Goal: Task Accomplishment & Management: Use online tool/utility

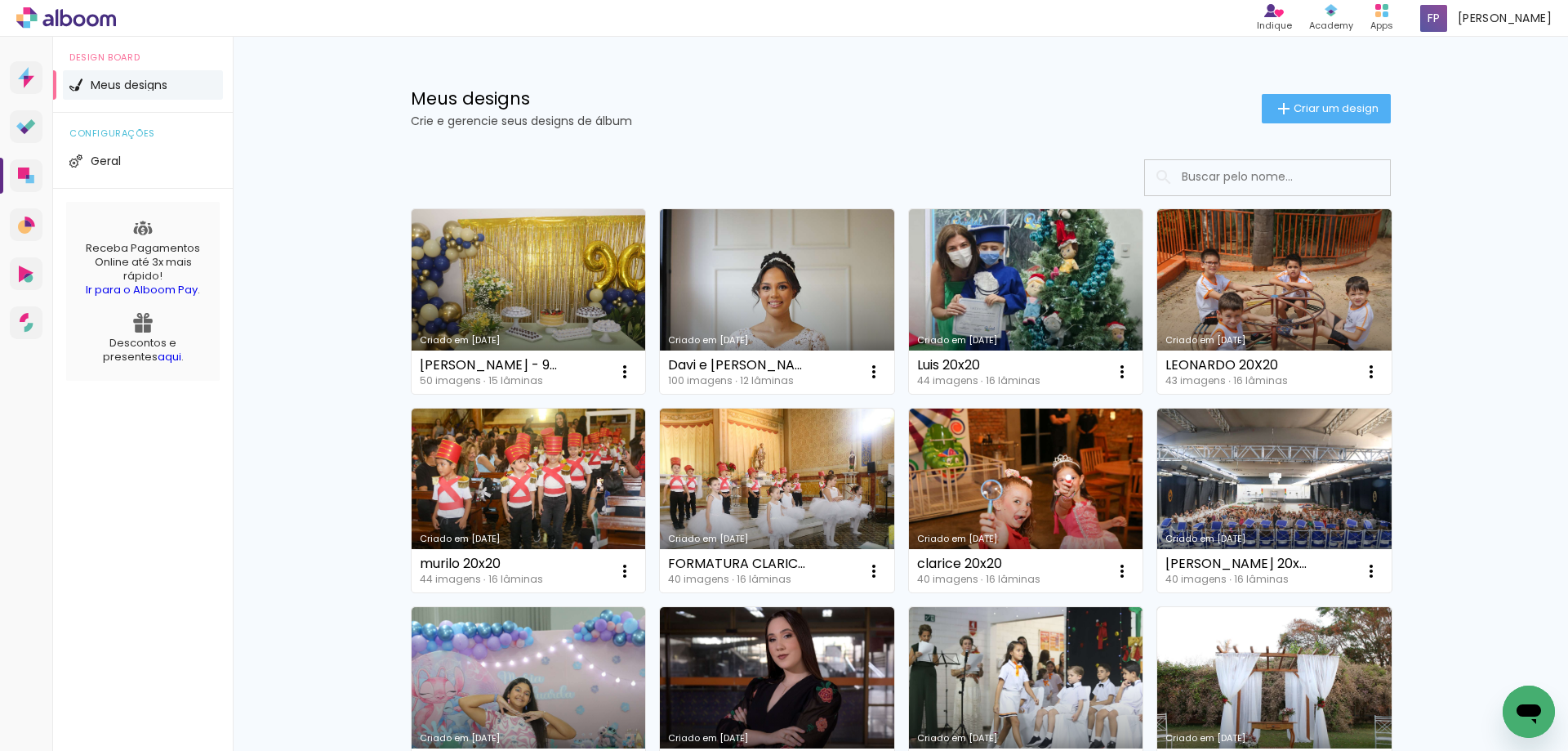
click at [1225, 183] on input at bounding box center [1290, 177] width 233 height 33
click at [1225, 179] on input at bounding box center [1290, 177] width 233 height 33
click at [1314, 105] on span "Criar um design" at bounding box center [1336, 108] width 85 height 10
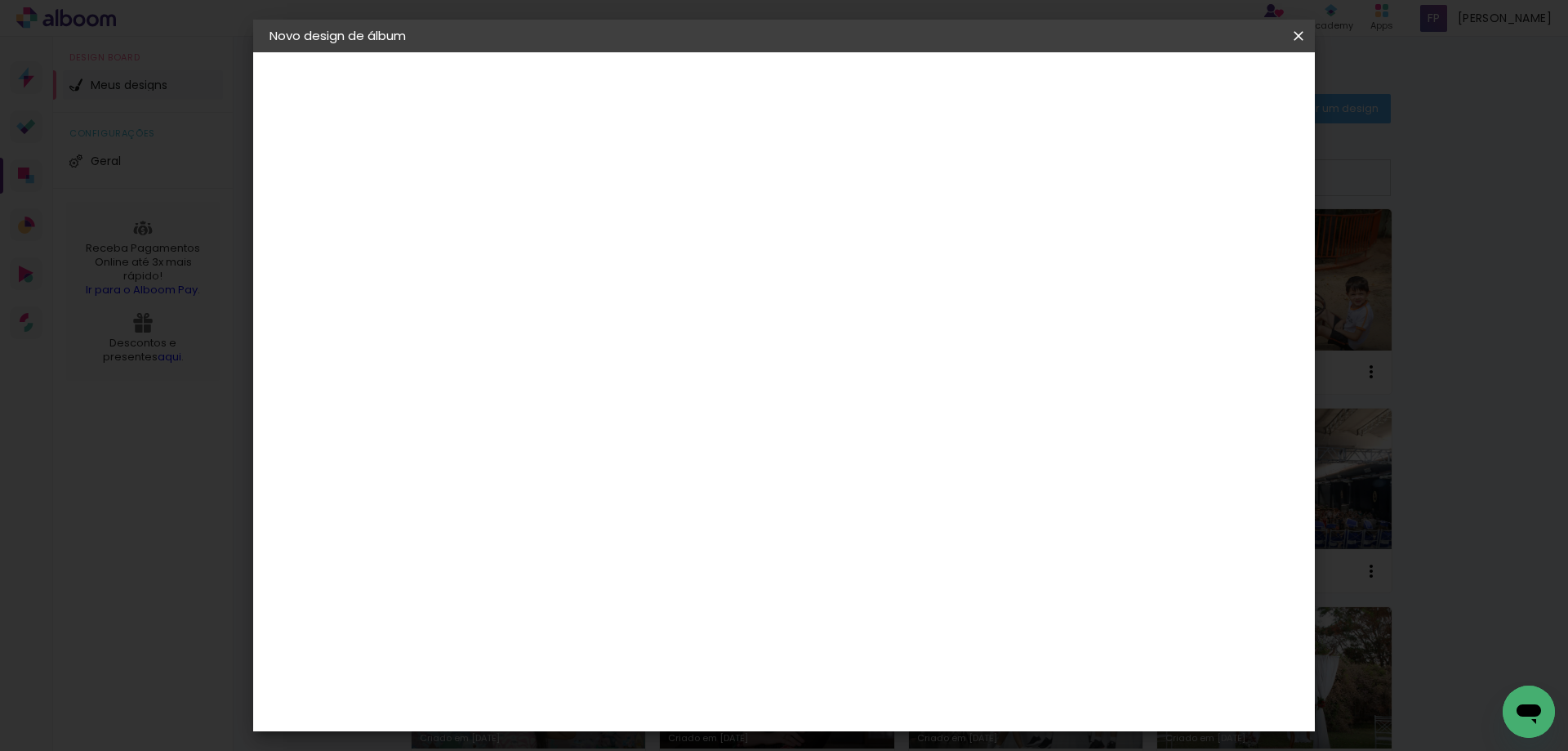
click at [536, 225] on input at bounding box center [536, 220] width 0 height 26
type input "[PERSON_NAME] e [PERSON_NAME]"
type paper-input "[PERSON_NAME] e [PERSON_NAME]"
click at [704, 79] on paper-button "Avançar" at bounding box center [663, 87] width 80 height 27
click at [0, 0] on slot "Tamanho Livre" at bounding box center [0, 0] width 0 height 0
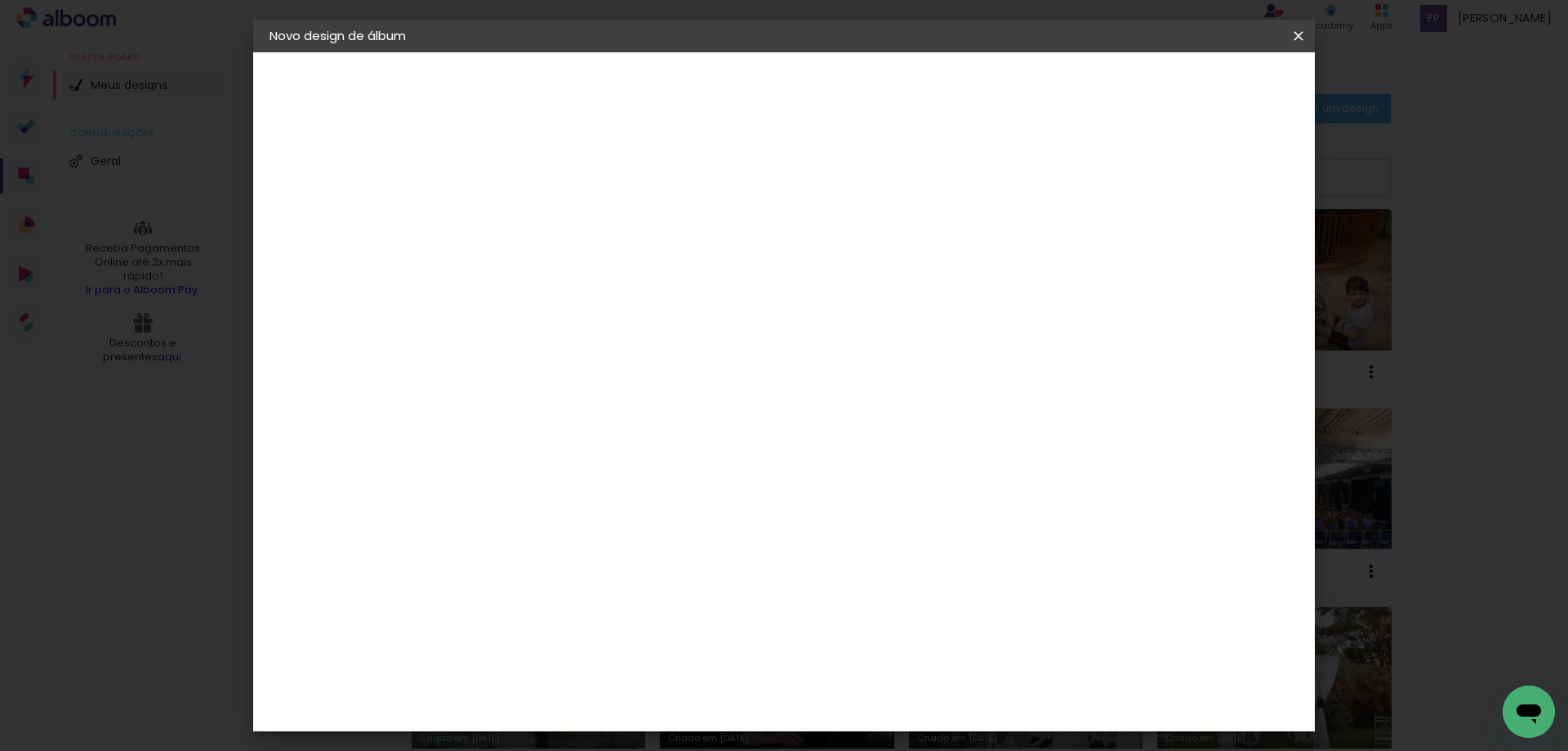
click at [0, 0] on slot "Avançar" at bounding box center [0, 0] width 0 height 0
click at [1196, 88] on span "Iniciar design" at bounding box center [1159, 86] width 75 height 11
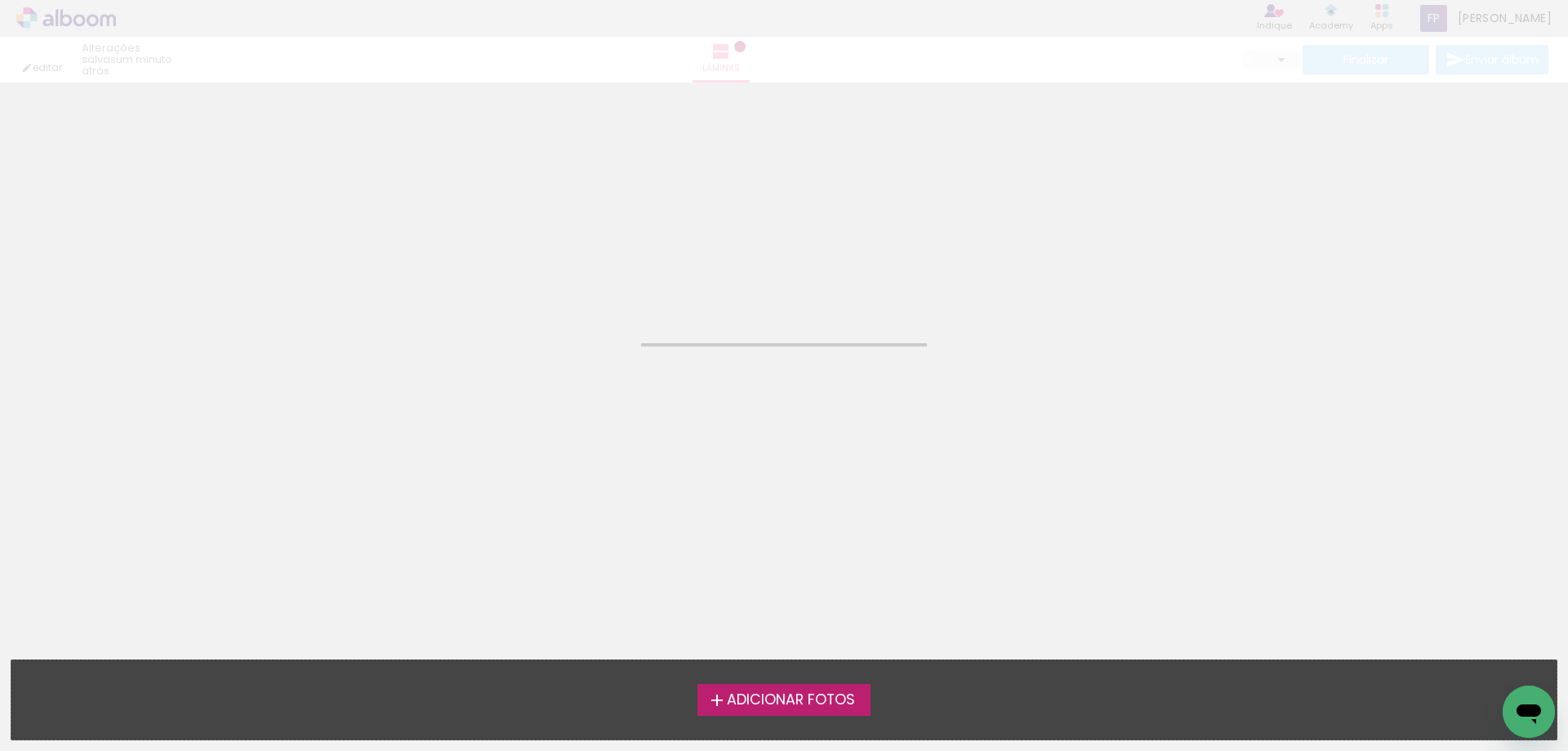
click at [766, 693] on span "Adicionar Fotos" at bounding box center [790, 700] width 128 height 15
click at [0, 0] on input "file" at bounding box center [0, 0] width 0 height 0
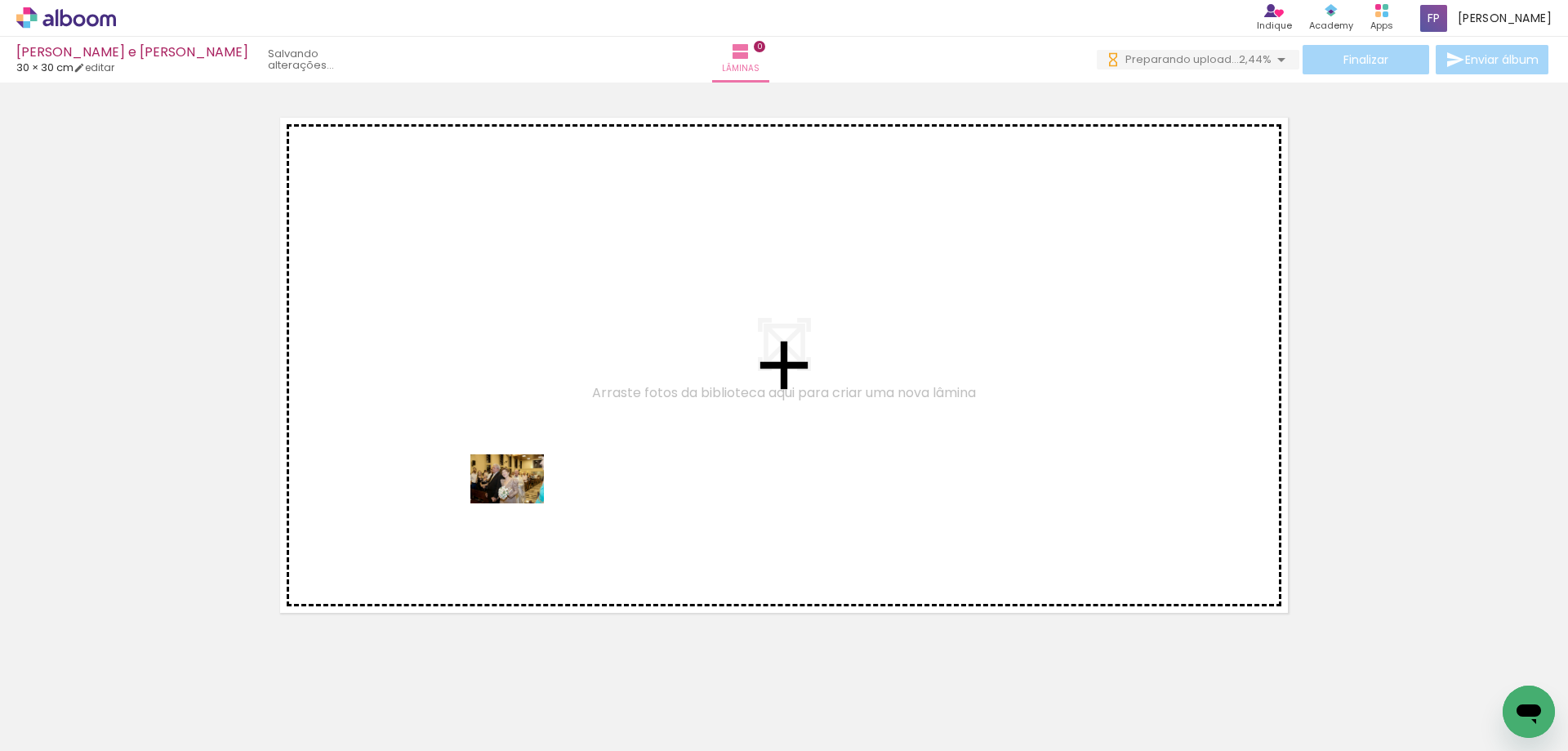
drag, startPoint x: 176, startPoint y: 708, endPoint x: 512, endPoint y: 506, distance: 392.0
click at [521, 501] on quentale-workspace at bounding box center [784, 375] width 1568 height 751
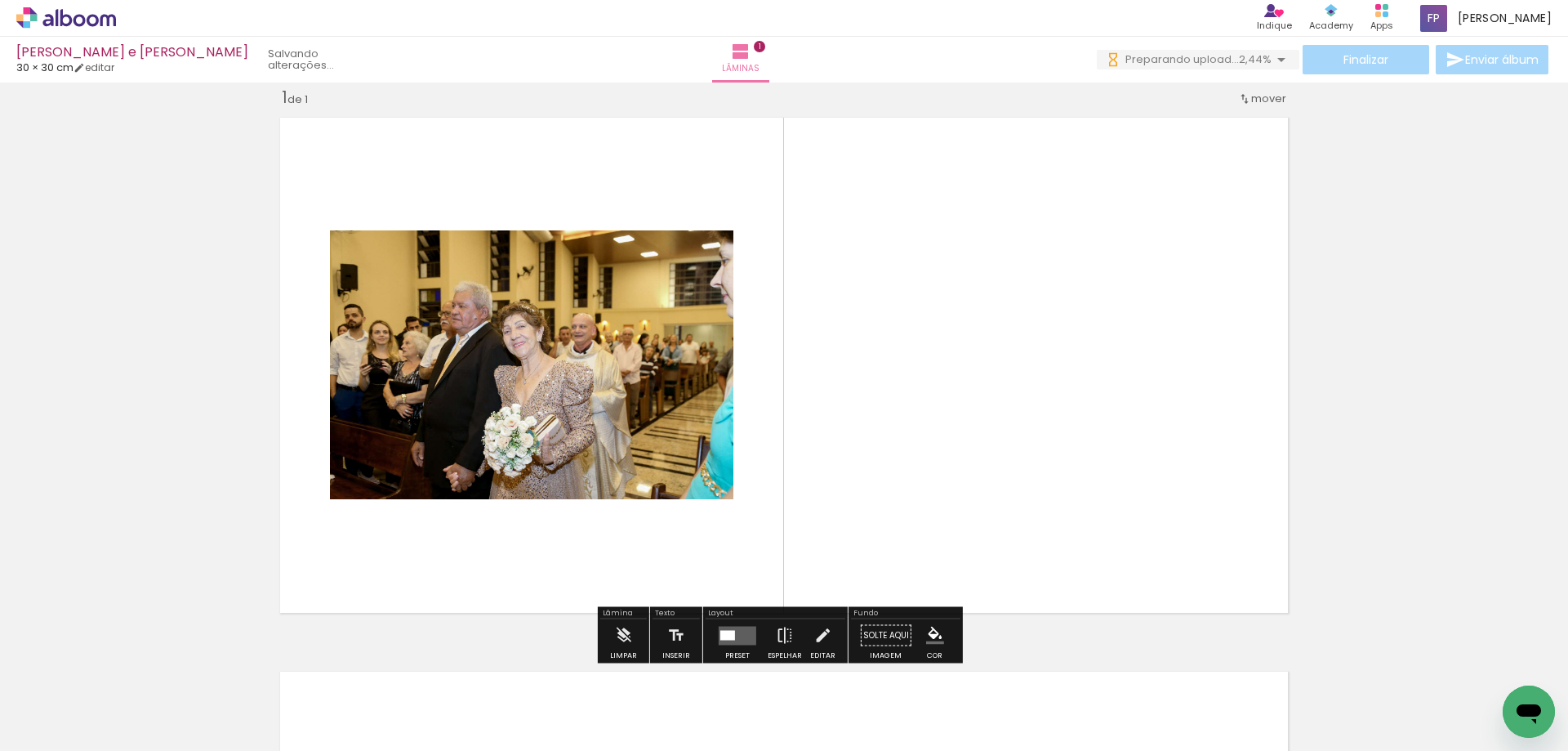
scroll to position [21, 0]
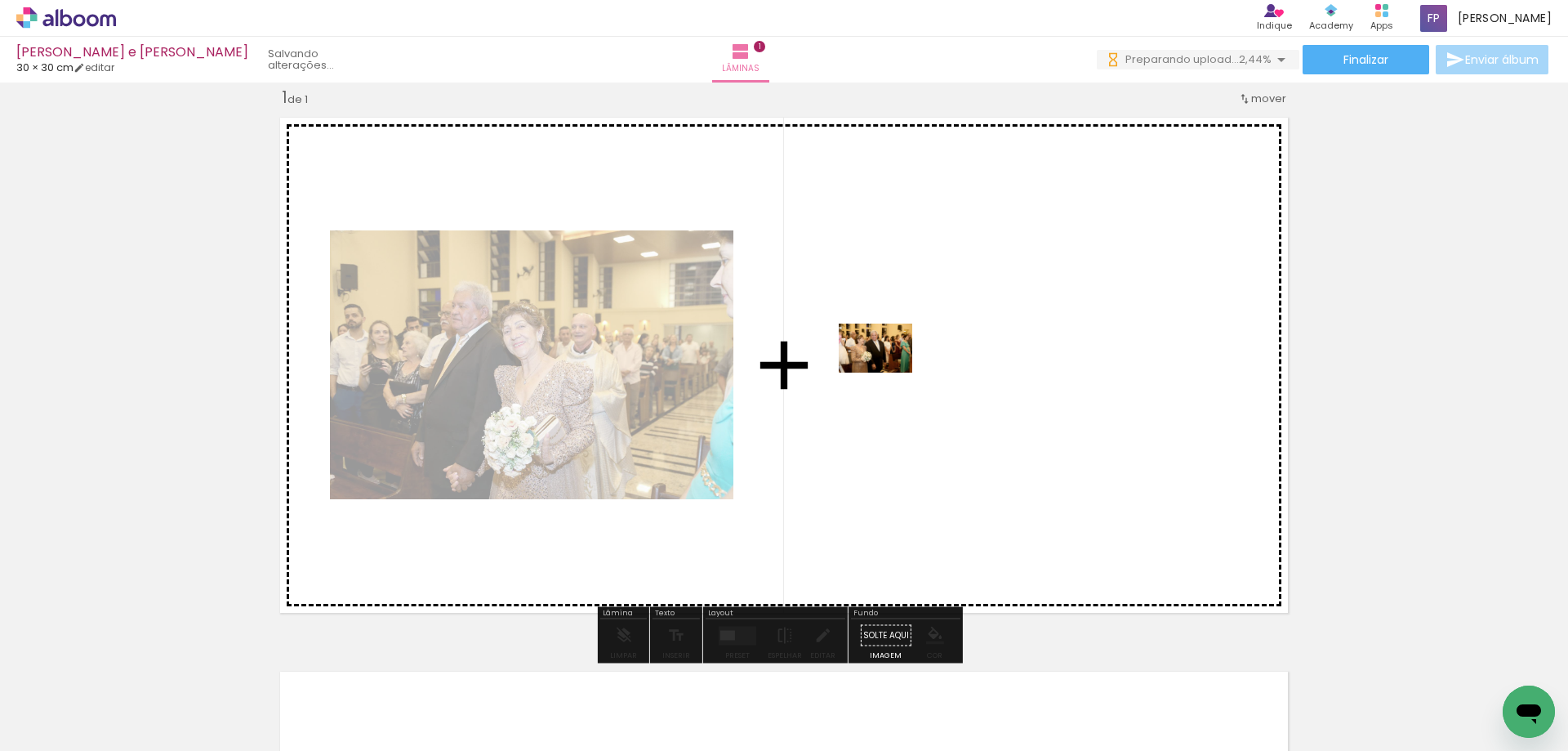
drag, startPoint x: 263, startPoint y: 711, endPoint x: 888, endPoint y: 372, distance: 711.0
click at [888, 372] on quentale-workspace at bounding box center [784, 375] width 1568 height 751
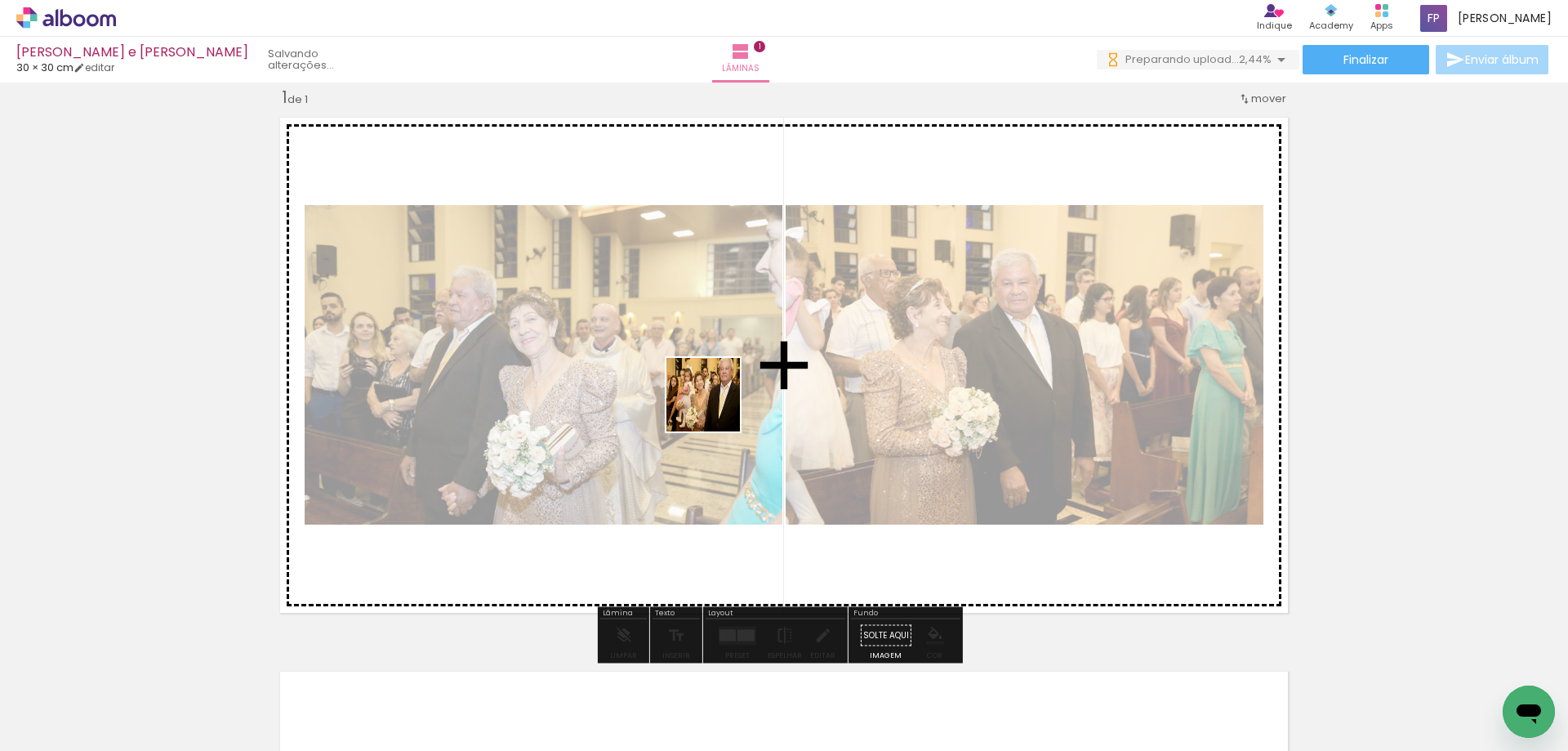
drag, startPoint x: 360, startPoint y: 712, endPoint x: 503, endPoint y: 655, distance: 153.9
click at [732, 388] on quentale-workspace at bounding box center [784, 375] width 1568 height 751
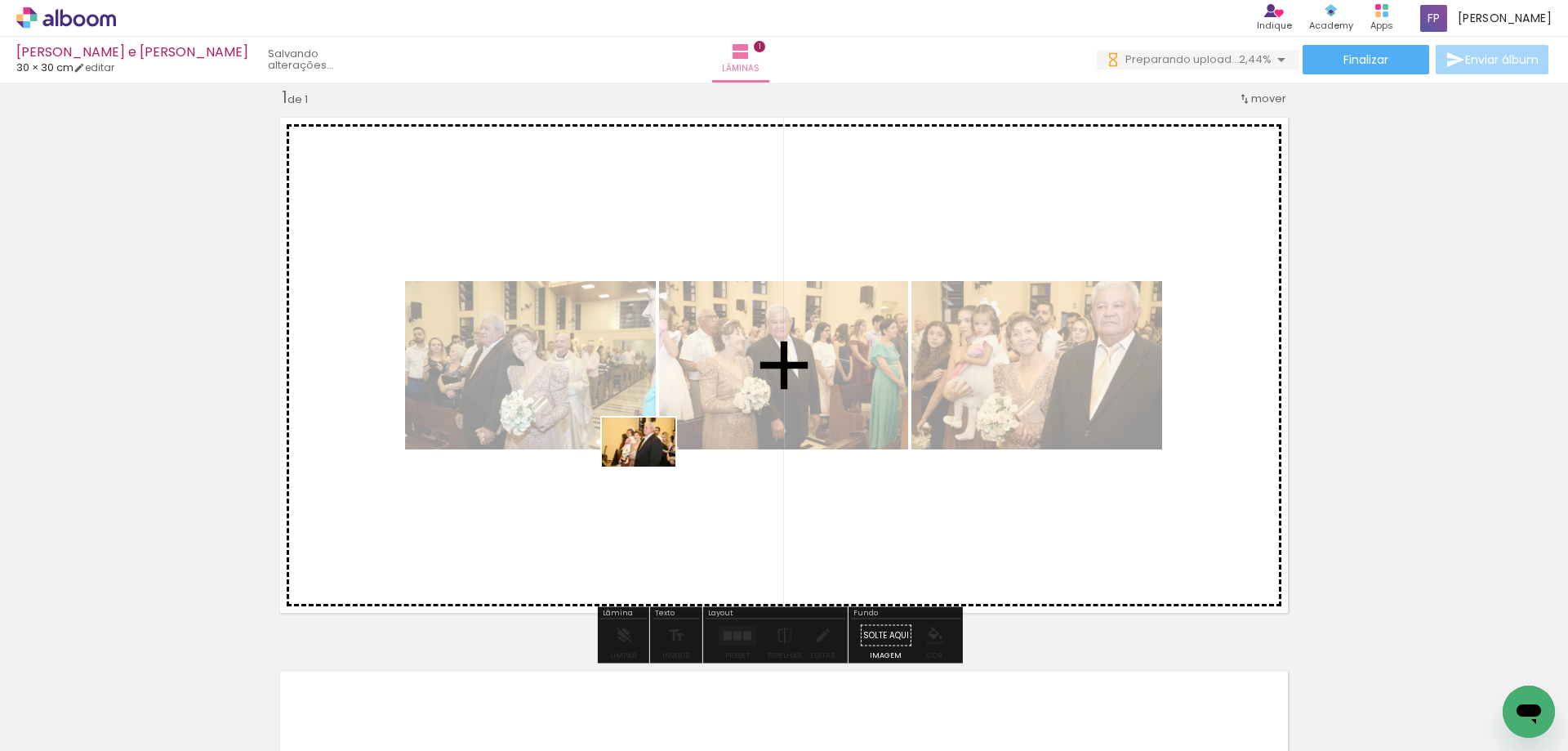
drag, startPoint x: 433, startPoint y: 703, endPoint x: 651, endPoint y: 465, distance: 322.8
click at [651, 465] on quentale-workspace at bounding box center [784, 375] width 1568 height 751
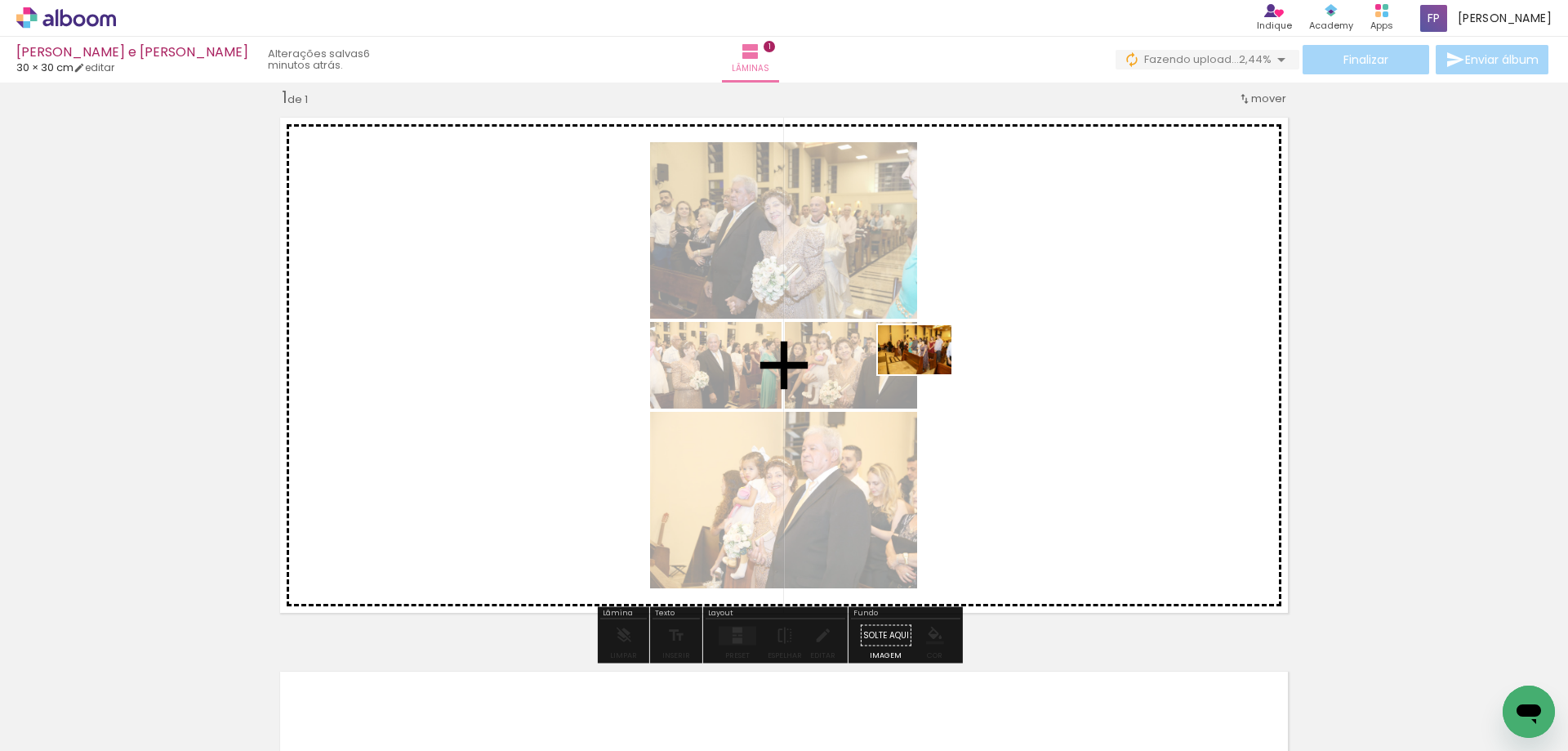
drag, startPoint x: 529, startPoint y: 713, endPoint x: 927, endPoint y: 374, distance: 522.8
click at [927, 374] on quentale-workspace at bounding box center [784, 375] width 1568 height 751
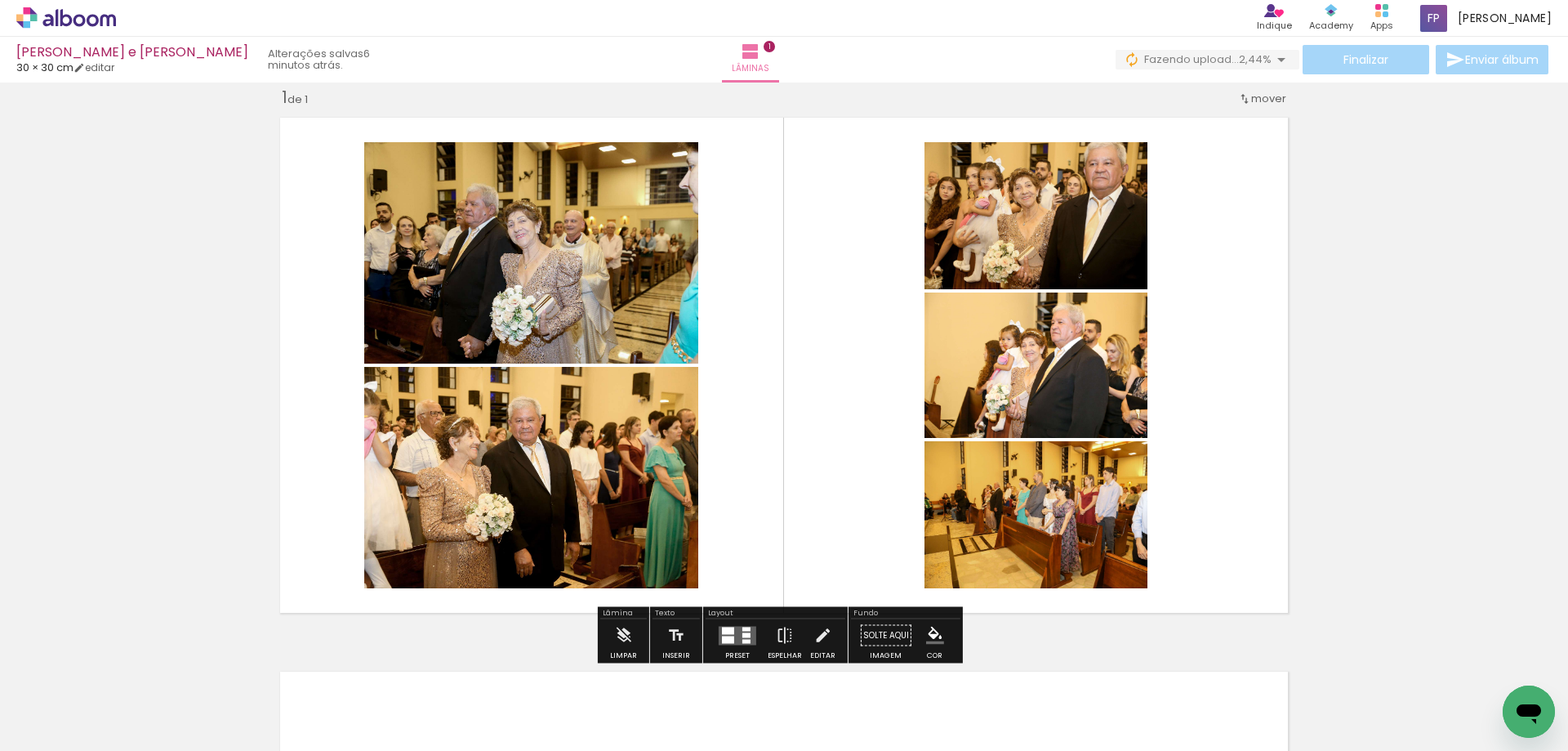
click at [724, 632] on div at bounding box center [728, 630] width 12 height 8
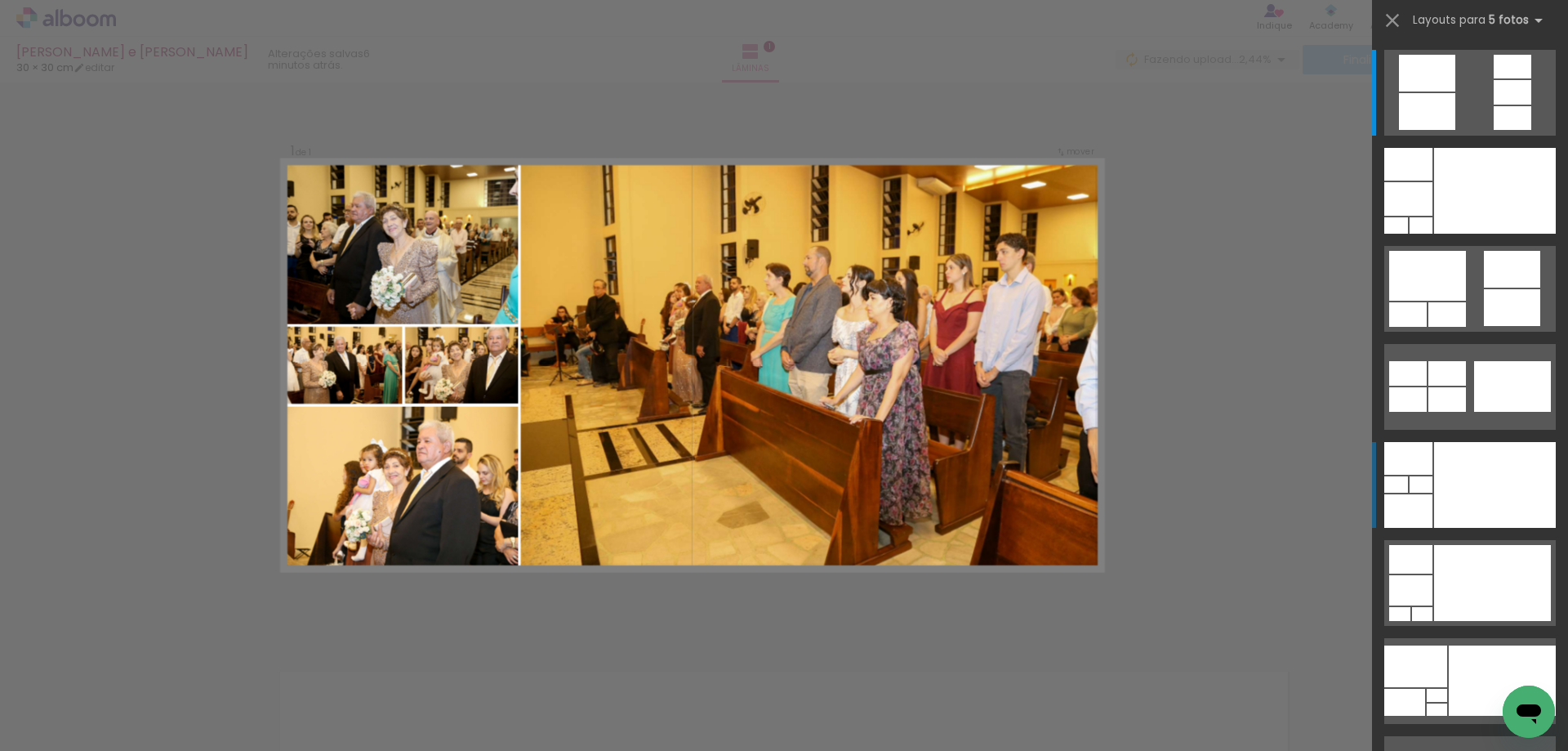
click at [1463, 233] on div at bounding box center [1495, 191] width 122 height 86
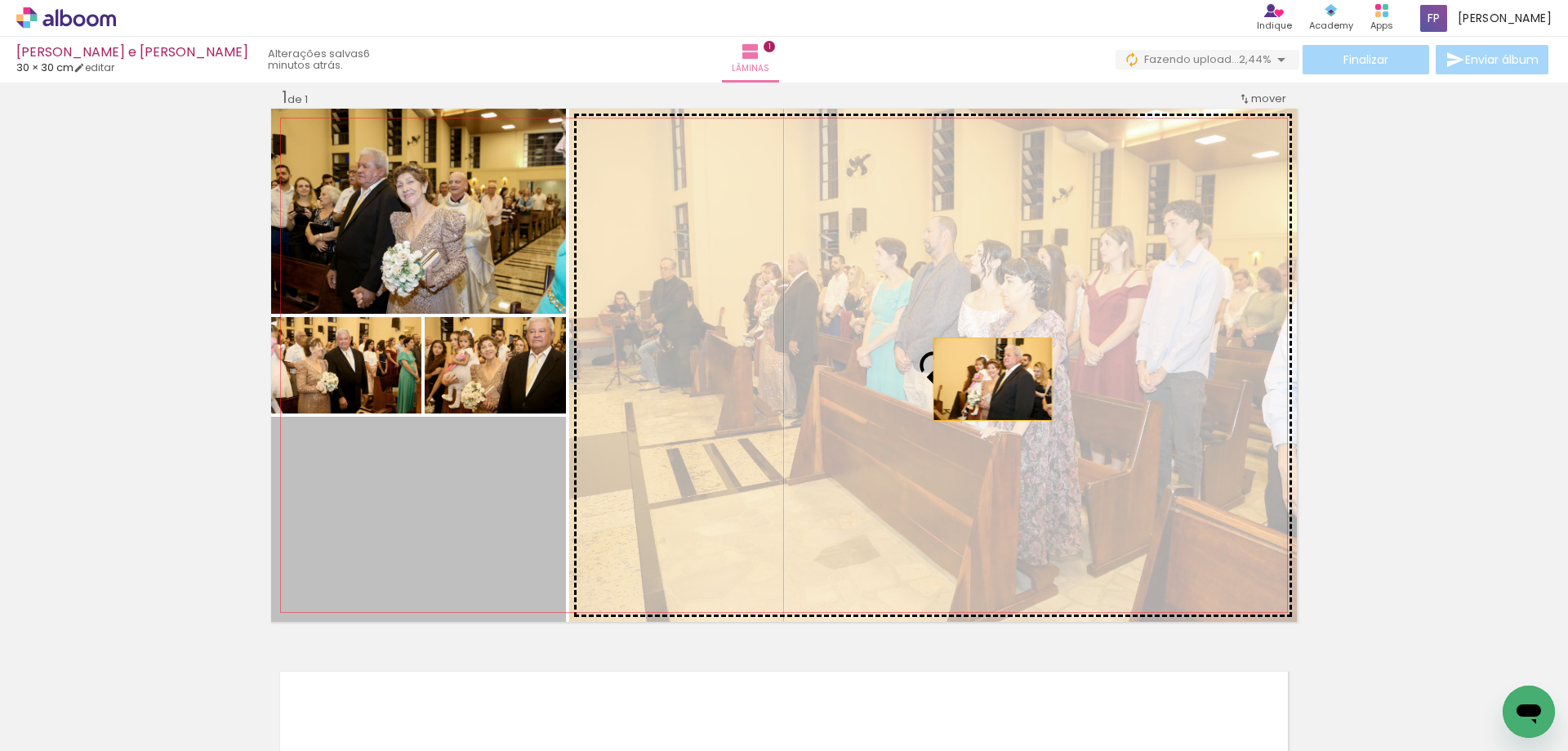
drag, startPoint x: 533, startPoint y: 520, endPoint x: 987, endPoint y: 379, distance: 475.4
click at [0, 0] on slot at bounding box center [0, 0] width 0 height 0
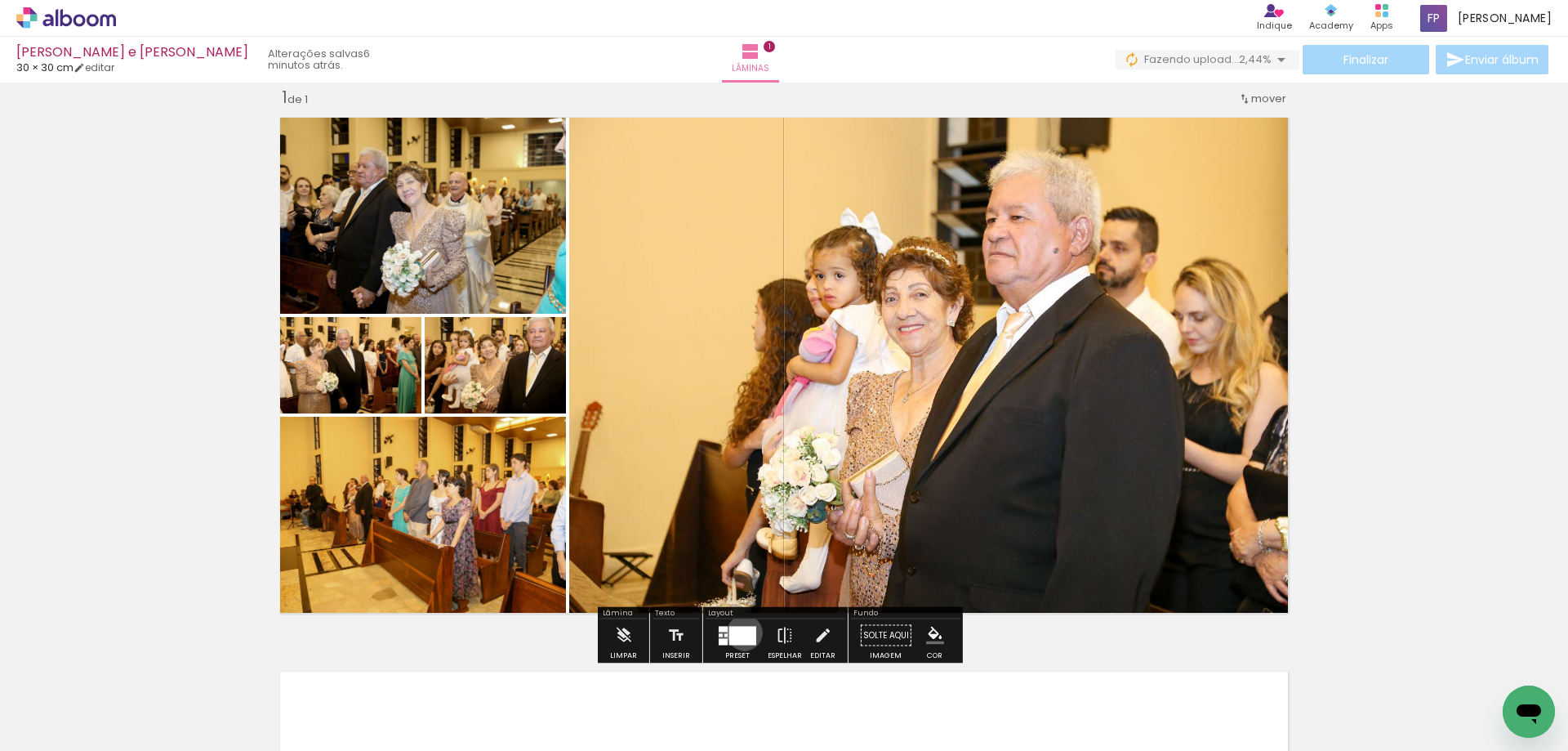
click at [741, 633] on div at bounding box center [742, 635] width 27 height 19
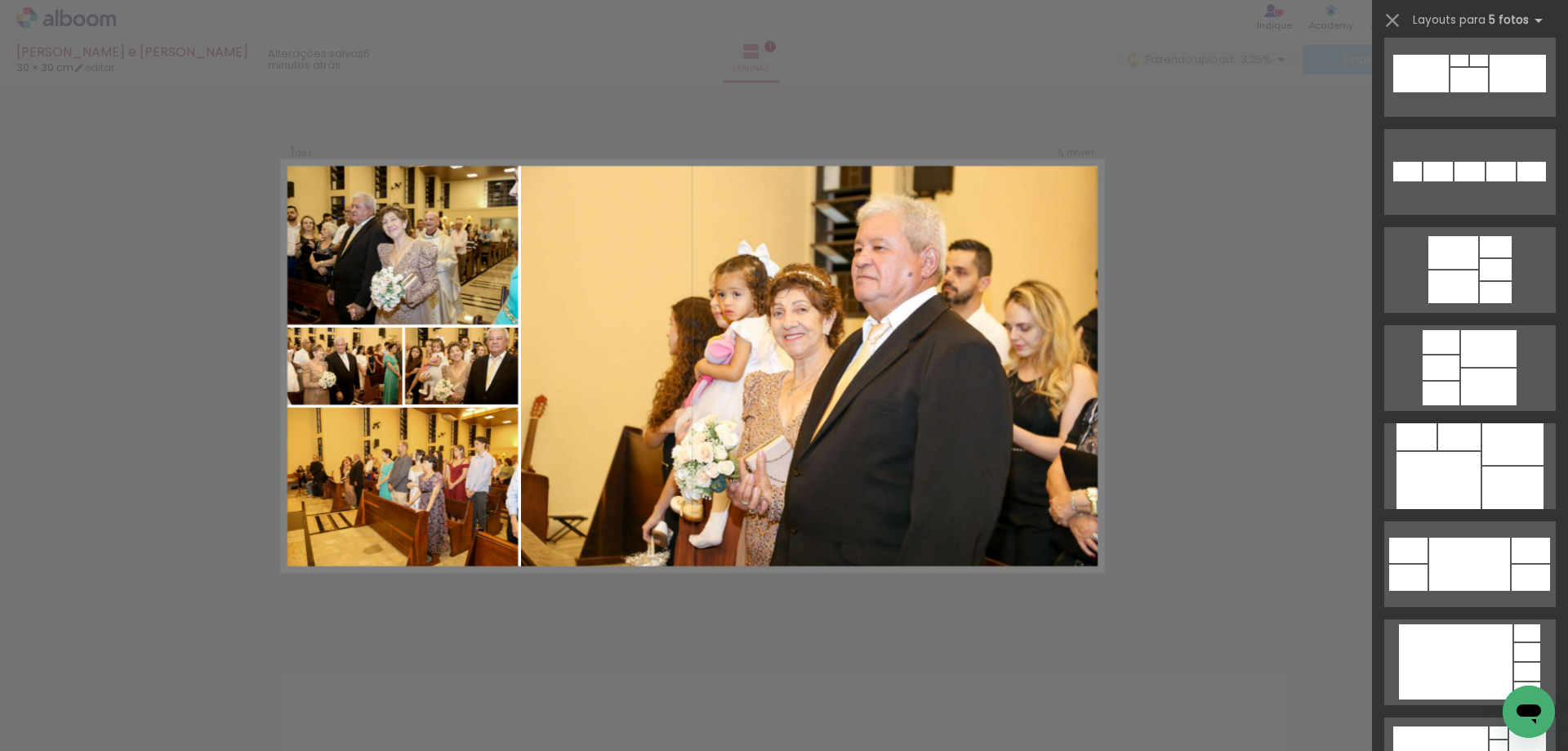
scroll to position [1708, 0]
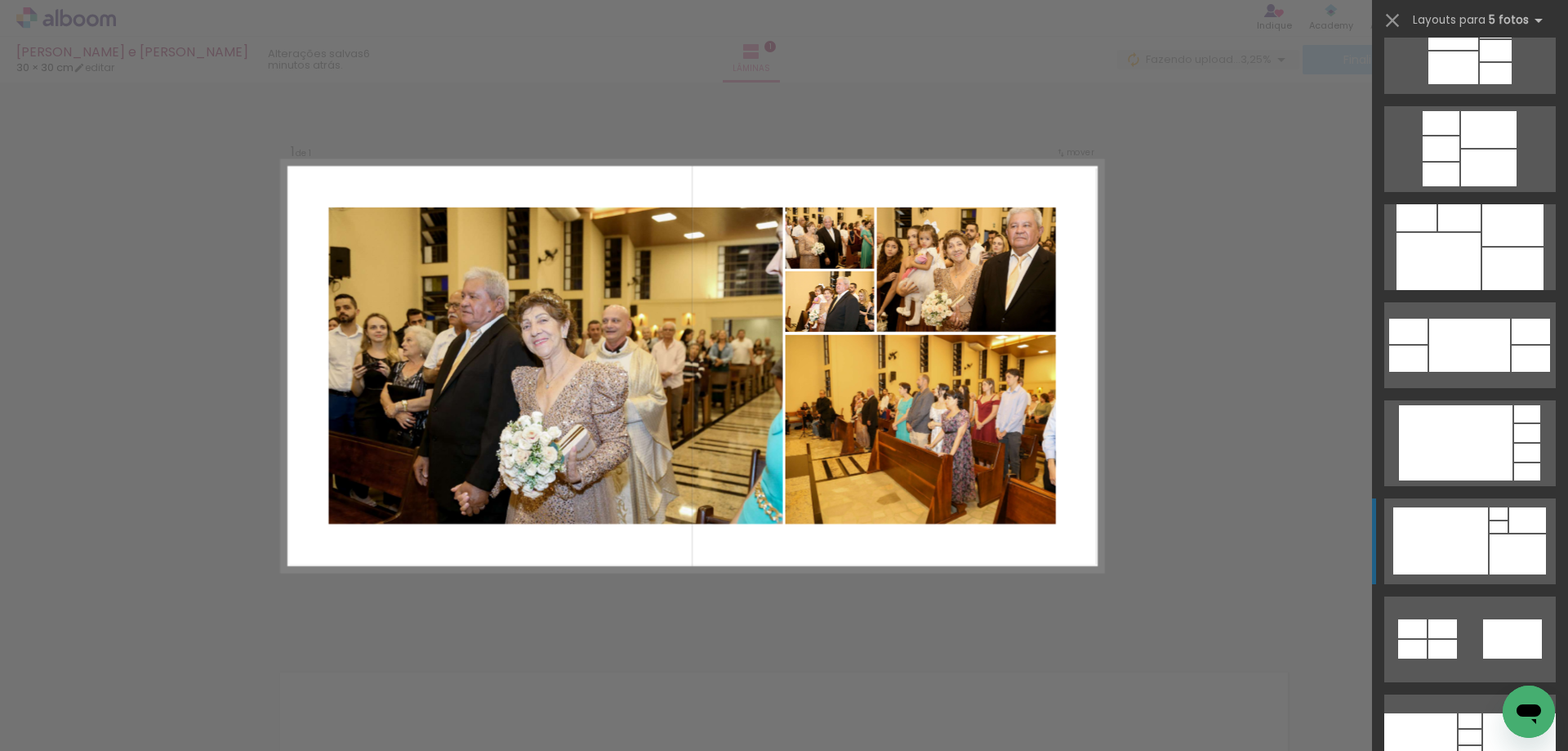
click at [1501, 186] on div at bounding box center [1489, 167] width 56 height 37
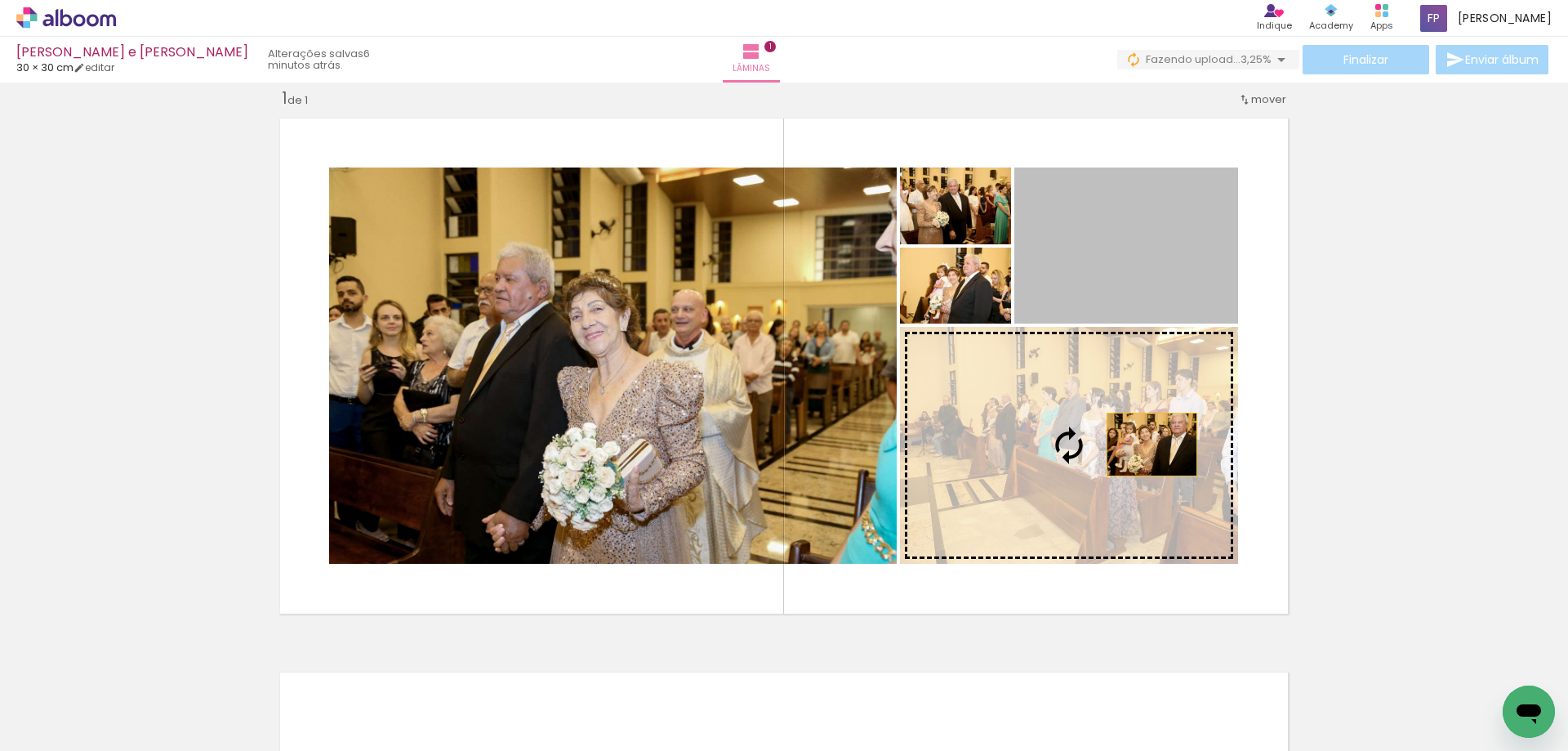
drag, startPoint x: 1202, startPoint y: 242, endPoint x: 1143, endPoint y: 445, distance: 211.4
click at [0, 0] on slot at bounding box center [0, 0] width 0 height 0
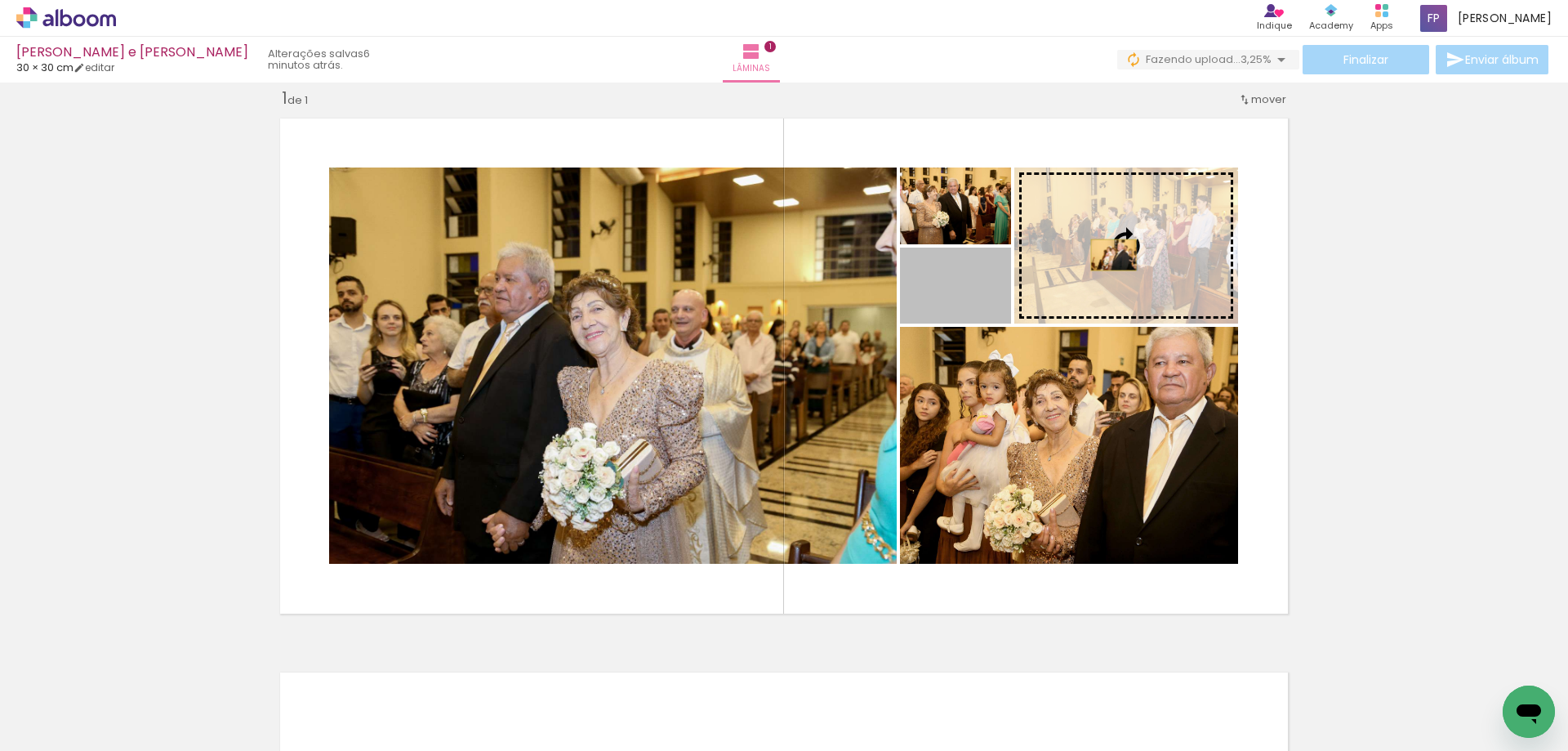
drag, startPoint x: 961, startPoint y: 278, endPoint x: 1108, endPoint y: 255, distance: 148.8
click at [0, 0] on slot at bounding box center [0, 0] width 0 height 0
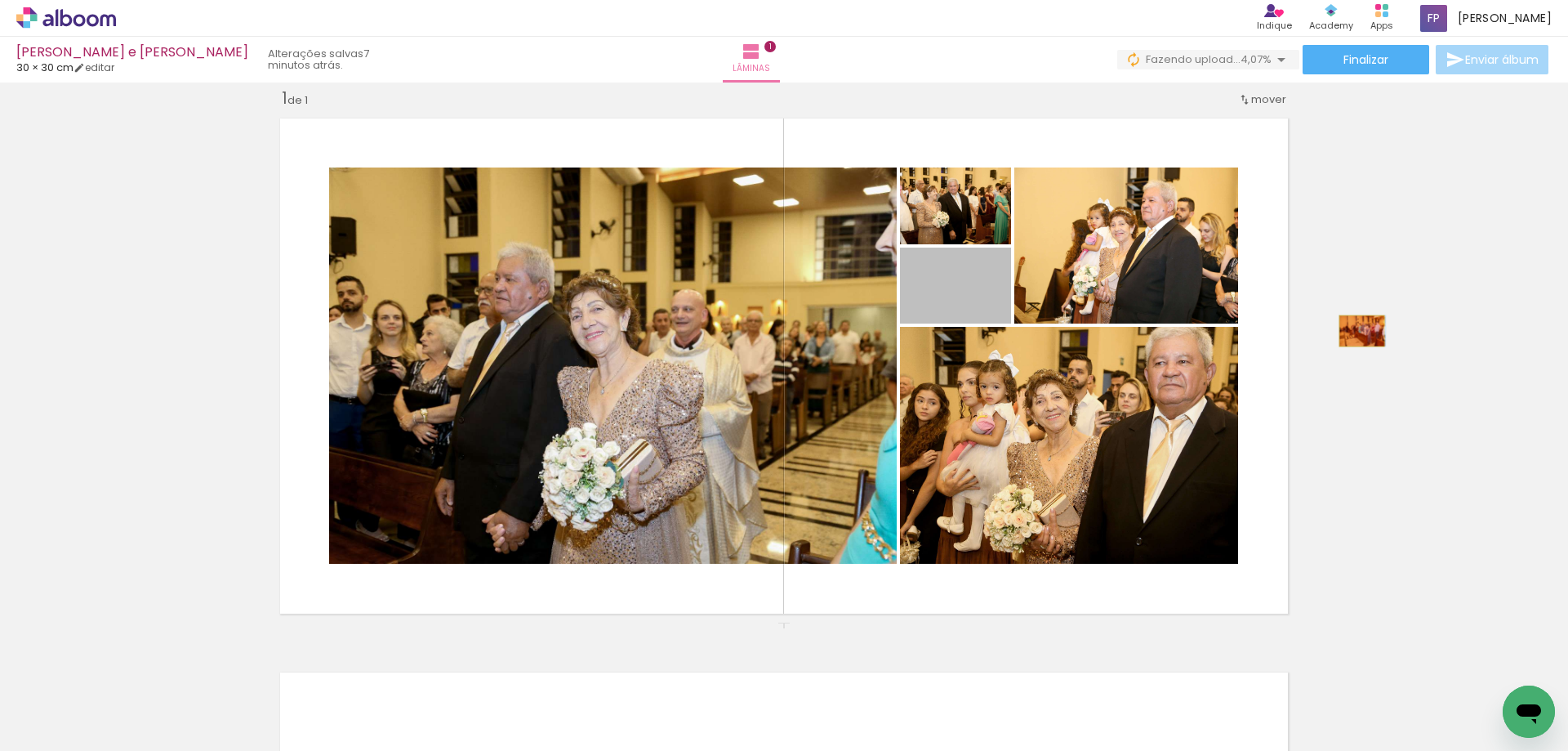
drag, startPoint x: 978, startPoint y: 293, endPoint x: 1356, endPoint y: 330, distance: 379.8
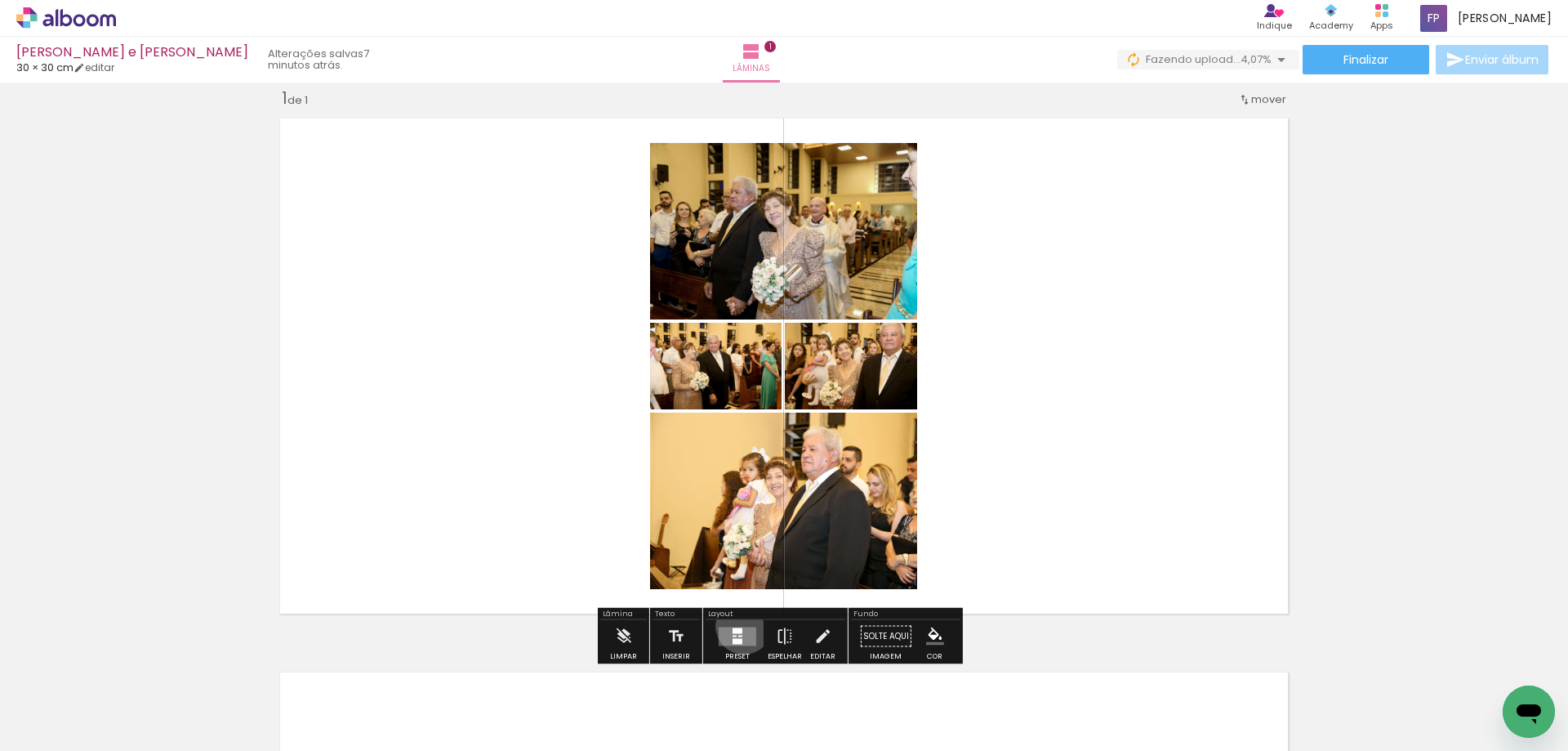
click at [740, 626] on div at bounding box center [737, 636] width 44 height 33
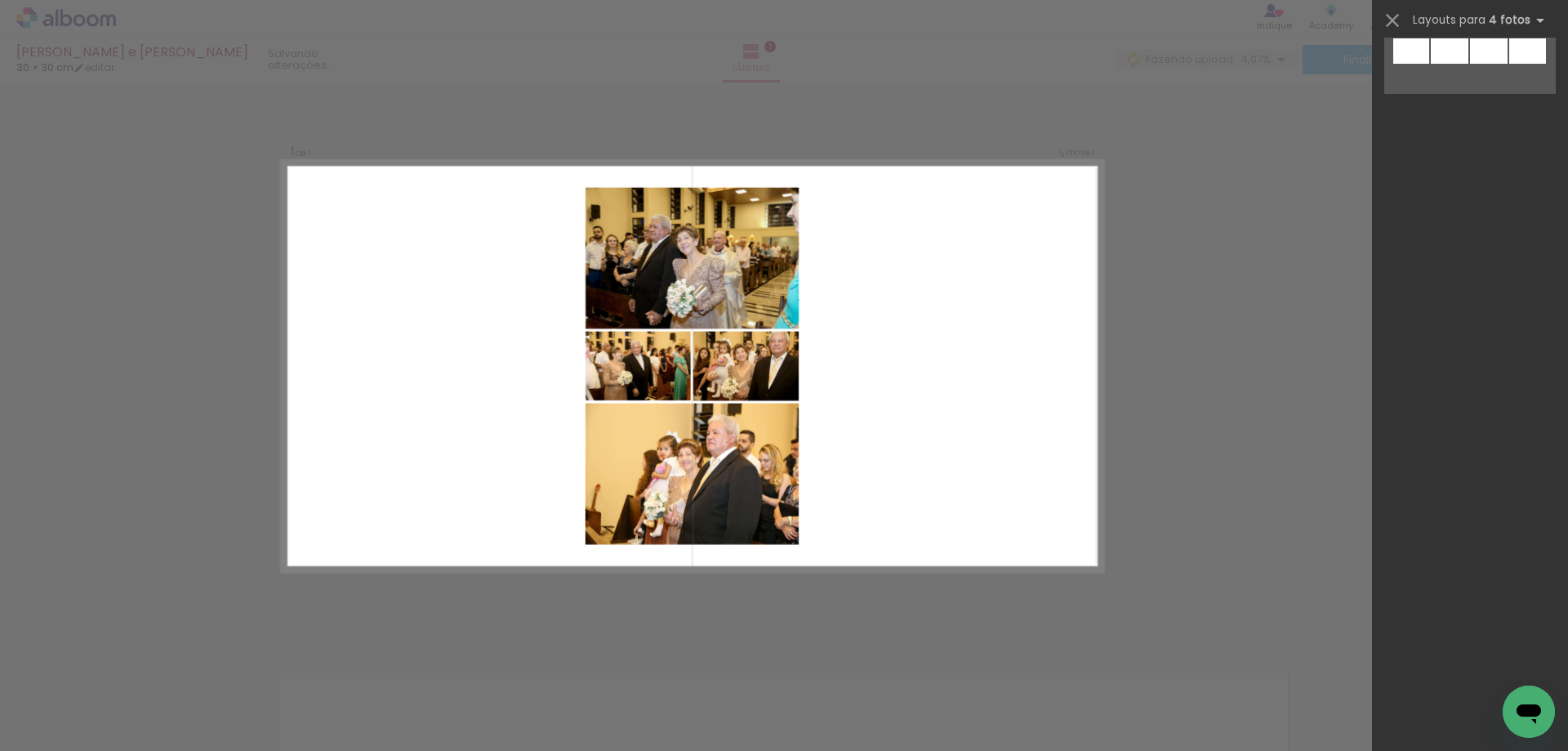
scroll to position [0, 0]
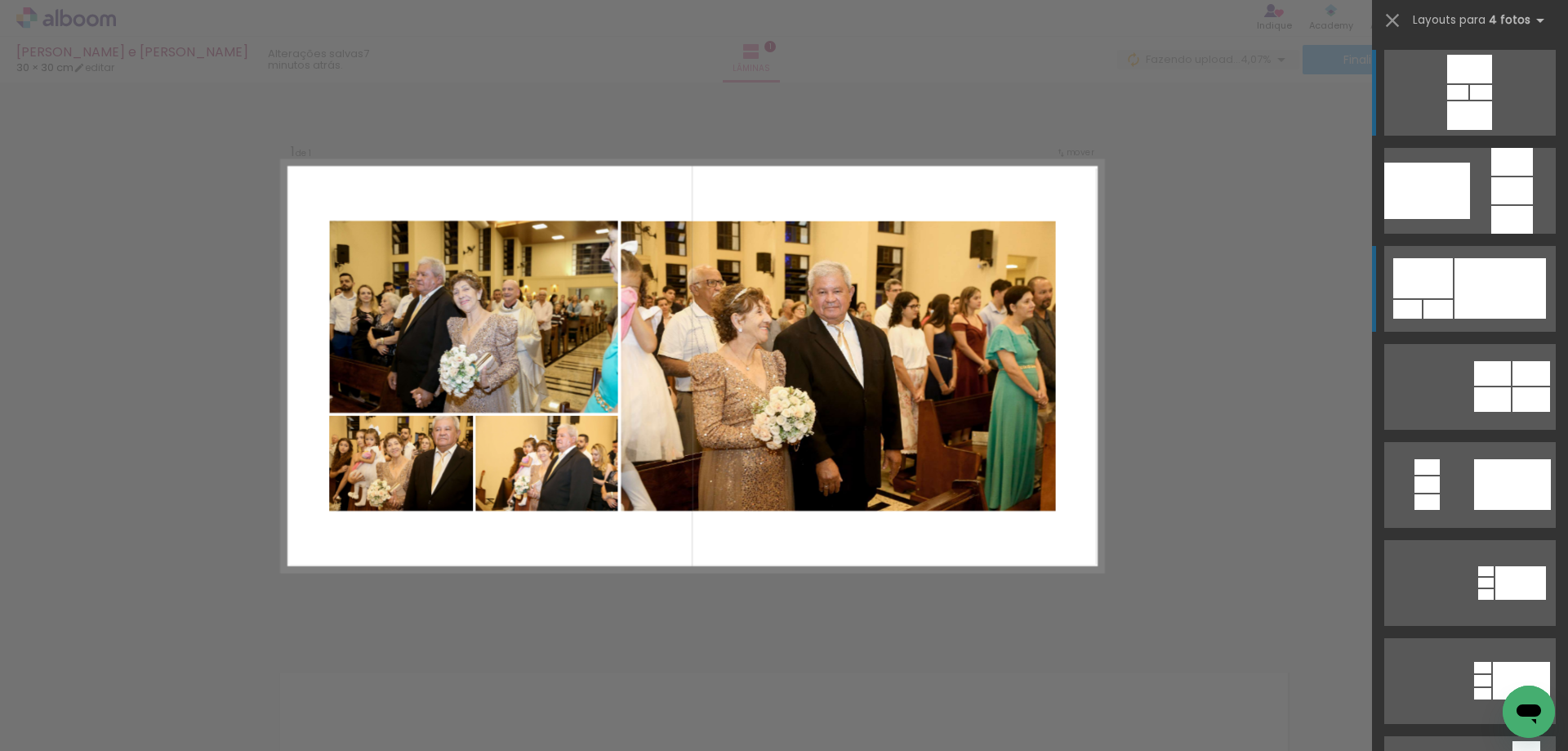
click at [1498, 306] on div at bounding box center [1500, 288] width 92 height 60
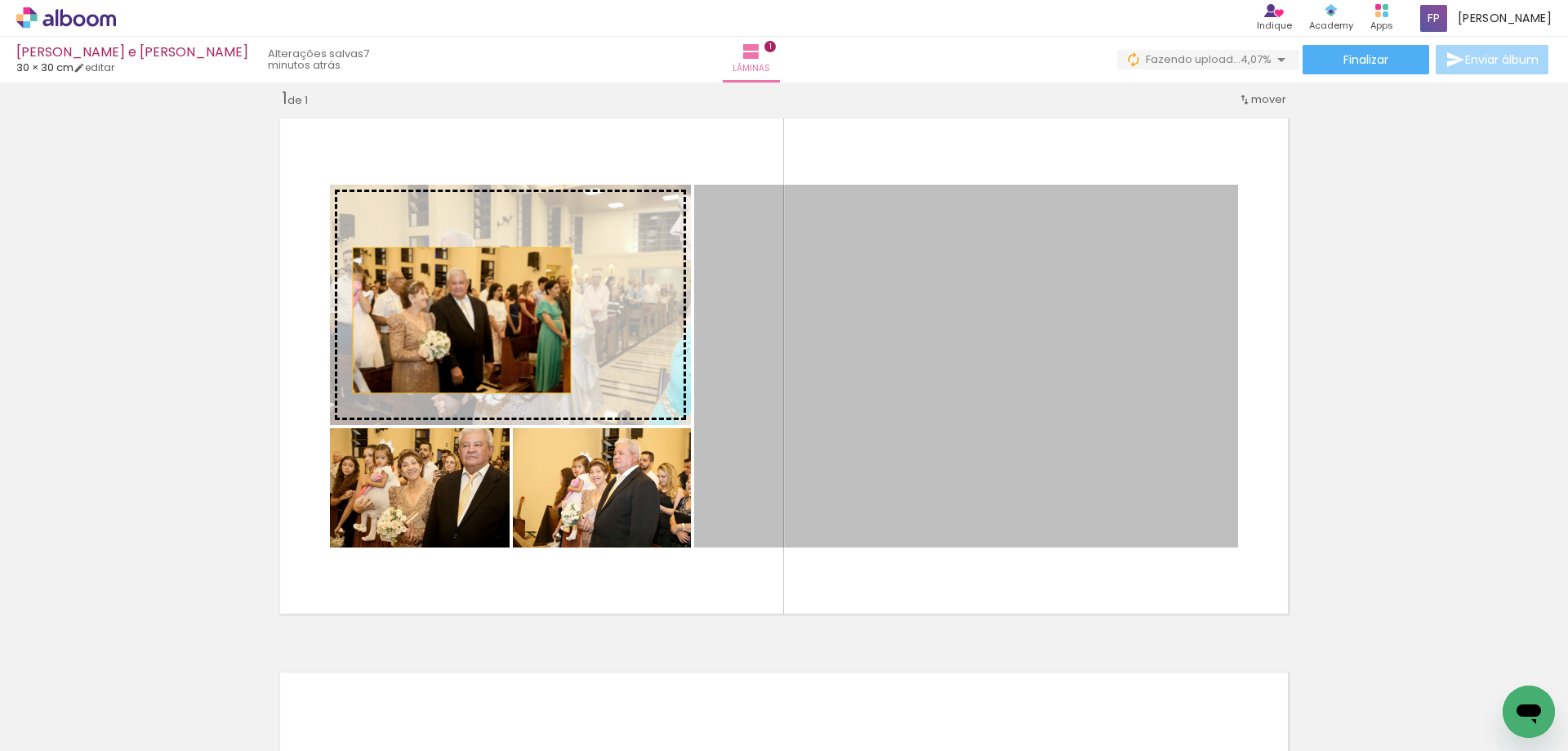
drag, startPoint x: 1138, startPoint y: 453, endPoint x: 456, endPoint y: 320, distance: 694.8
click at [0, 0] on slot at bounding box center [0, 0] width 0 height 0
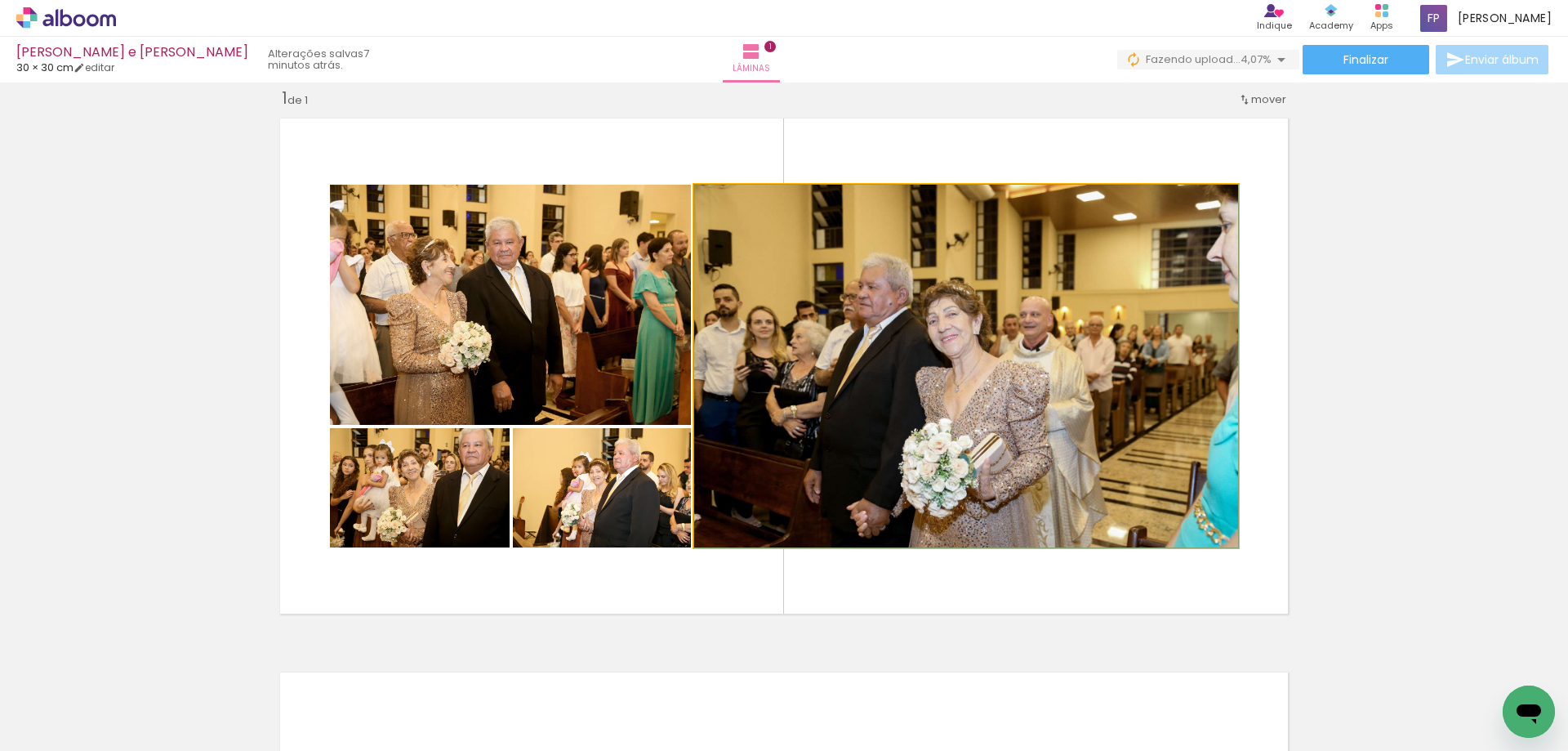
click at [1162, 359] on quentale-photo at bounding box center [966, 366] width 544 height 363
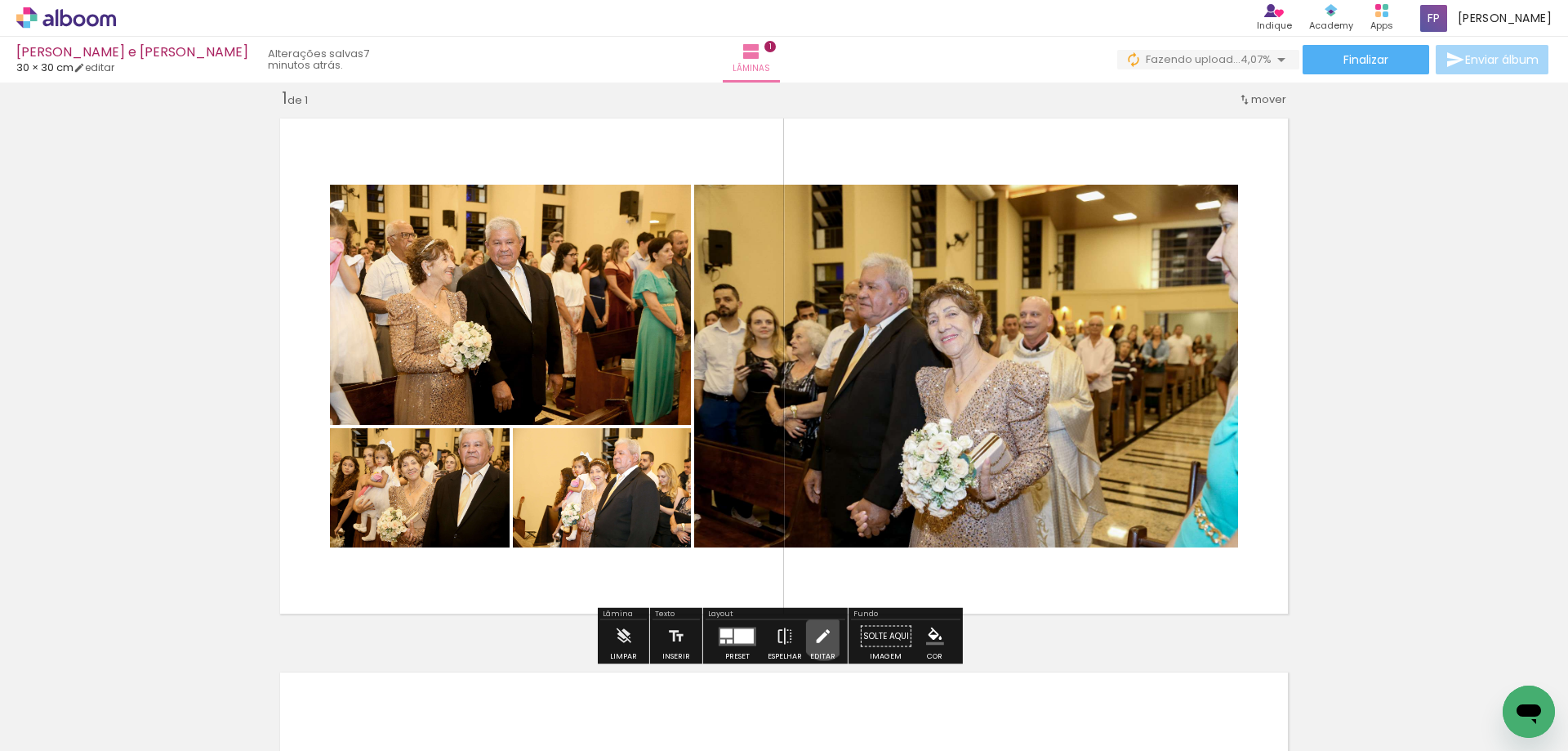
click at [820, 637] on iron-icon at bounding box center [822, 636] width 18 height 33
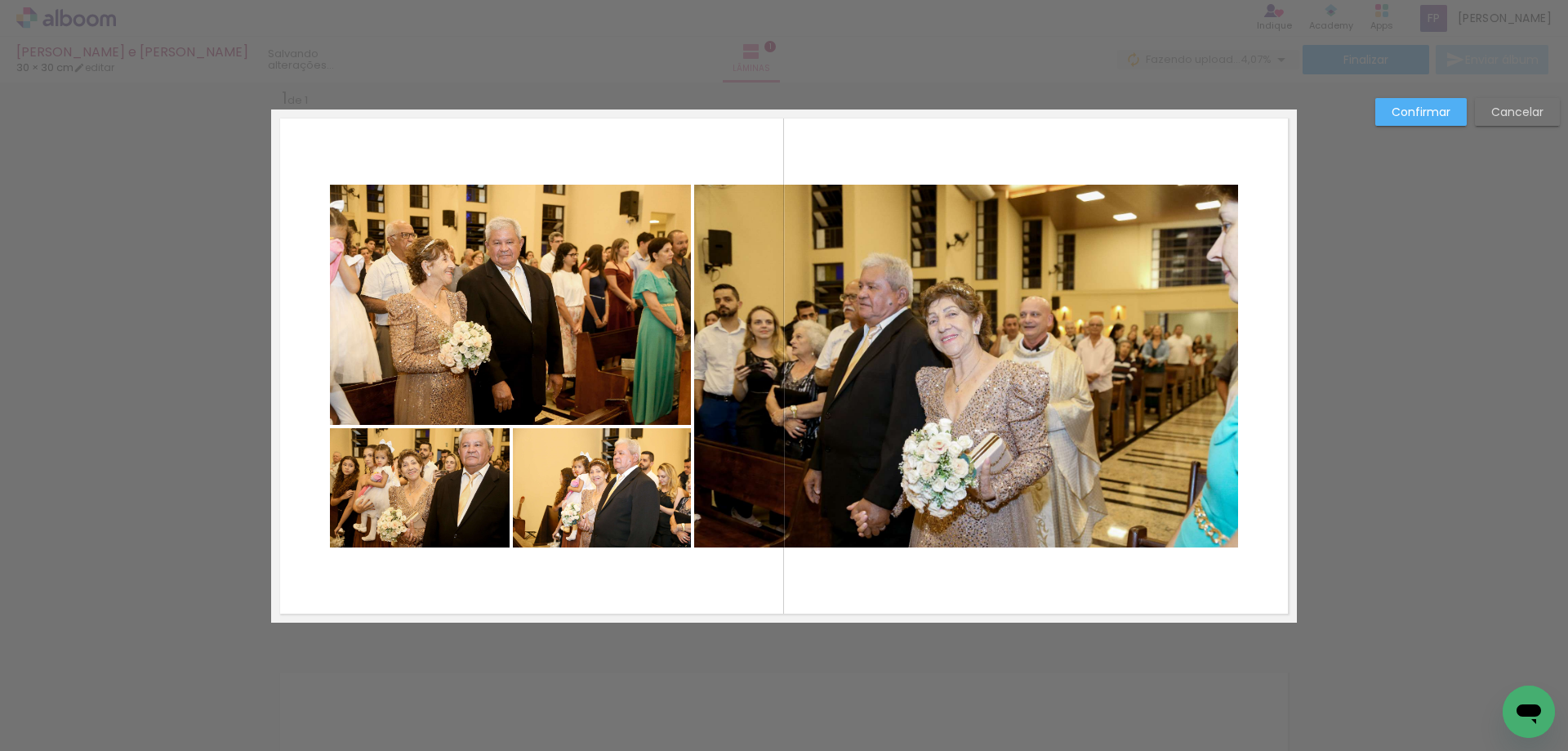
scroll to position [21, 0]
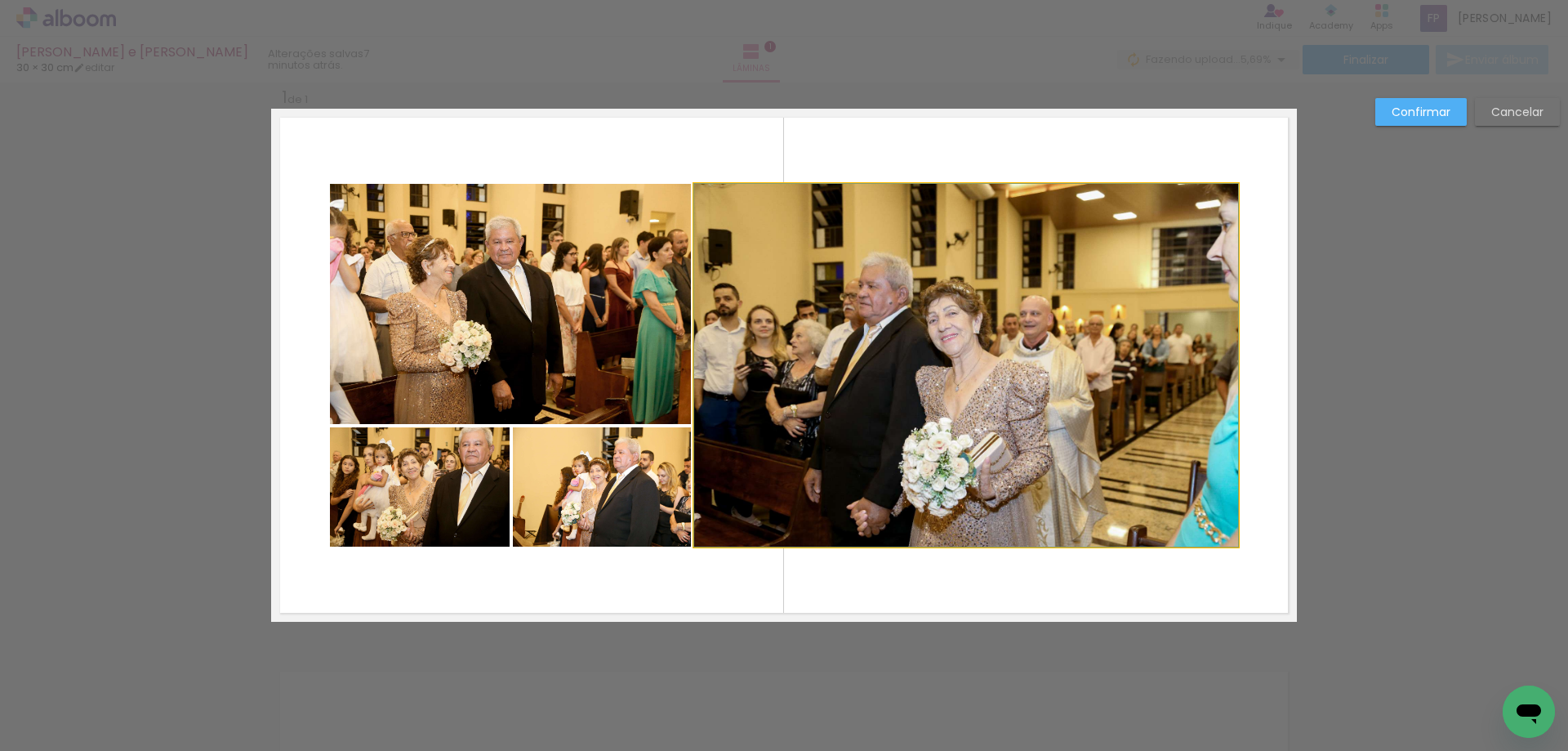
click at [976, 428] on quentale-photo at bounding box center [966, 365] width 544 height 363
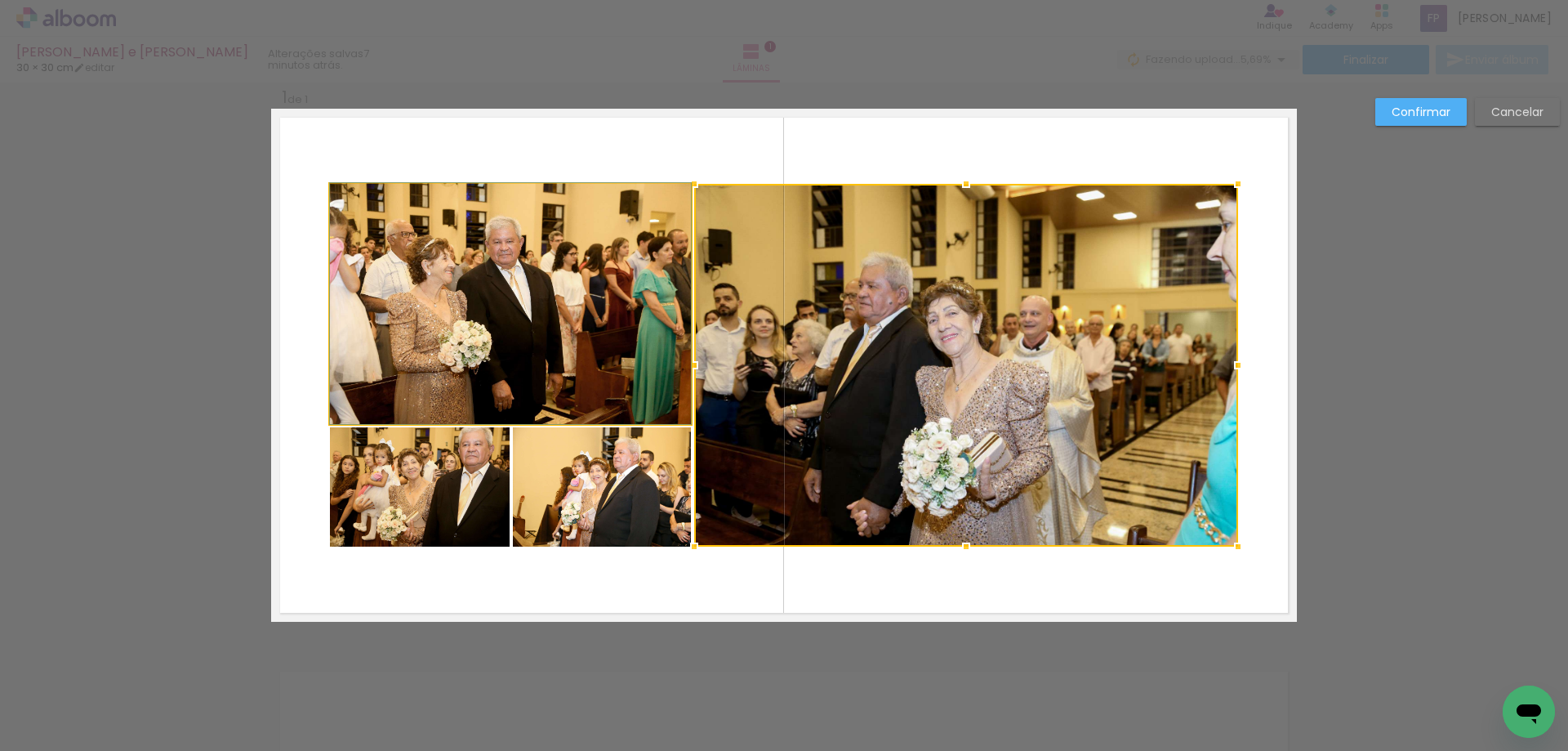
click at [590, 362] on quentale-photo at bounding box center [510, 304] width 361 height 240
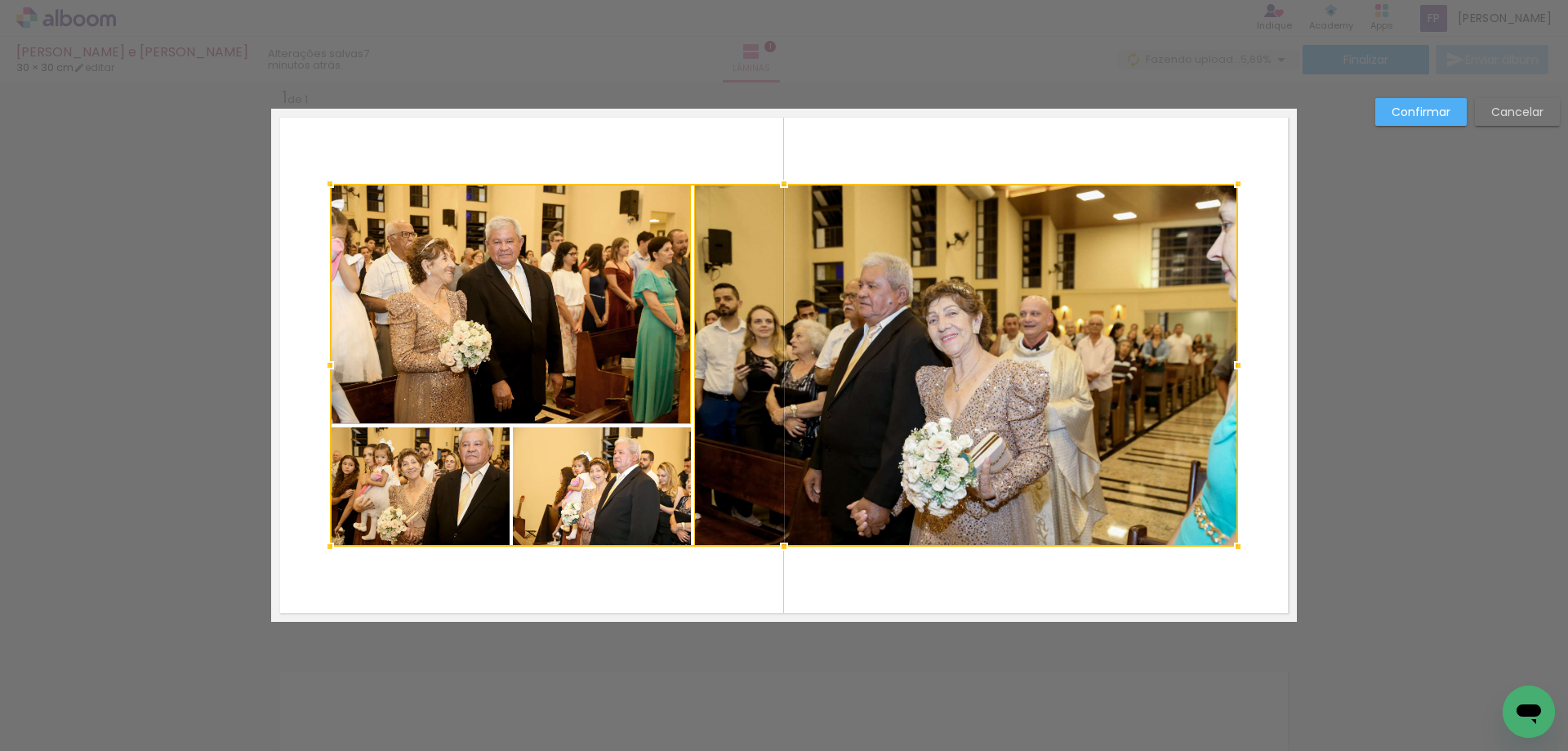
click at [431, 491] on div at bounding box center [784, 365] width 908 height 363
click at [572, 494] on div at bounding box center [784, 365] width 908 height 363
click at [626, 488] on div at bounding box center [784, 365] width 908 height 363
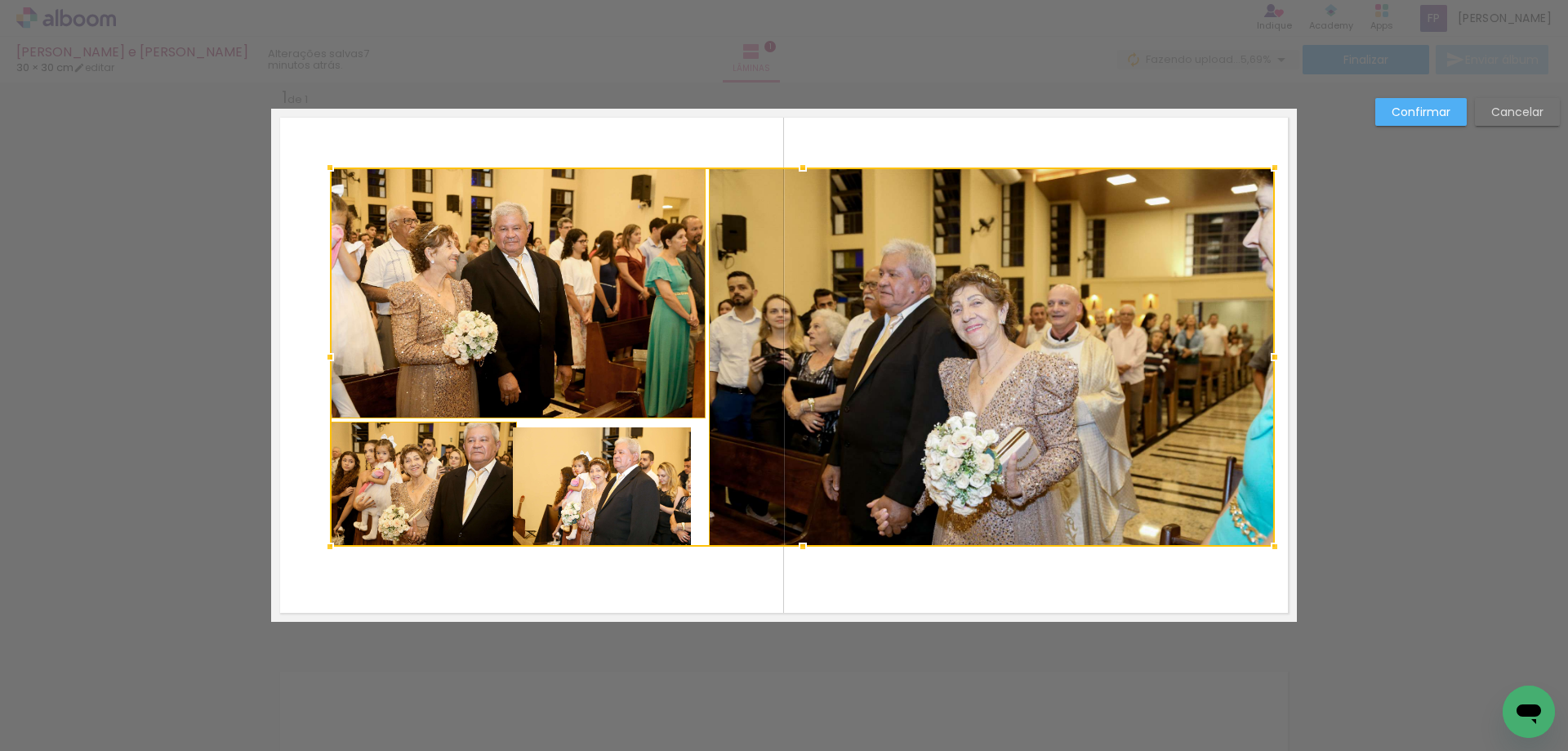
drag, startPoint x: 1230, startPoint y: 178, endPoint x: 1267, endPoint y: 160, distance: 41.1
click at [1267, 160] on div at bounding box center [1275, 167] width 33 height 33
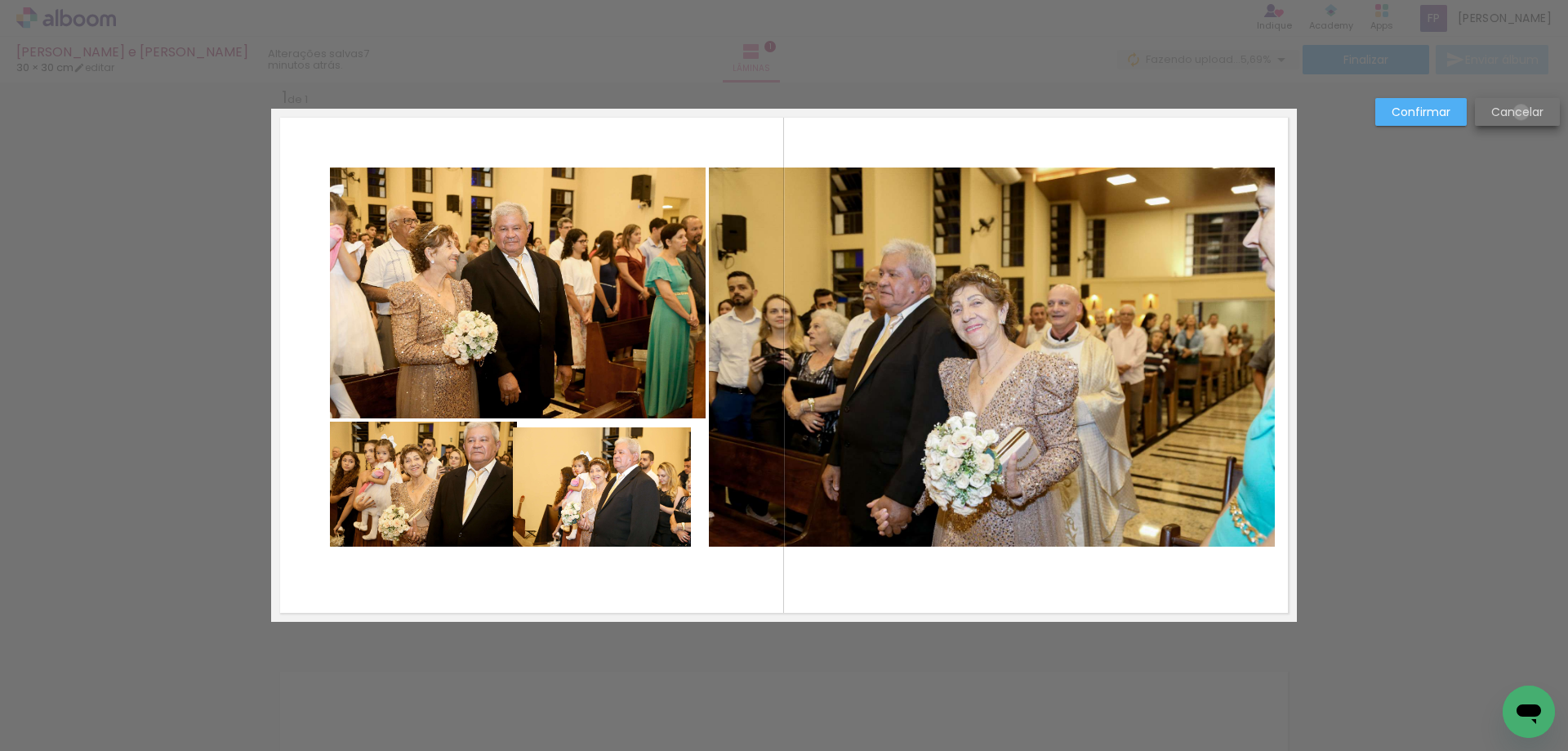
click at [0, 0] on slot "Cancelar" at bounding box center [0, 0] width 0 height 0
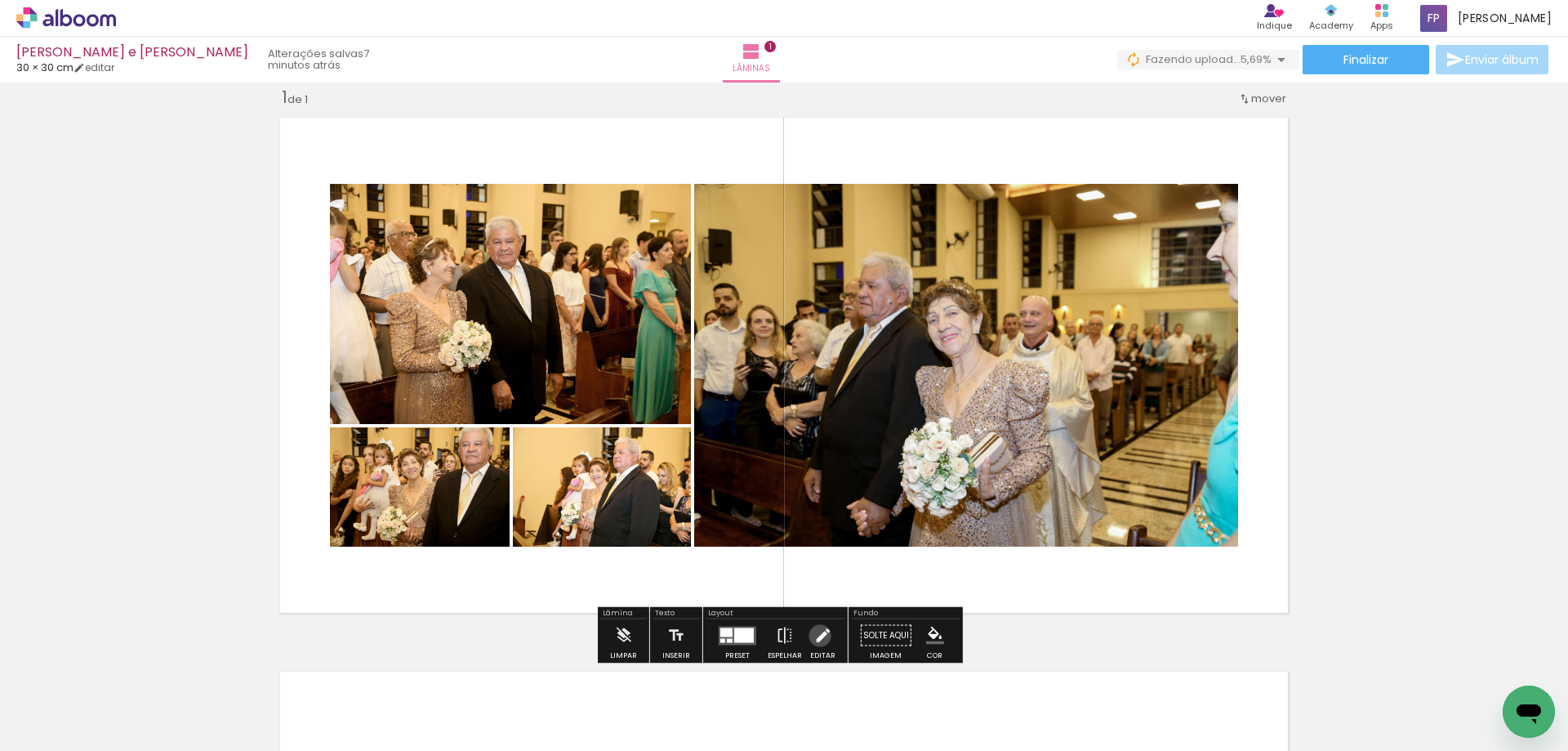
click at [816, 635] on iron-icon at bounding box center [822, 635] width 18 height 33
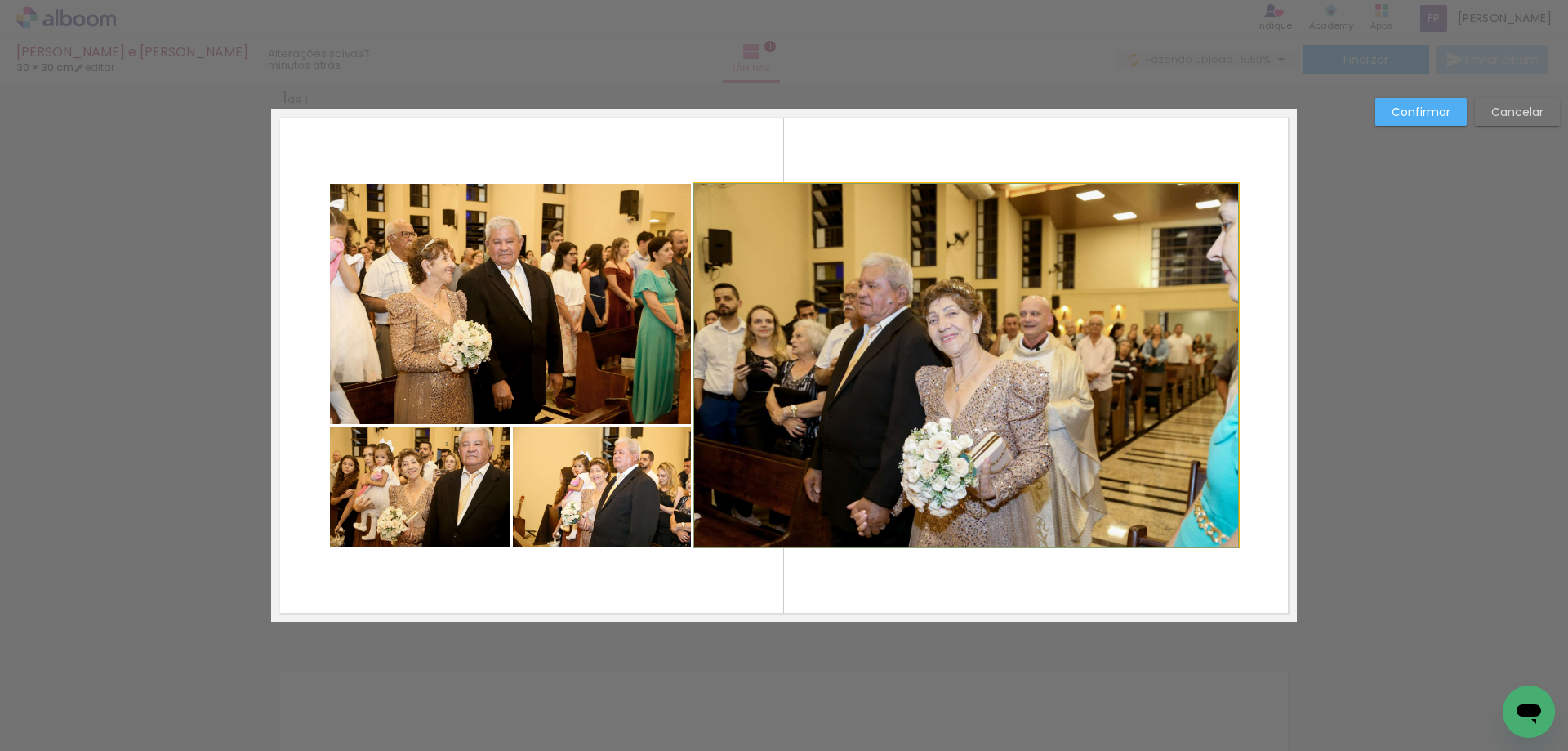
click at [917, 336] on quentale-photo at bounding box center [966, 365] width 544 height 363
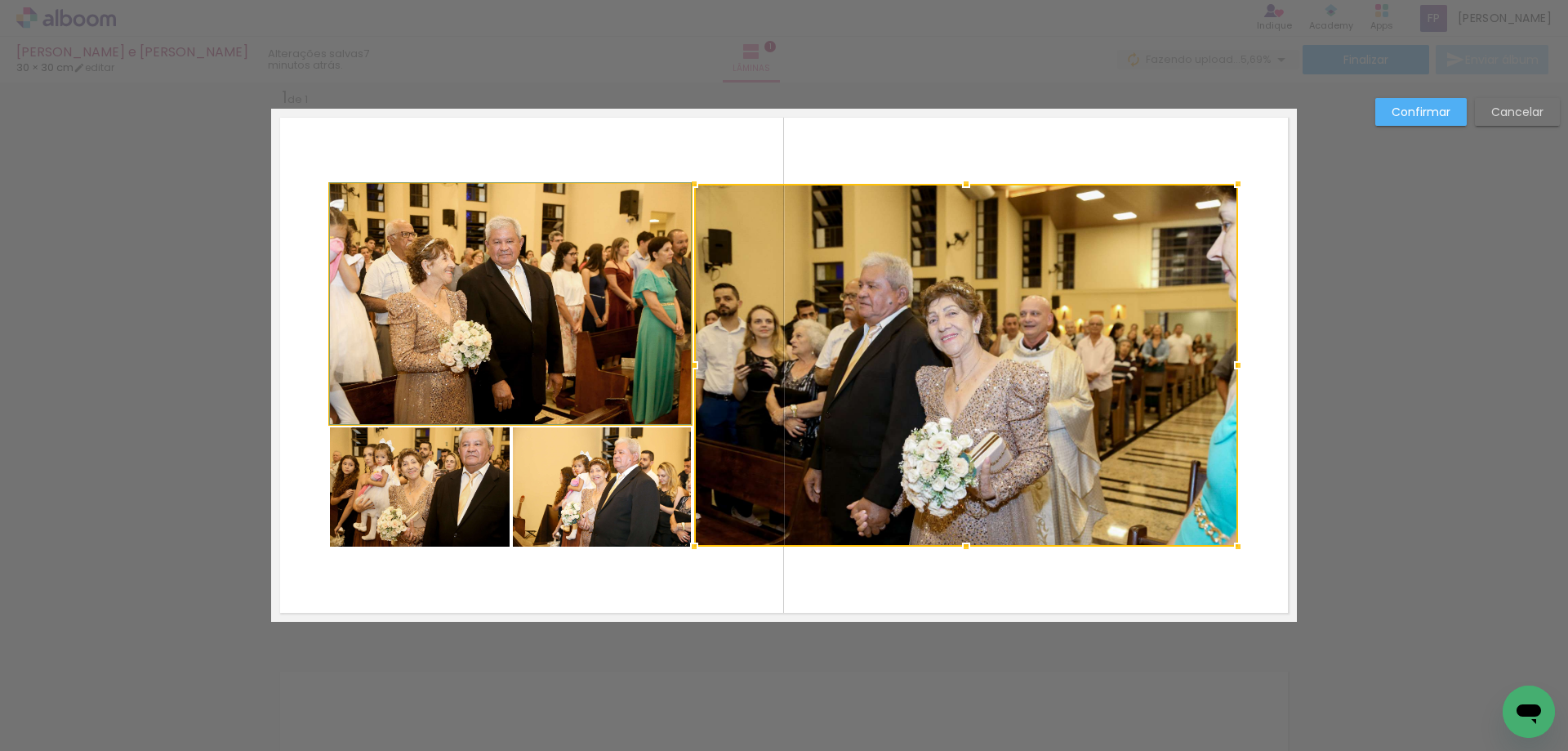
click at [576, 333] on quentale-photo at bounding box center [510, 304] width 361 height 240
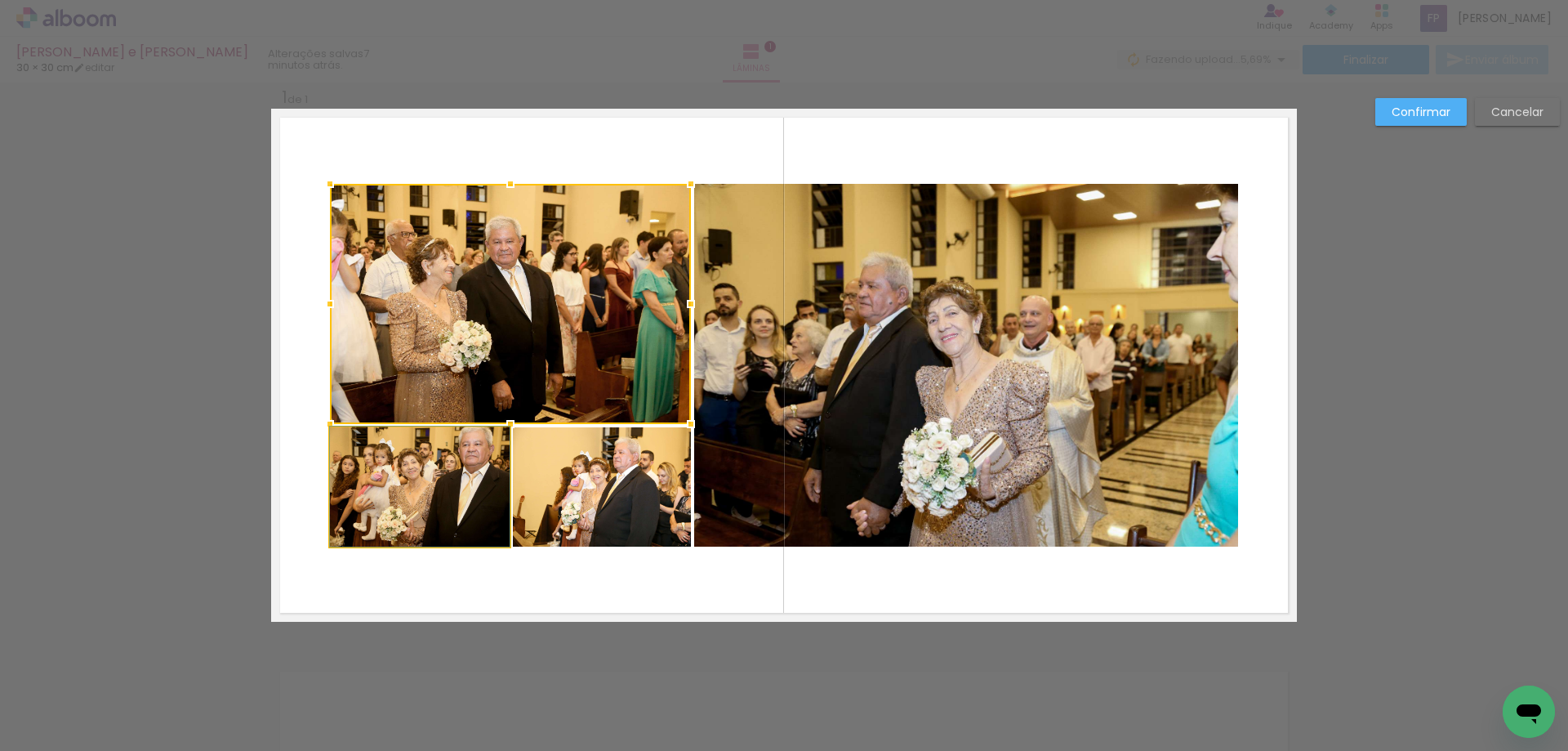
click at [377, 518] on quentale-photo at bounding box center [419, 487] width 179 height 119
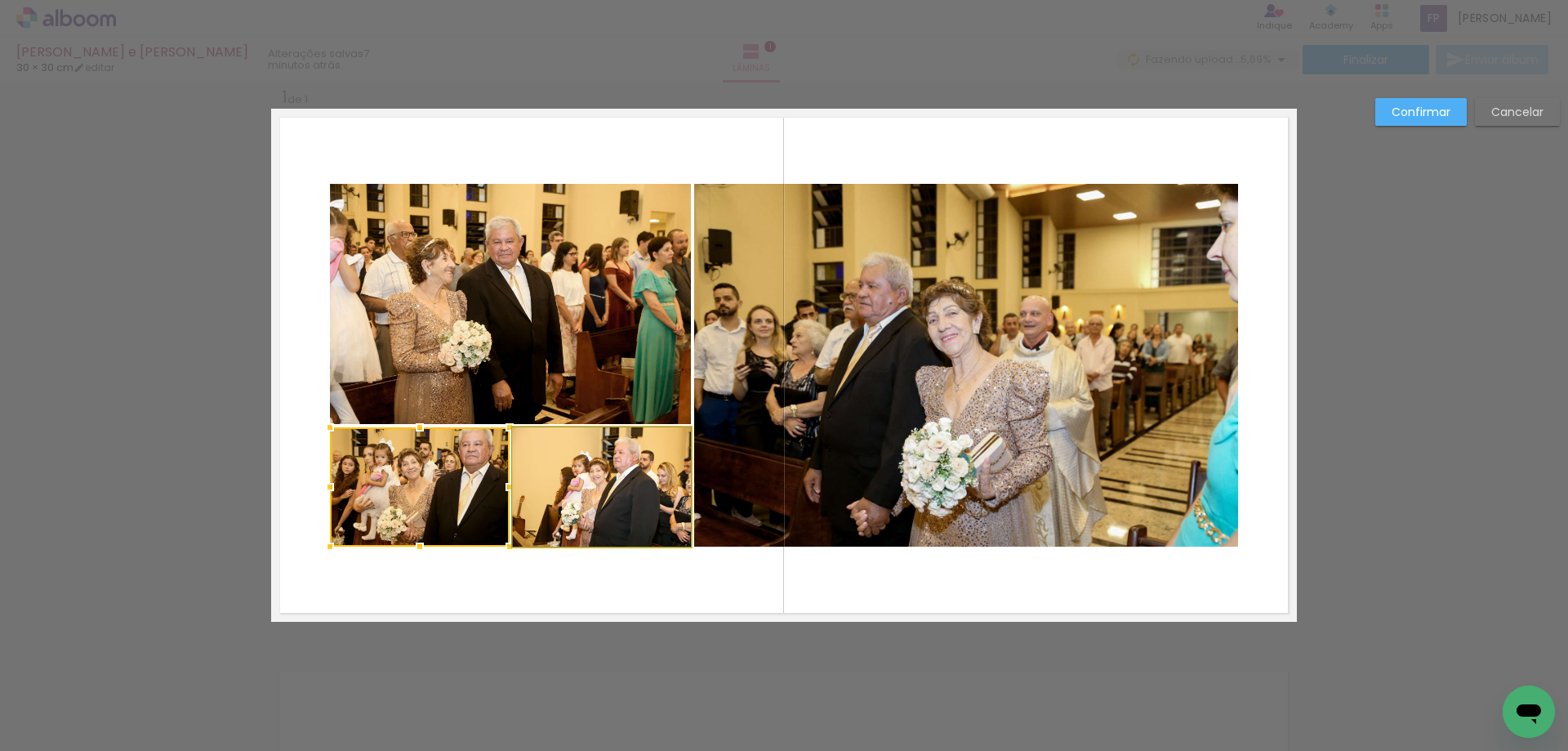
click at [618, 516] on quentale-photo at bounding box center [602, 487] width 178 height 119
click at [418, 490] on quentale-photo at bounding box center [419, 487] width 179 height 119
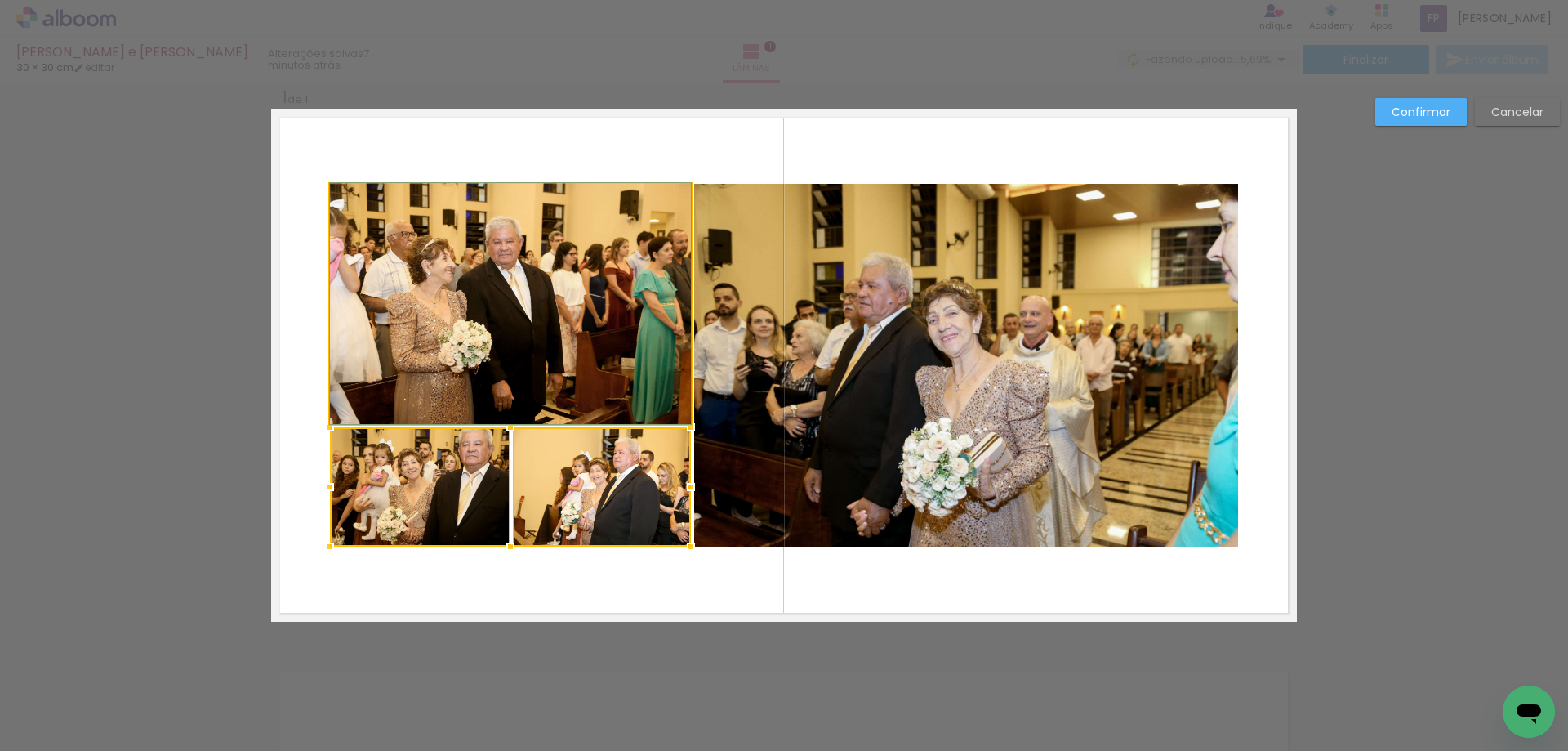
click at [534, 335] on quentale-photo at bounding box center [510, 304] width 361 height 240
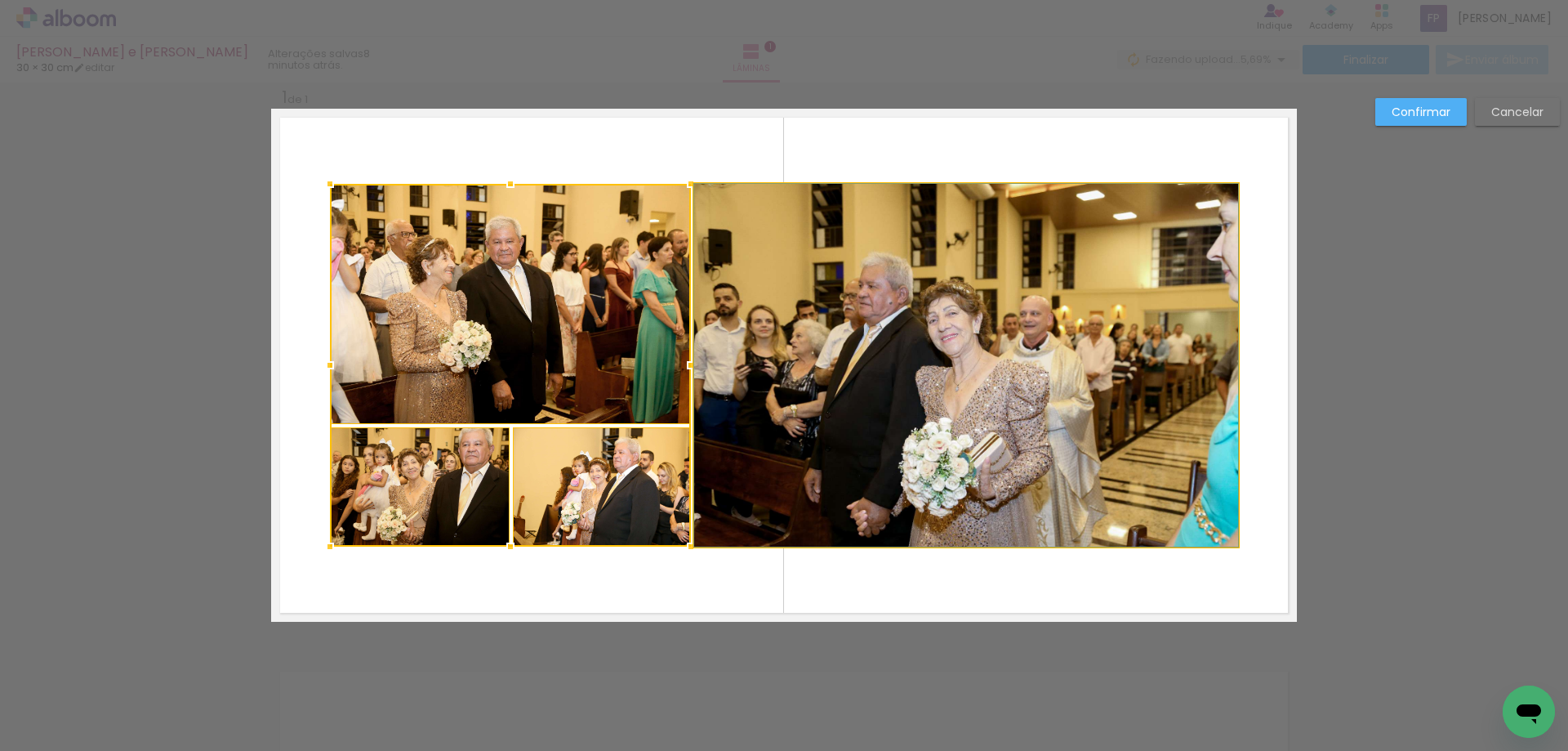
click at [921, 339] on quentale-photo at bounding box center [966, 365] width 544 height 363
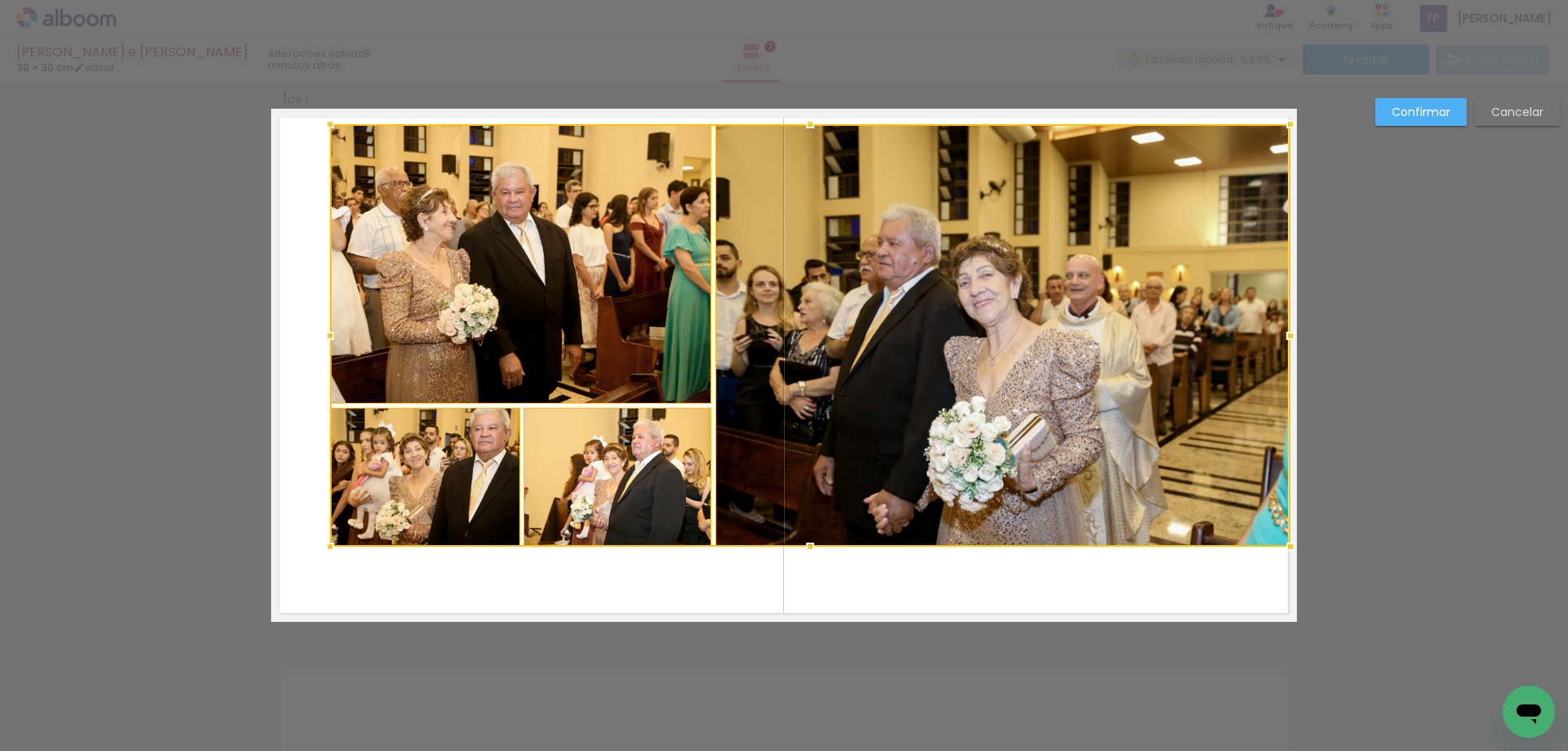
drag, startPoint x: 1237, startPoint y: 176, endPoint x: 1289, endPoint y: 116, distance: 79.4
click at [1289, 116] on div at bounding box center [1291, 124] width 33 height 33
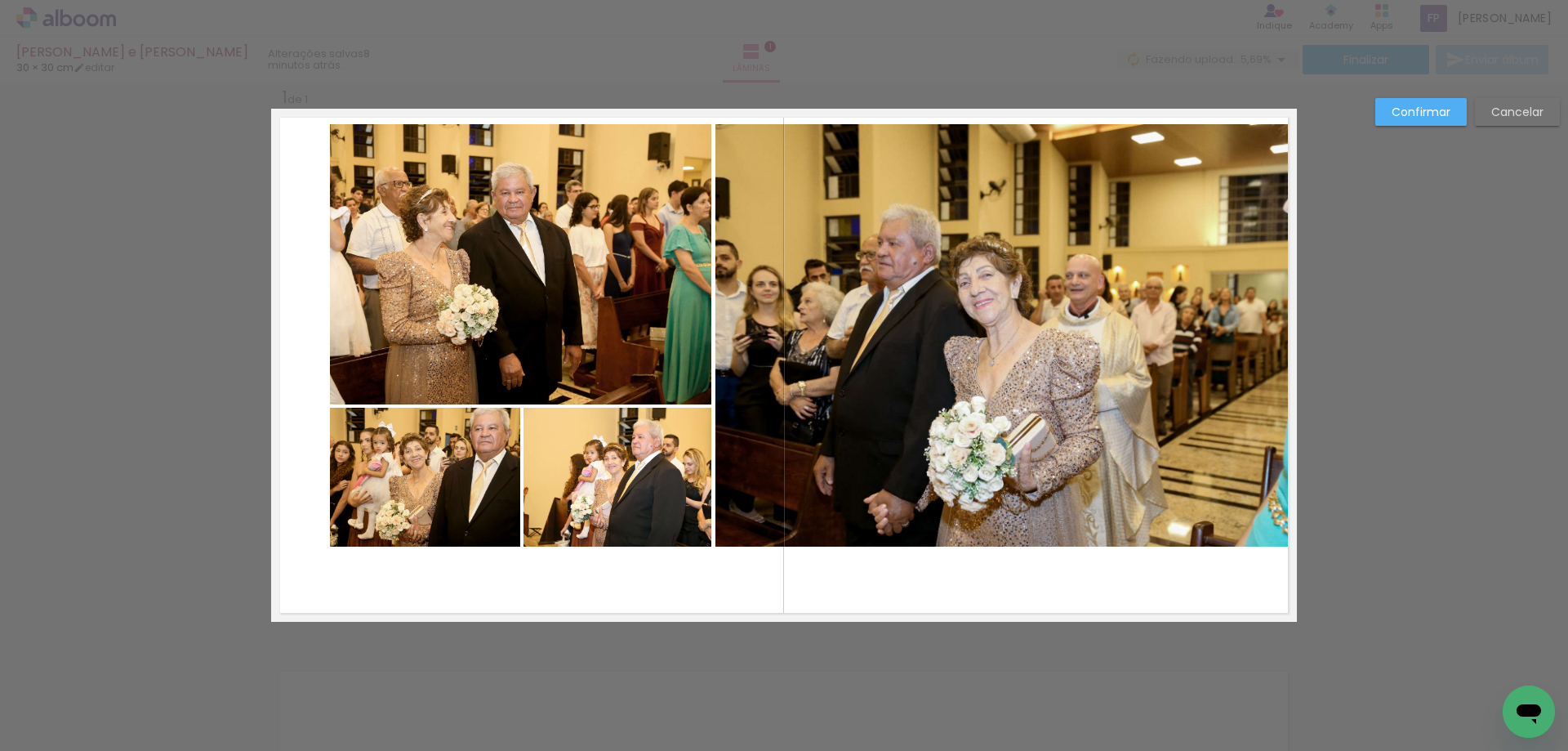
click at [459, 243] on quentale-photo at bounding box center [520, 264] width 381 height 280
click at [947, 343] on quentale-photo at bounding box center [1003, 336] width 575 height 422
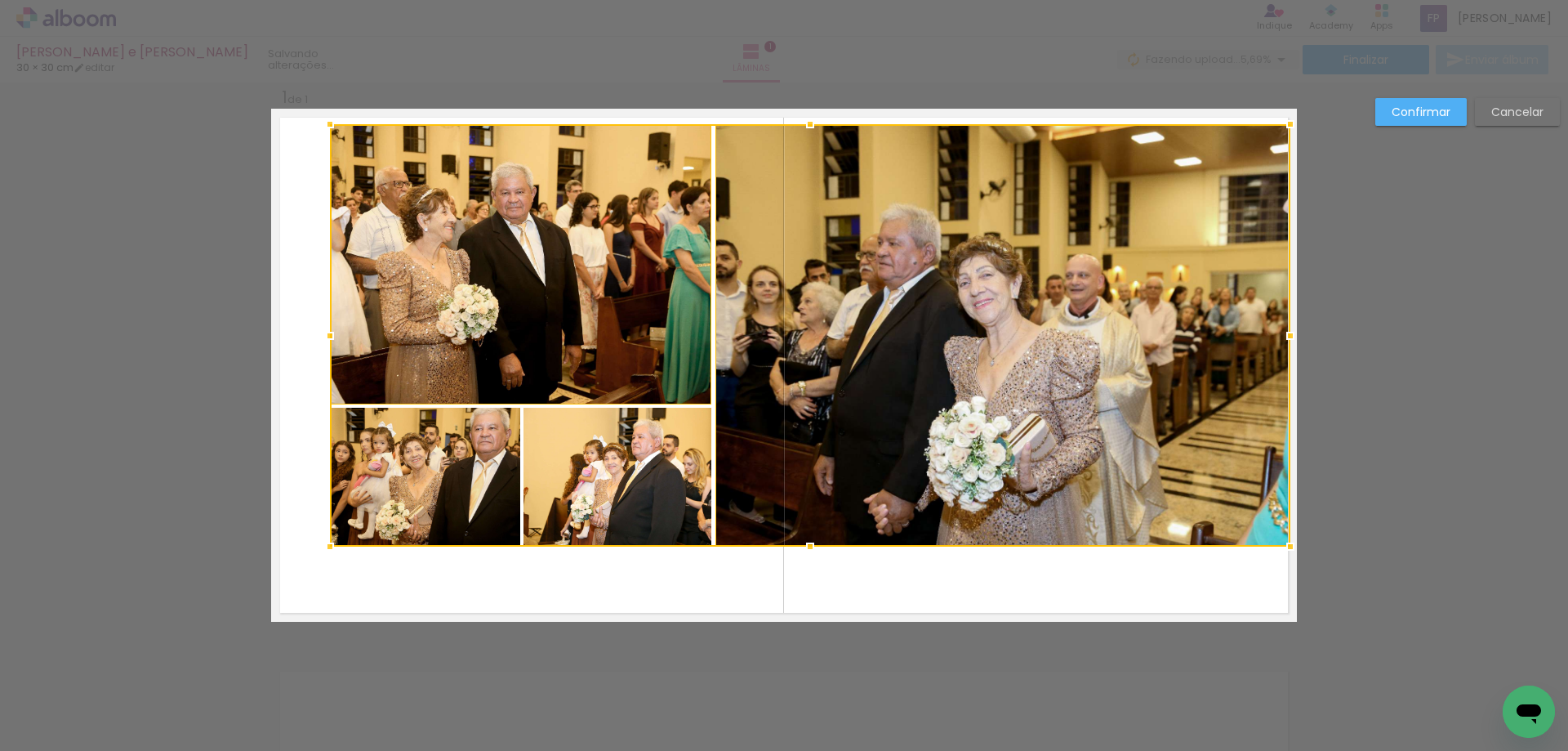
click at [616, 510] on div at bounding box center [809, 336] width 960 height 422
click at [405, 516] on div at bounding box center [809, 336] width 960 height 422
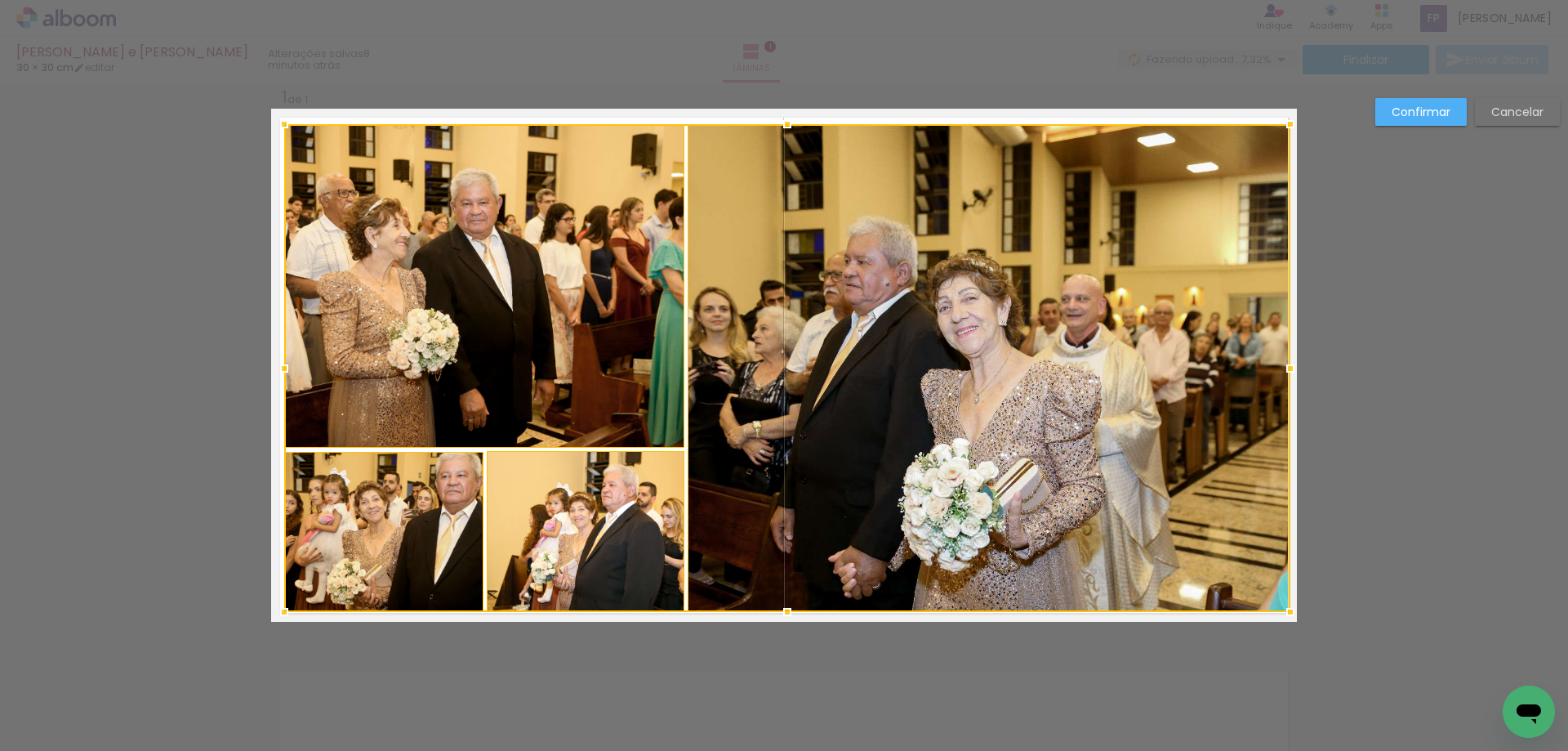
drag, startPoint x: 329, startPoint y: 550, endPoint x: 282, endPoint y: 615, distance: 80.2
click at [282, 615] on div at bounding box center [284, 612] width 33 height 33
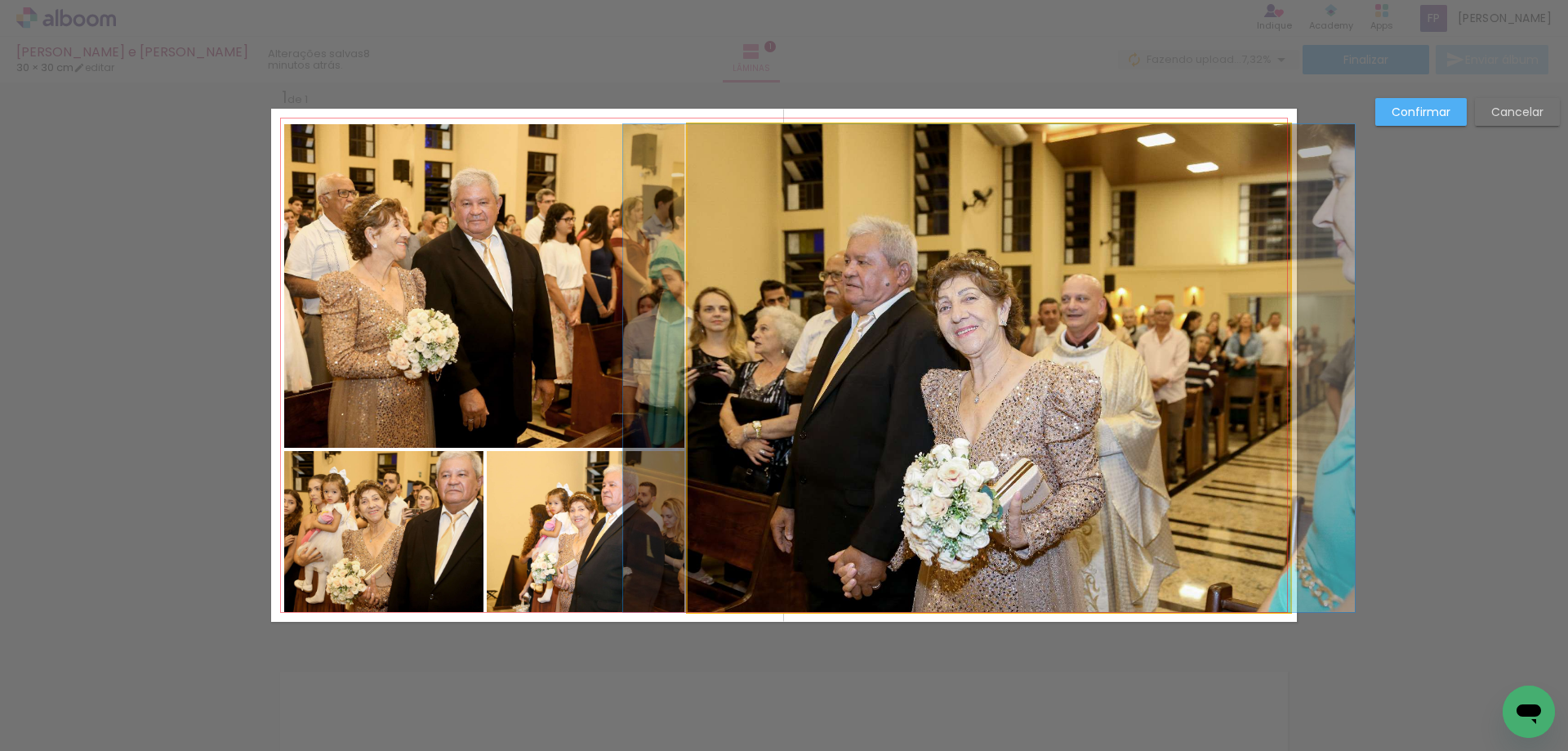
click at [1260, 372] on quentale-photo at bounding box center [989, 368] width 602 height 488
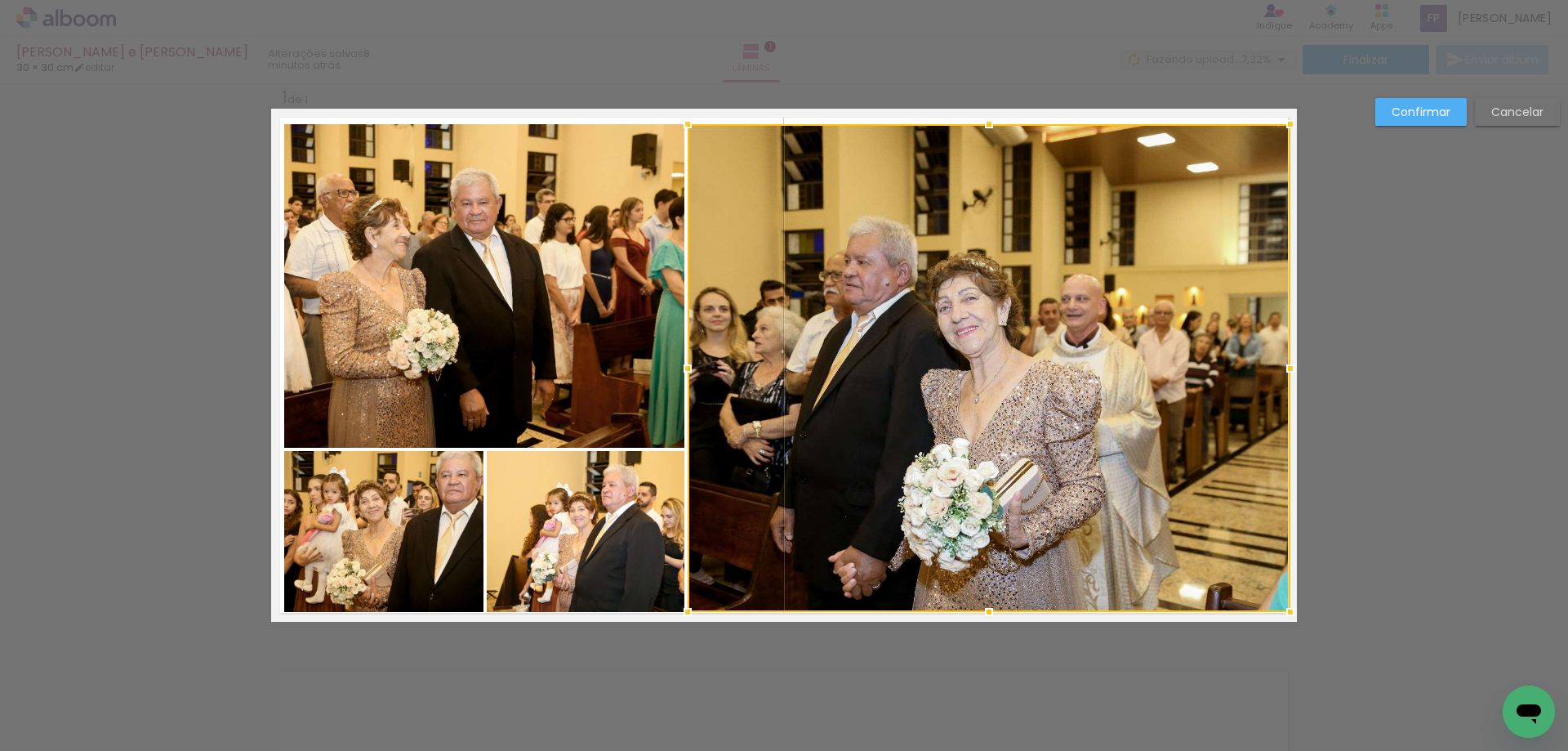
click at [1150, 284] on div at bounding box center [989, 368] width 602 height 488
click at [0, 0] on slot "Confirmar" at bounding box center [0, 0] width 0 height 0
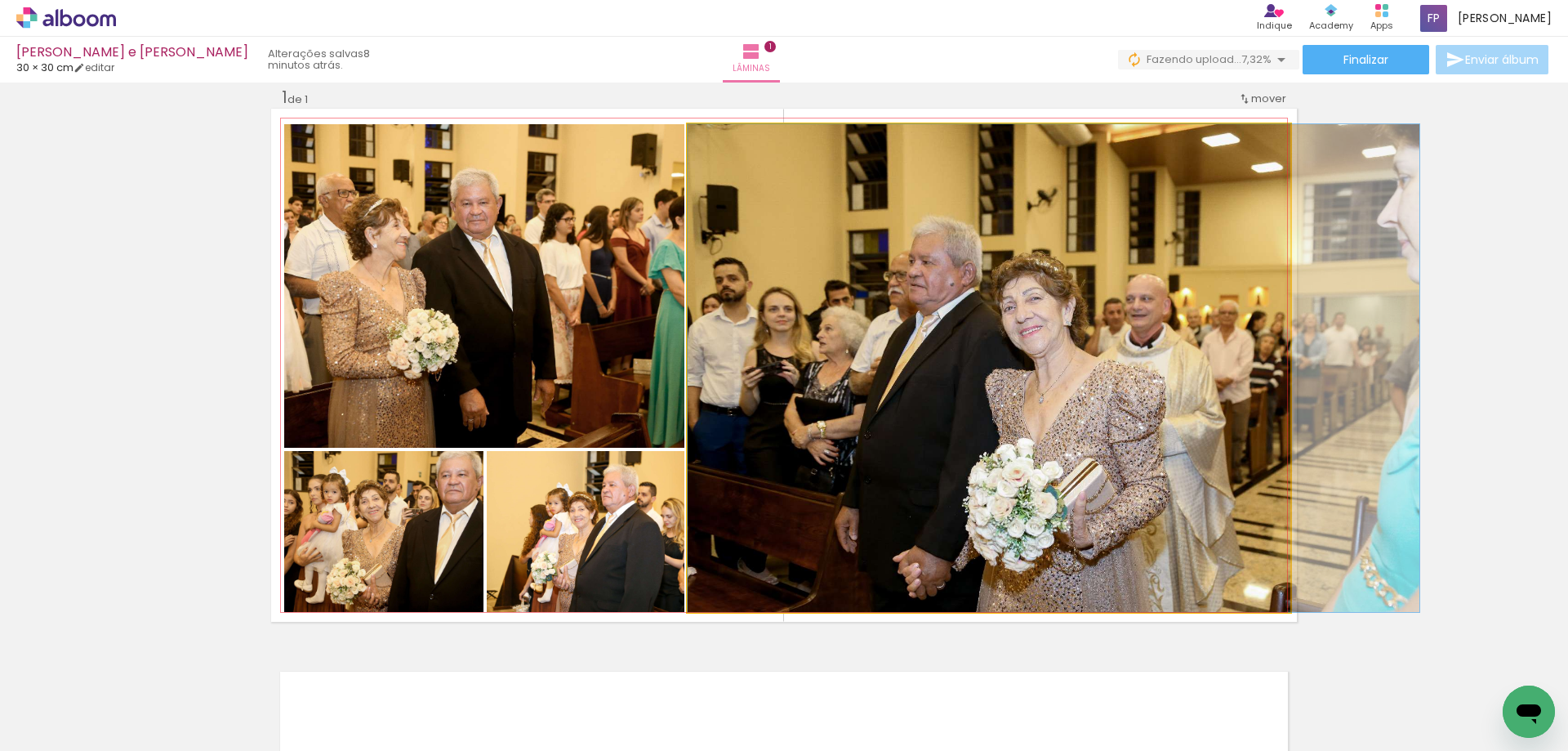
drag, startPoint x: 1027, startPoint y: 348, endPoint x: 1120, endPoint y: 341, distance: 93.3
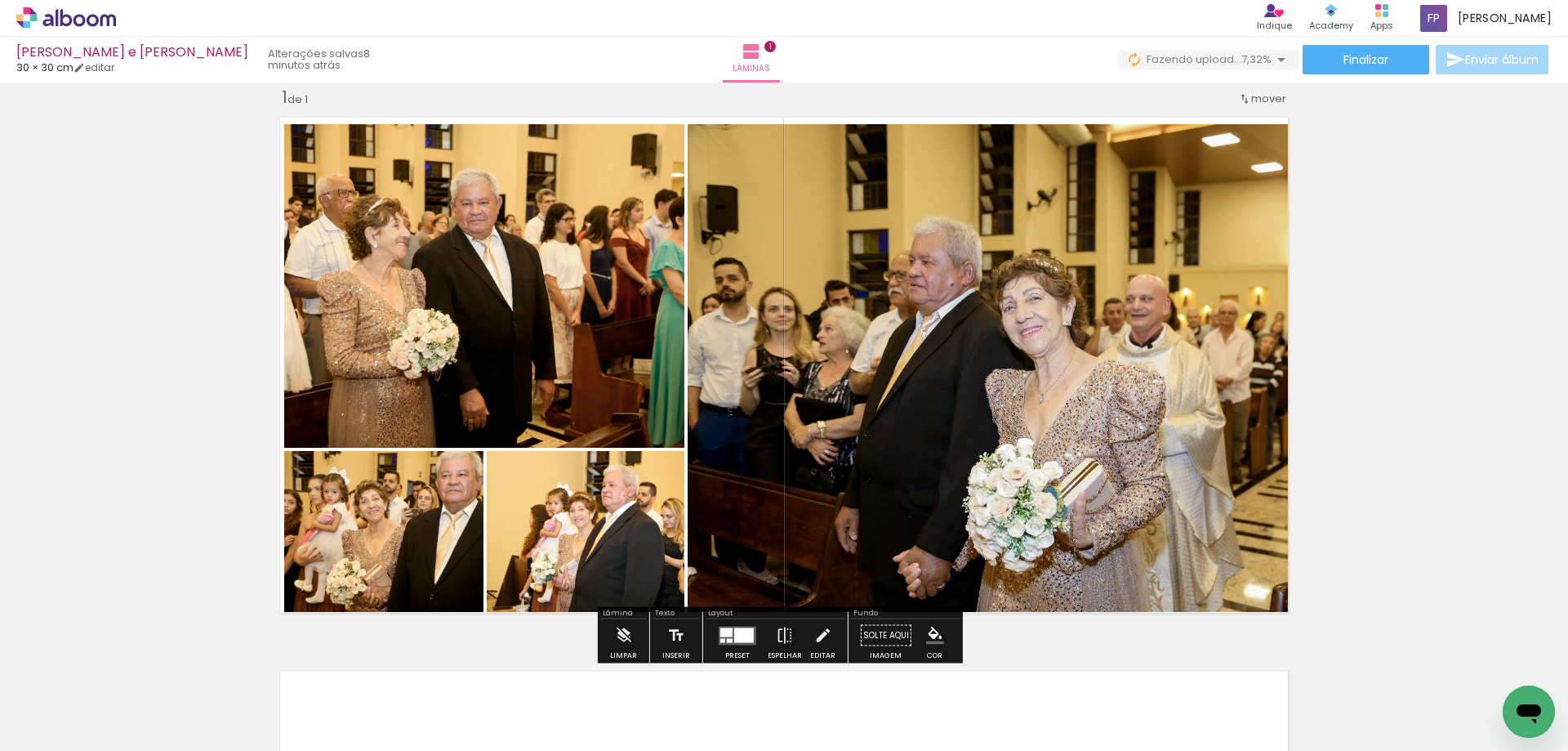
click at [1497, 508] on div "Inserir lâmina 1 de 1" at bounding box center [784, 621] width 1568 height 1108
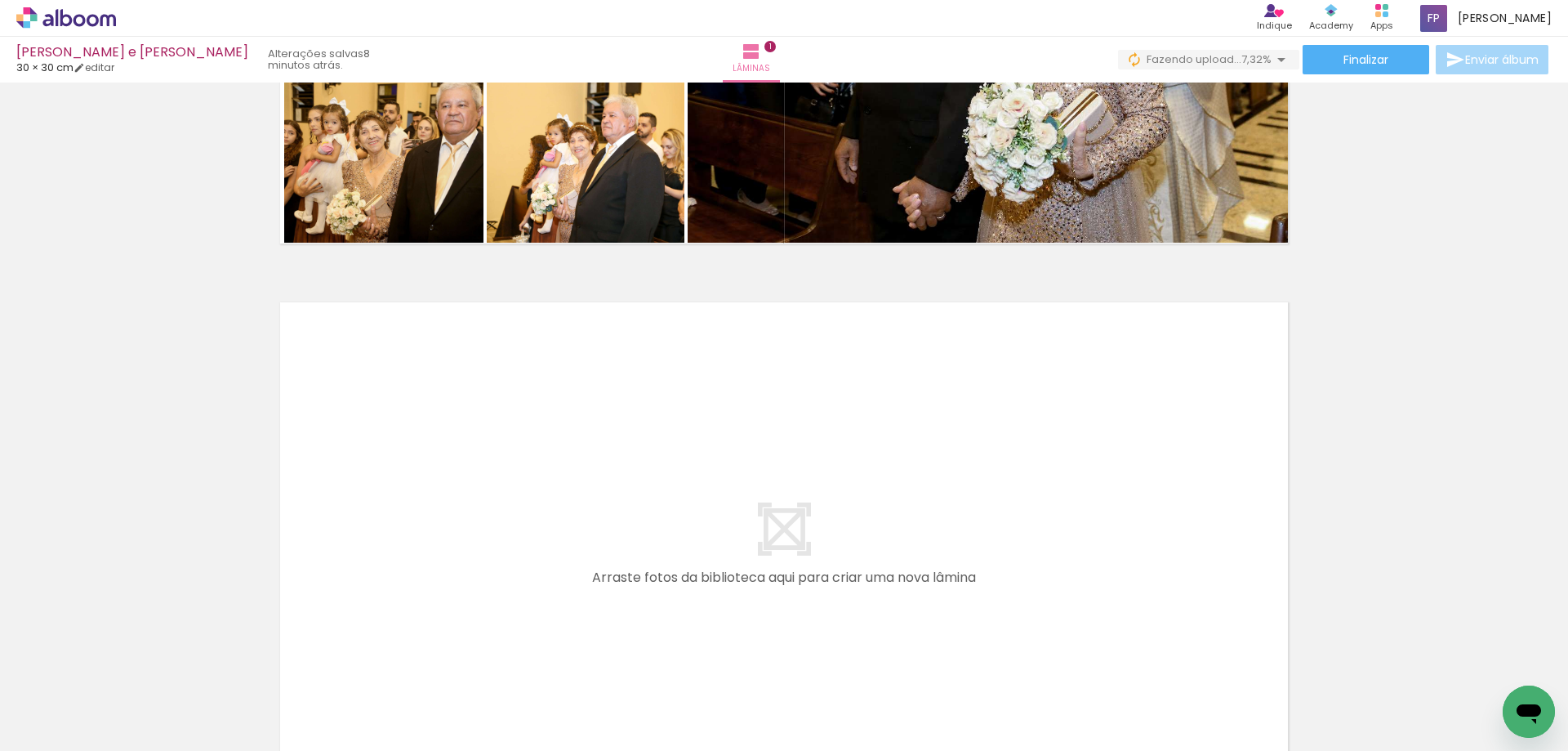
scroll to position [427, 0]
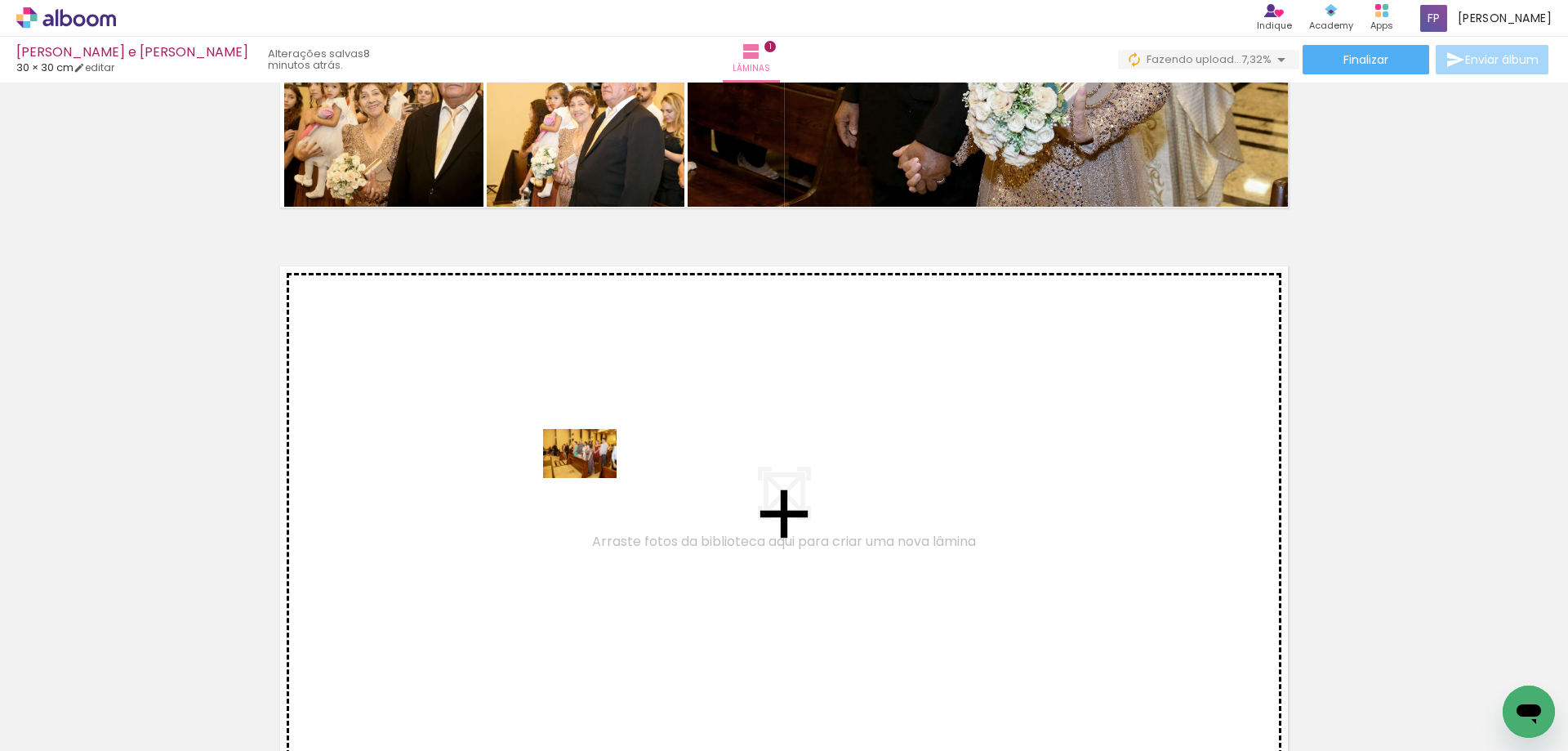
drag, startPoint x: 547, startPoint y: 708, endPoint x: 592, endPoint y: 478, distance: 234.4
click at [592, 478] on quentale-workspace at bounding box center [784, 375] width 1568 height 751
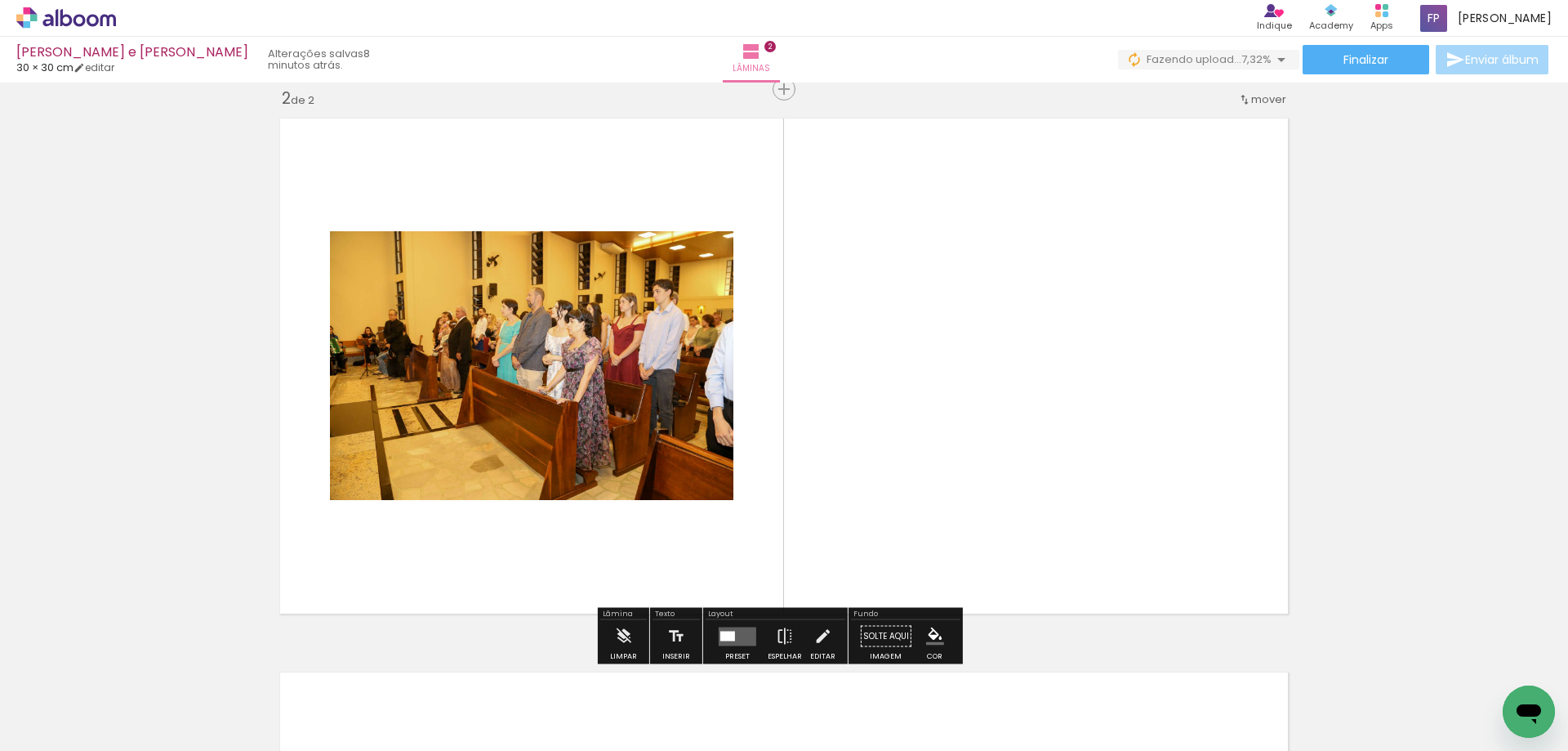
scroll to position [575, 0]
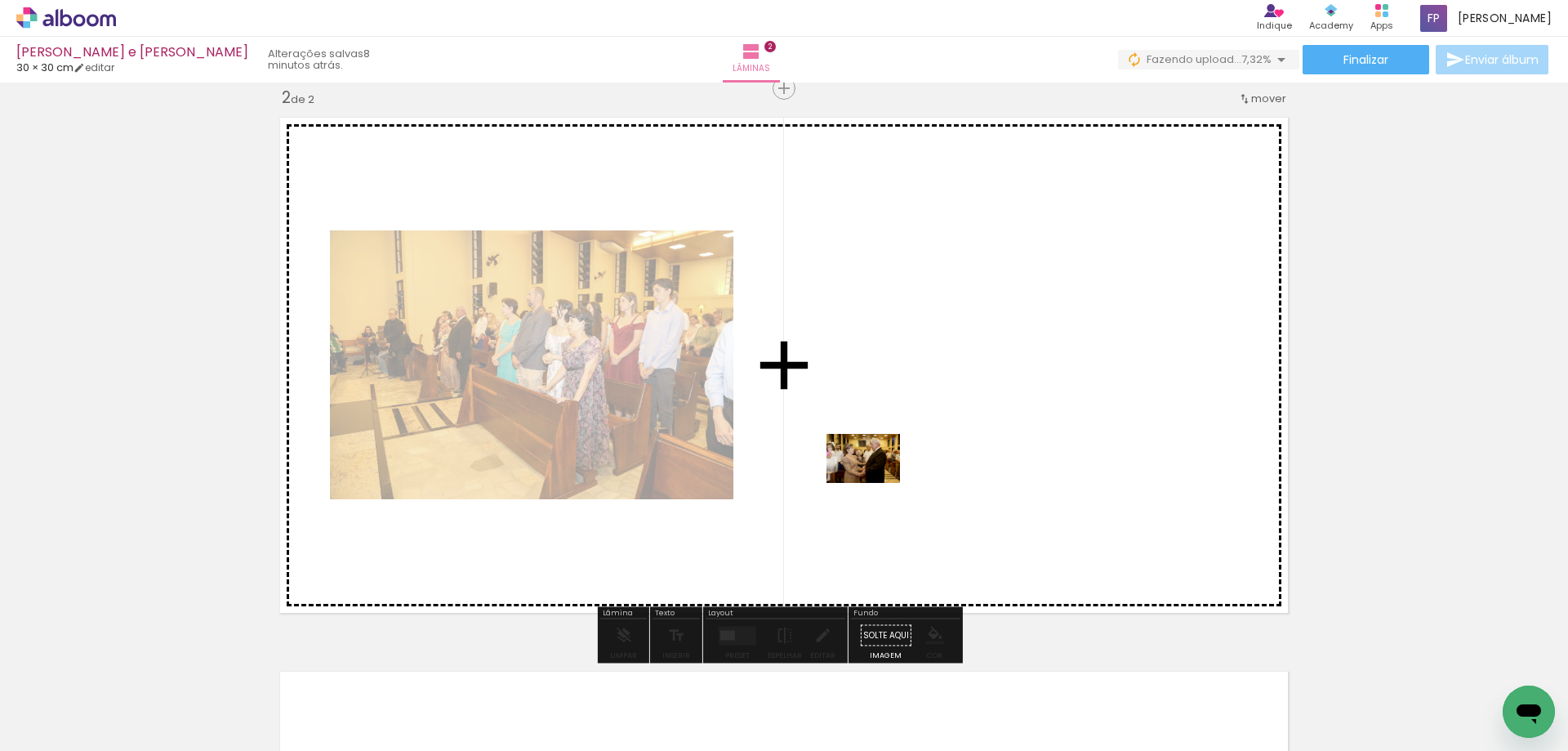
drag, startPoint x: 627, startPoint y: 709, endPoint x: 900, endPoint y: 448, distance: 377.7
click at [900, 448] on quentale-workspace at bounding box center [784, 375] width 1568 height 751
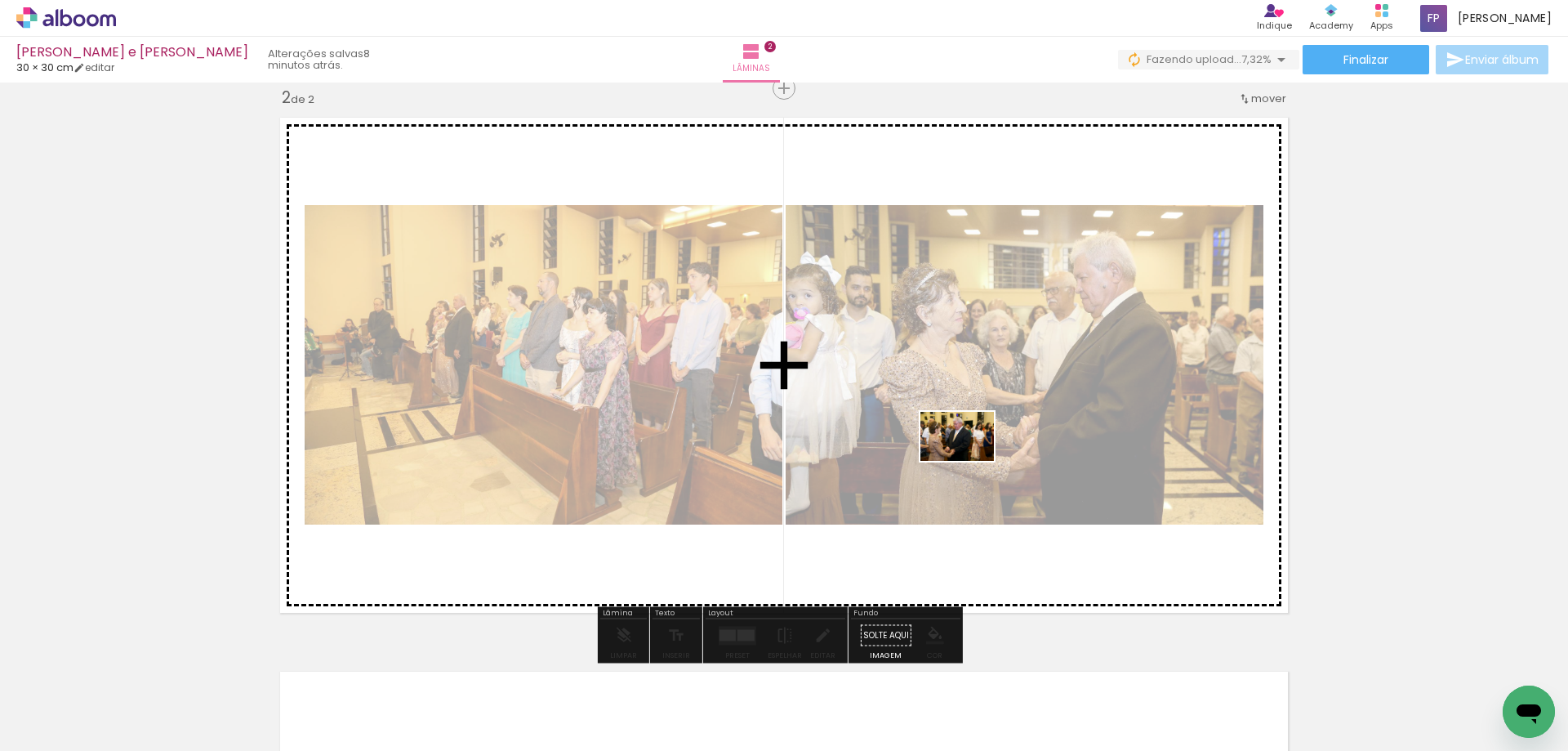
drag, startPoint x: 772, startPoint y: 679, endPoint x: 970, endPoint y: 461, distance: 294.5
click at [970, 461] on quentale-workspace at bounding box center [784, 375] width 1568 height 751
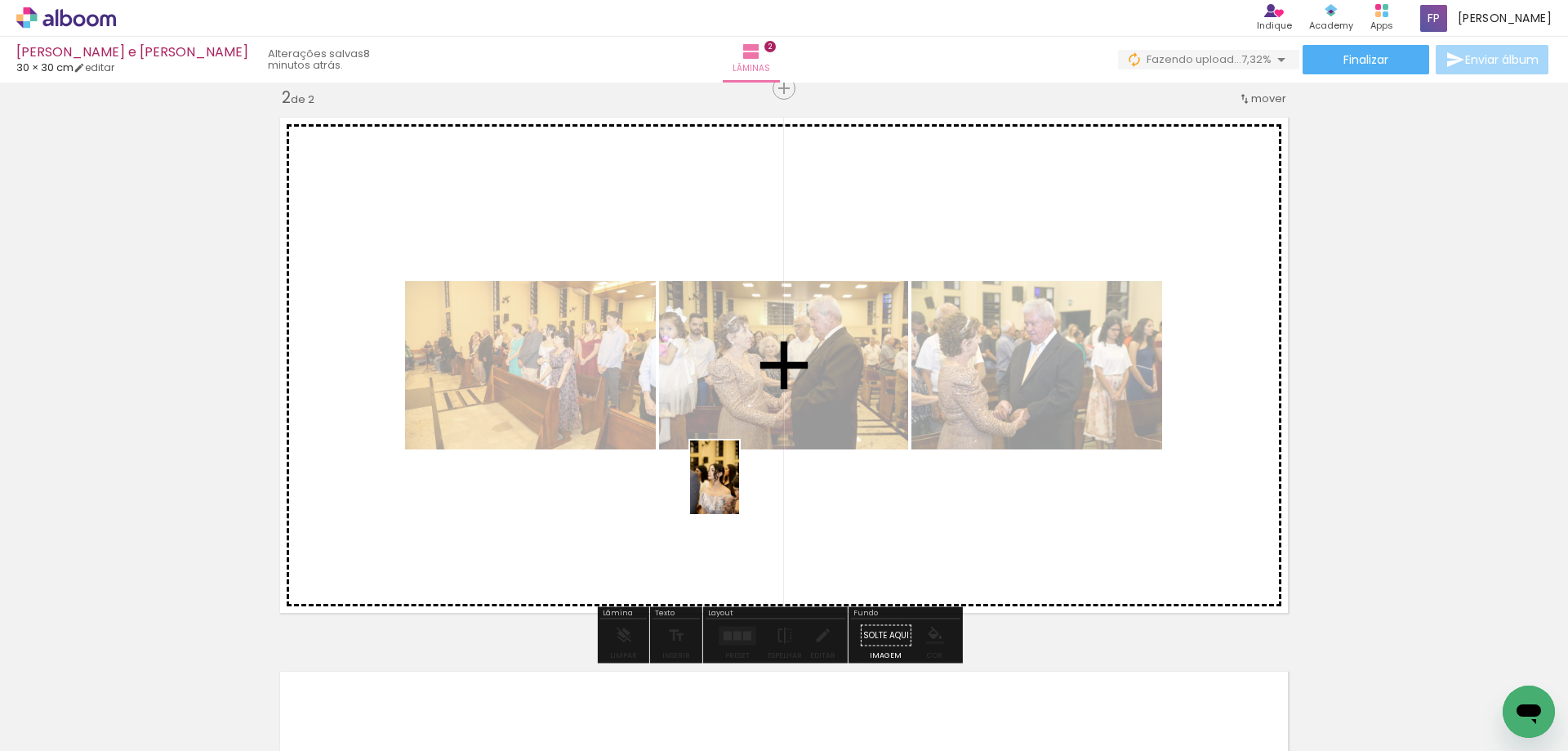
drag, startPoint x: 812, startPoint y: 718, endPoint x: 889, endPoint y: 686, distance: 83.4
click at [737, 462] on quentale-workspace at bounding box center [784, 375] width 1568 height 751
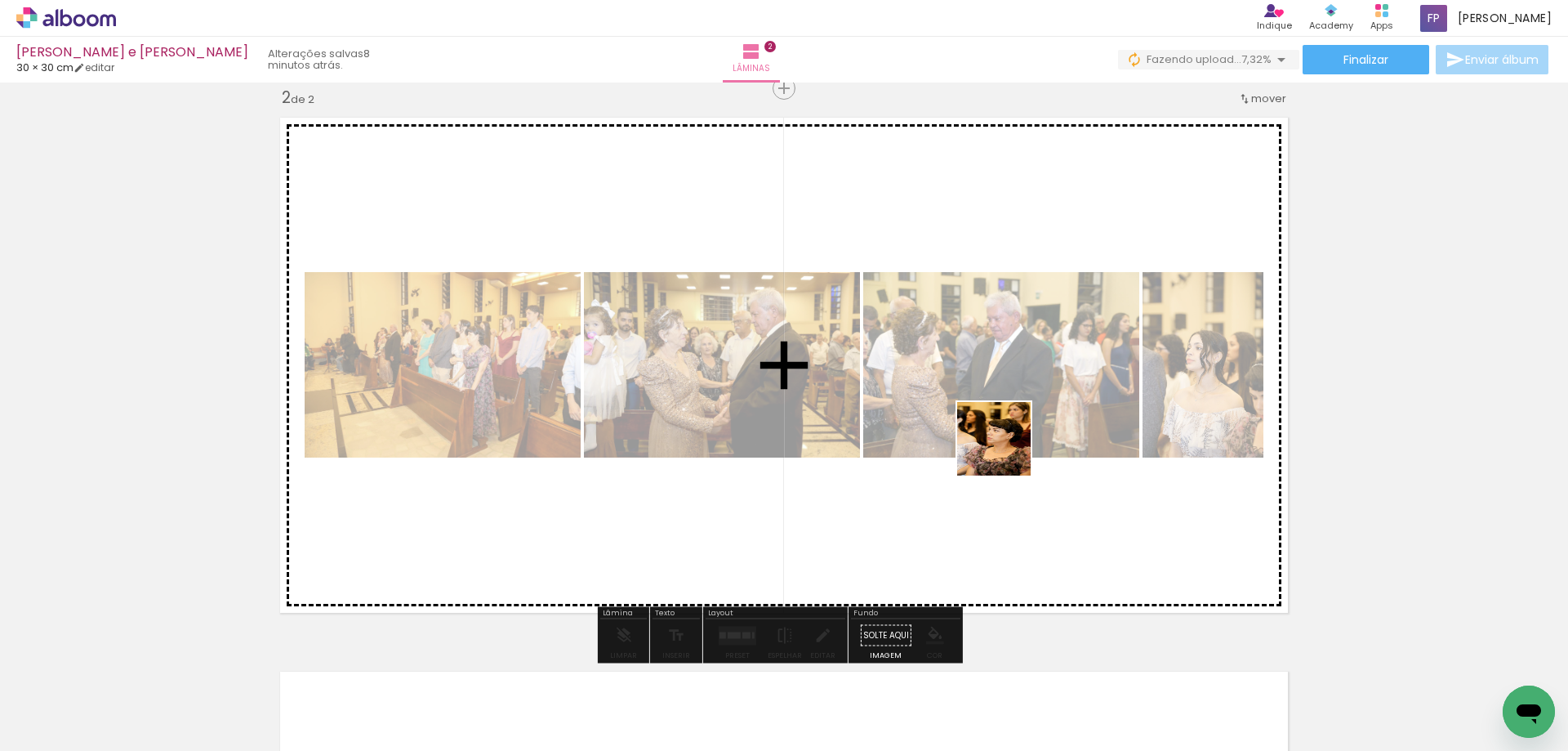
drag, startPoint x: 908, startPoint y: 710, endPoint x: 1013, endPoint y: 438, distance: 291.6
click at [1013, 438] on quentale-workspace at bounding box center [784, 375] width 1568 height 751
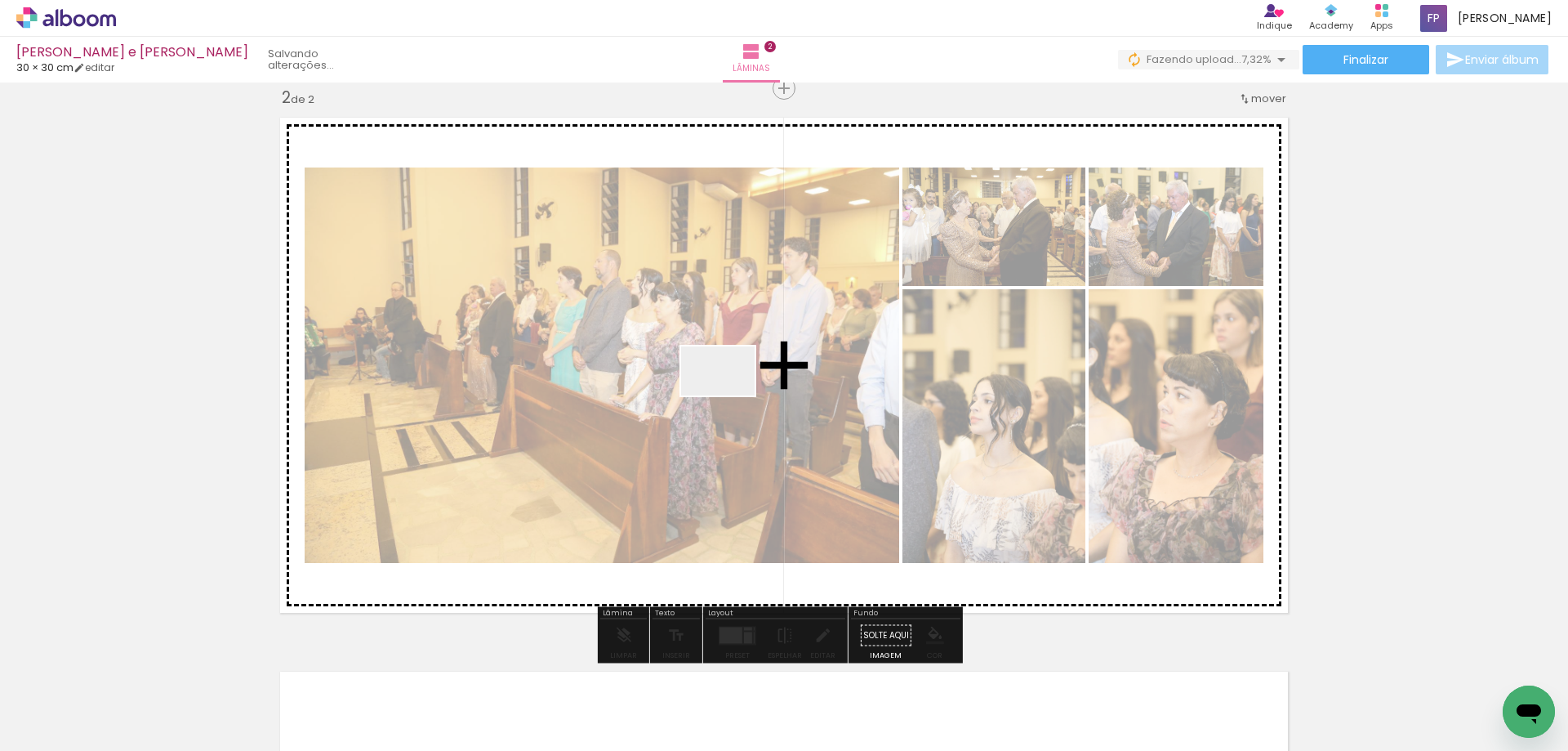
drag, startPoint x: 746, startPoint y: 413, endPoint x: 1184, endPoint y: 709, distance: 528.6
click at [730, 395] on quentale-workspace at bounding box center [784, 375] width 1568 height 751
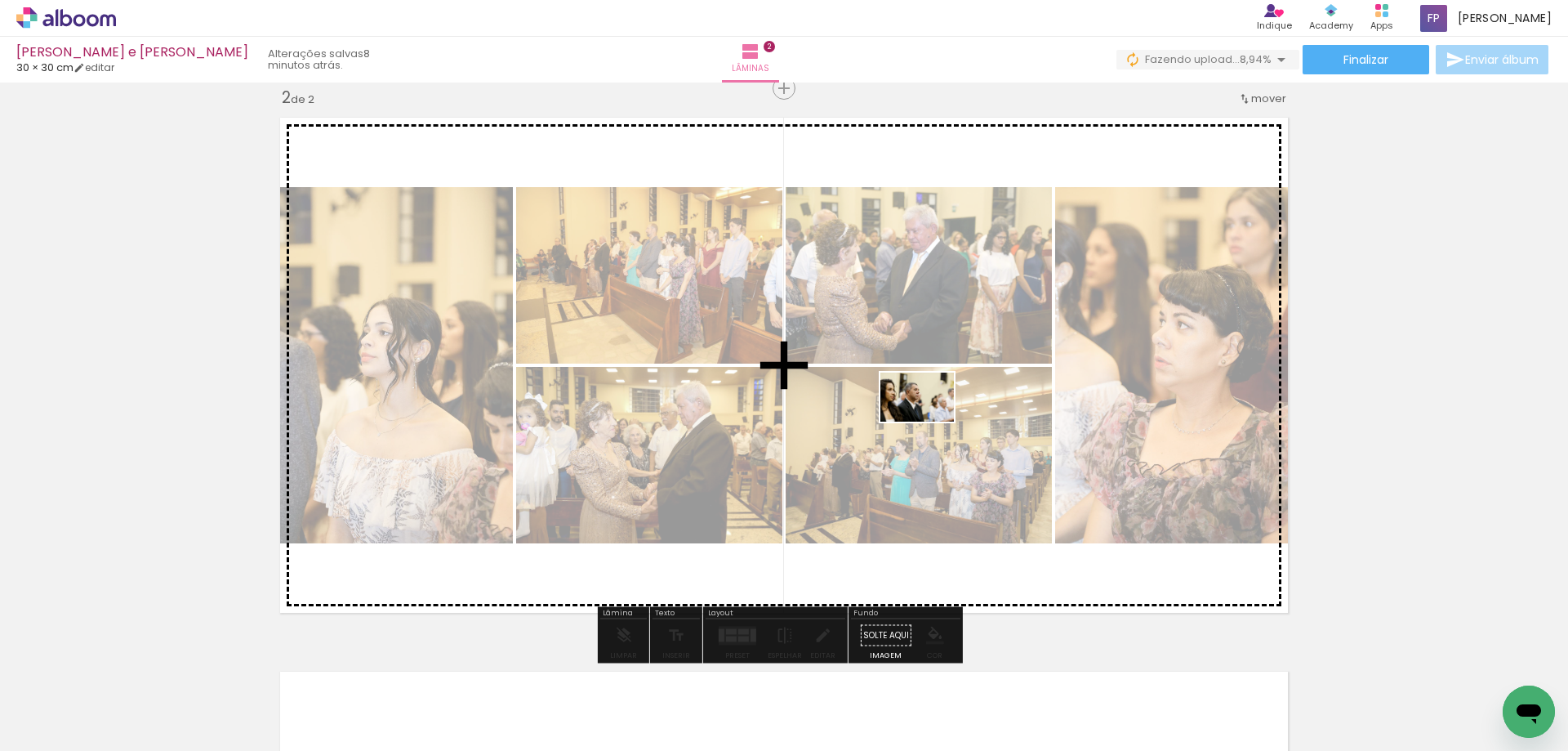
drag, startPoint x: 1099, startPoint y: 712, endPoint x: 929, endPoint y: 417, distance: 340.5
click at [929, 417] on quentale-workspace at bounding box center [784, 375] width 1568 height 751
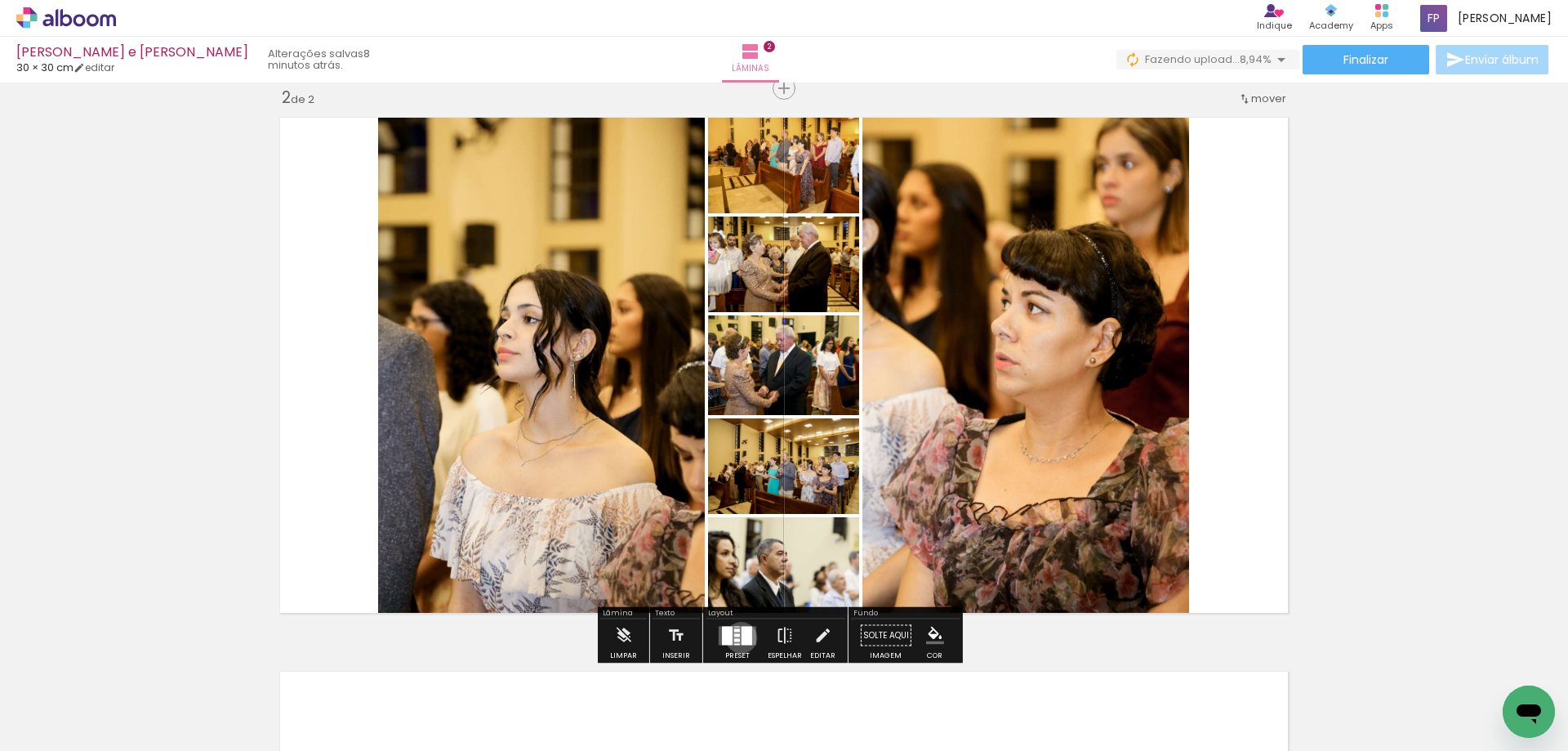
click at [742, 637] on div at bounding box center [747, 635] width 10 height 19
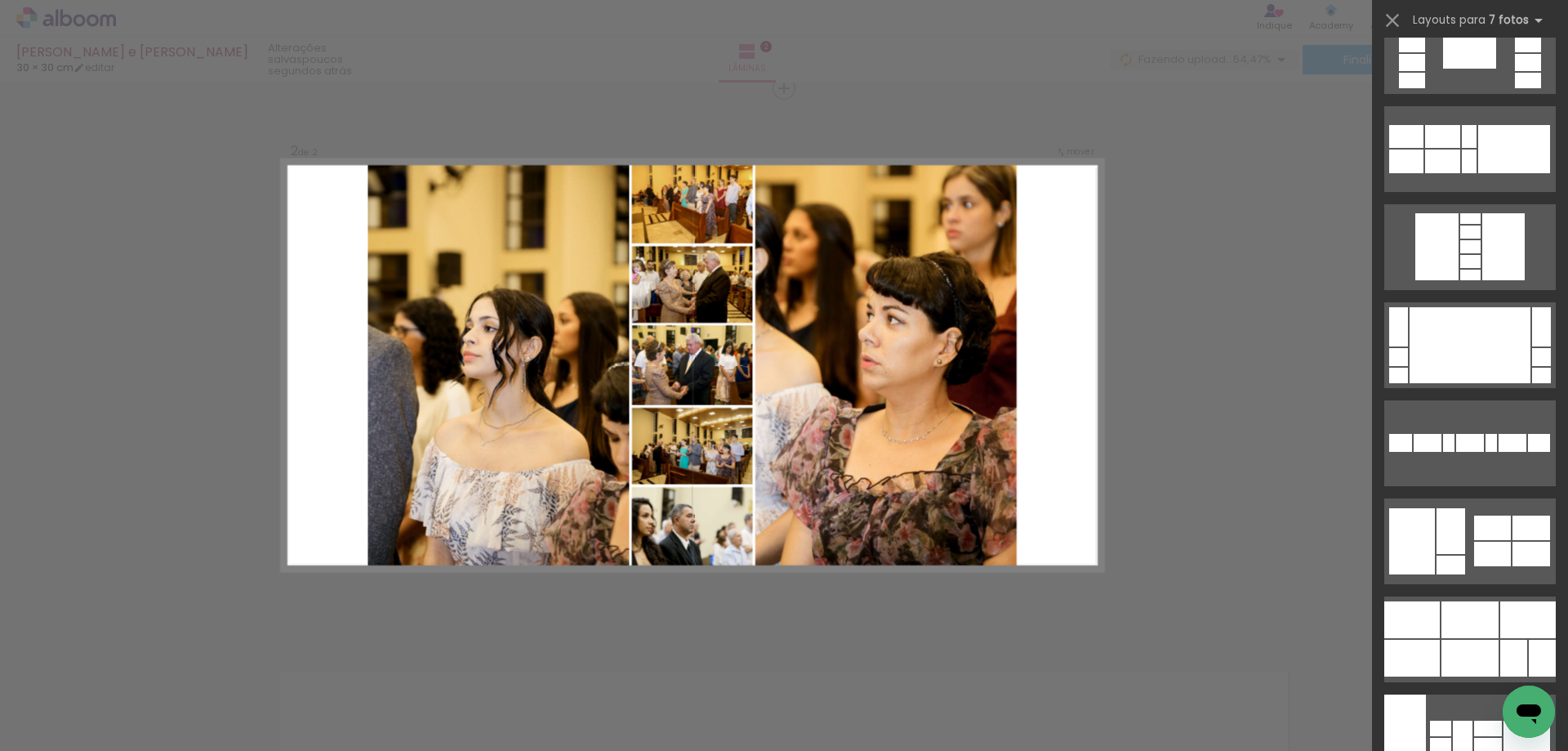
scroll to position [1071, 0]
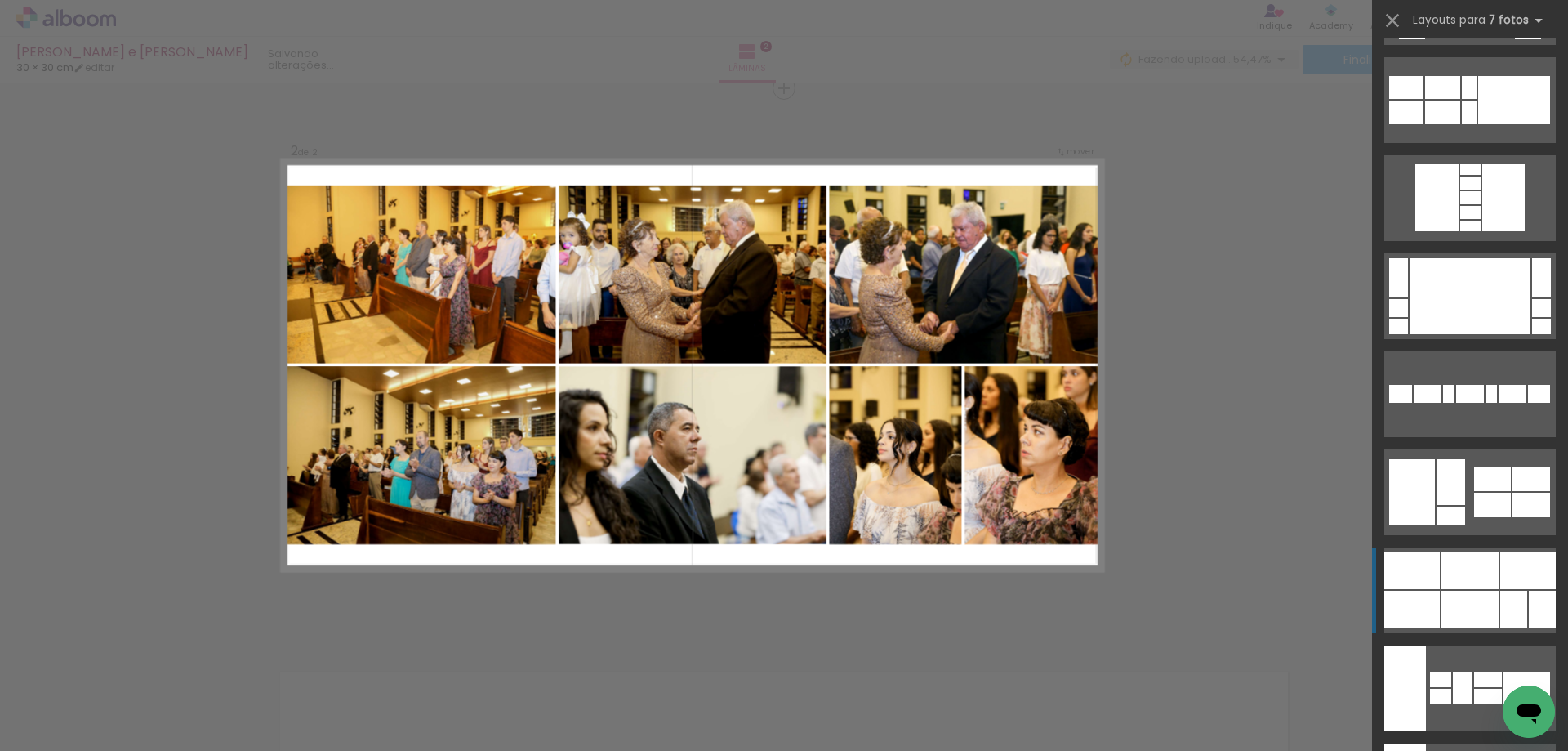
click at [1481, 556] on div at bounding box center [1470, 570] width 58 height 37
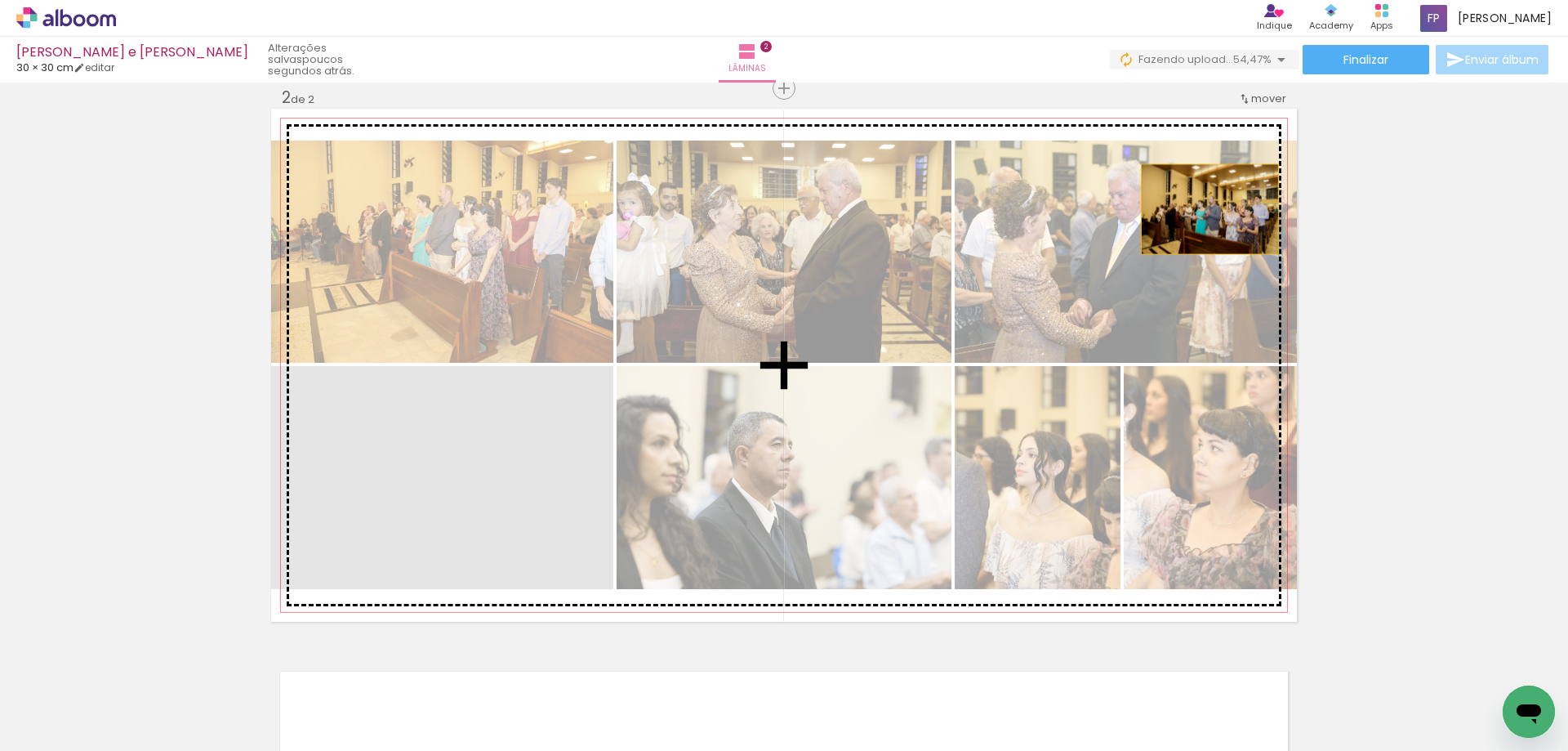
drag, startPoint x: 521, startPoint y: 501, endPoint x: 1204, endPoint y: 209, distance: 742.8
click at [0, 0] on slot at bounding box center [0, 0] width 0 height 0
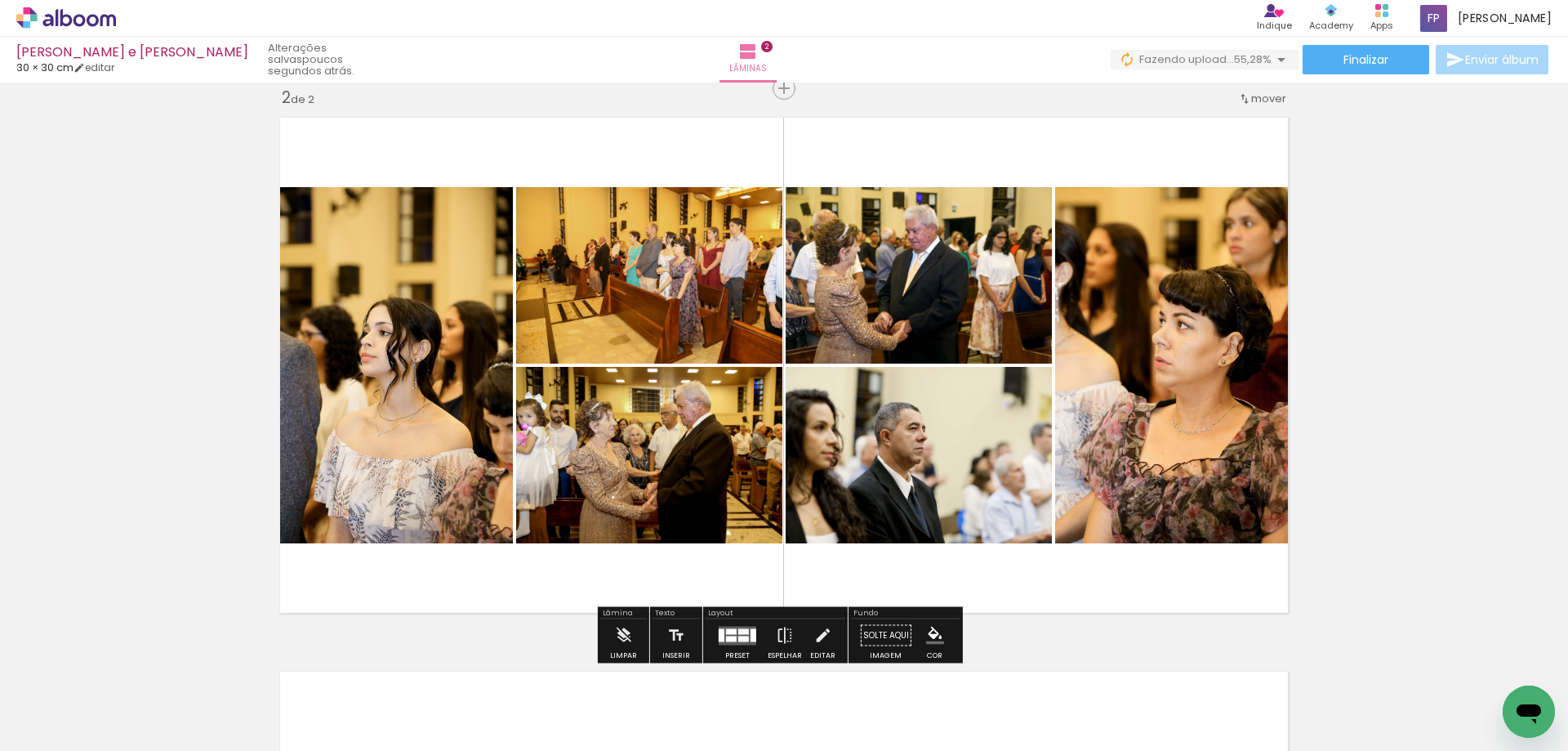
click at [719, 634] on div at bounding box center [722, 634] width 6 height 13
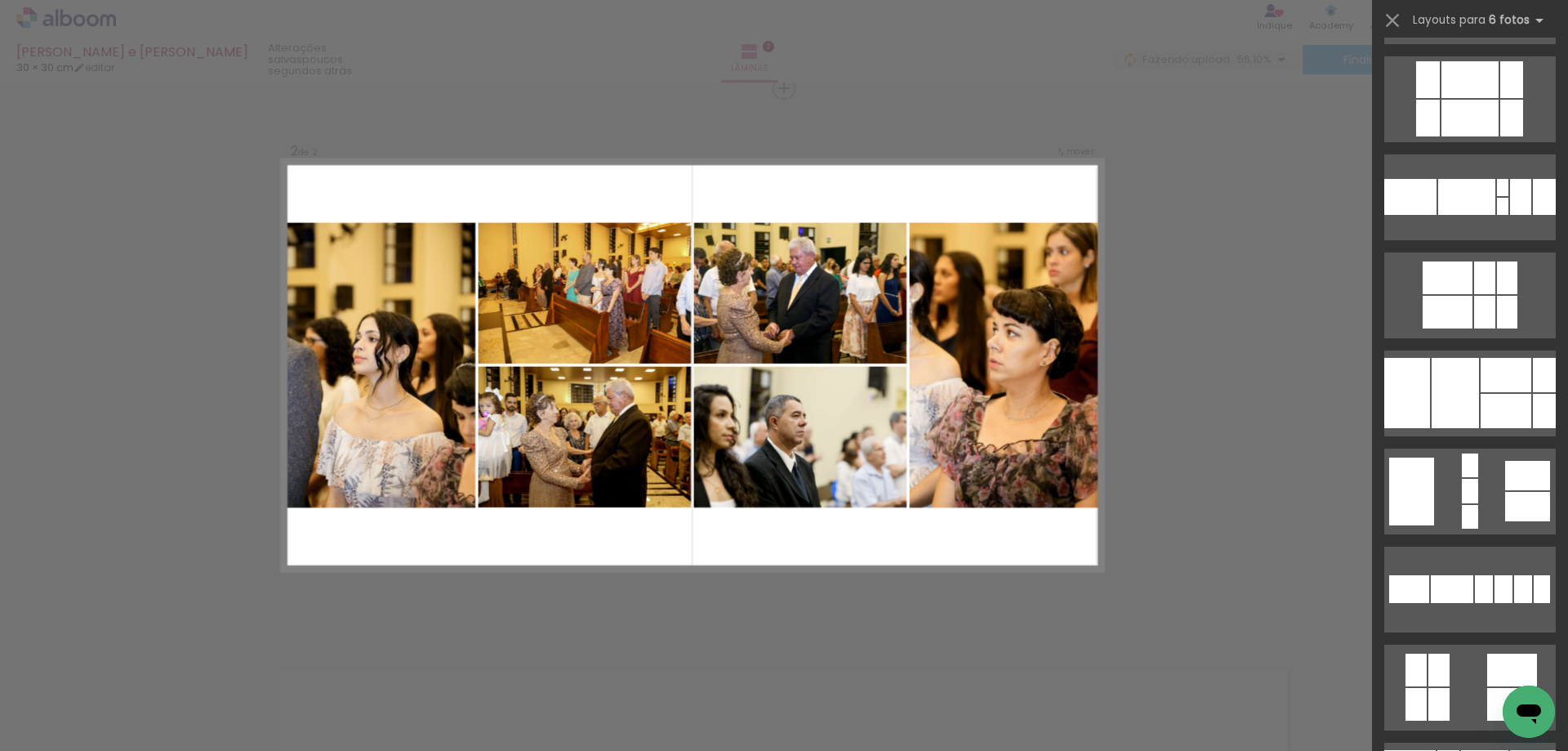
scroll to position [32180, 0]
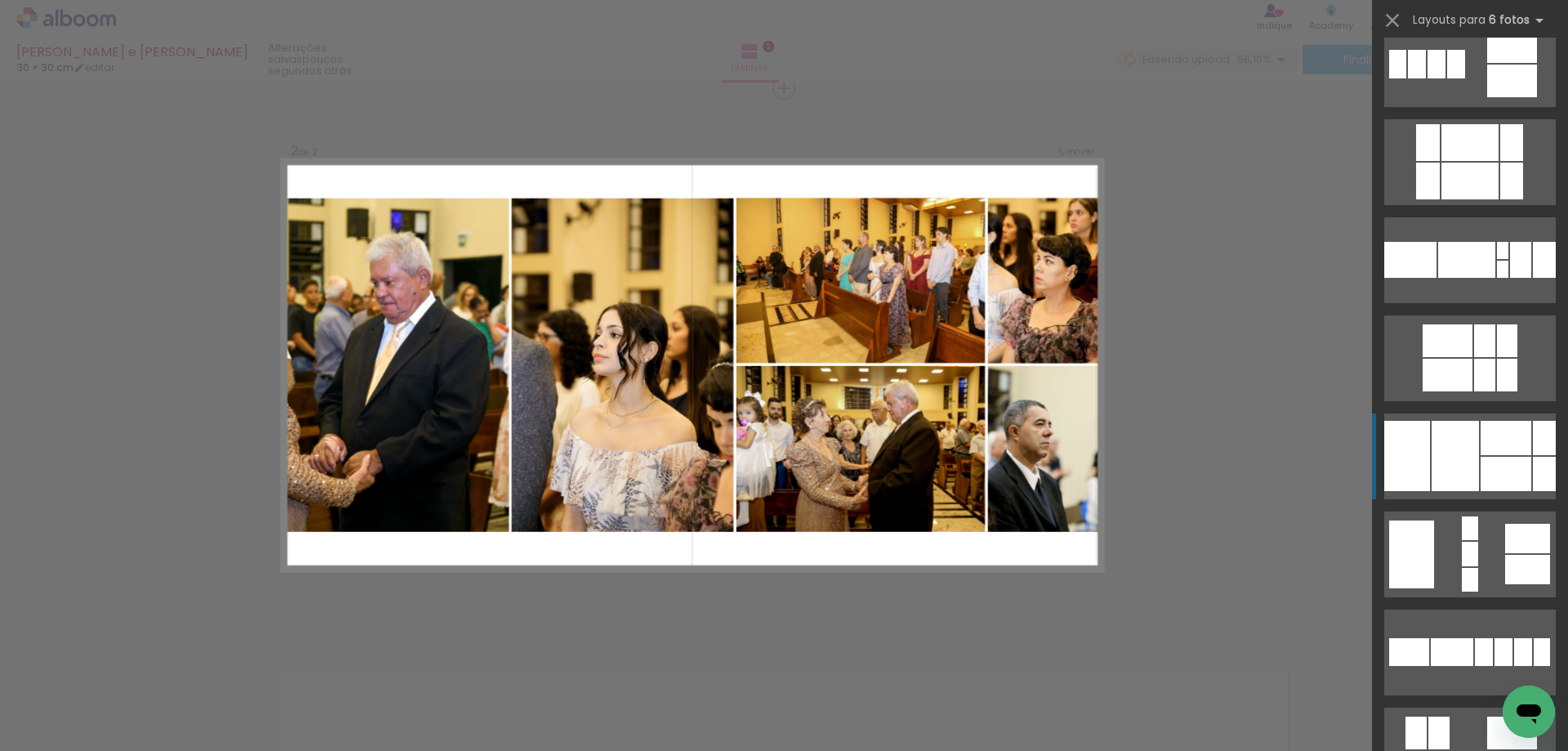
click at [1533, 451] on div at bounding box center [1544, 438] width 23 height 34
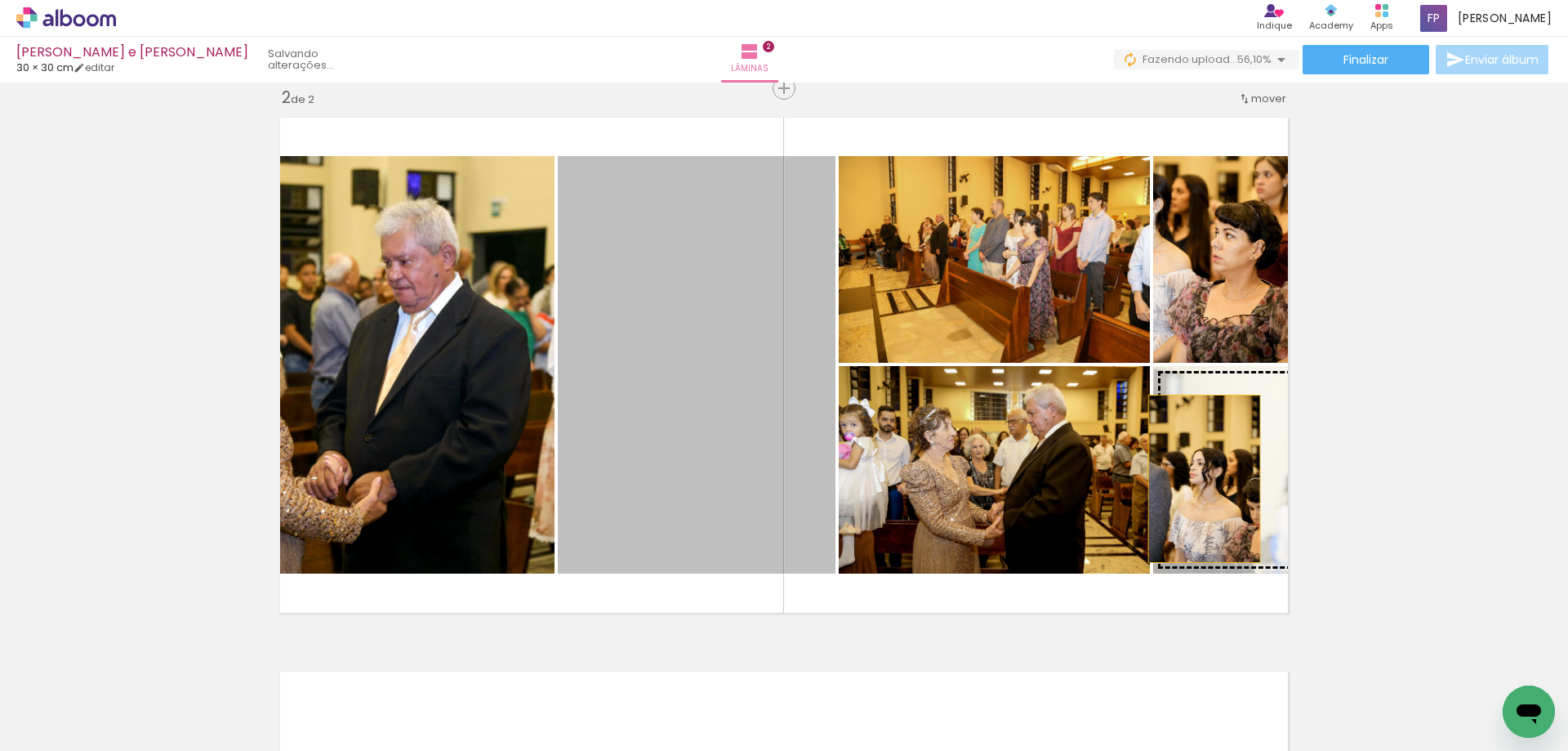
drag, startPoint x: 739, startPoint y: 412, endPoint x: 1198, endPoint y: 479, distance: 463.9
click at [0, 0] on slot at bounding box center [0, 0] width 0 height 0
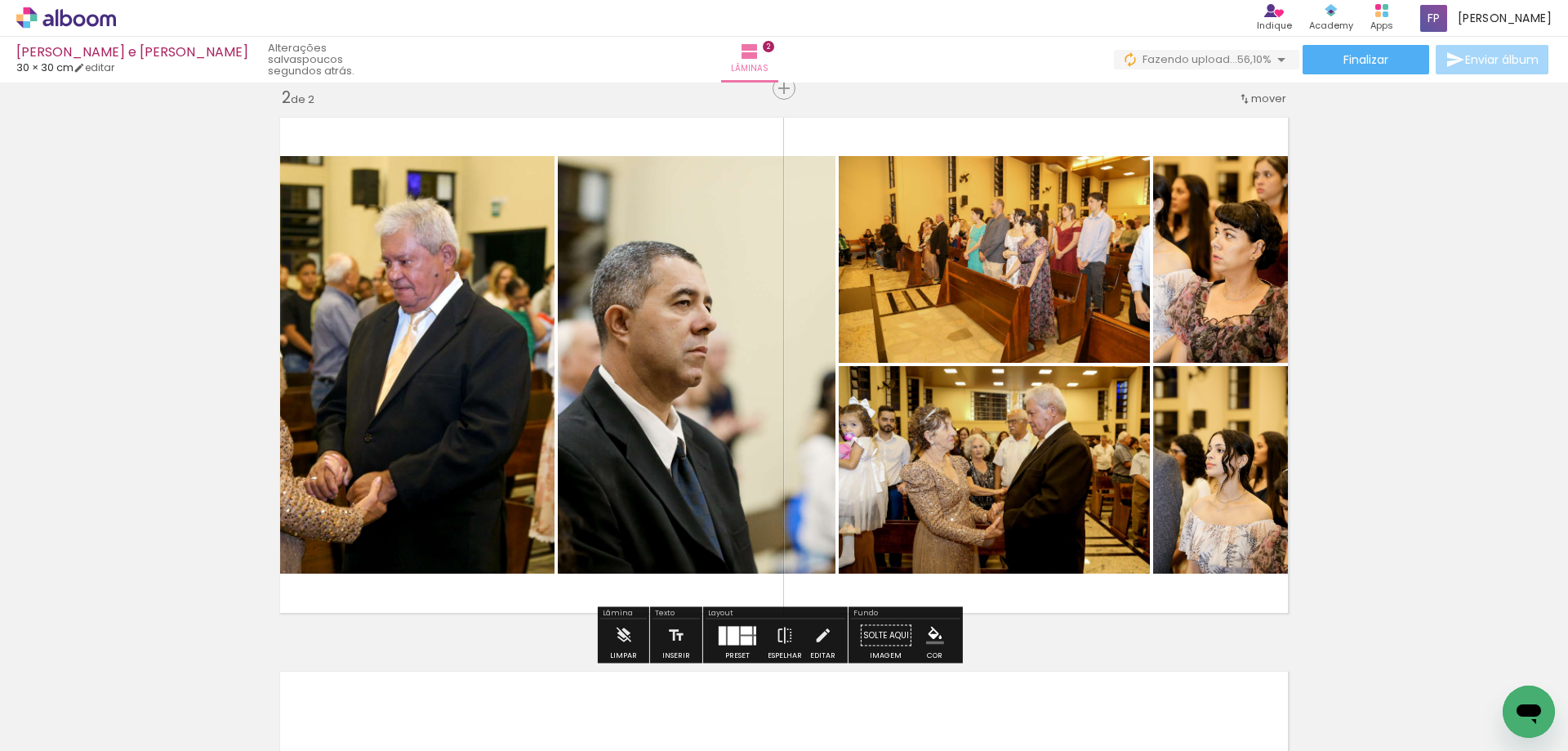
click at [728, 632] on div at bounding box center [733, 635] width 11 height 19
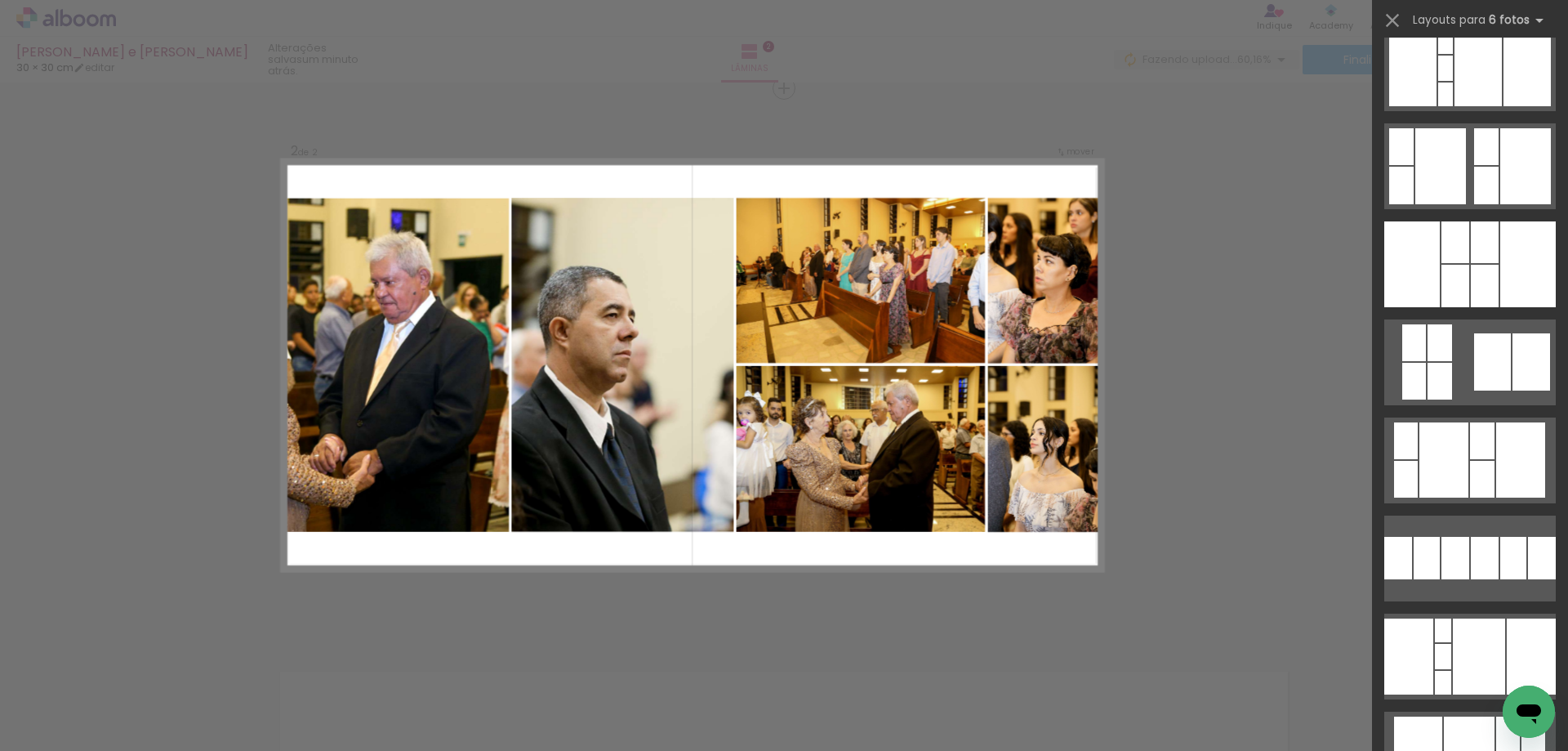
scroll to position [44865, 0]
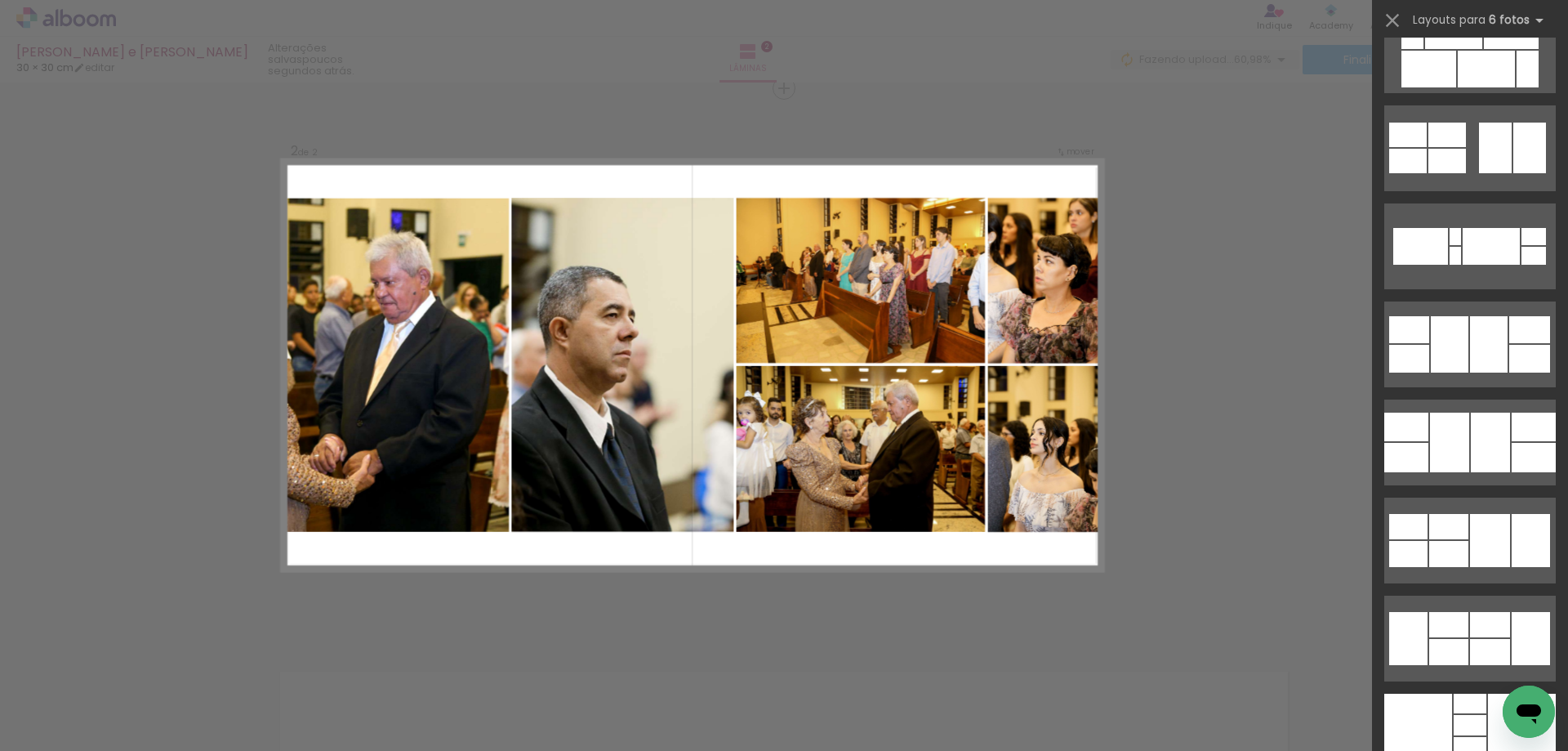
scroll to position [5799, 0]
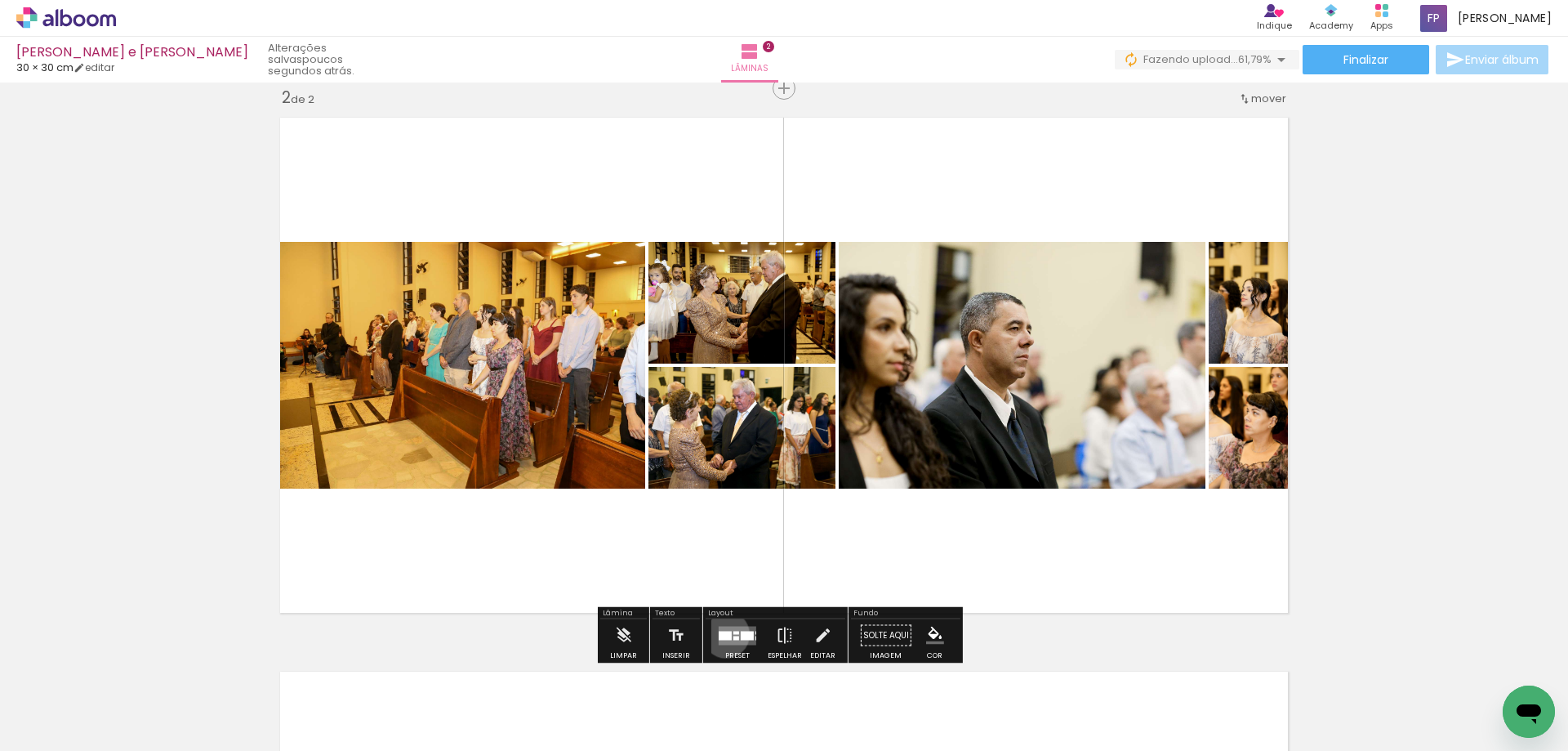
click at [722, 634] on div at bounding box center [725, 635] width 13 height 9
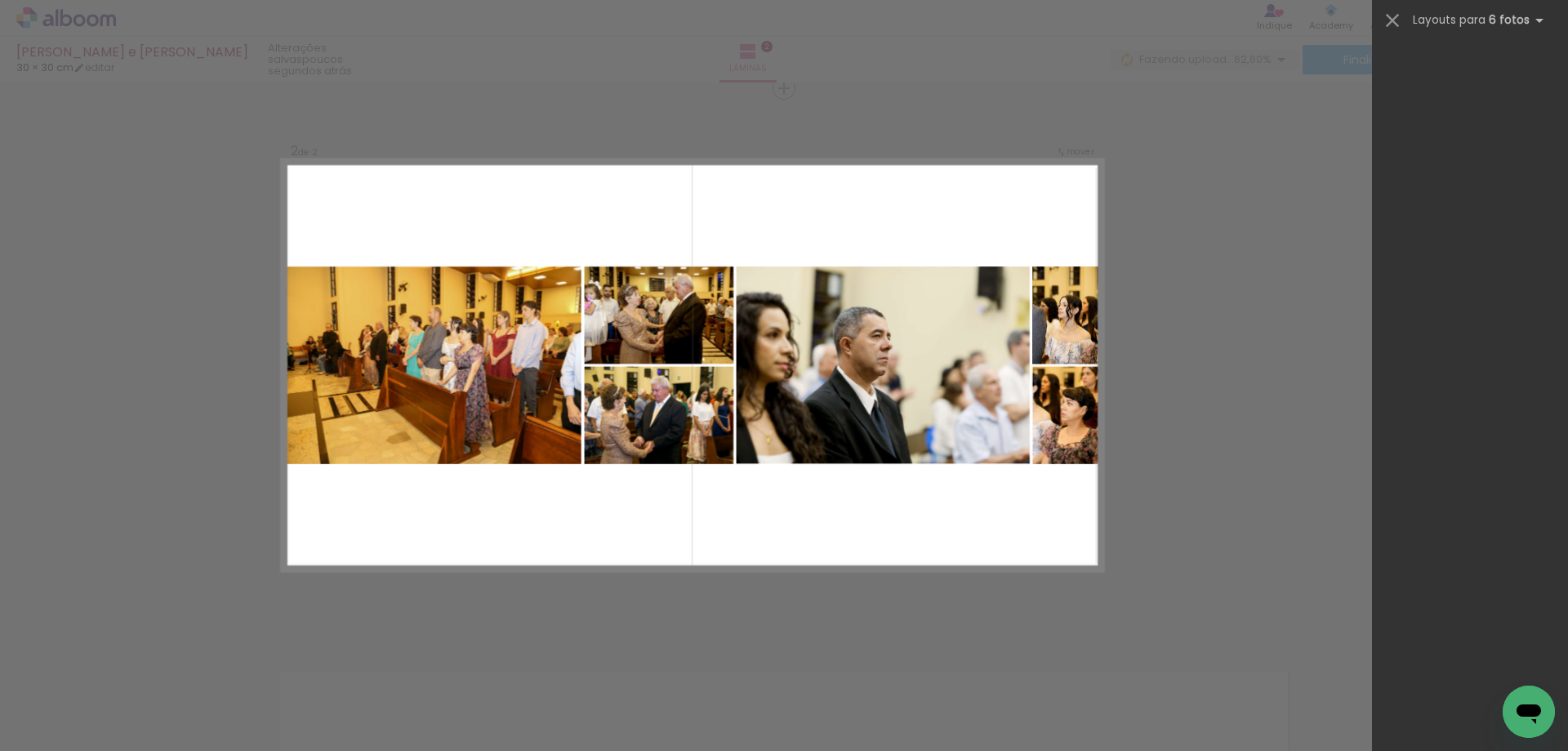
scroll to position [0, 0]
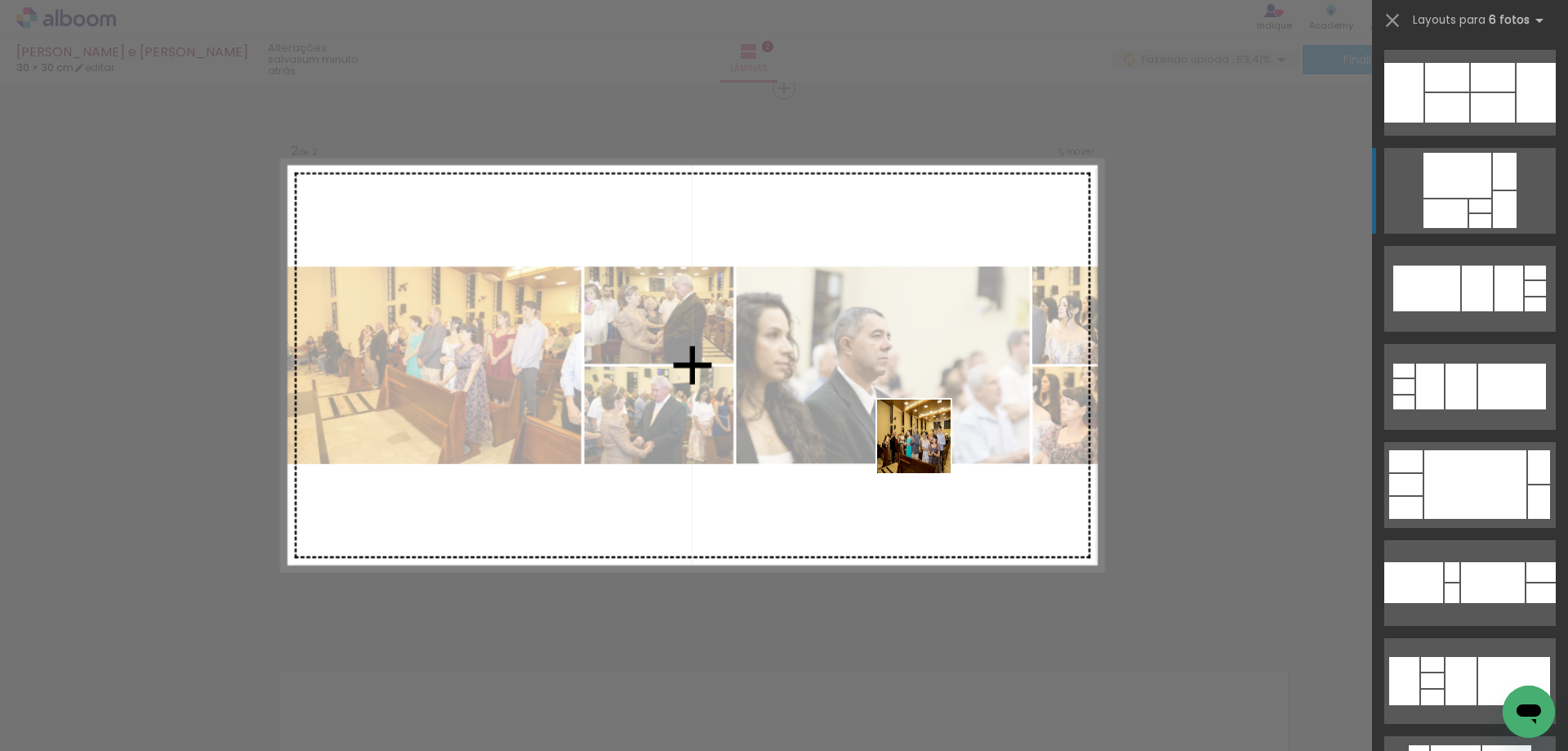
click at [926, 448] on quentale-workspace at bounding box center [784, 375] width 1568 height 751
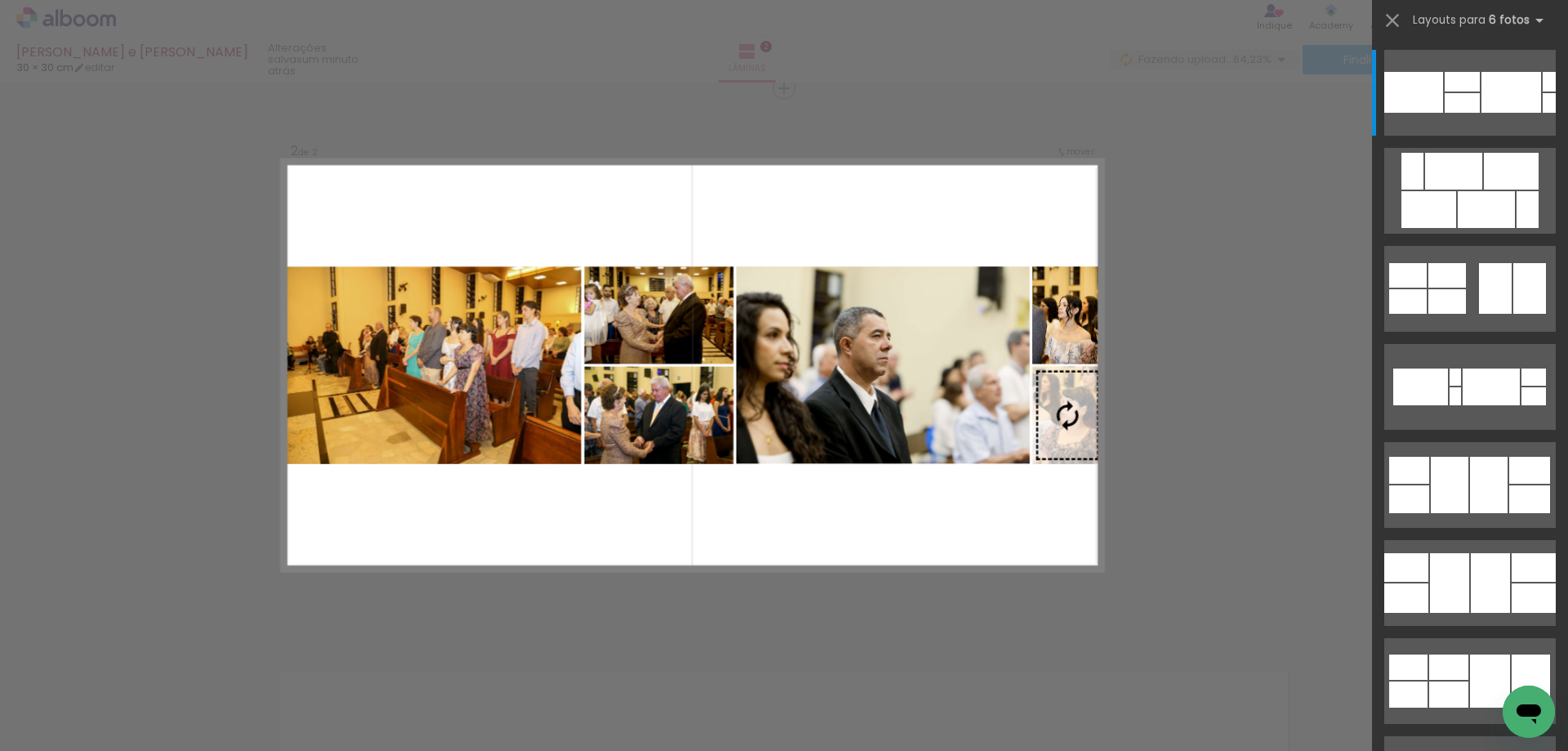
scroll to position [0, 373]
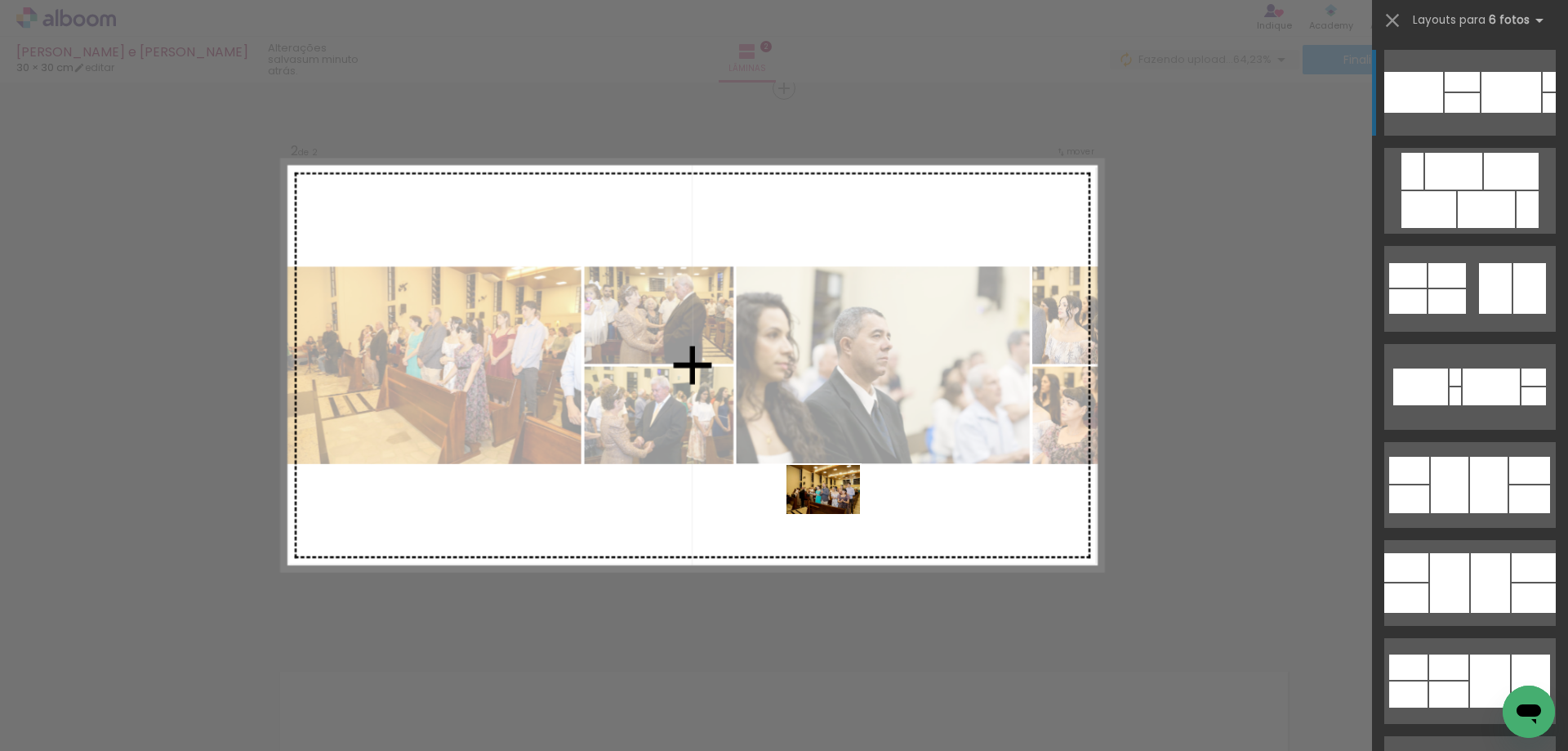
drag, startPoint x: 608, startPoint y: 719, endPoint x: 839, endPoint y: 510, distance: 311.5
click at [839, 510] on quentale-workspace at bounding box center [784, 375] width 1568 height 751
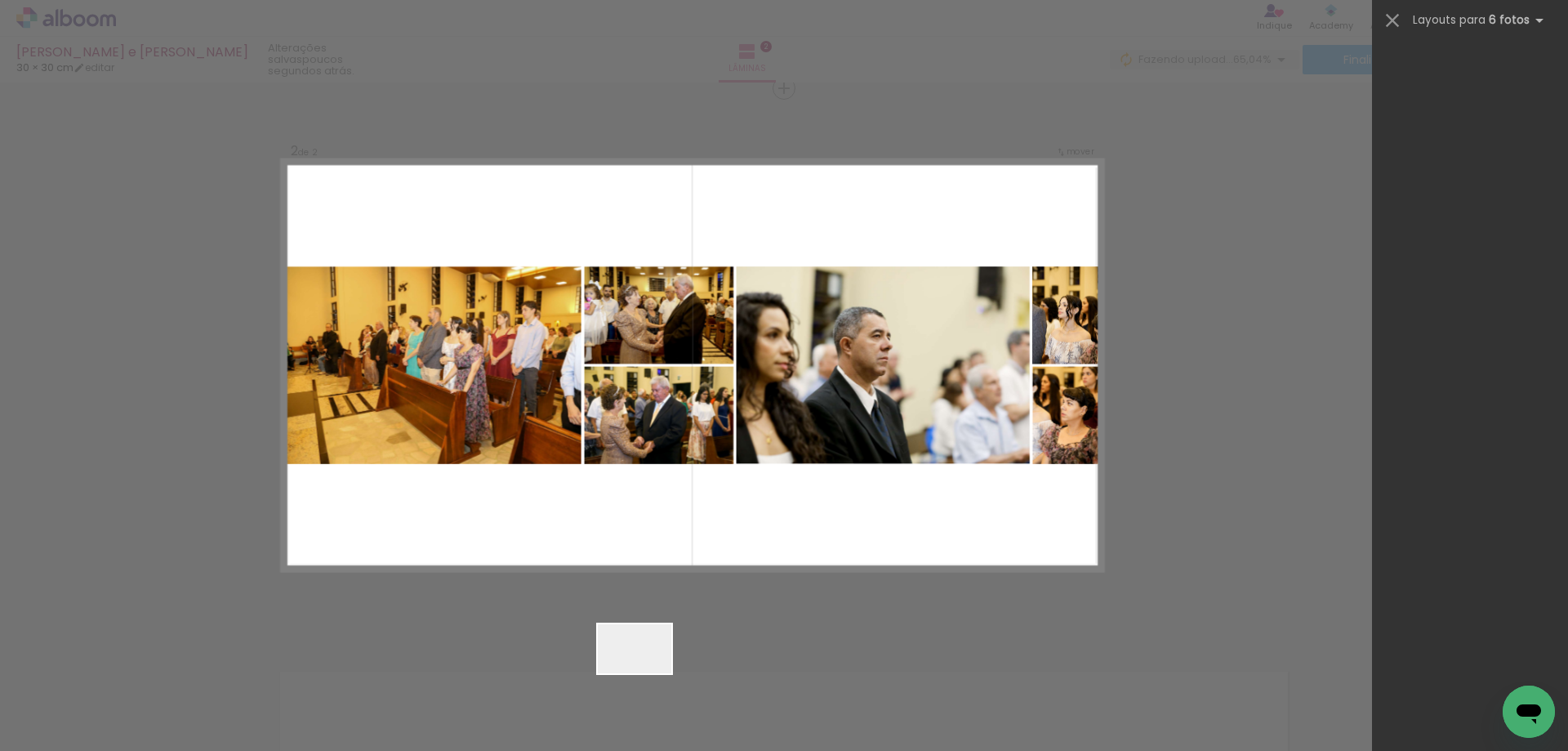
scroll to position [5783, 0]
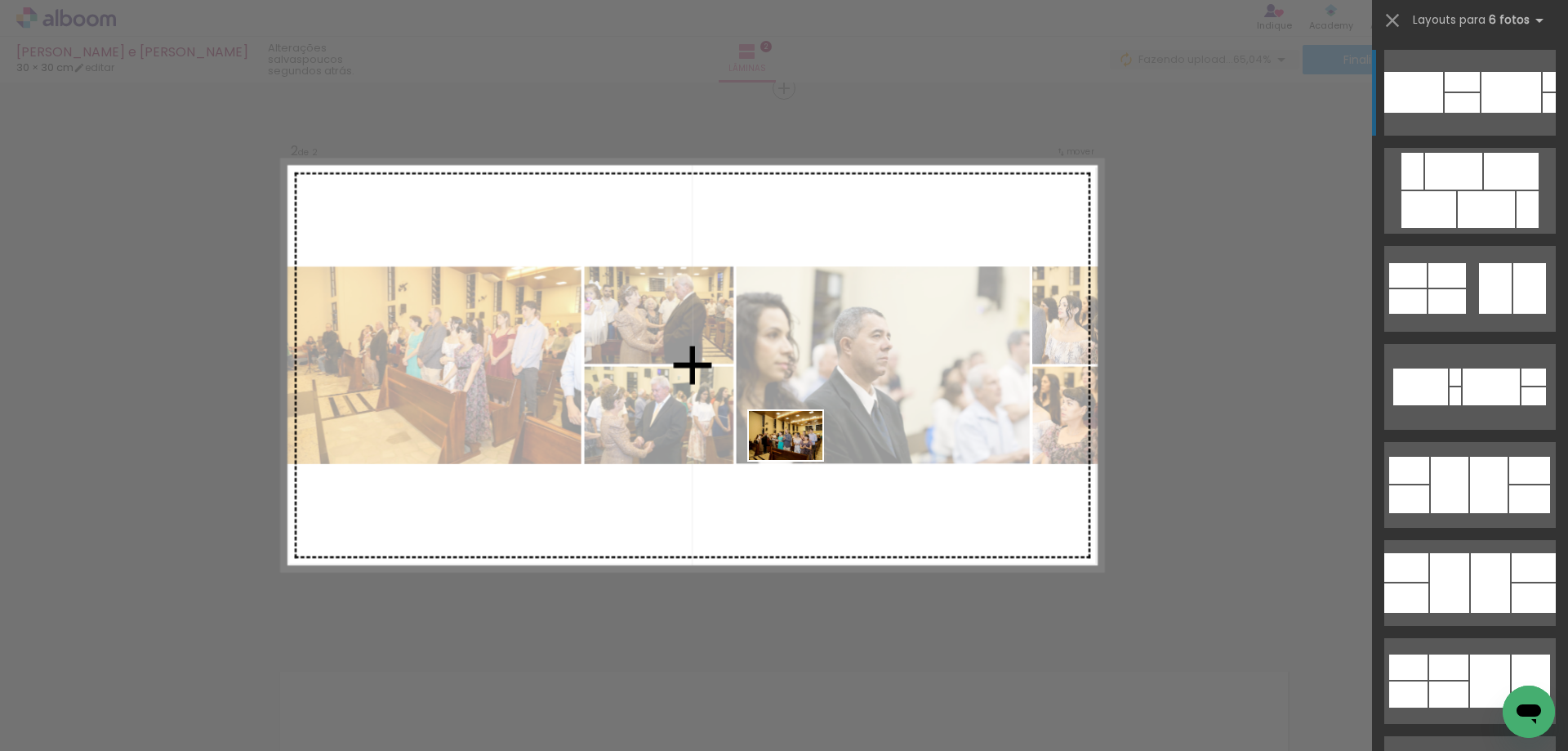
drag, startPoint x: 636, startPoint y: 699, endPoint x: 798, endPoint y: 460, distance: 288.7
click at [798, 460] on quentale-workspace at bounding box center [784, 375] width 1568 height 751
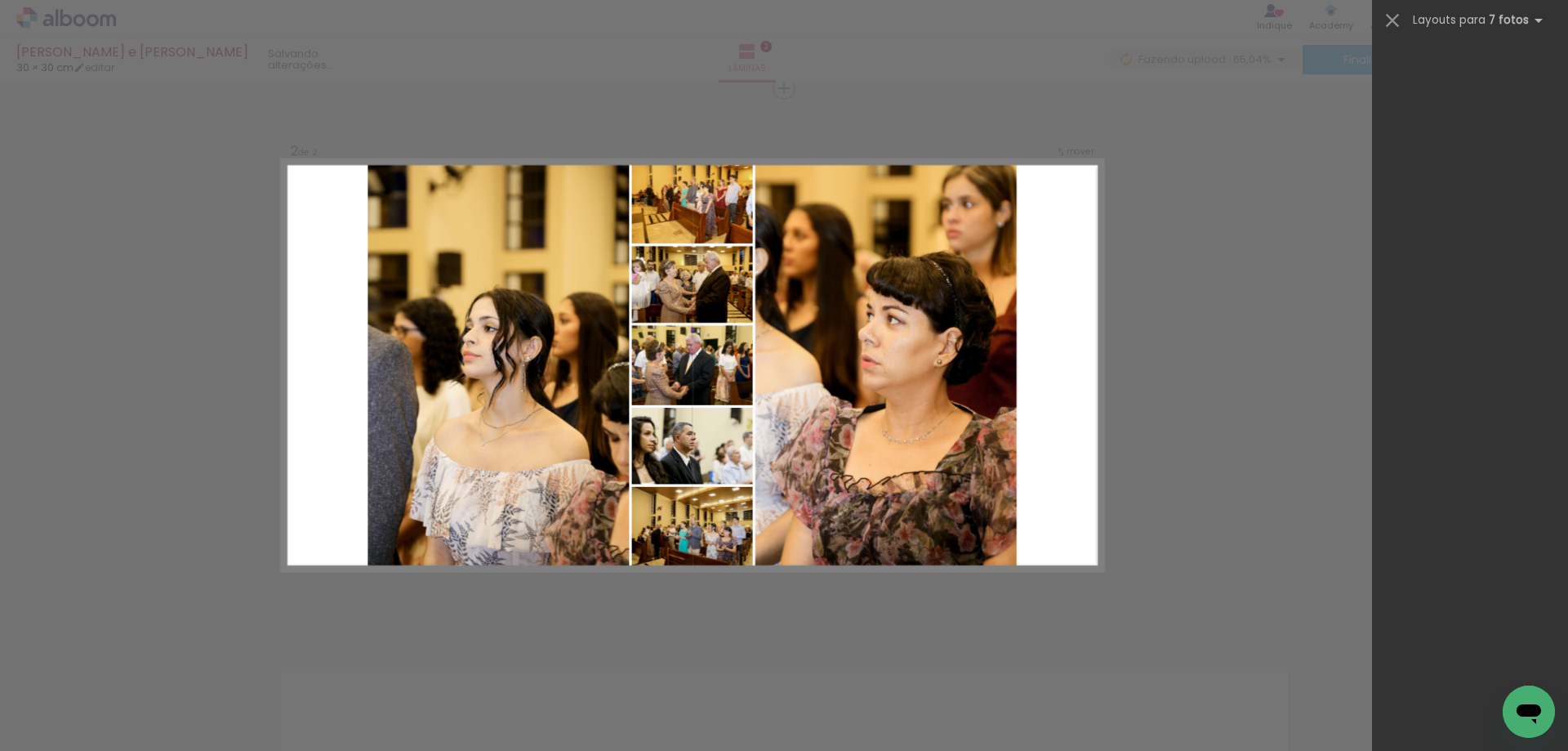
scroll to position [0, 0]
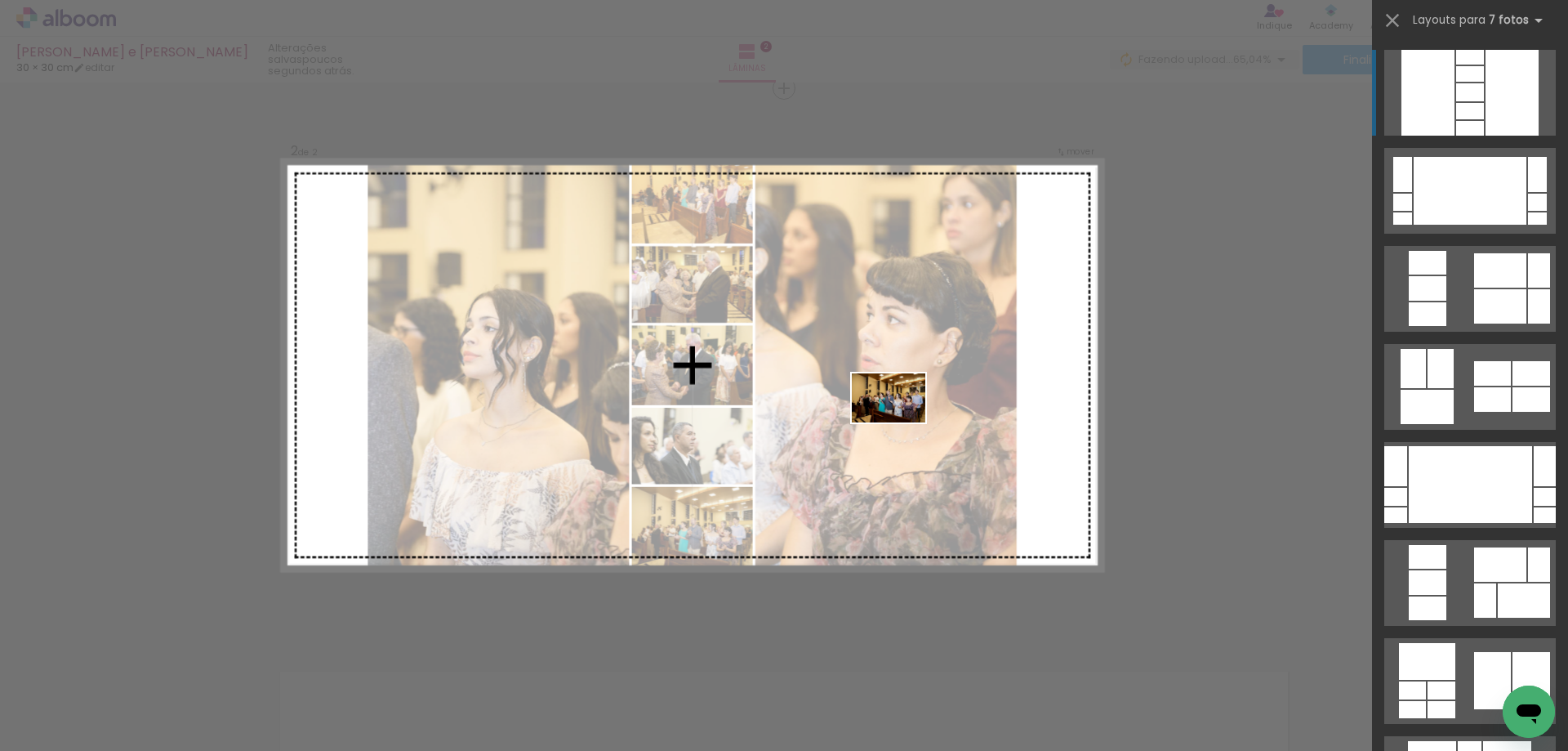
drag, startPoint x: 815, startPoint y: 702, endPoint x: 902, endPoint y: 417, distance: 298.0
click at [902, 417] on quentale-workspace at bounding box center [784, 375] width 1568 height 751
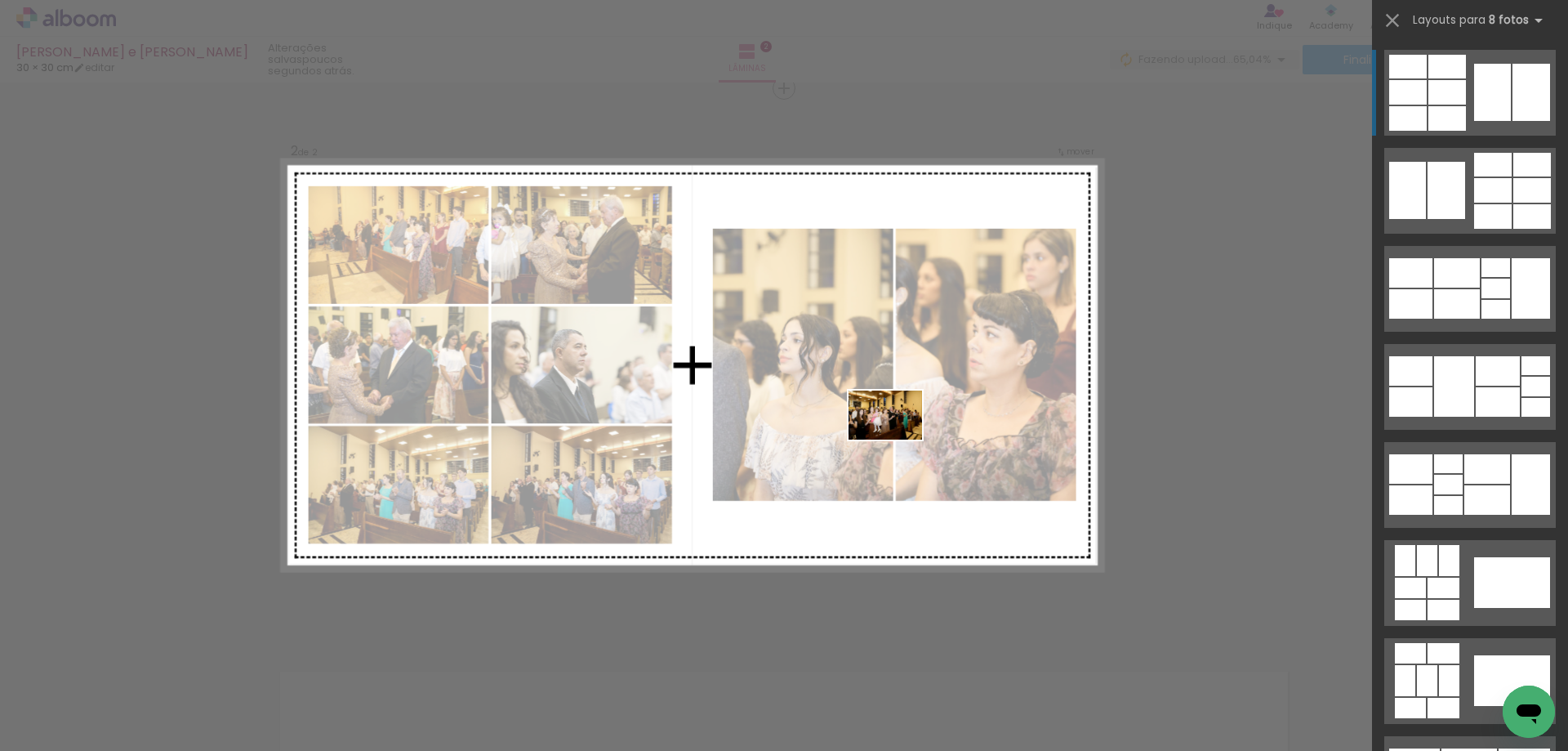
drag, startPoint x: 900, startPoint y: 701, endPoint x: 898, endPoint y: 439, distance: 262.0
click at [898, 439] on quentale-workspace at bounding box center [784, 375] width 1568 height 751
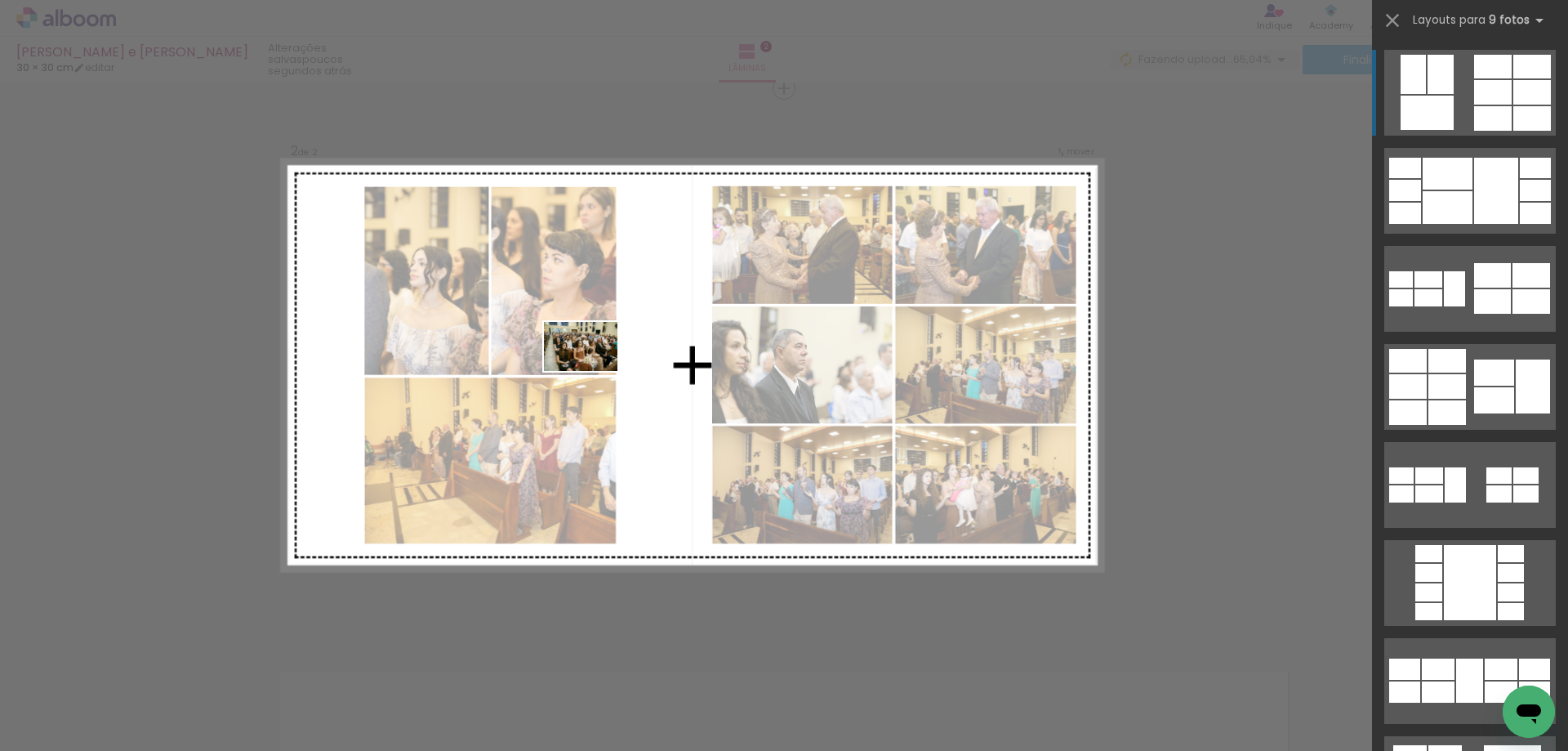
drag, startPoint x: 1007, startPoint y: 700, endPoint x: 593, endPoint y: 371, distance: 528.8
click at [593, 371] on quentale-workspace at bounding box center [784, 375] width 1568 height 751
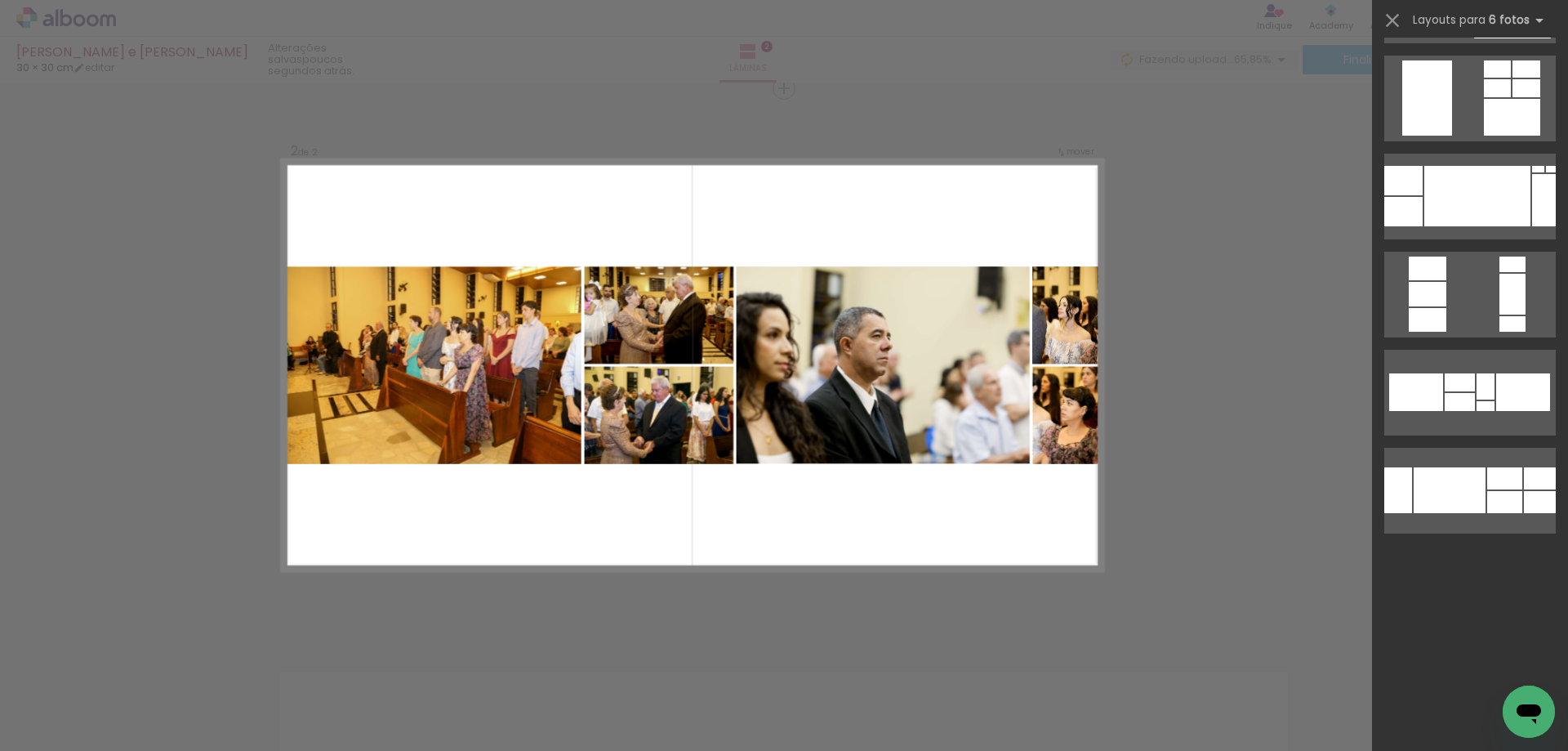
scroll to position [6186, 0]
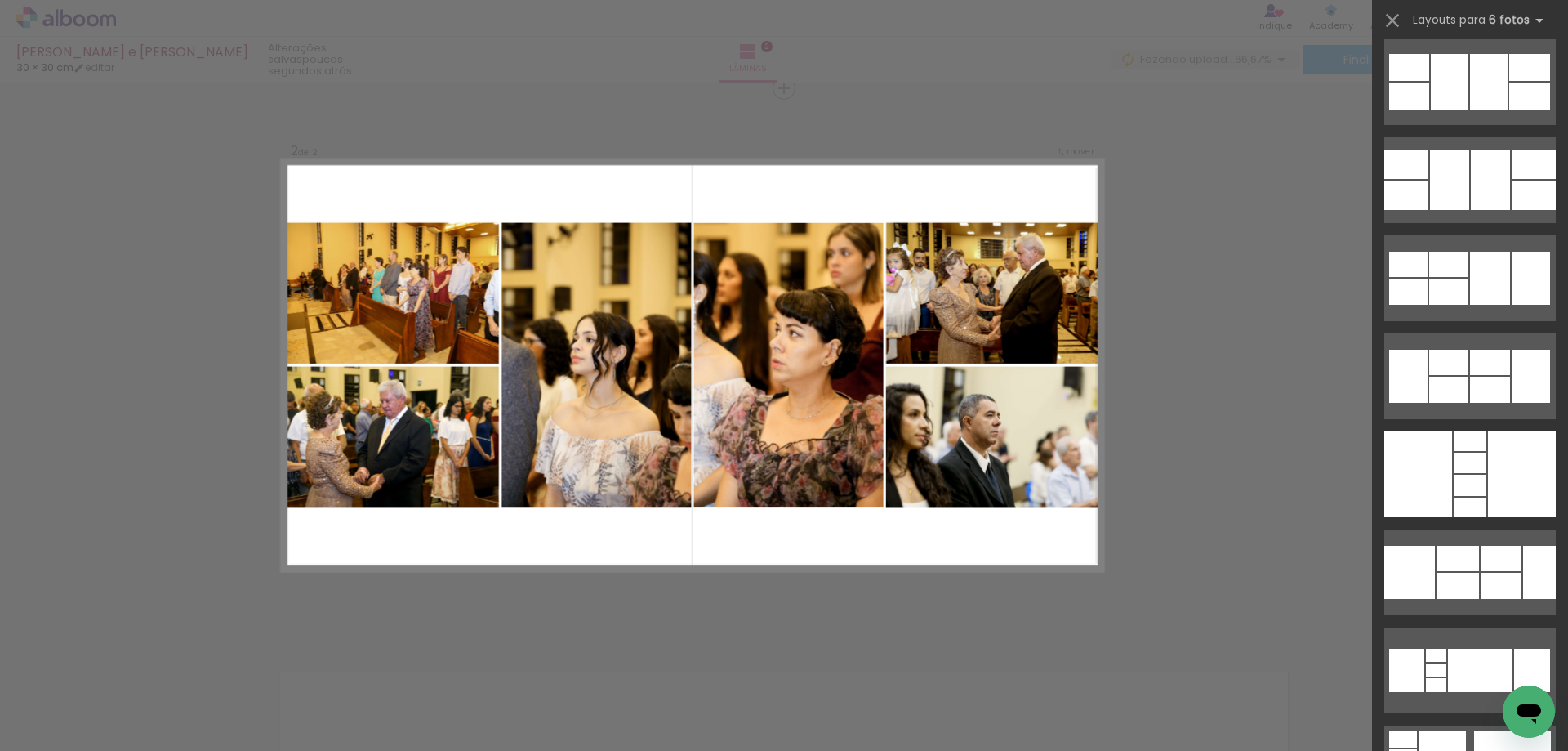
click at [1225, 156] on div "Confirmar Cancelar" at bounding box center [784, 357] width 1568 height 1700
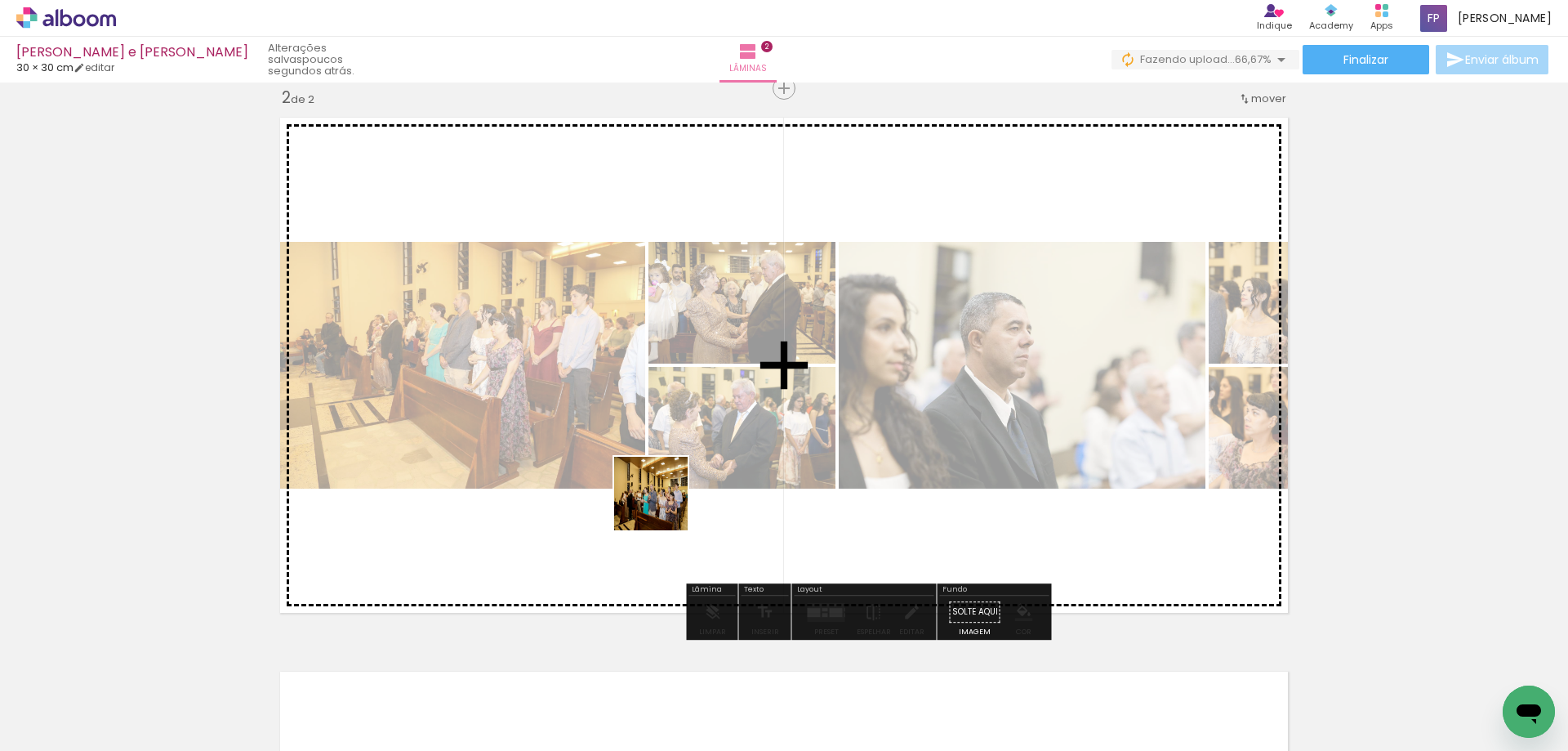
drag, startPoint x: 605, startPoint y: 696, endPoint x: 892, endPoint y: 572, distance: 312.6
click at [670, 481] on quentale-workspace at bounding box center [784, 375] width 1568 height 751
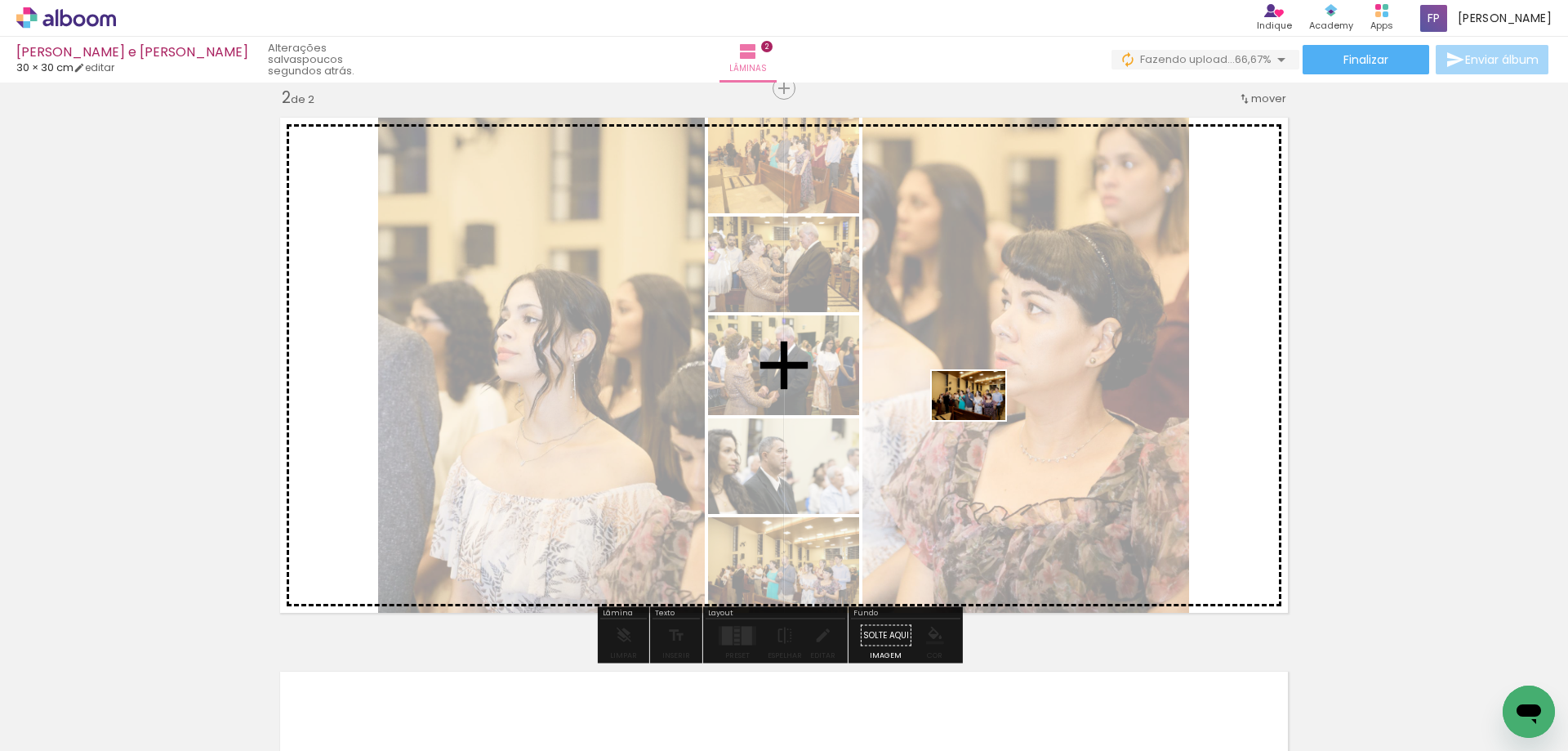
drag, startPoint x: 802, startPoint y: 706, endPoint x: 981, endPoint y: 420, distance: 337.4
click at [981, 420] on quentale-workspace at bounding box center [784, 375] width 1568 height 751
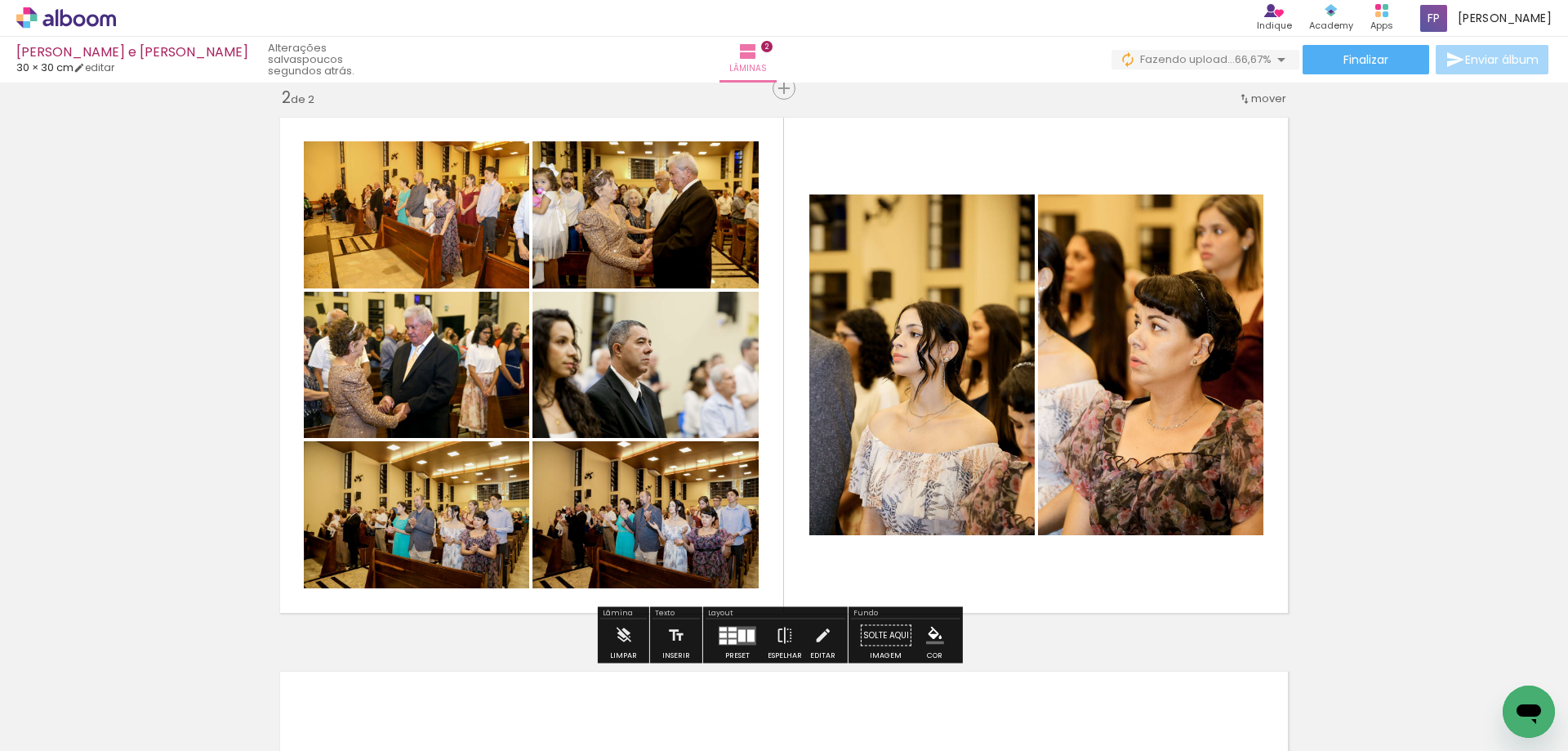
scroll to position [0, 373]
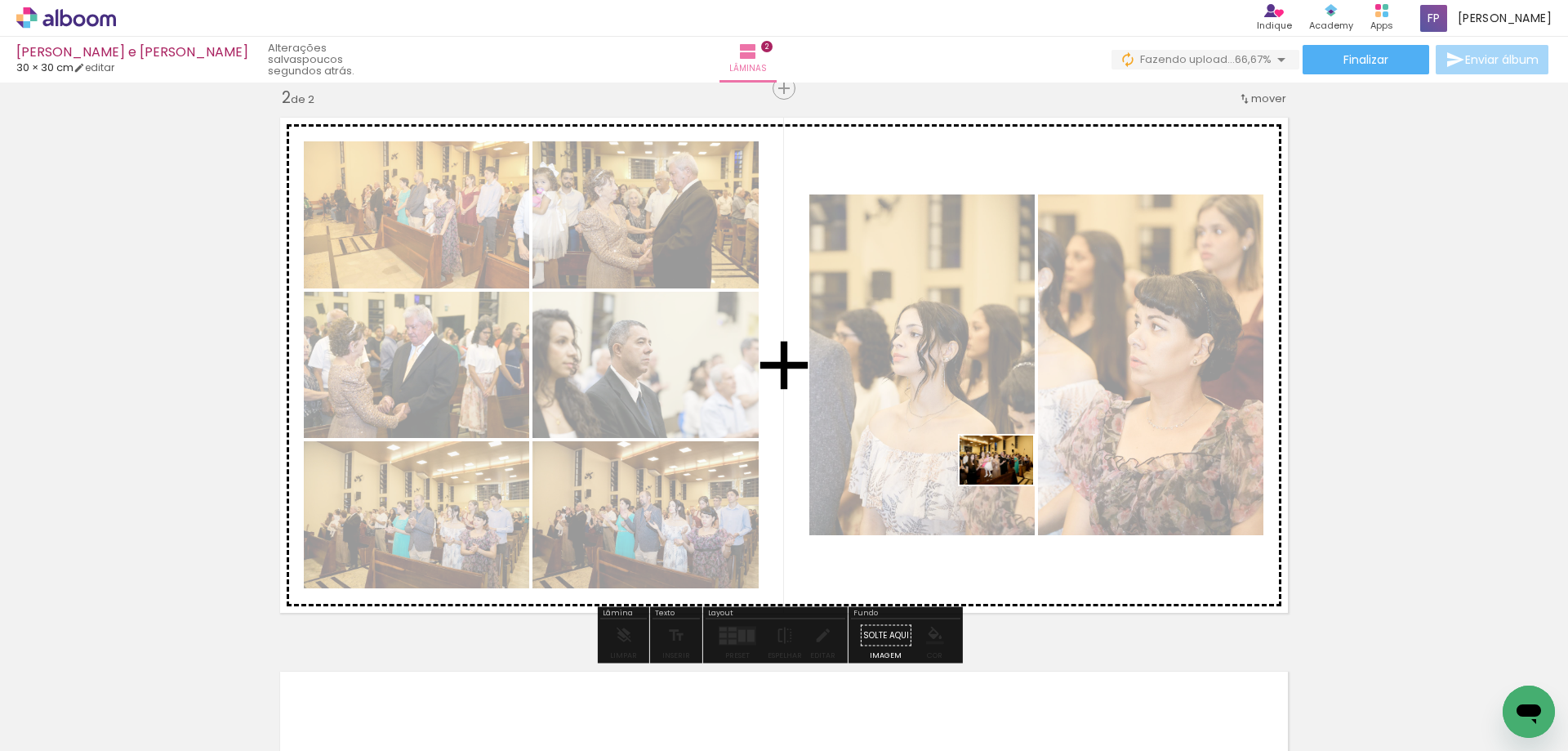
drag, startPoint x: 913, startPoint y: 705, endPoint x: 1008, endPoint y: 484, distance: 240.6
click at [1008, 484] on quentale-workspace at bounding box center [784, 375] width 1568 height 751
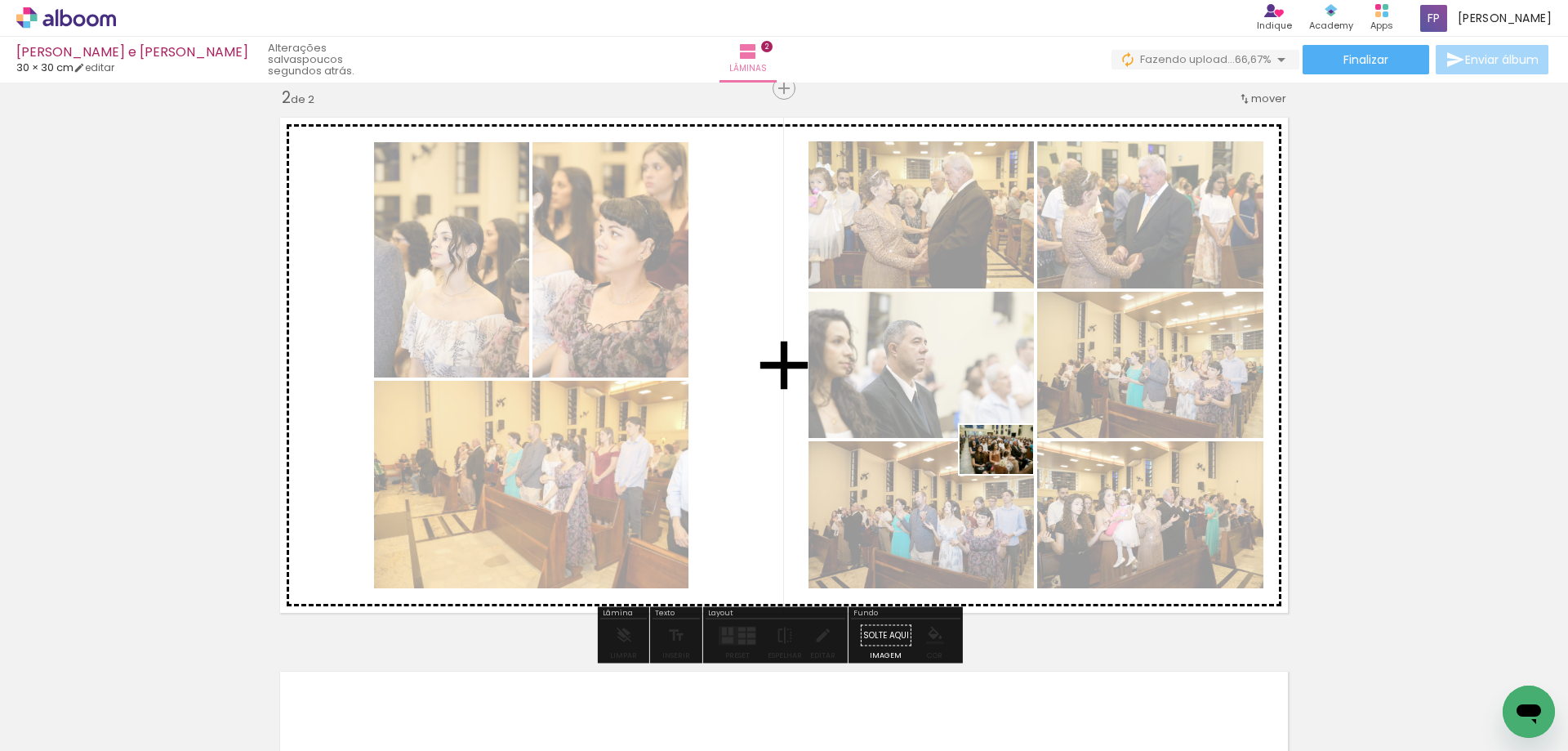
drag, startPoint x: 1012, startPoint y: 702, endPoint x: 1008, endPoint y: 474, distance: 228.0
click at [1008, 474] on quentale-workspace at bounding box center [784, 375] width 1568 height 751
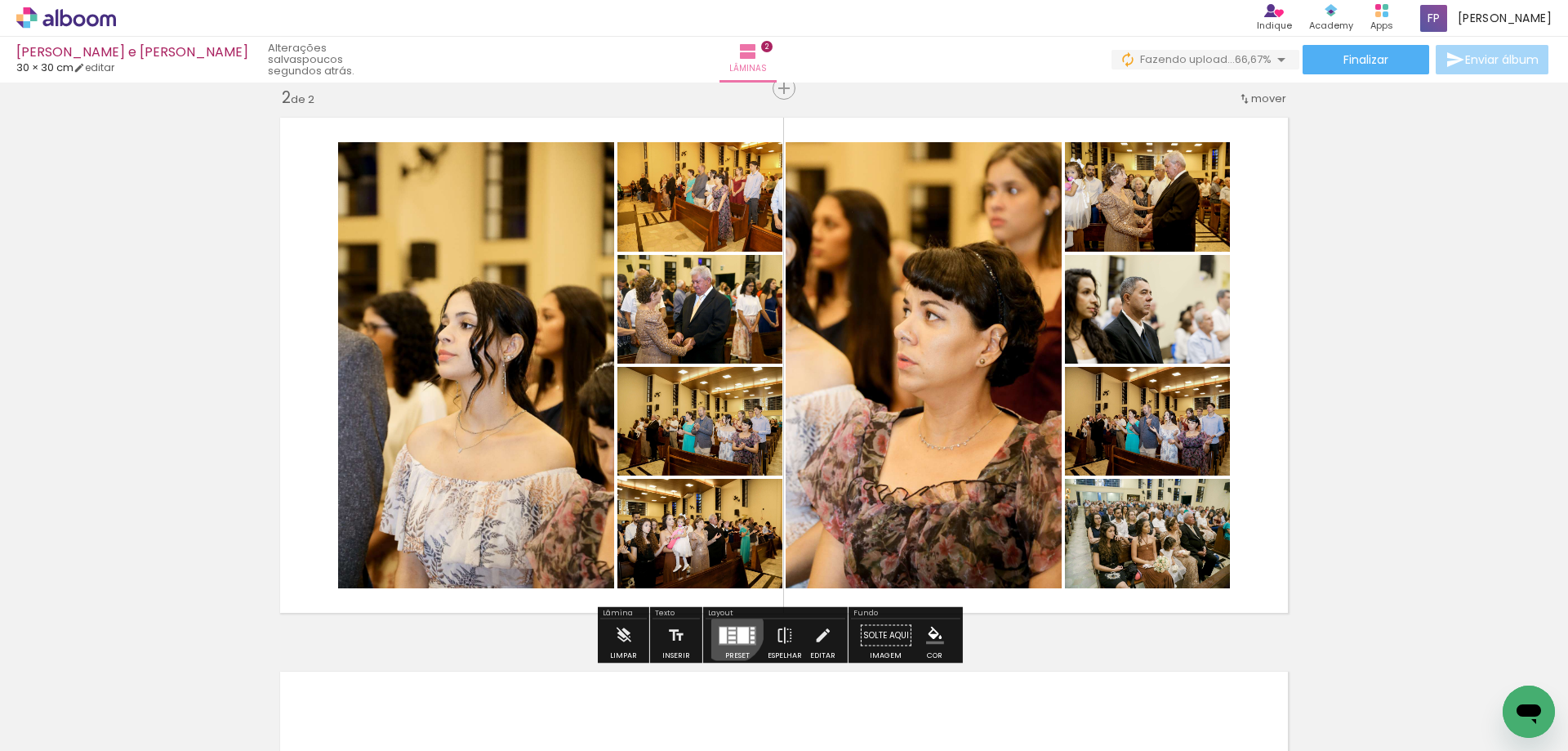
click at [727, 630] on quentale-layouter at bounding box center [738, 635] width 38 height 19
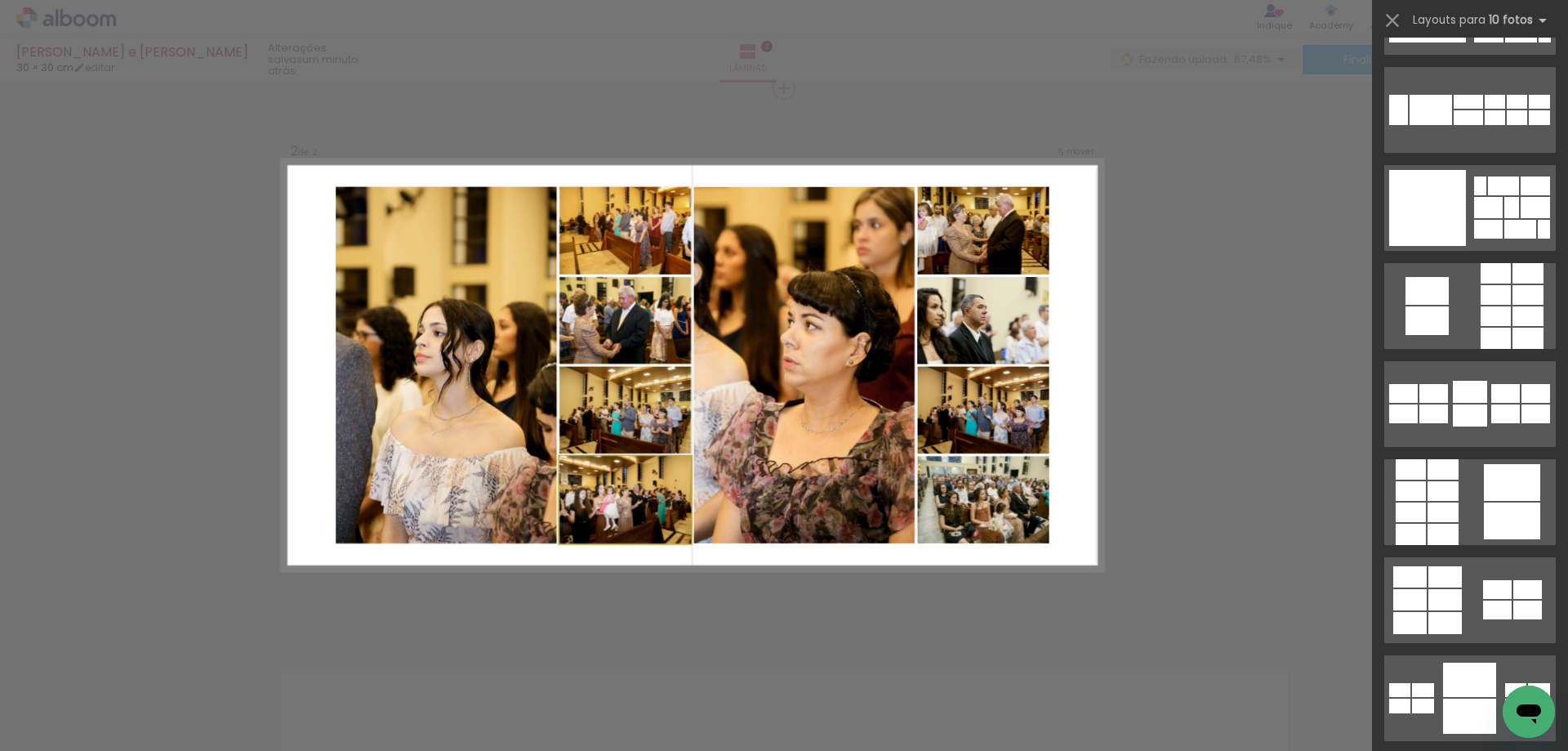
scroll to position [0, 0]
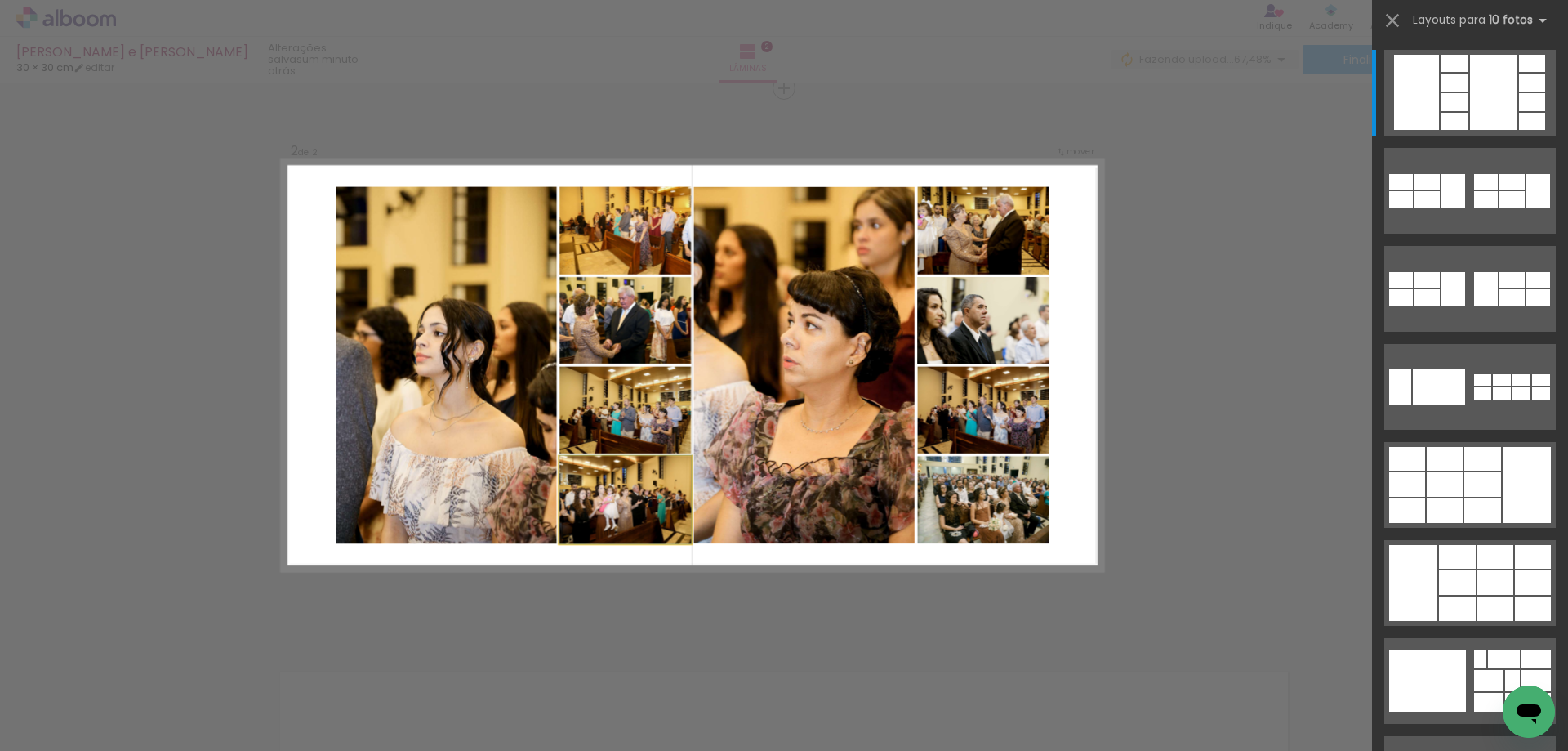
click at [0, 0] on slot at bounding box center [0, 0] width 0 height 0
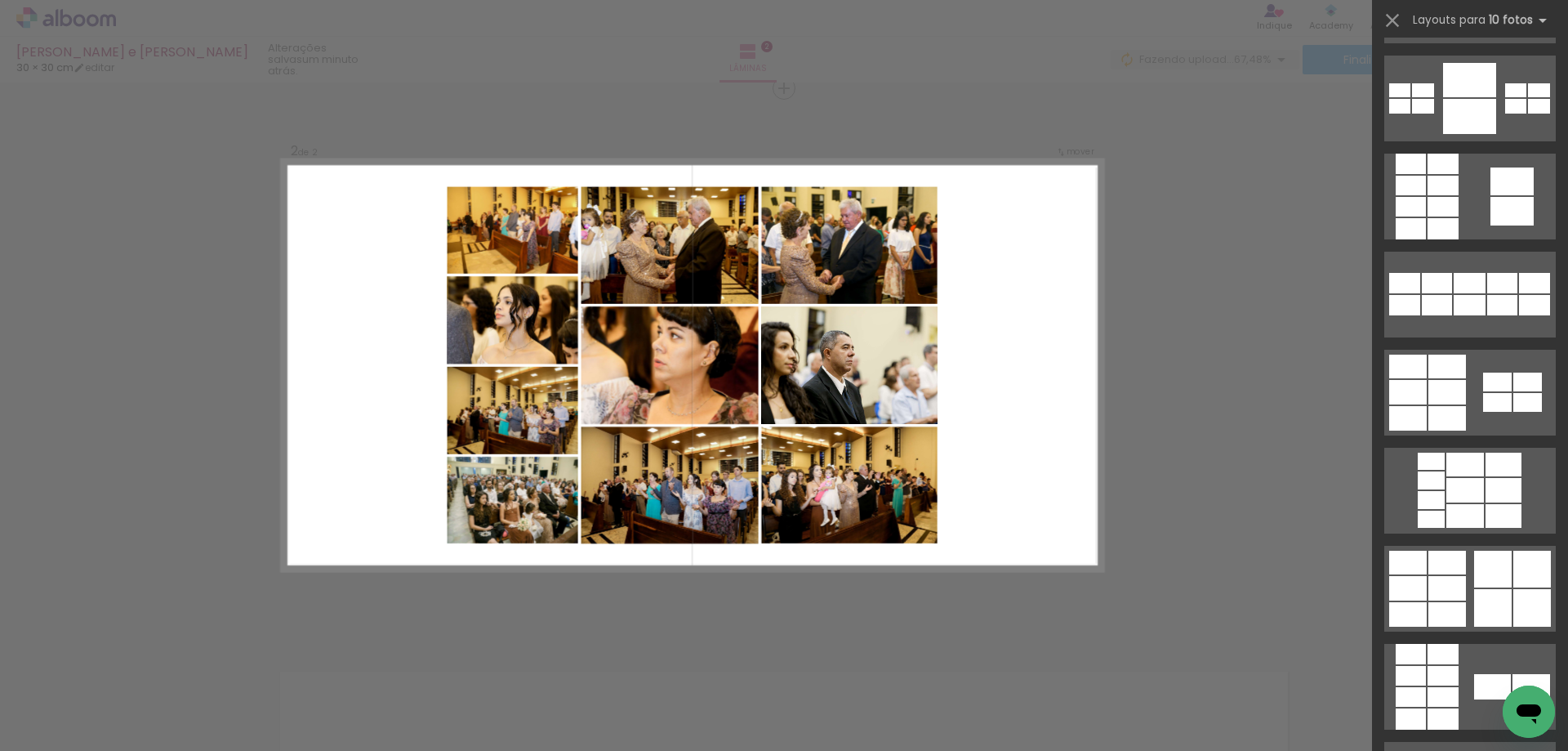
scroll to position [1307, 0]
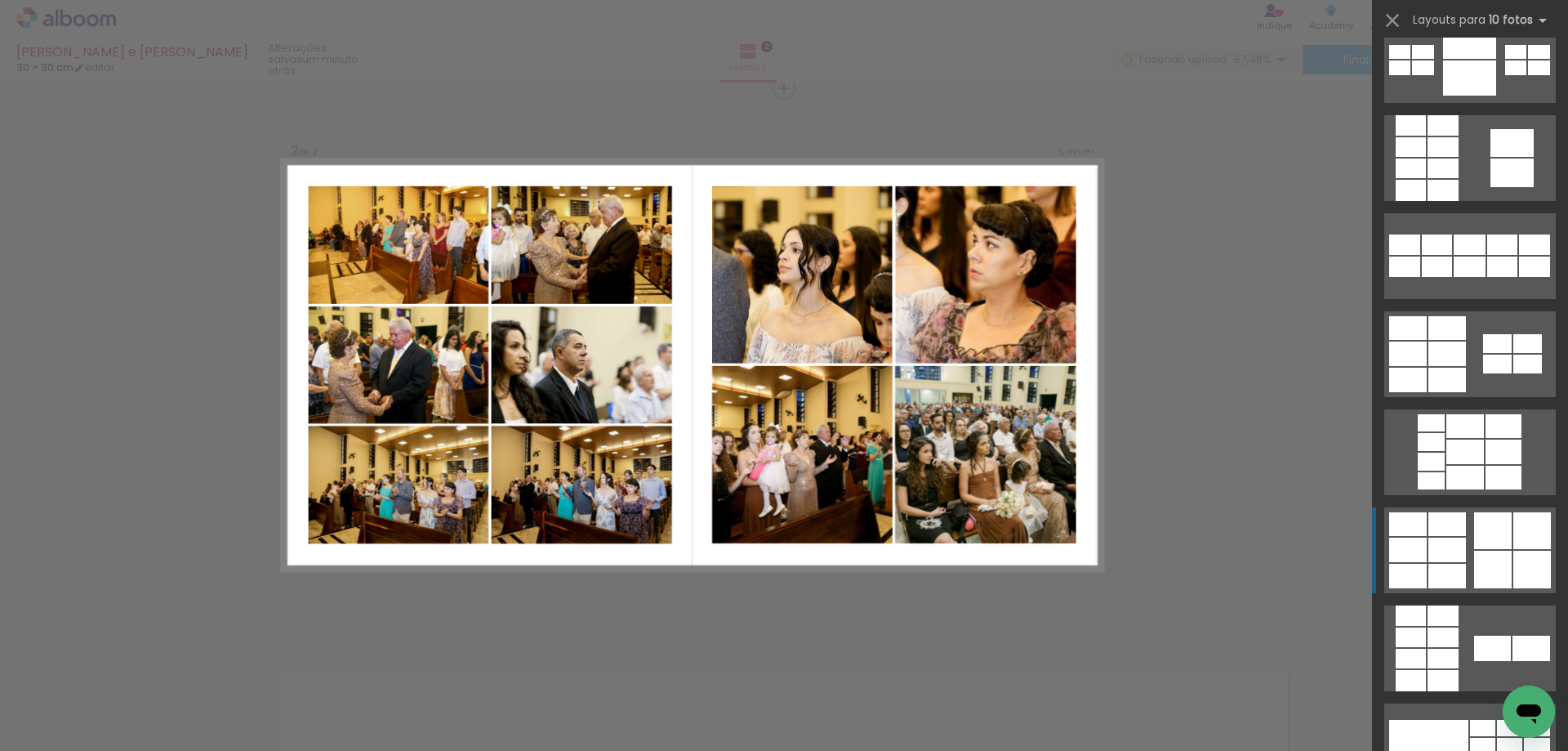
click at [1500, 635] on div at bounding box center [1492, 648] width 37 height 26
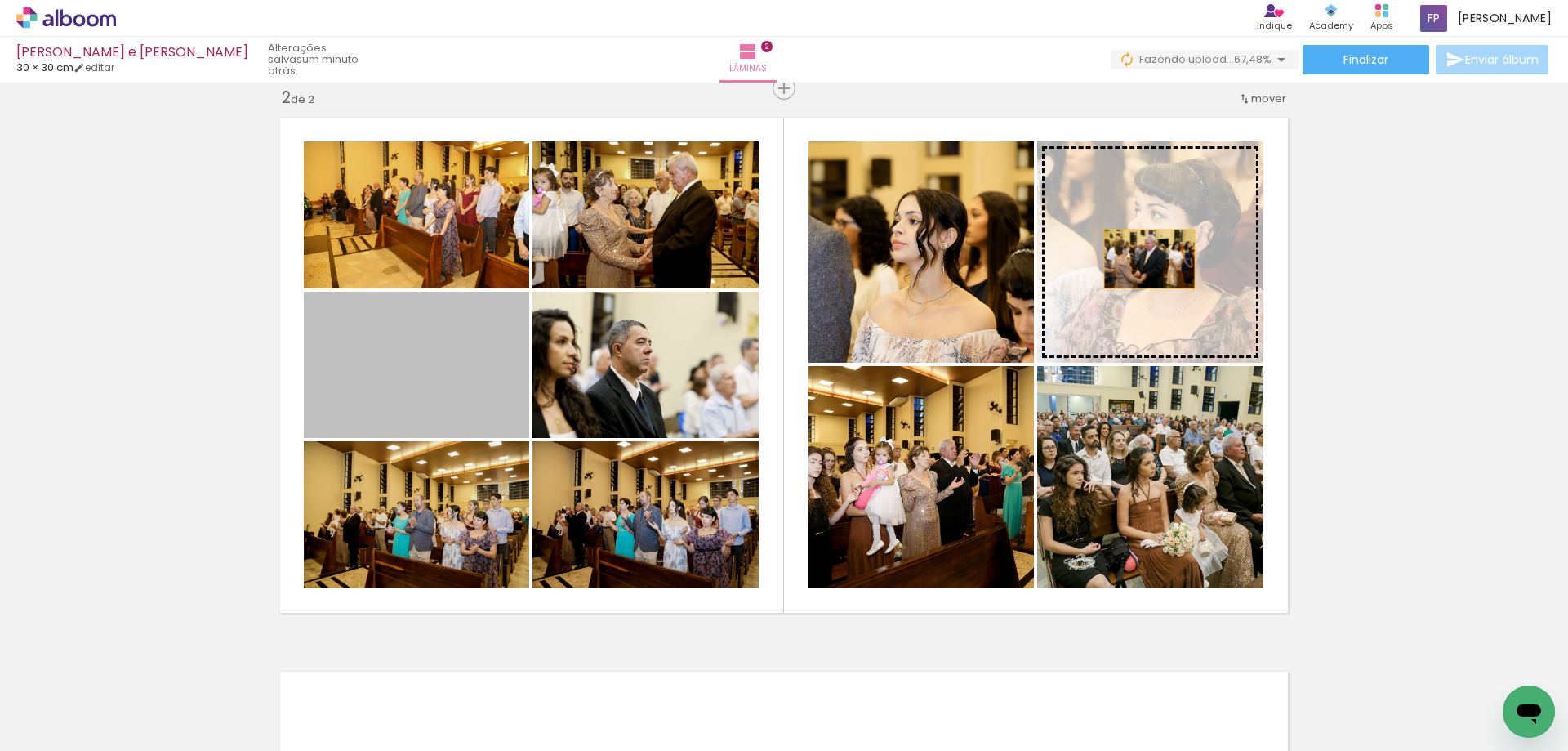
drag, startPoint x: 466, startPoint y: 389, endPoint x: 1143, endPoint y: 259, distance: 689.4
click at [0, 0] on slot at bounding box center [0, 0] width 0 height 0
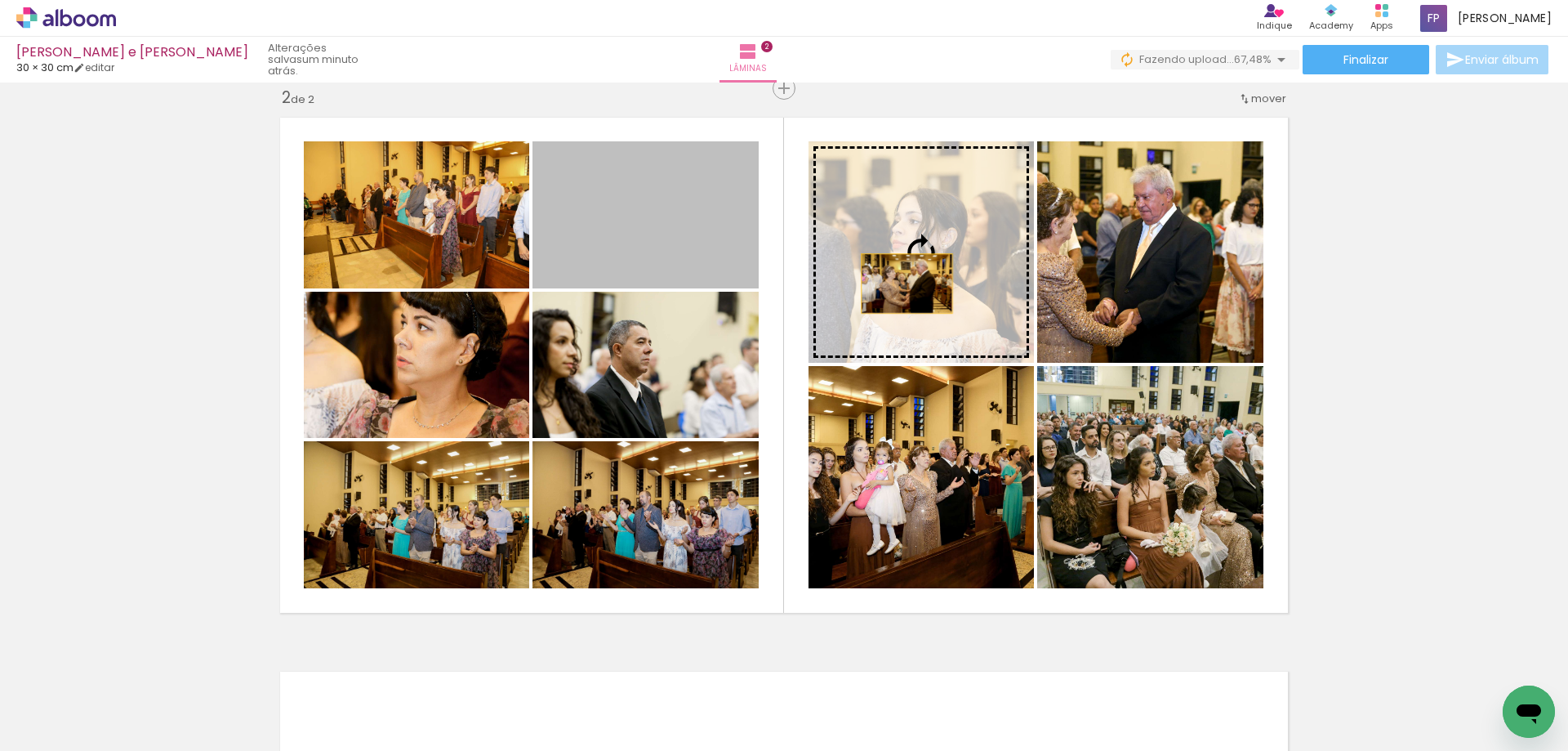
drag, startPoint x: 631, startPoint y: 244, endPoint x: 902, endPoint y: 283, distance: 273.8
click at [0, 0] on slot at bounding box center [0, 0] width 0 height 0
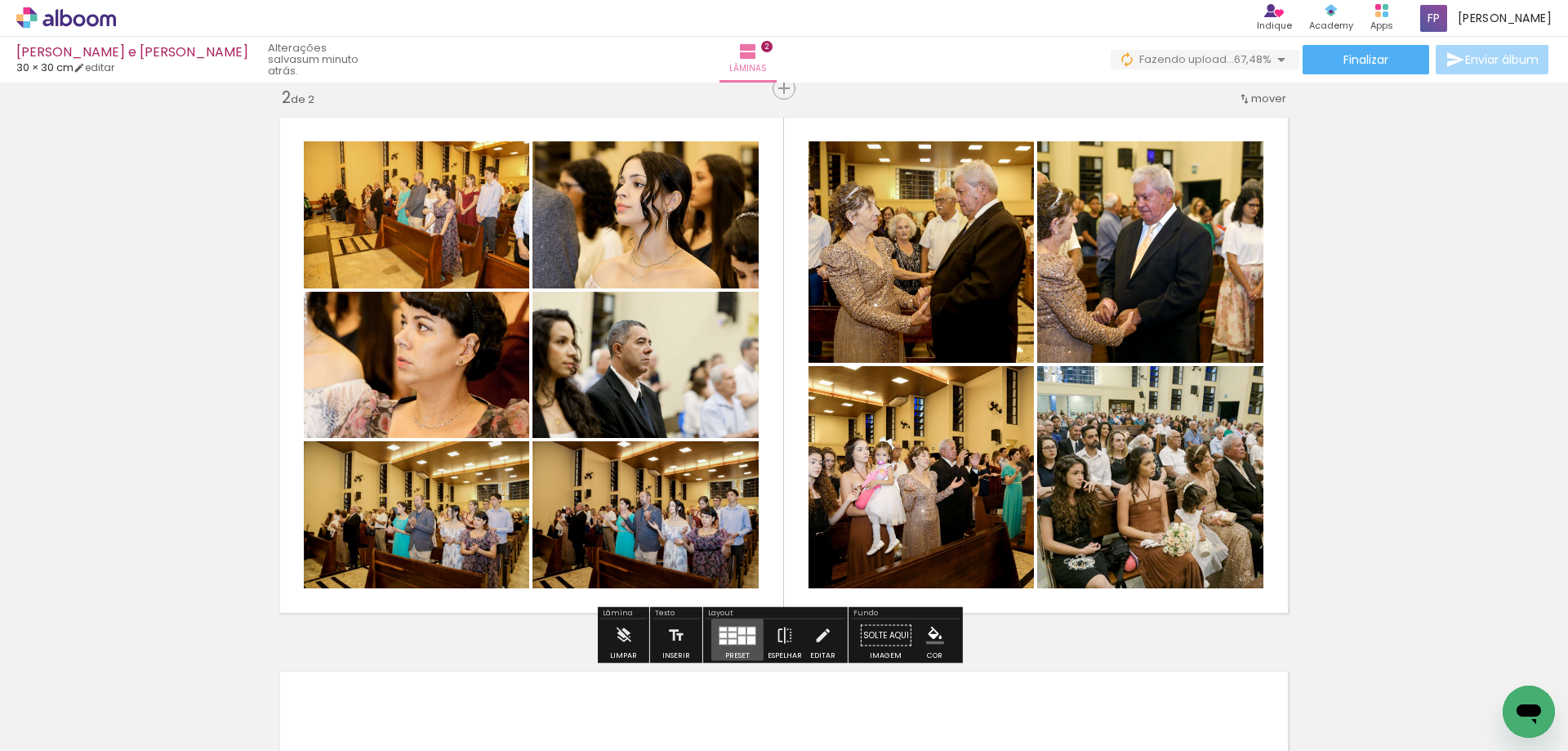
click at [729, 637] on quentale-layouter at bounding box center [738, 635] width 38 height 19
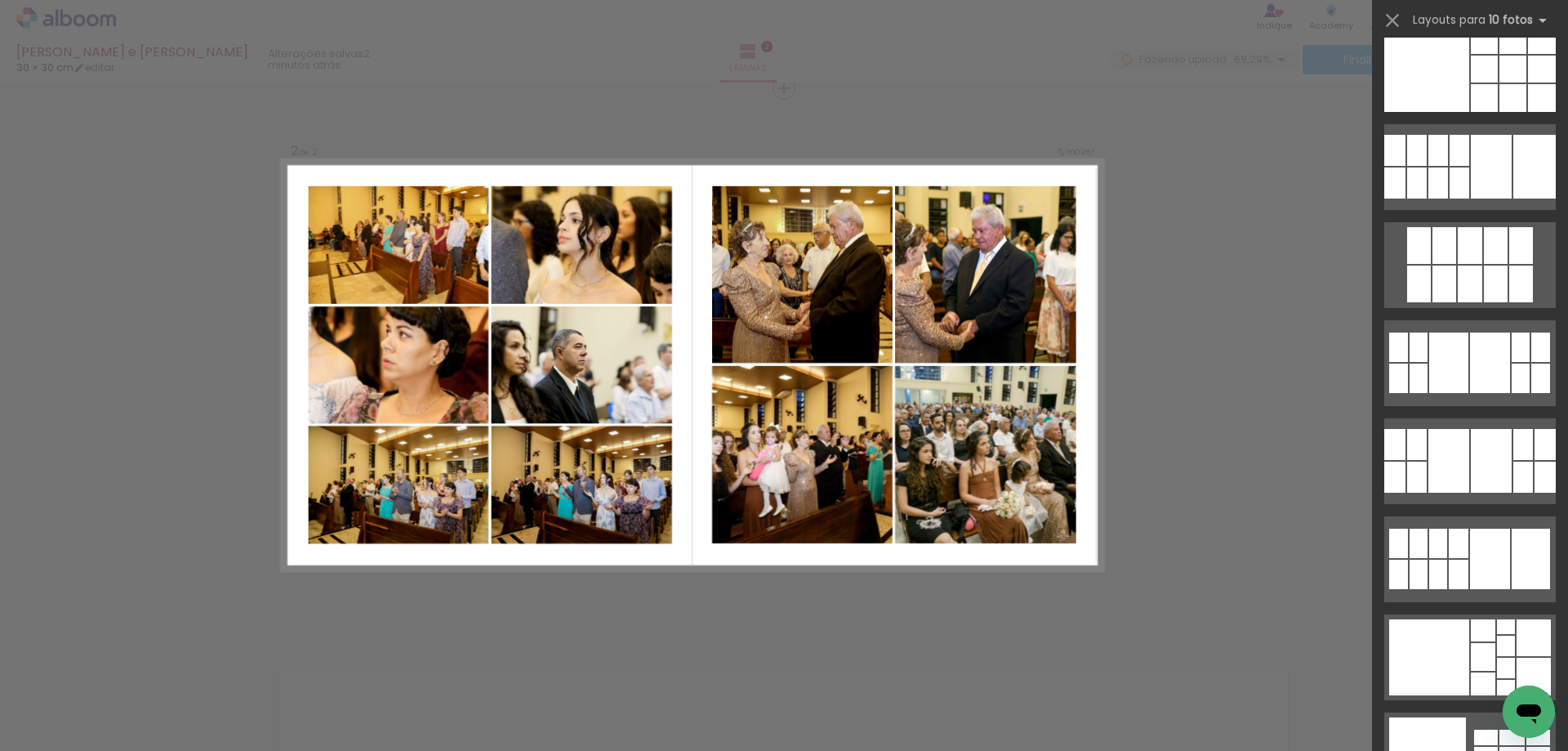
scroll to position [3697, 0]
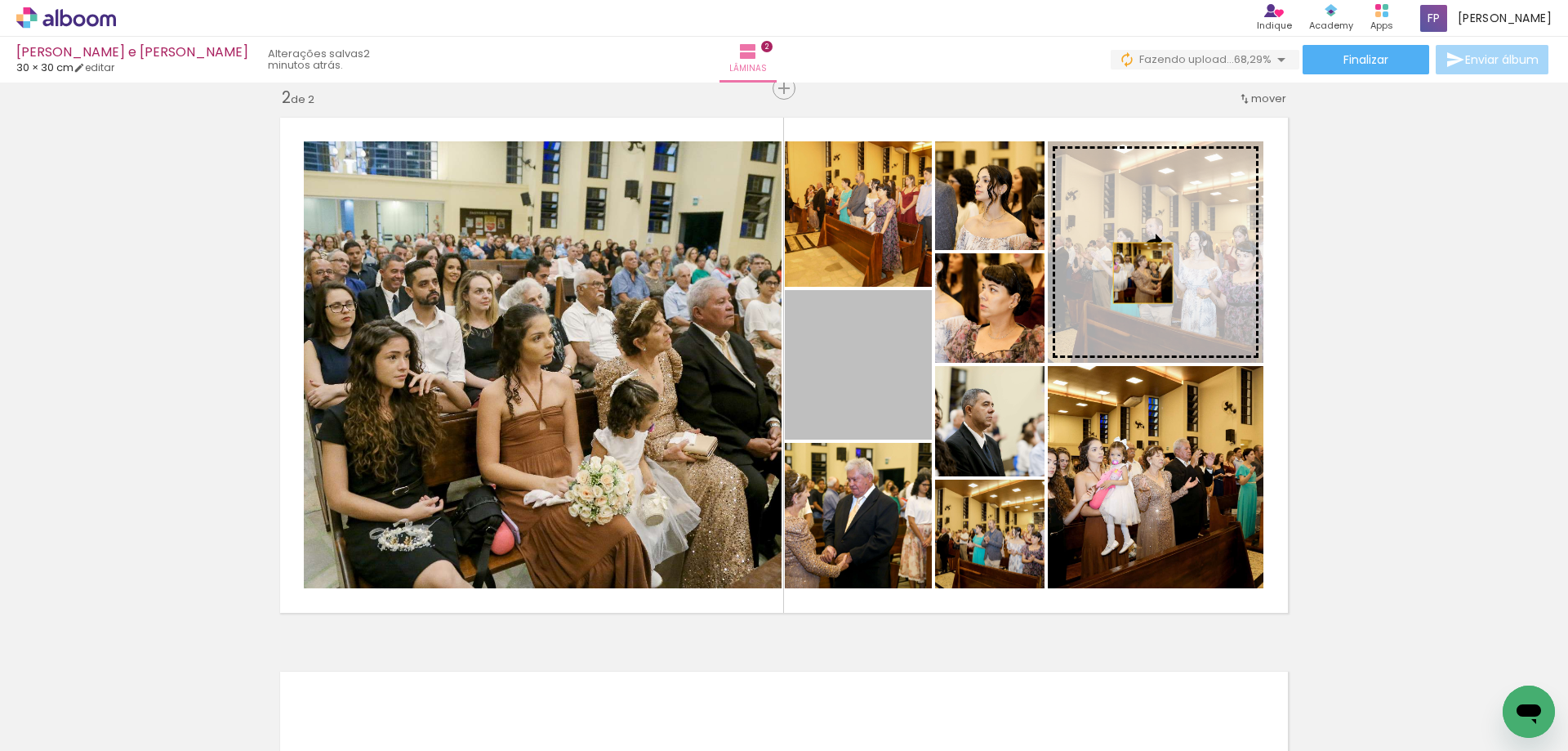
drag, startPoint x: 868, startPoint y: 411, endPoint x: 1137, endPoint y: 273, distance: 302.3
click at [0, 0] on slot at bounding box center [0, 0] width 0 height 0
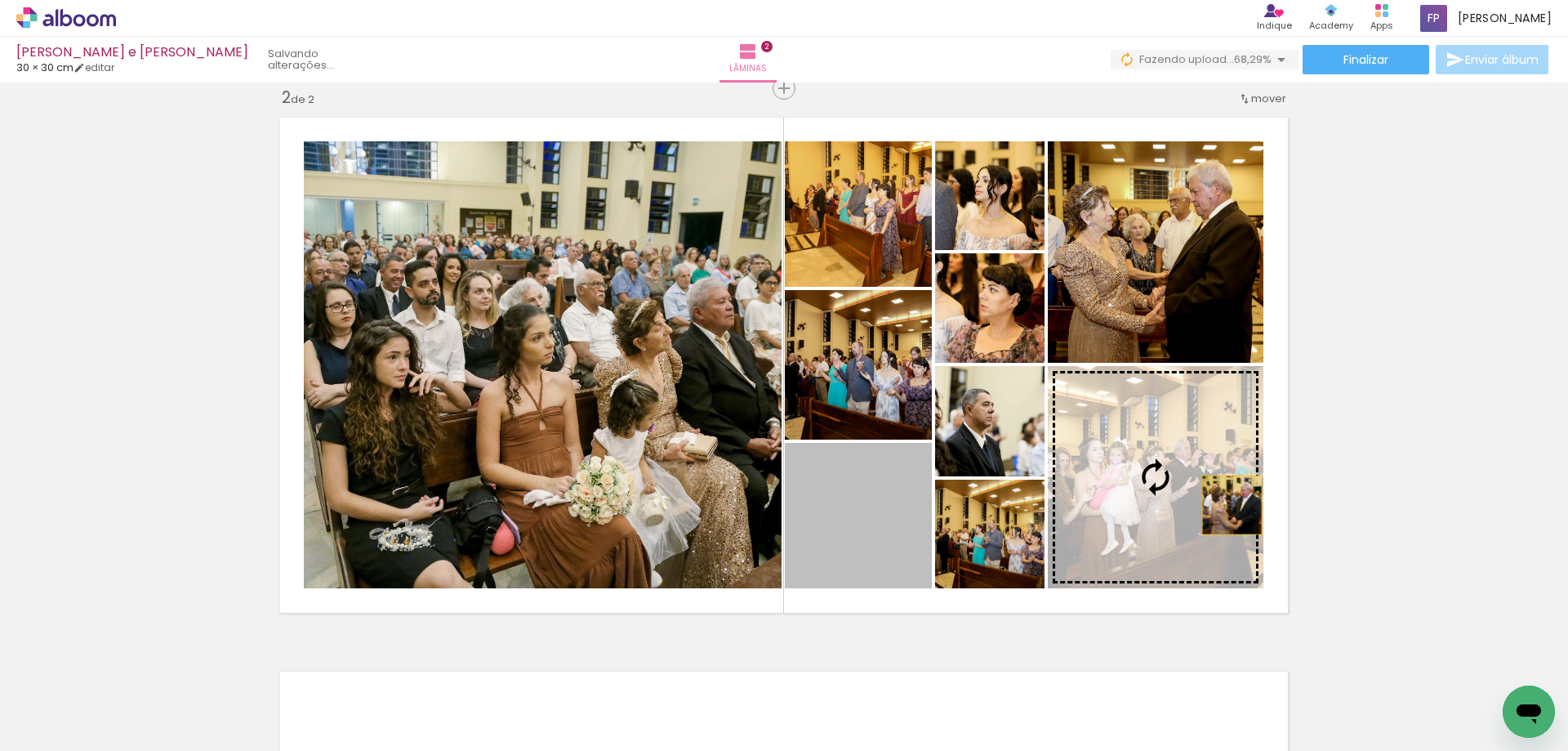
drag, startPoint x: 871, startPoint y: 560, endPoint x: 1226, endPoint y: 505, distance: 359.2
click at [0, 0] on slot at bounding box center [0, 0] width 0 height 0
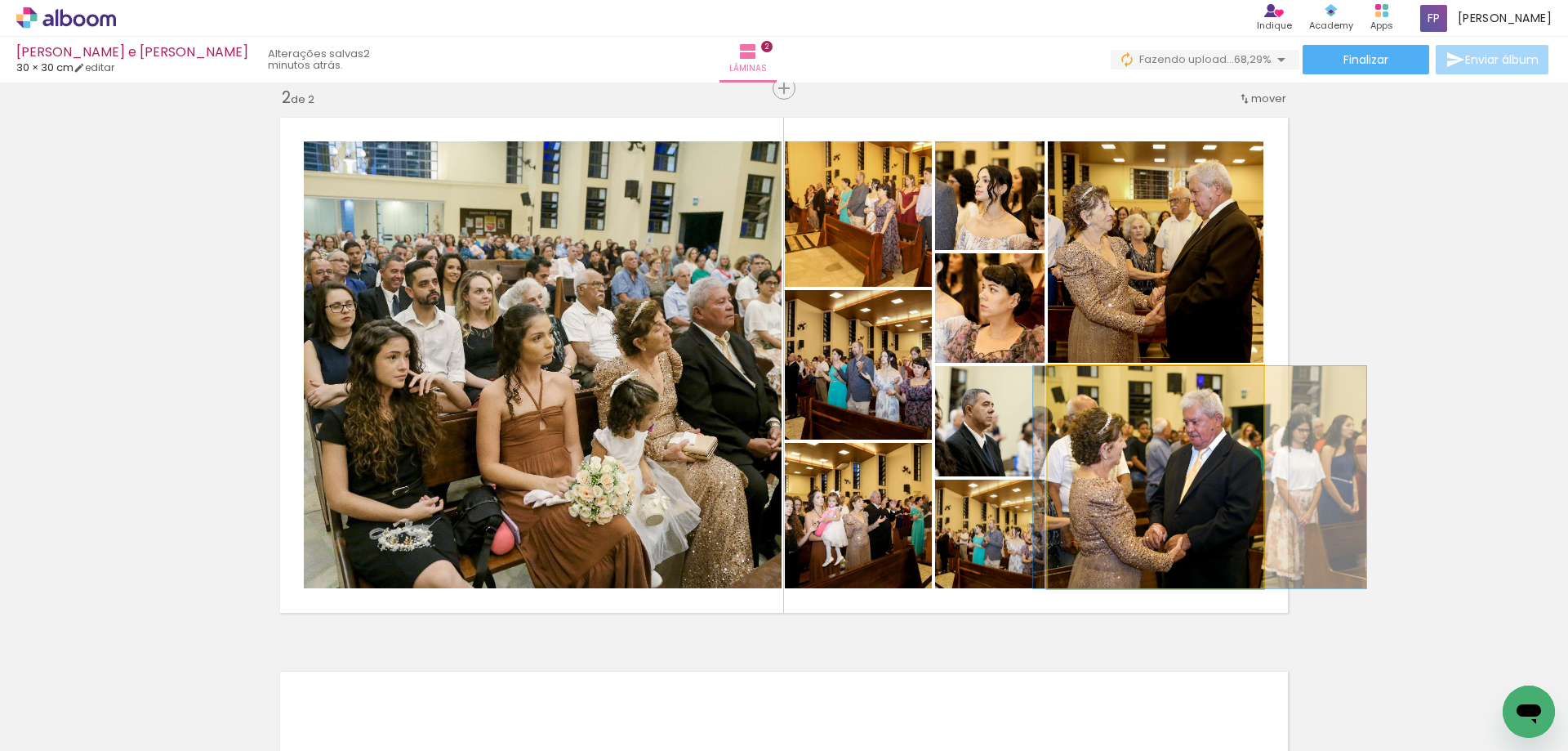
drag, startPoint x: 1181, startPoint y: 499, endPoint x: 1226, endPoint y: 500, distance: 45.0
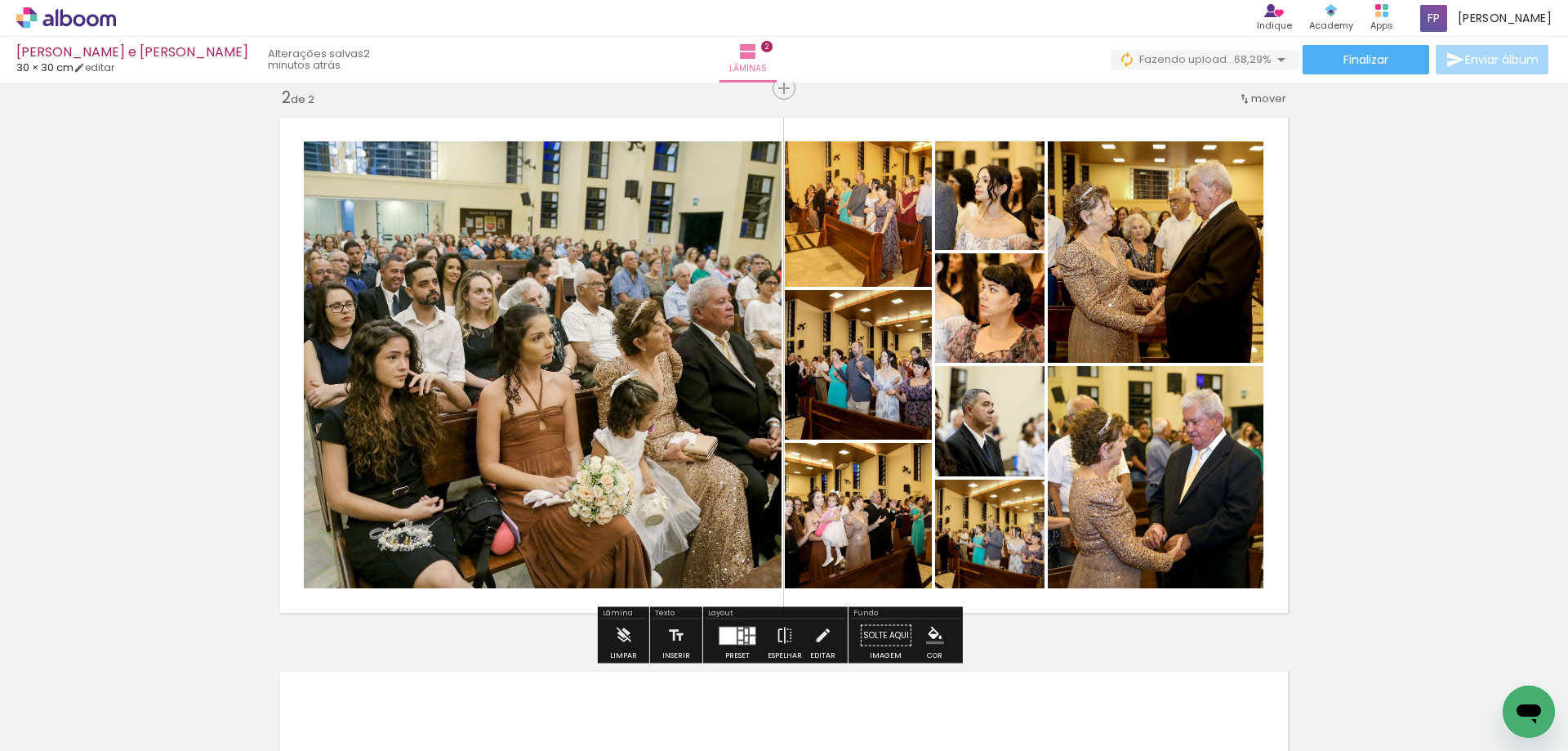
click at [1389, 316] on div "Inserir lâmina 1 de 2 Inserir lâmina 2 de 2" at bounding box center [784, 344] width 1568 height 1662
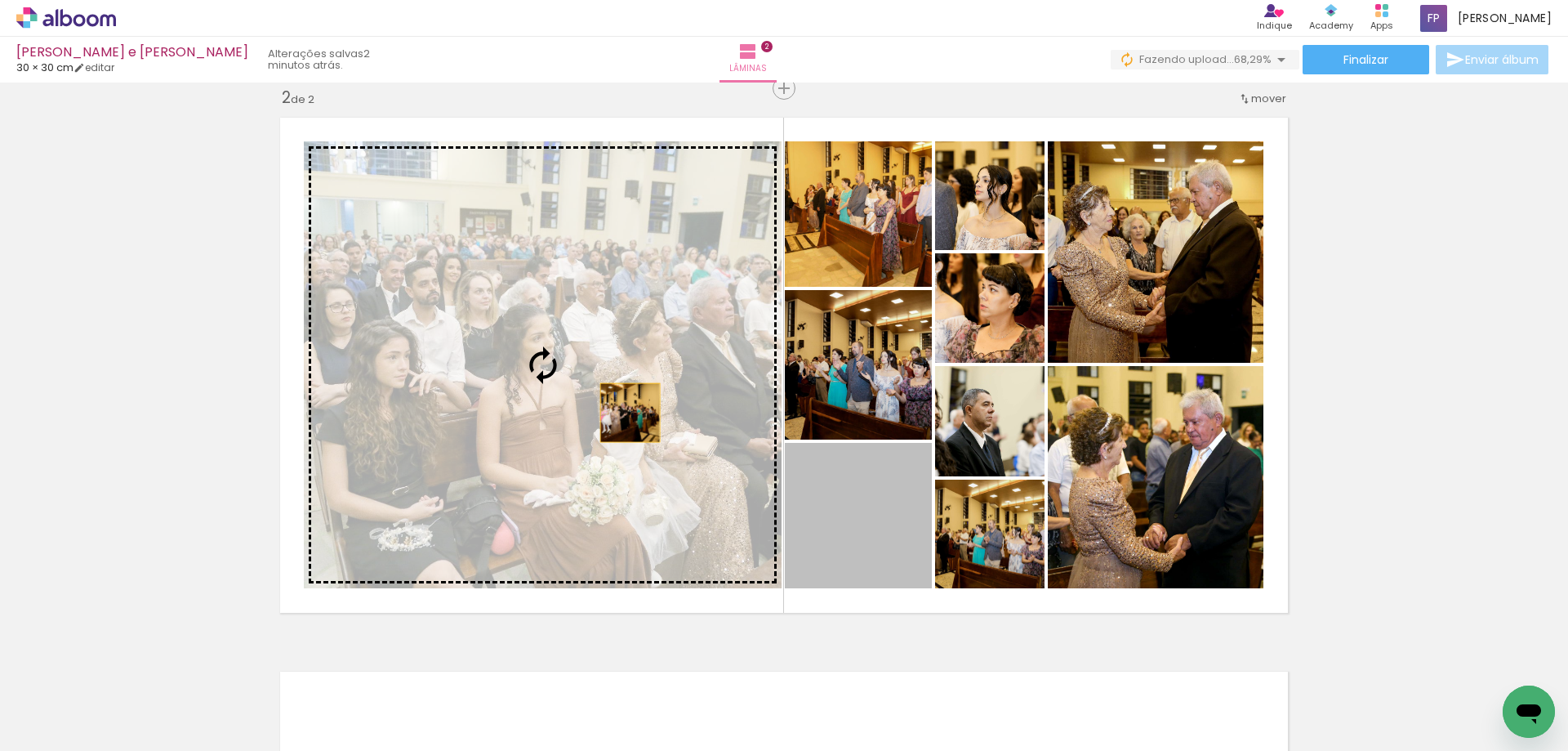
drag, startPoint x: 853, startPoint y: 524, endPoint x: 611, endPoint y: 405, distance: 269.7
click at [0, 0] on slot at bounding box center [0, 0] width 0 height 0
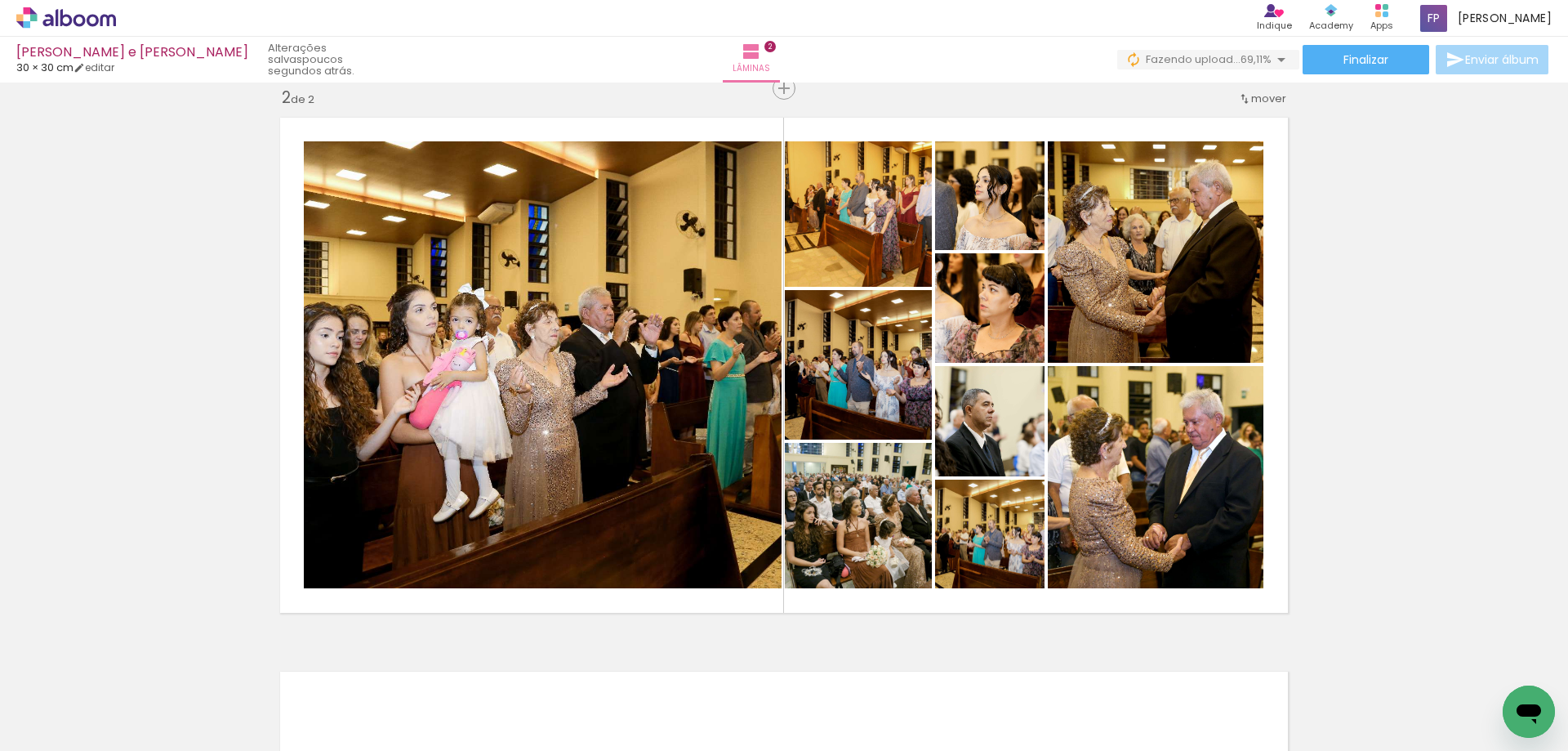
scroll to position [0, 804]
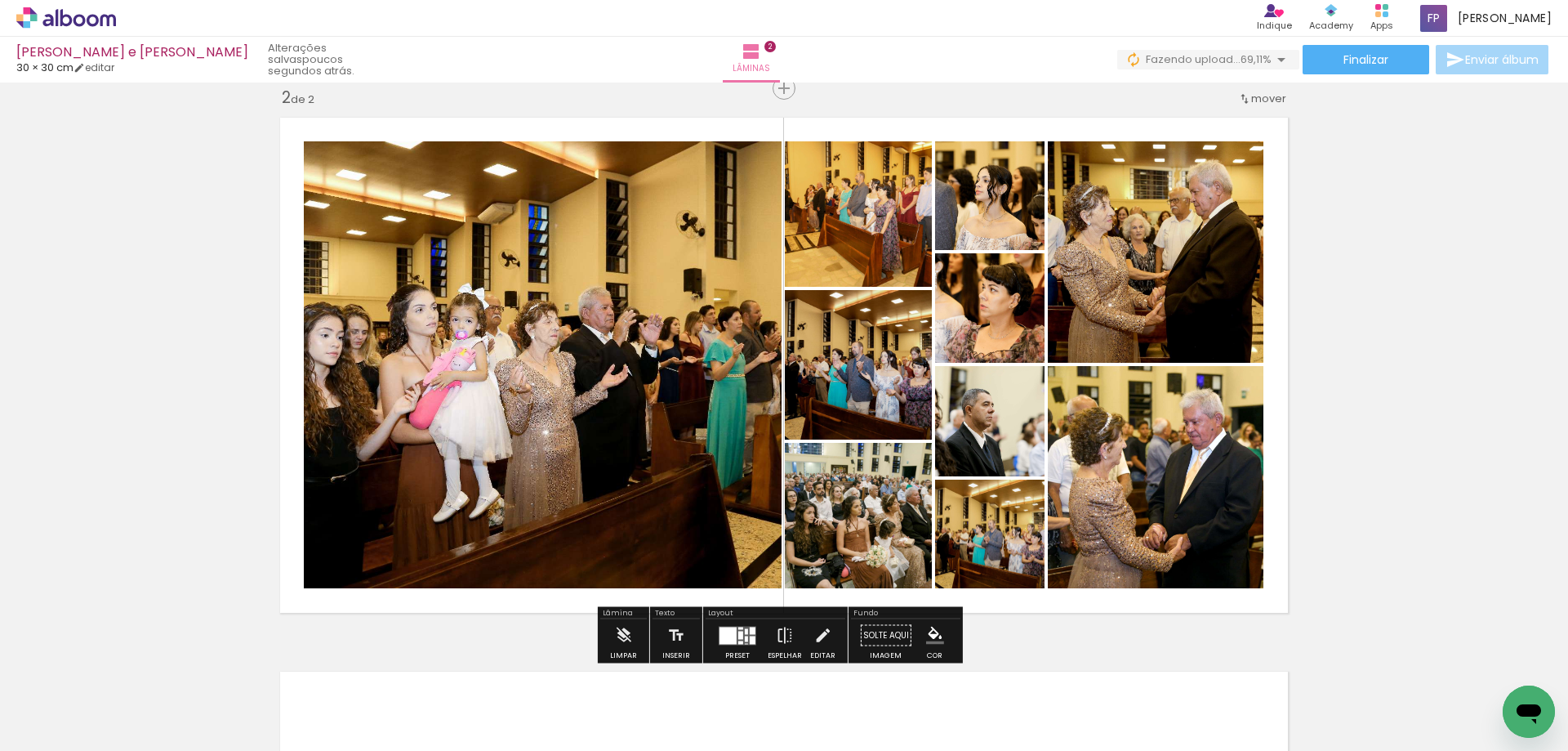
click at [745, 630] on div at bounding box center [747, 631] width 3 height 6
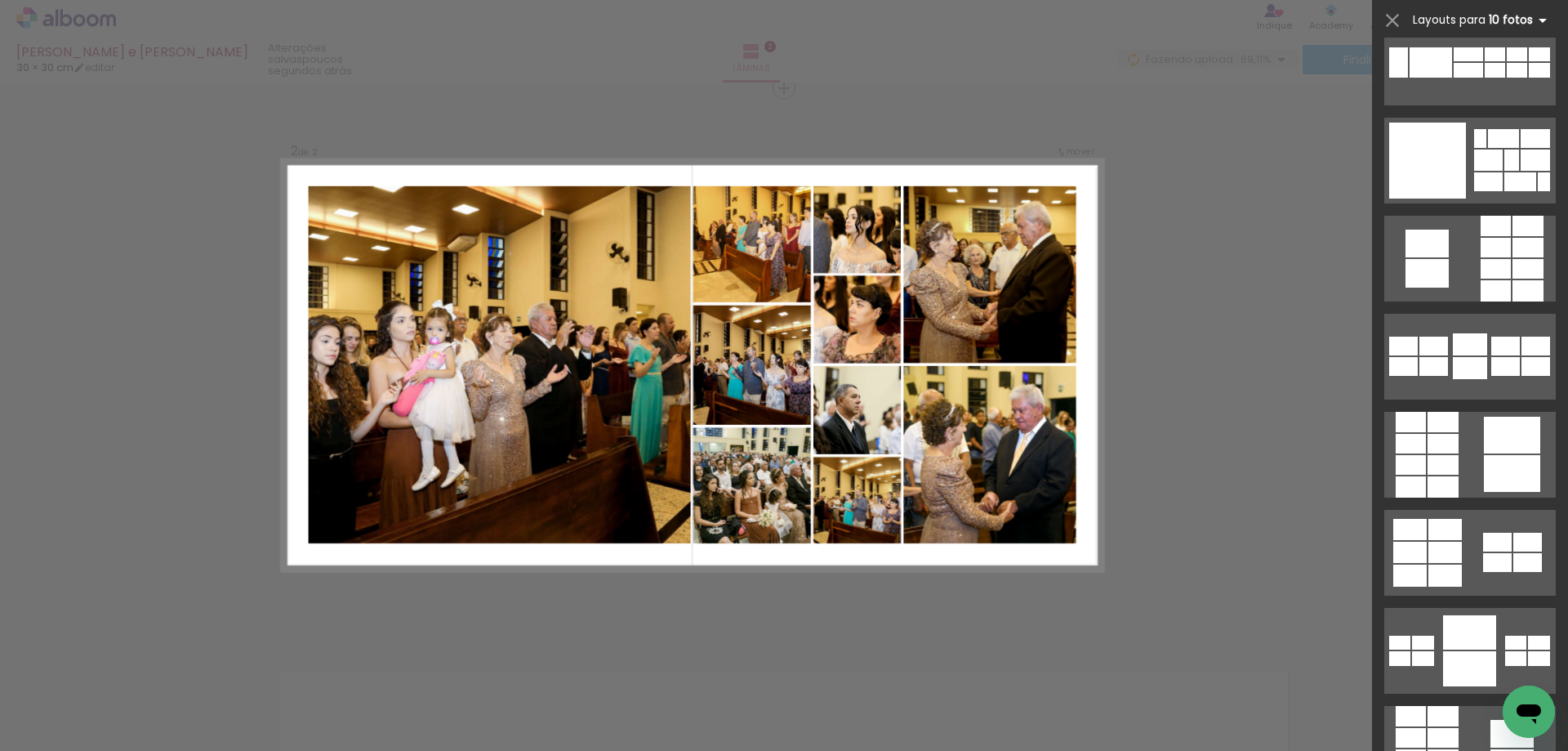
scroll to position [611, 0]
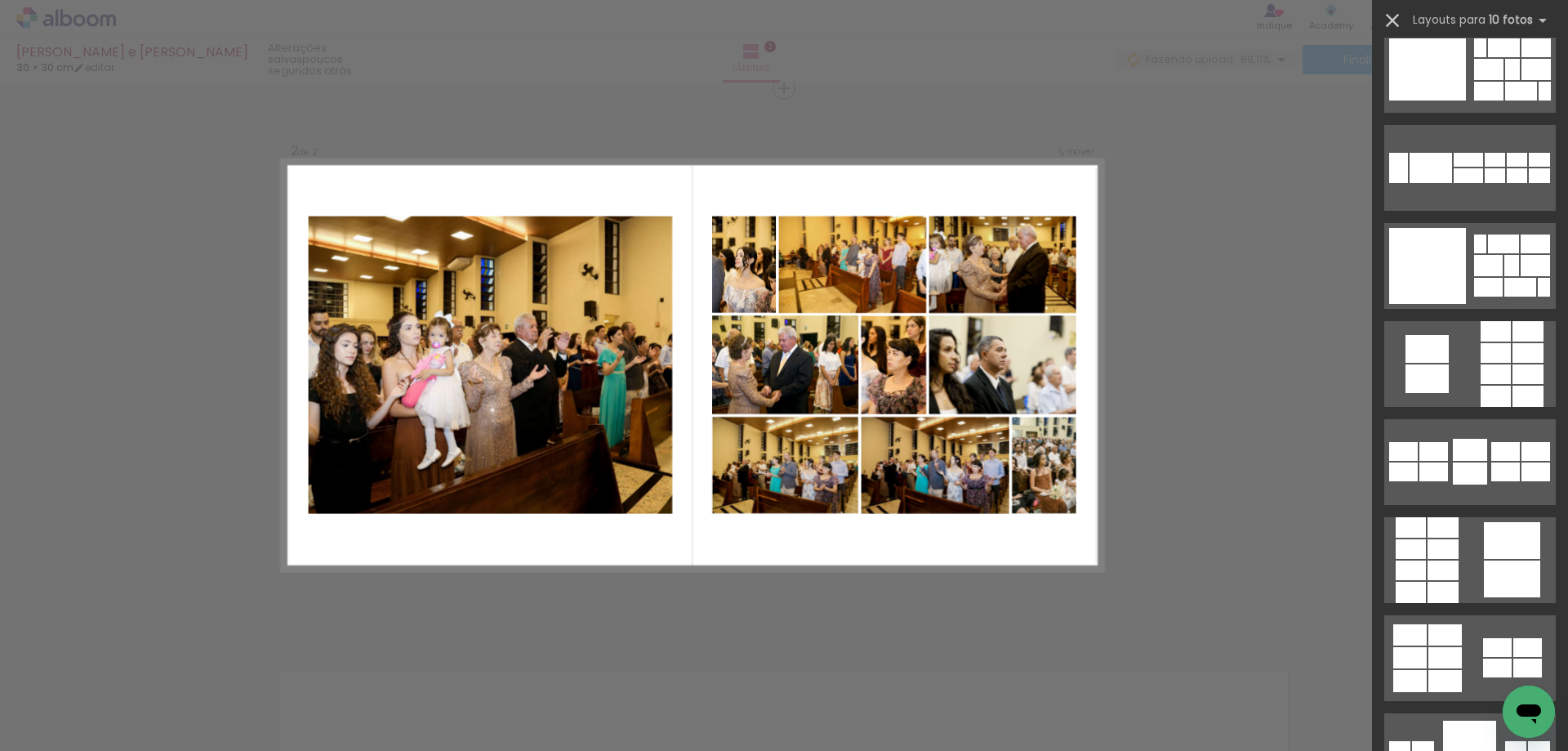
click at [1384, 20] on iron-icon at bounding box center [1392, 20] width 23 height 23
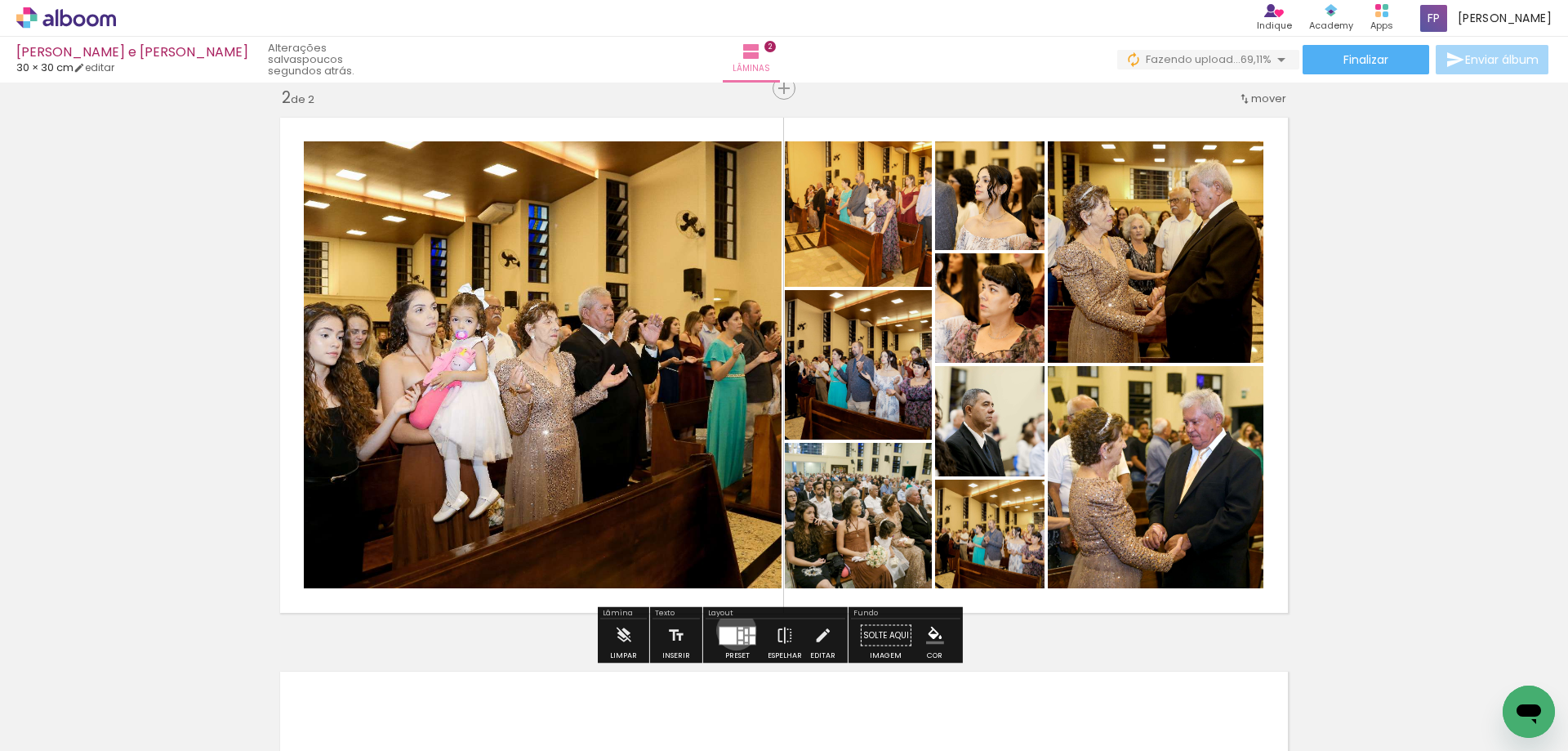
click at [733, 630] on div at bounding box center [728, 635] width 17 height 17
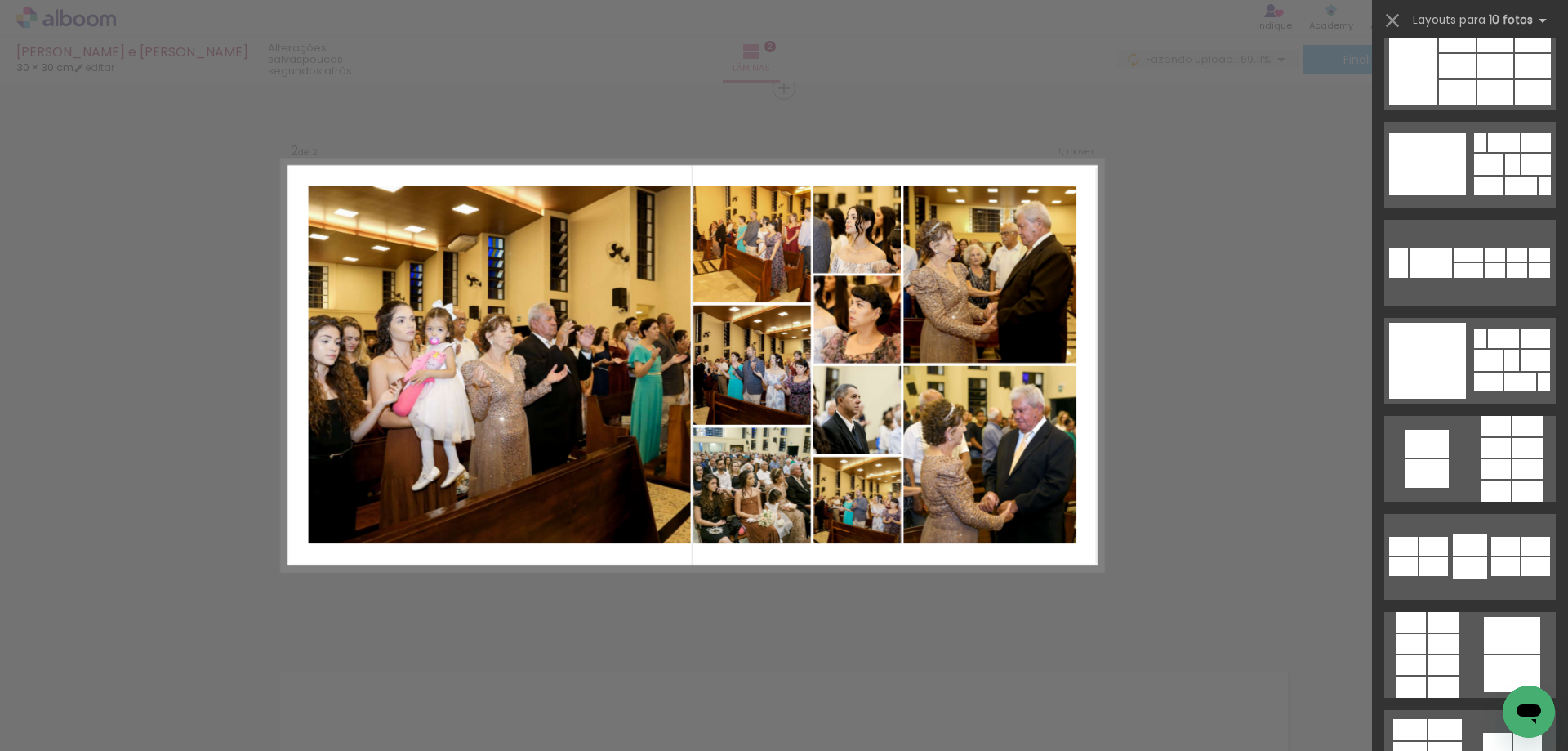
scroll to position [0, 0]
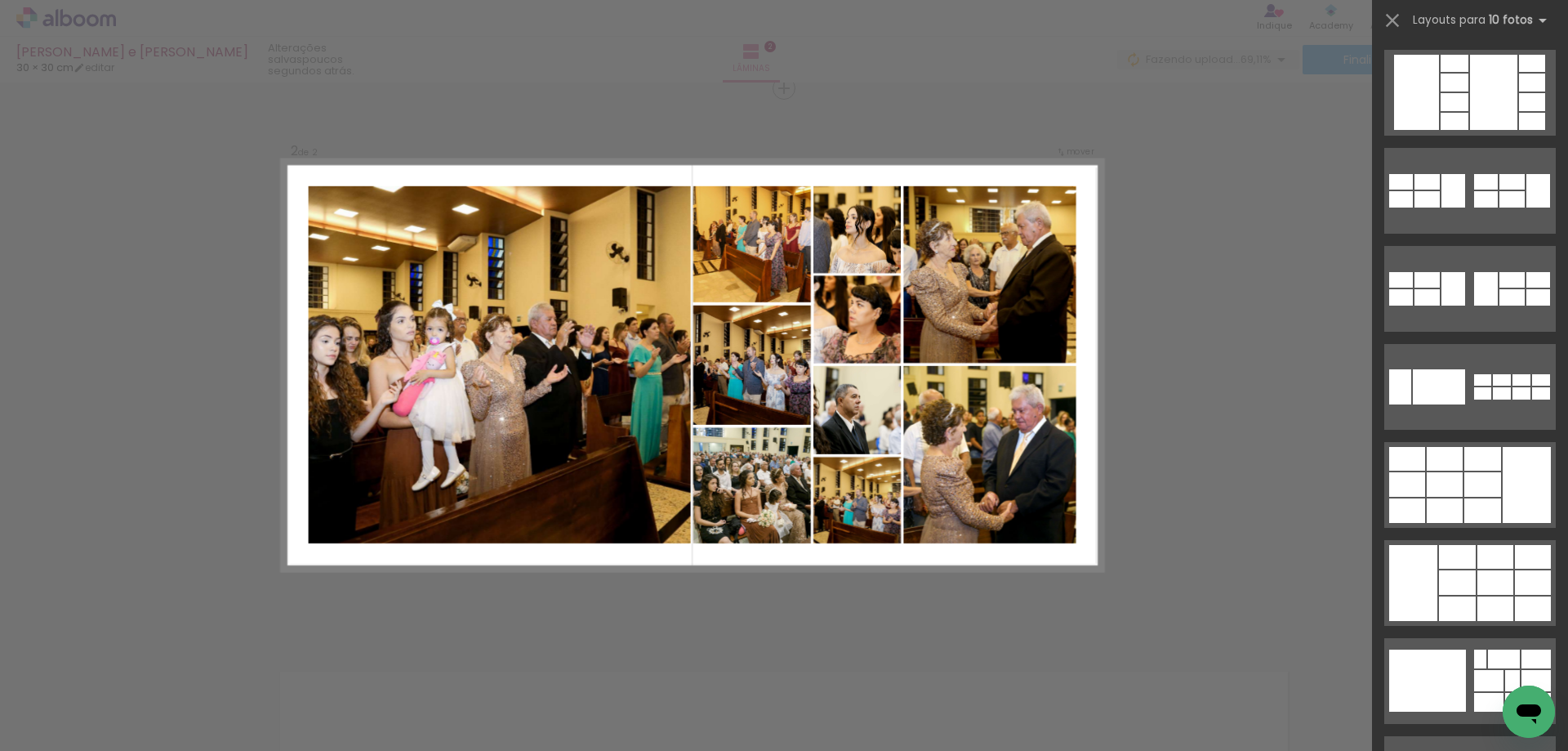
drag, startPoint x: 1567, startPoint y: 675, endPoint x: 50, endPoint y: 18, distance: 1653.2
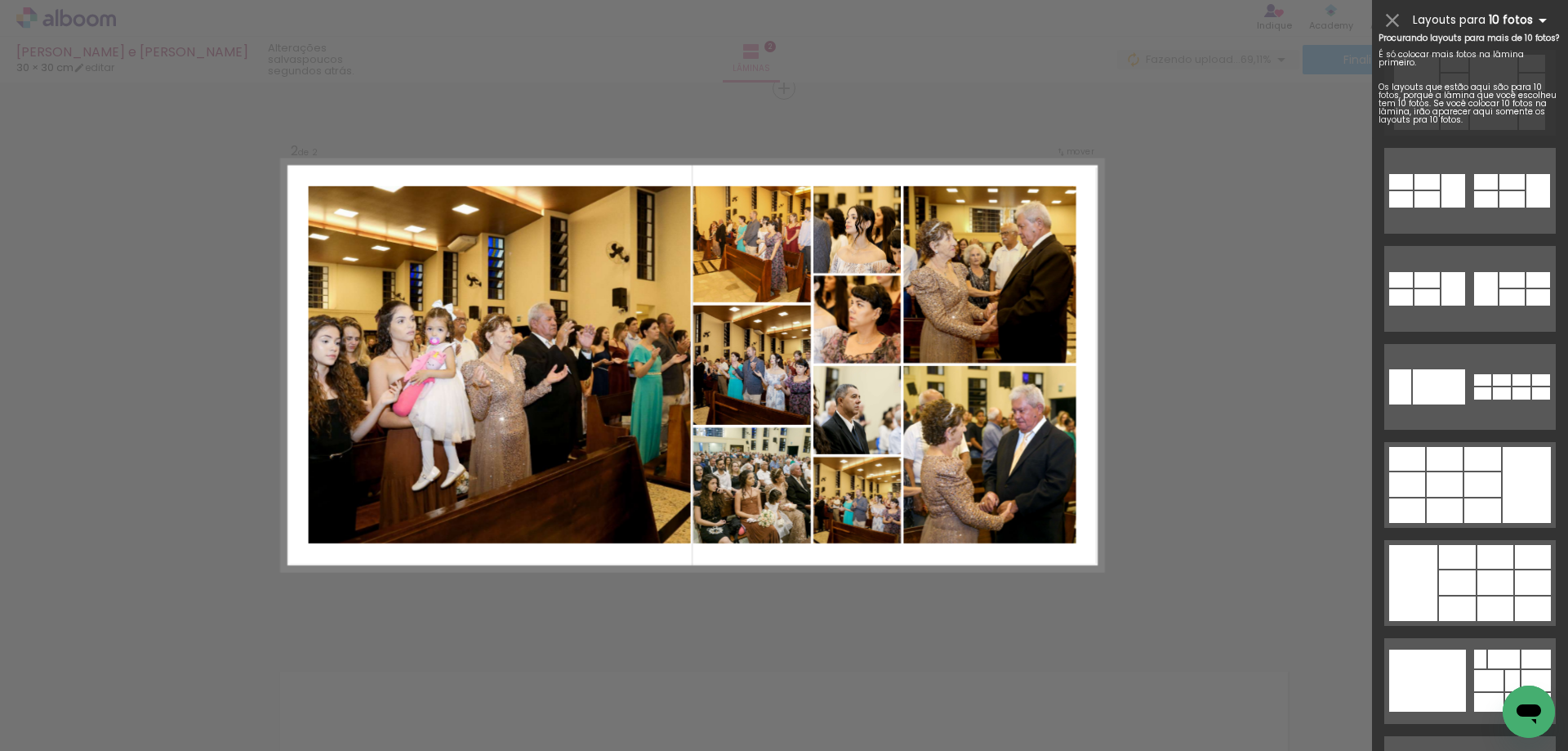
click at [1540, 14] on iron-icon at bounding box center [1542, 20] width 20 height 20
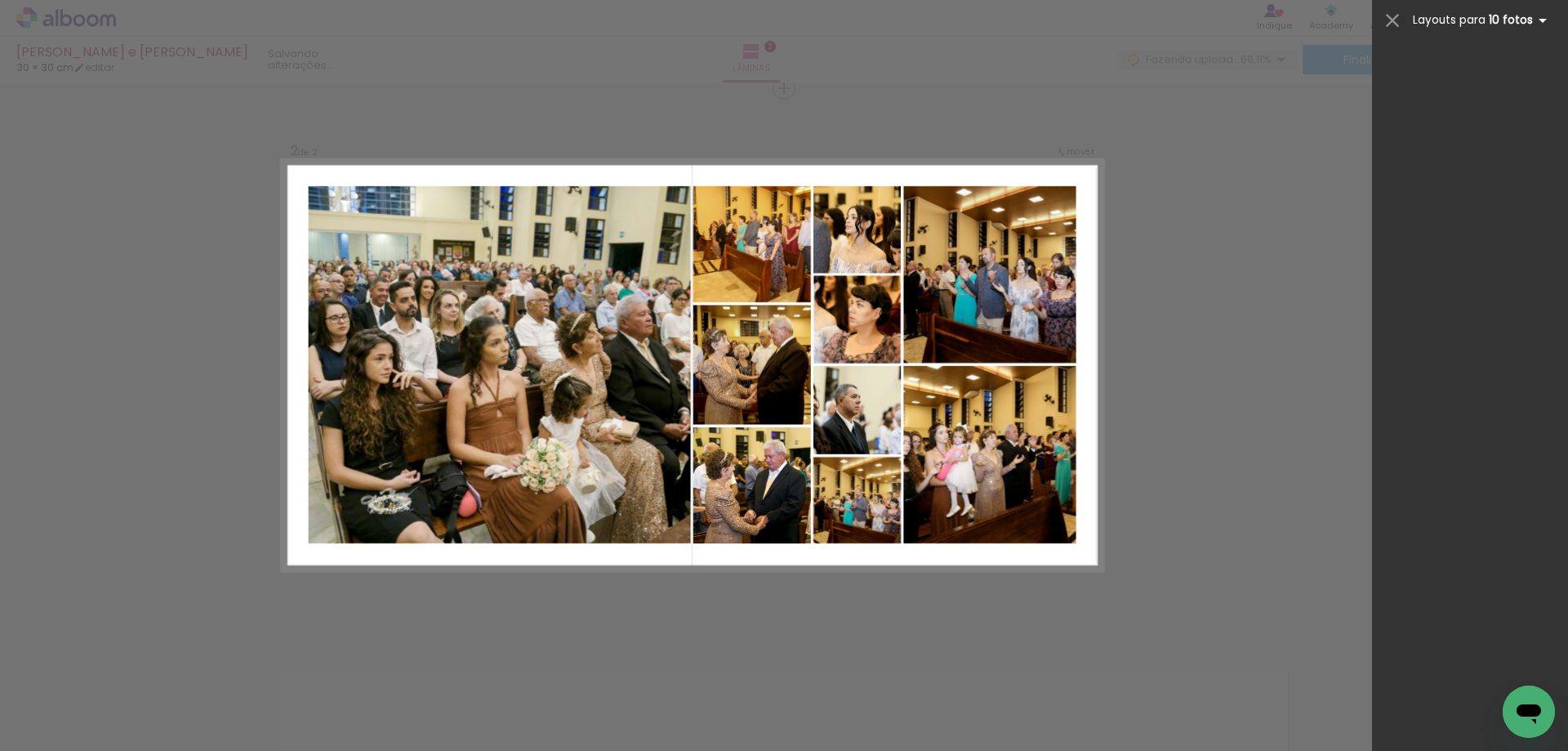
scroll to position [3697, 0]
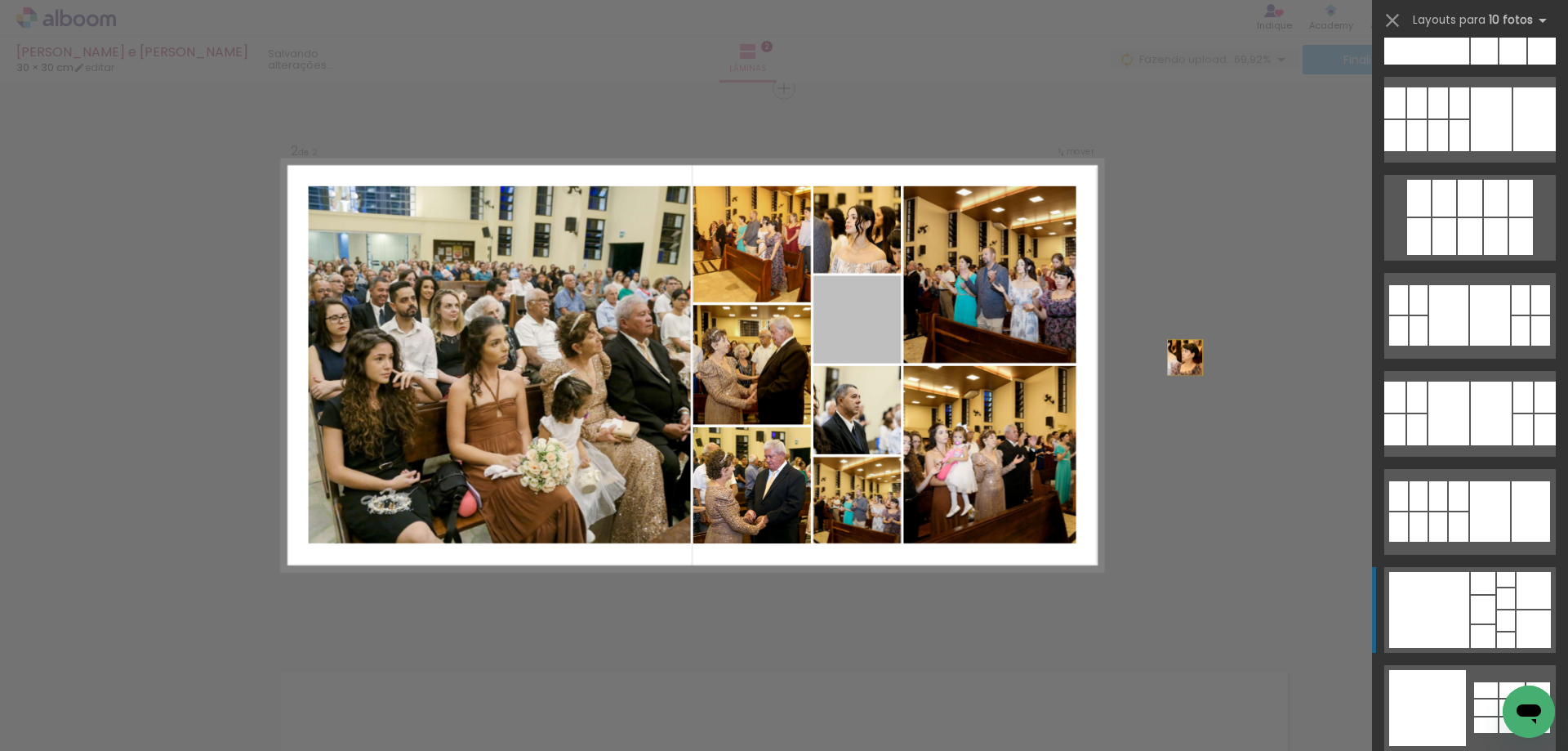
drag, startPoint x: 847, startPoint y: 333, endPoint x: 1261, endPoint y: 366, distance: 415.3
click at [1261, 366] on div "Inserir lâmina 1 de 2 Inserir lâmina 2 de 2 Confirmar Cancelar" at bounding box center [784, 357] width 1568 height 1700
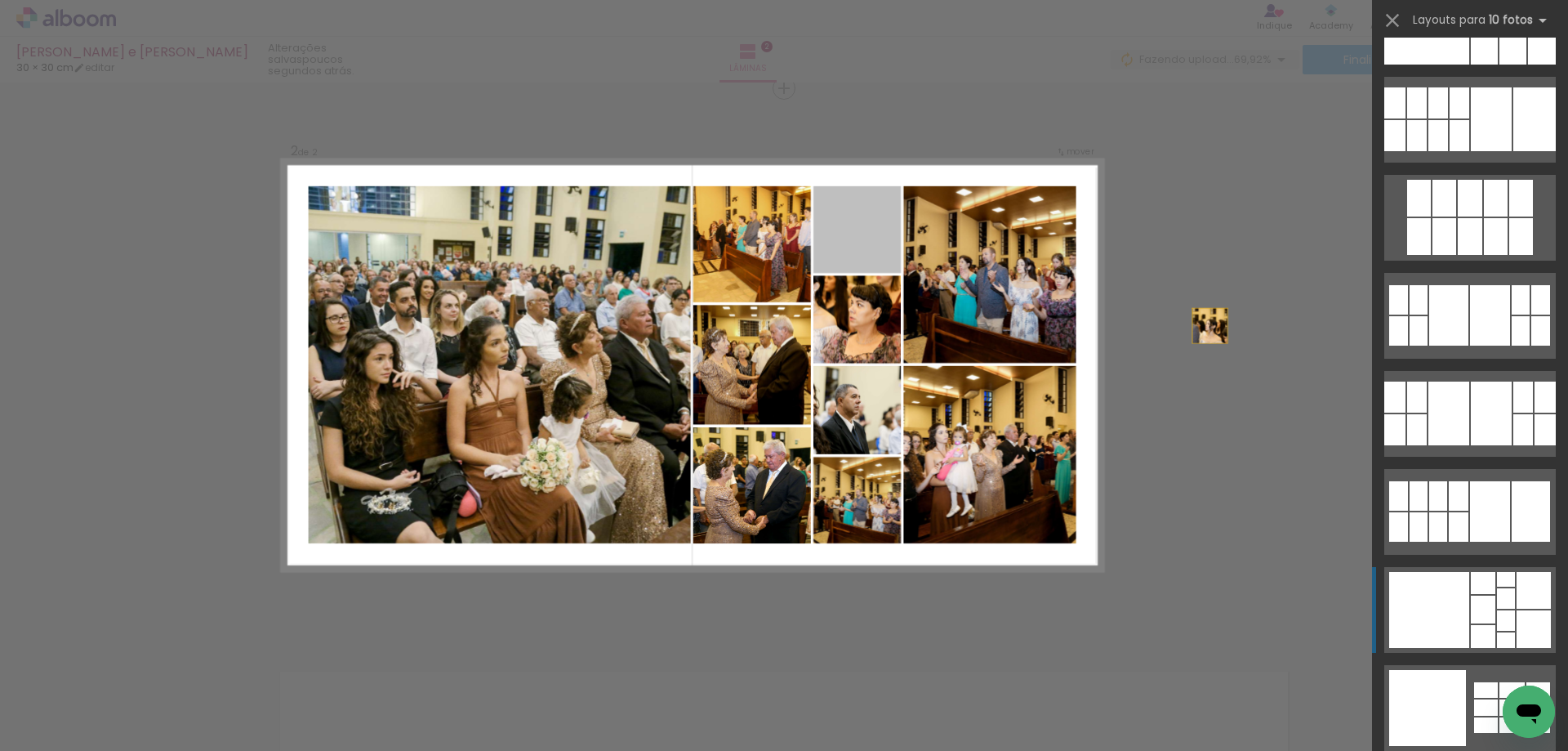
drag, startPoint x: 850, startPoint y: 238, endPoint x: 1293, endPoint y: 351, distance: 457.2
click at [1293, 351] on div "Inserir lâmina 1 de 2 Inserir lâmina 2 de 2 Confirmar Cancelar" at bounding box center [784, 357] width 1568 height 1700
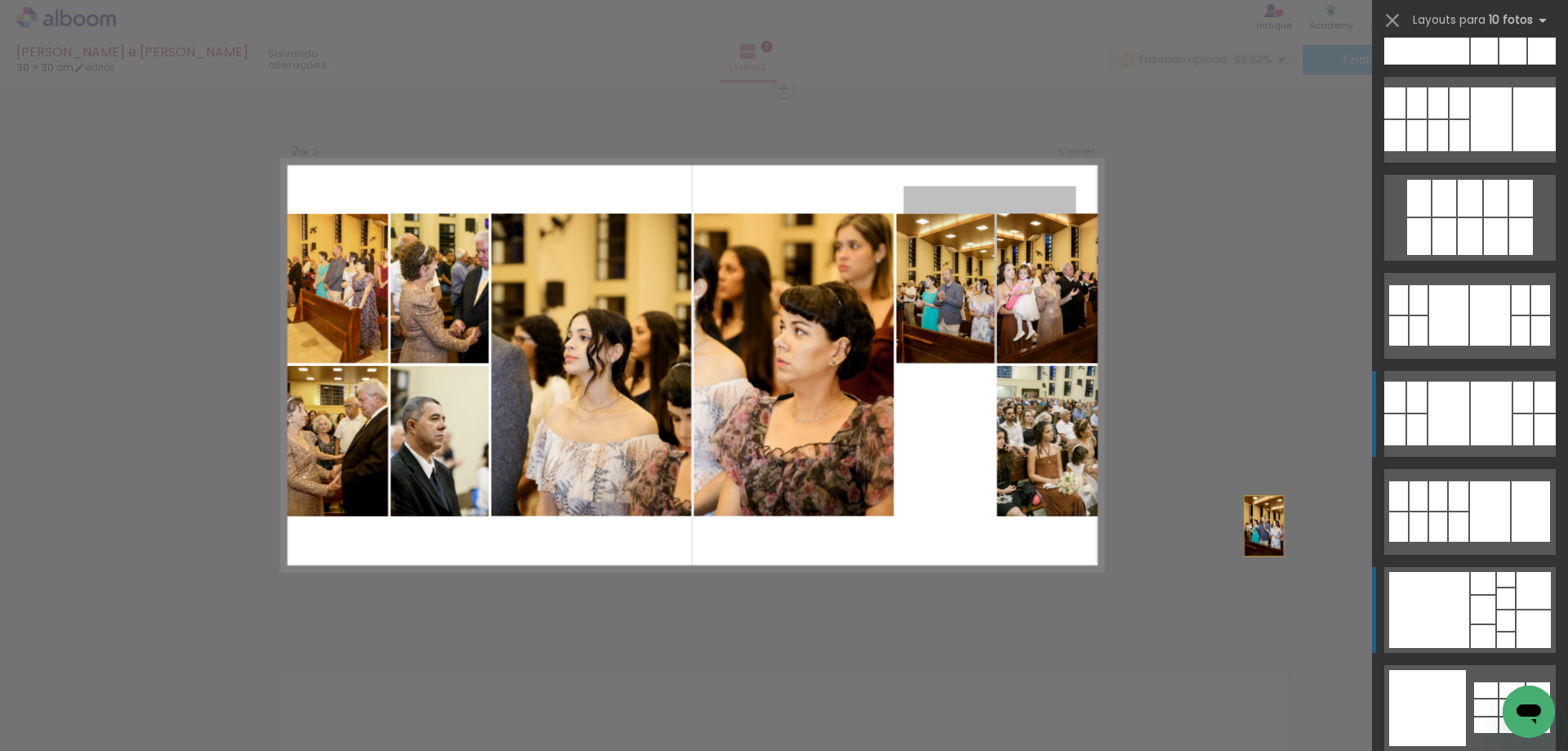
drag, startPoint x: 967, startPoint y: 310, endPoint x: 1382, endPoint y: 381, distance: 421.0
click at [1382, 381] on quentale-workspace at bounding box center [784, 375] width 1568 height 751
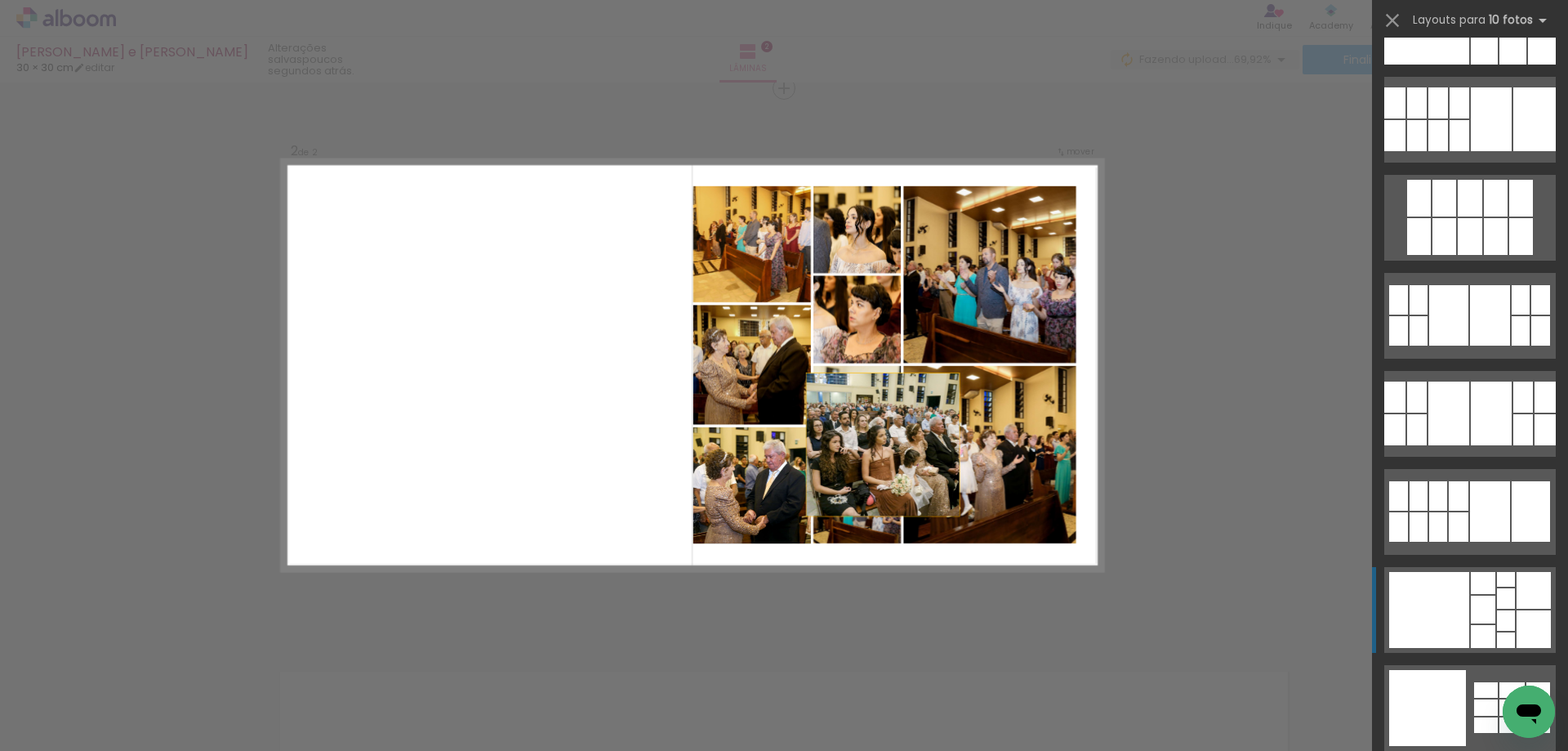
drag, startPoint x: 748, startPoint y: 508, endPoint x: 1225, endPoint y: 582, distance: 482.7
click at [1226, 584] on div "Inserir lâmina 1 de 2 Inserir lâmina 2 de 2 Confirmar Cancelar" at bounding box center [784, 357] width 1568 height 1700
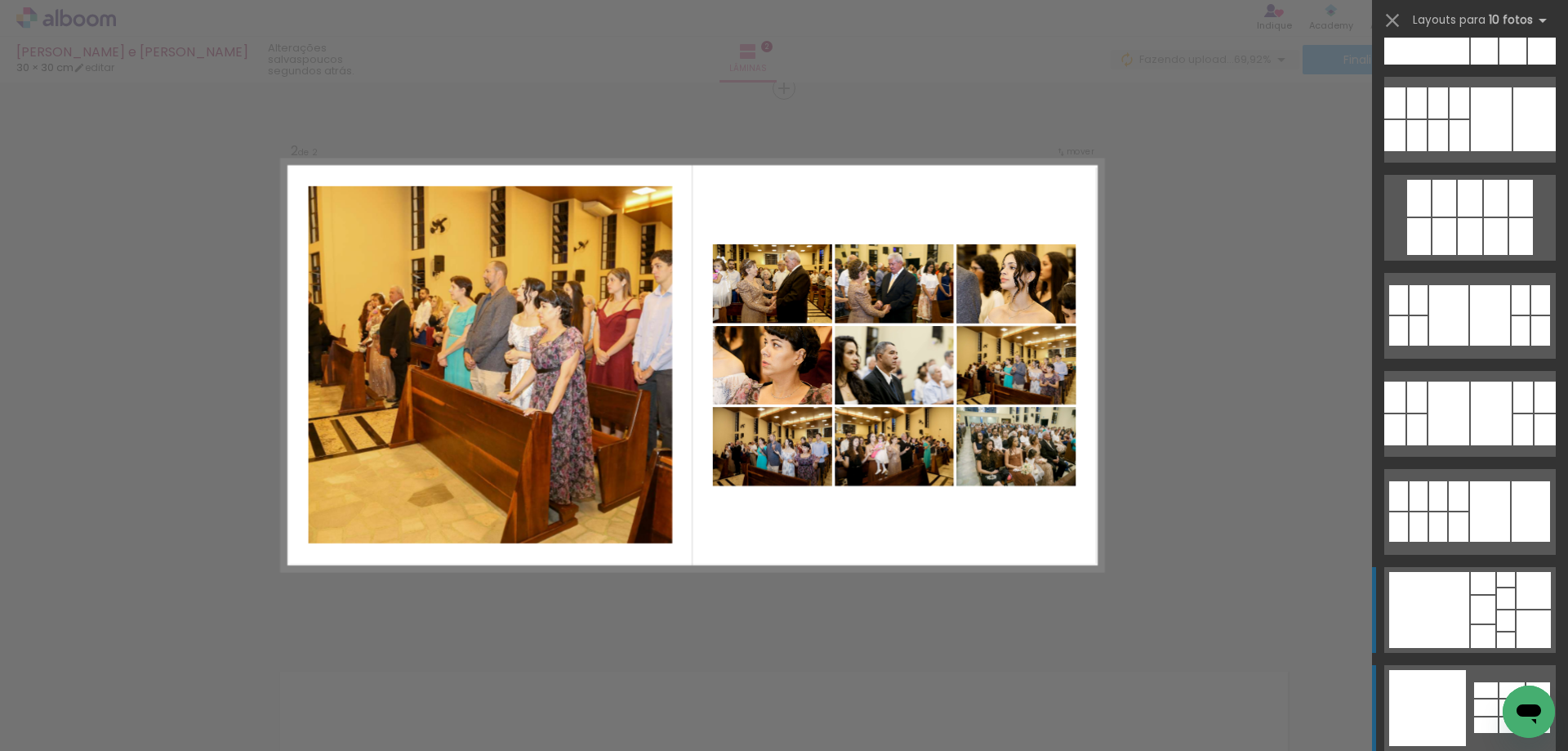
click at [1443, 64] on div at bounding box center [1426, 21] width 85 height 86
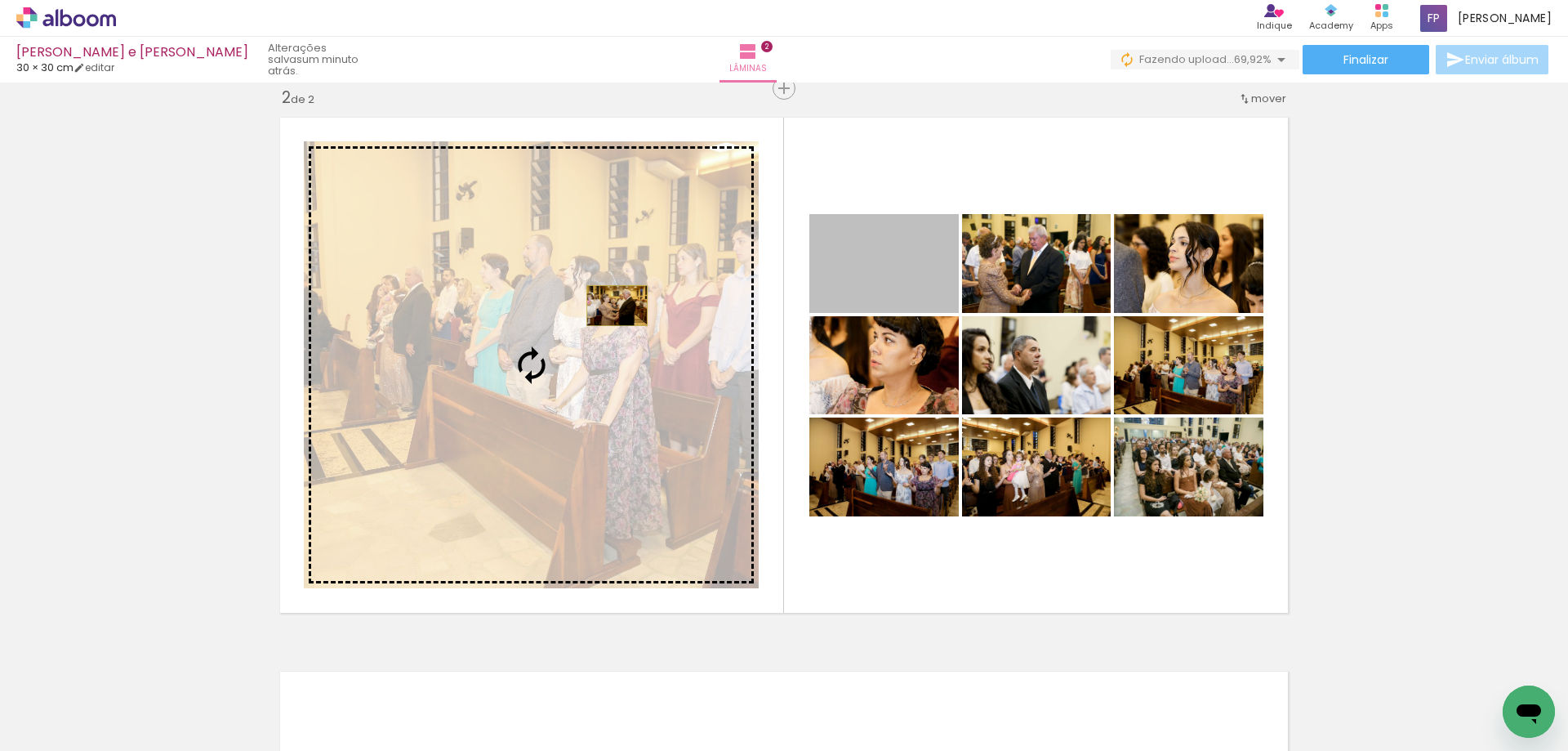
drag, startPoint x: 924, startPoint y: 279, endPoint x: 621, endPoint y: 289, distance: 303.2
click at [0, 0] on slot at bounding box center [0, 0] width 0 height 0
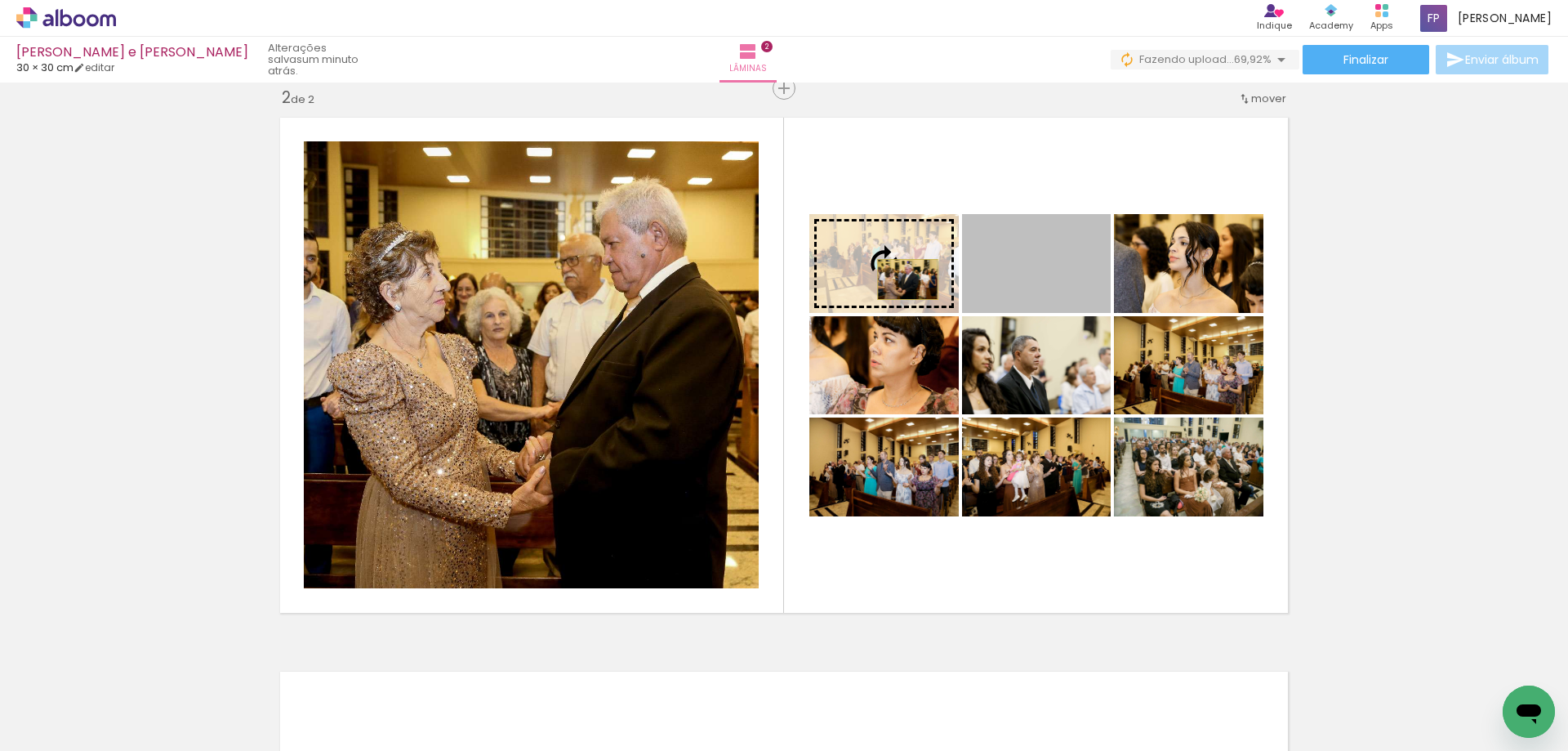
drag, startPoint x: 1038, startPoint y: 285, endPoint x: 902, endPoint y: 279, distance: 136.1
click at [0, 0] on slot at bounding box center [0, 0] width 0 height 0
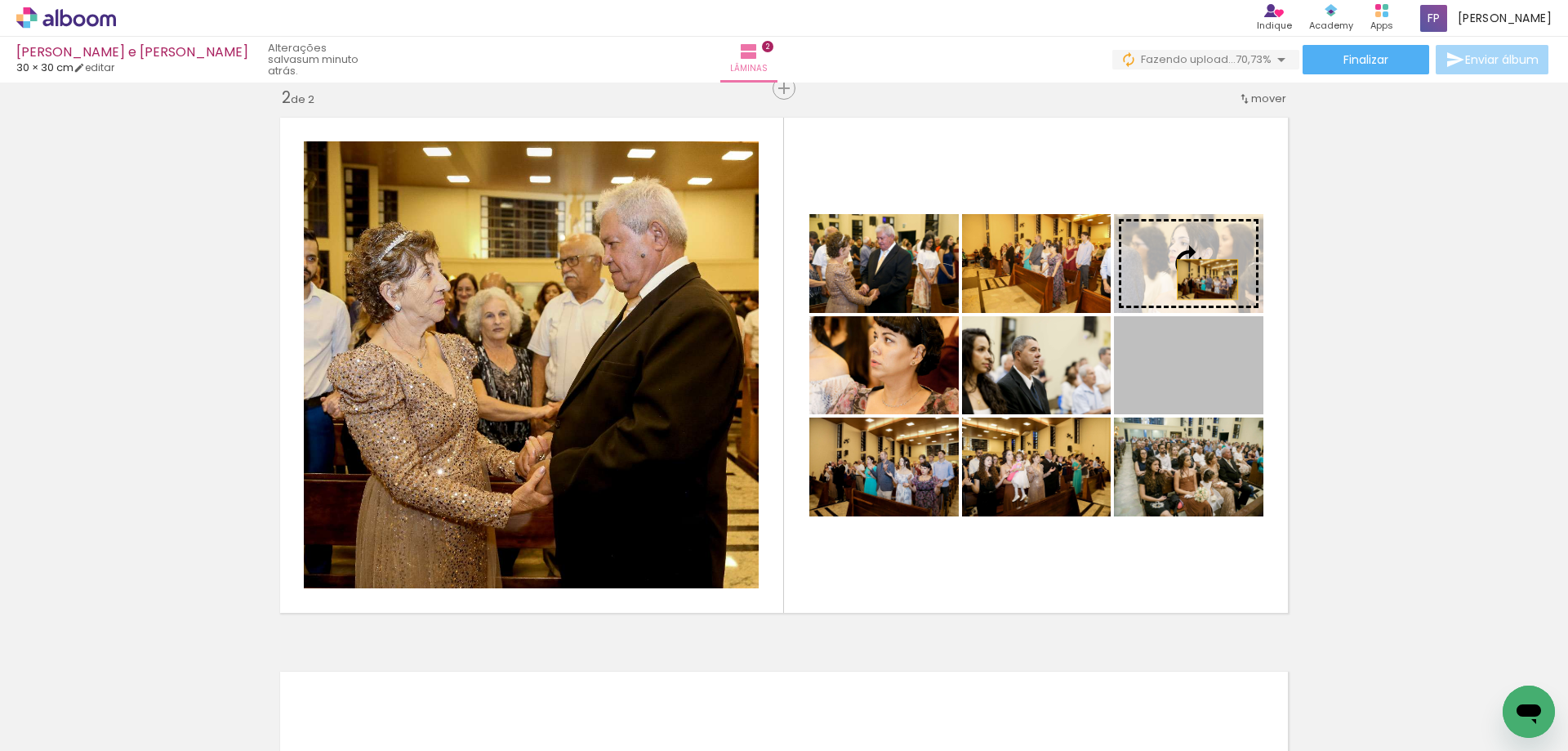
drag, startPoint x: 1193, startPoint y: 370, endPoint x: 1202, endPoint y: 279, distance: 91.4
click at [0, 0] on slot at bounding box center [0, 0] width 0 height 0
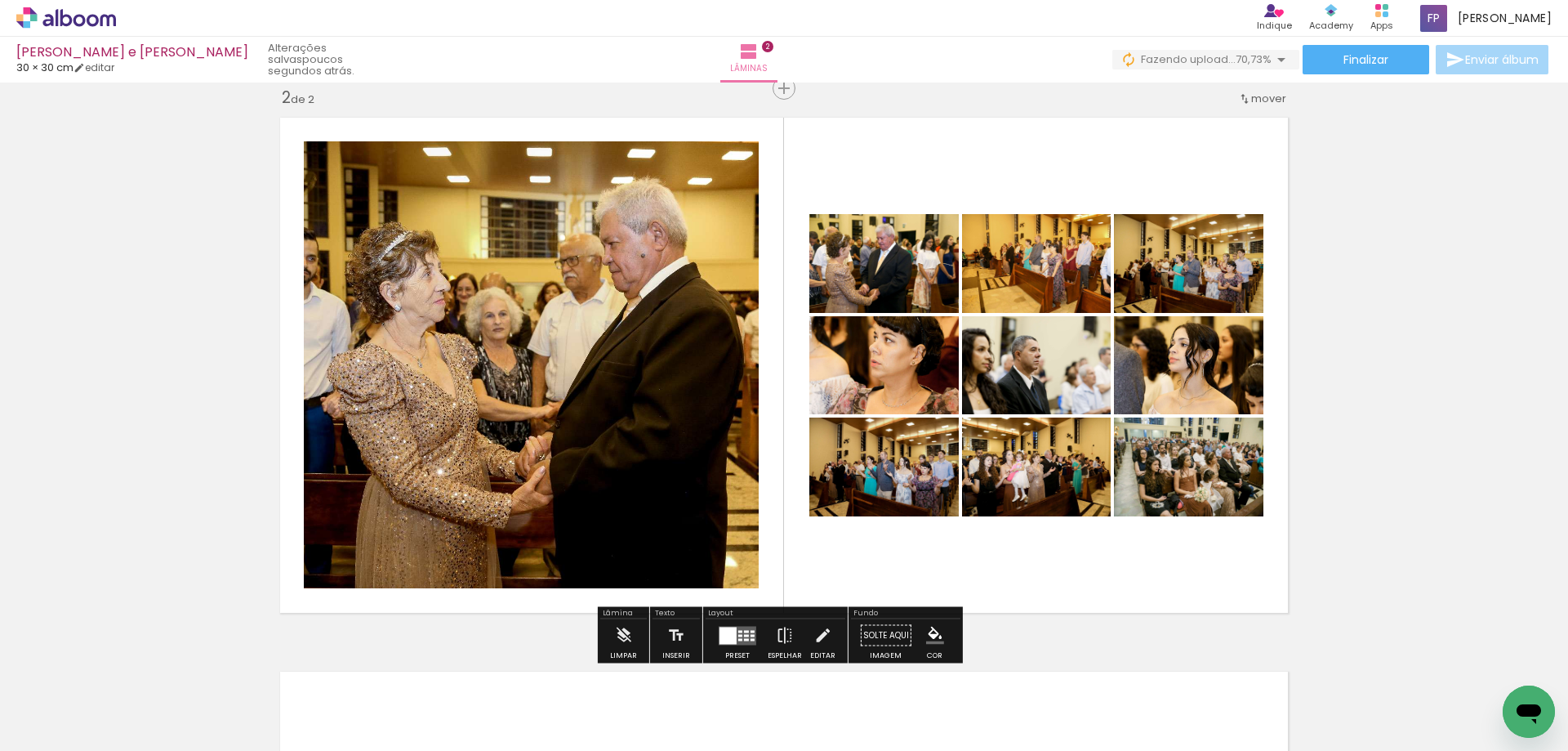
click at [1445, 220] on div "Inserir lâmina 1 de 2 Inserir lâmina 2 de 2" at bounding box center [784, 344] width 1568 height 1662
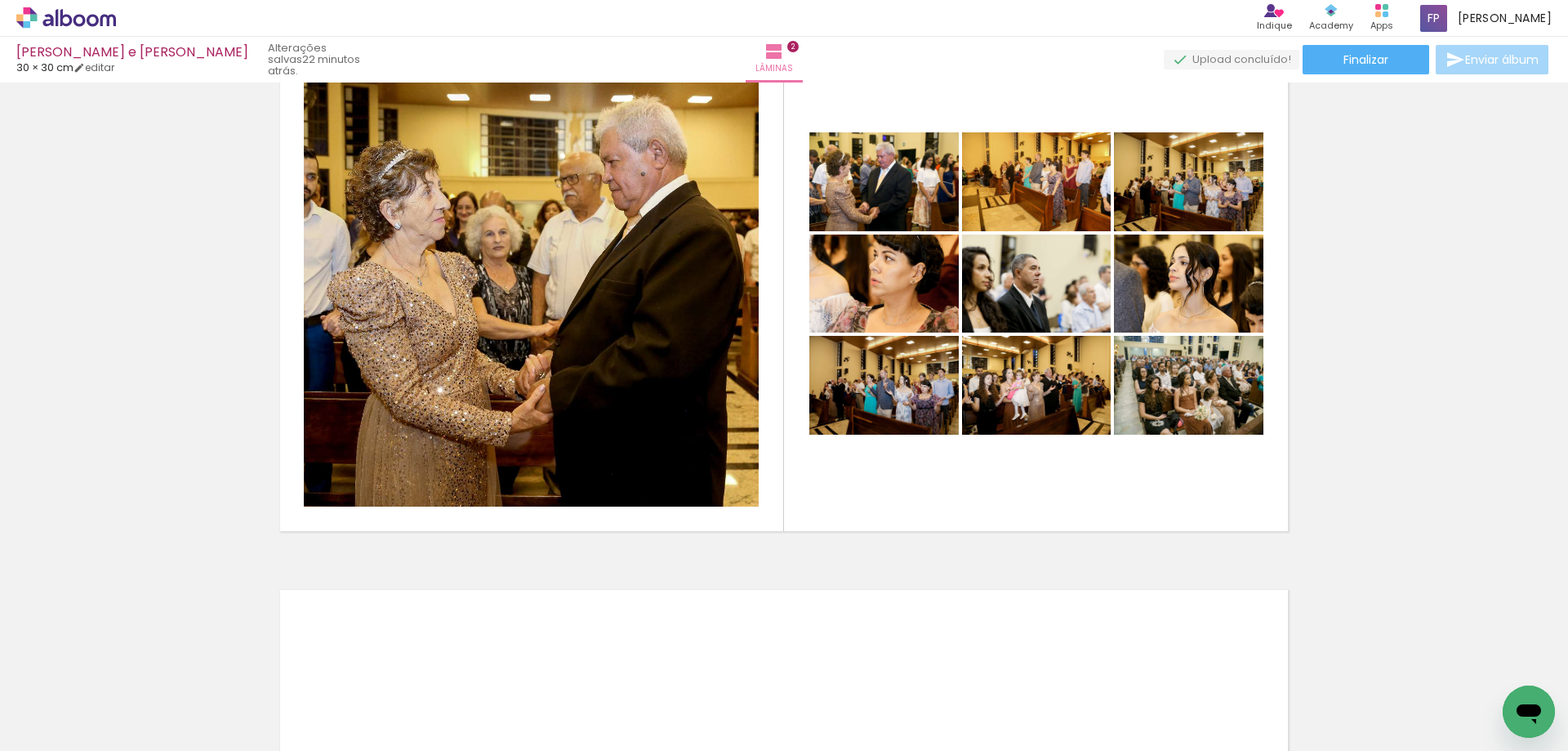
scroll to position [0, 978]
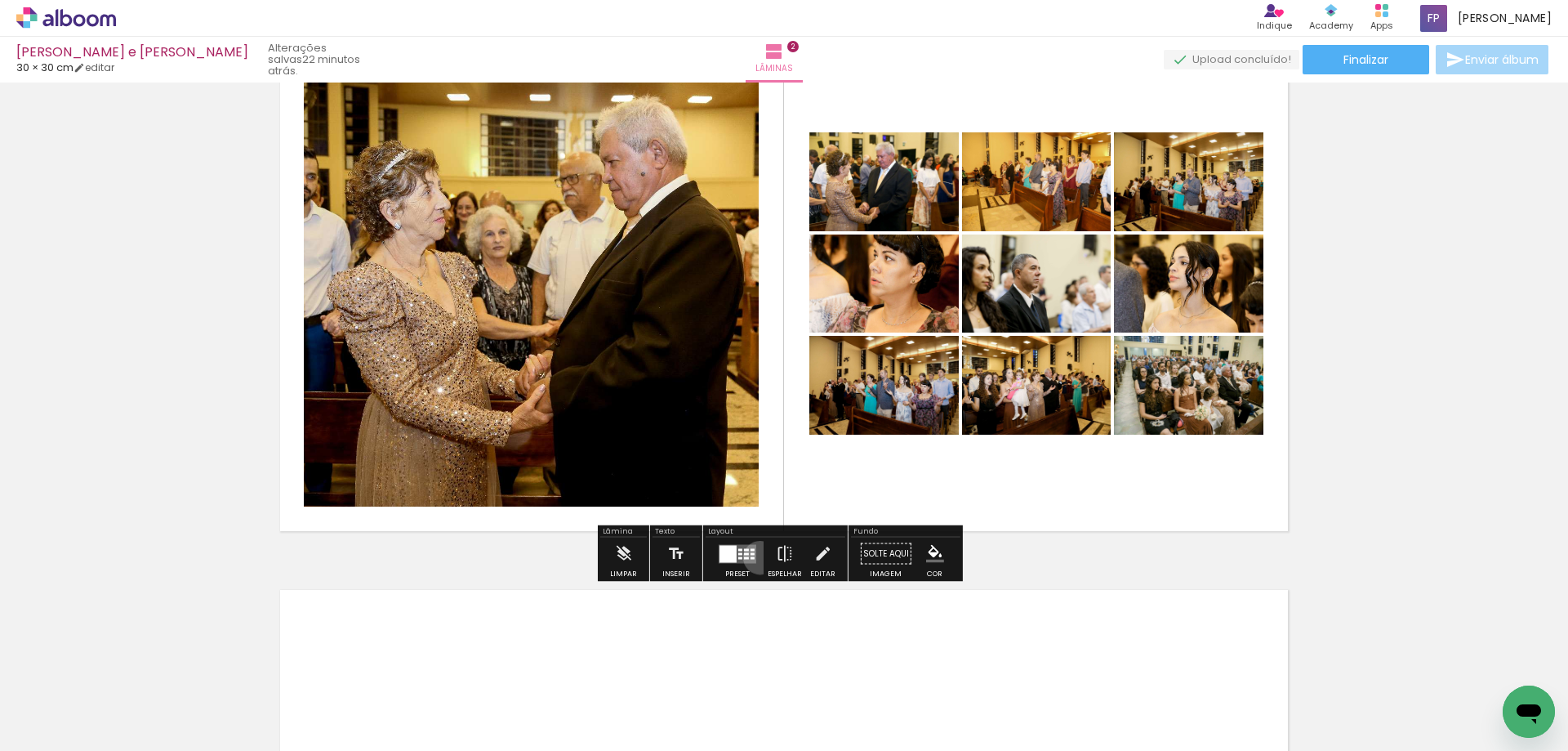
click at [756, 557] on paper-button "Preset" at bounding box center [737, 558] width 52 height 42
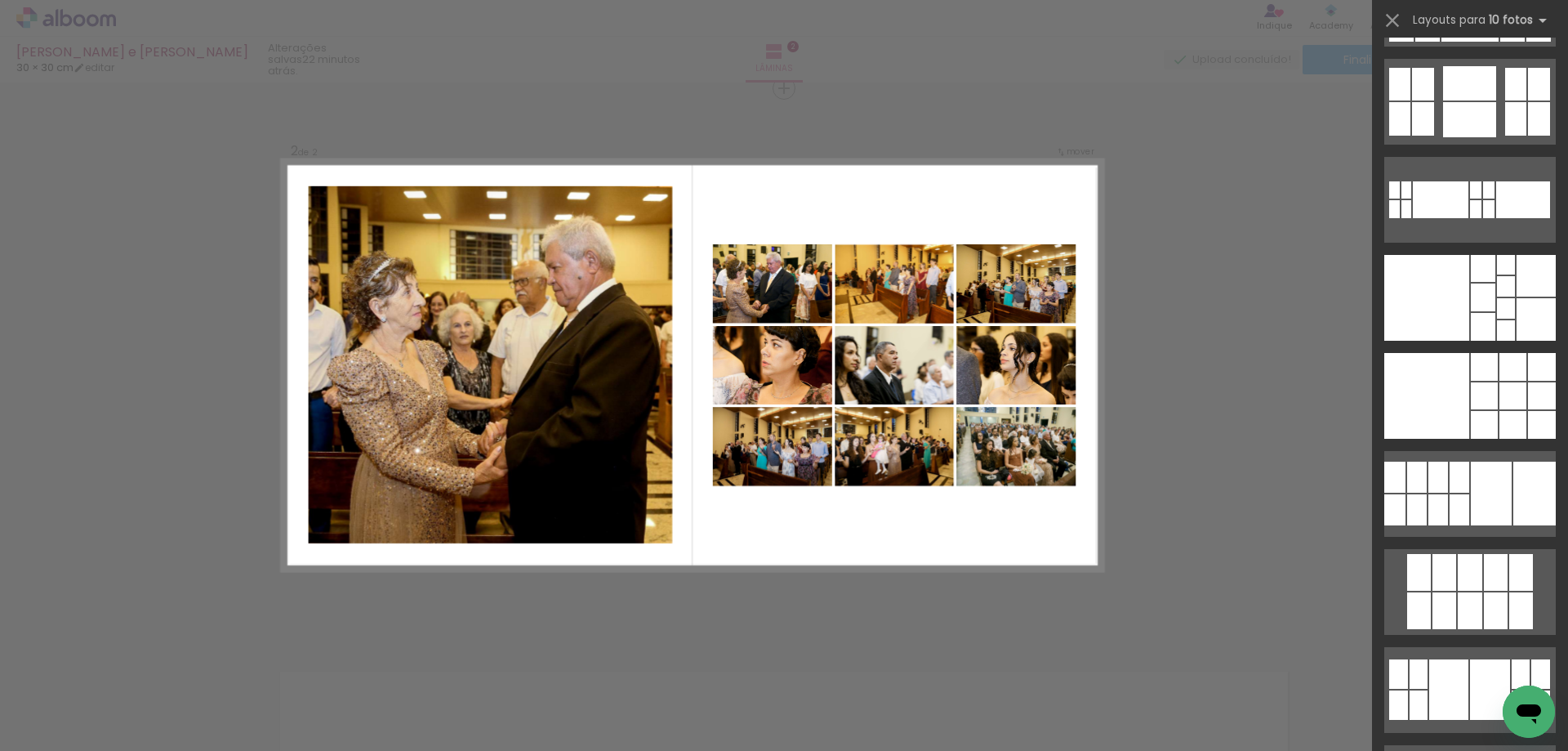
scroll to position [3308, 0]
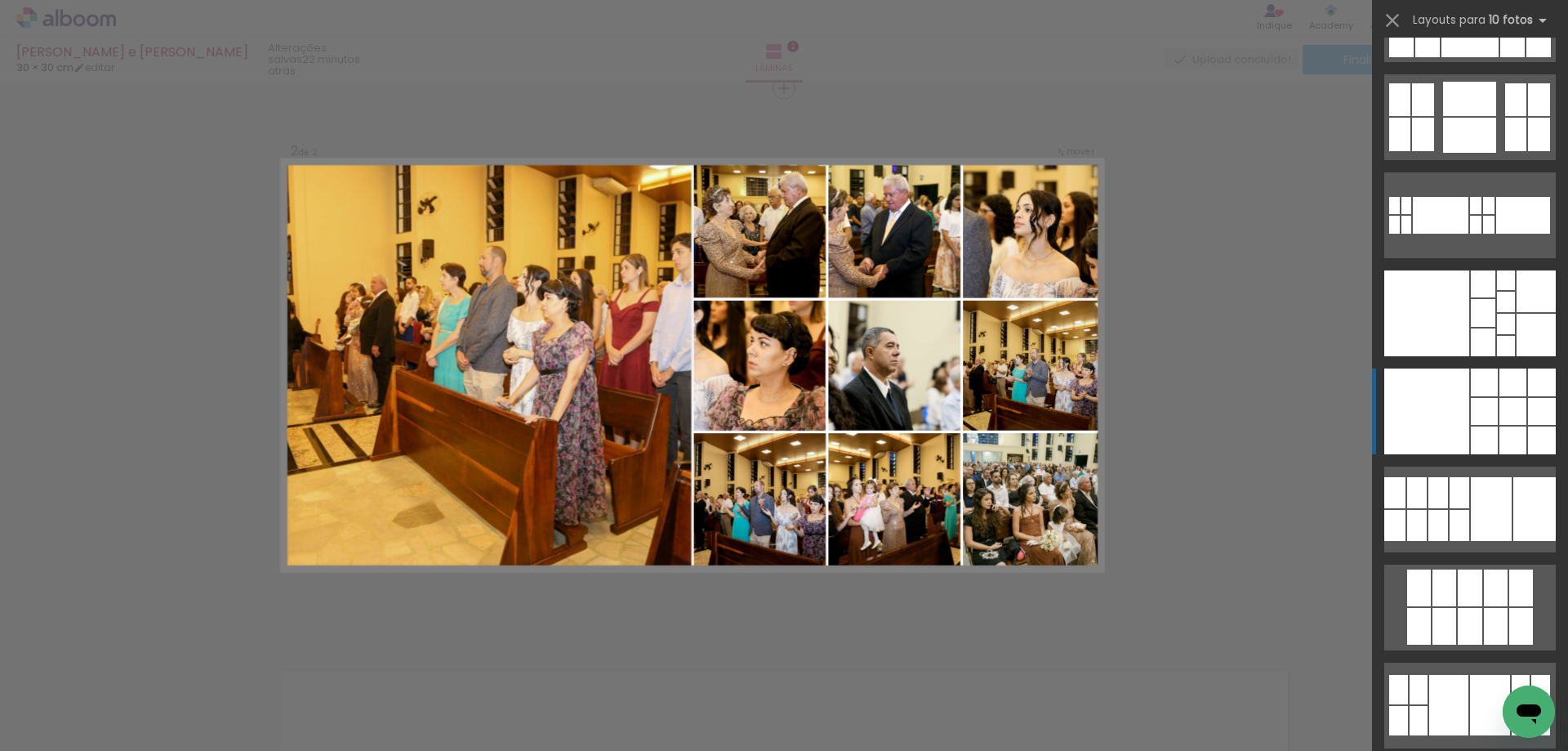
click at [1548, 437] on div at bounding box center [1542, 440] width 27 height 27
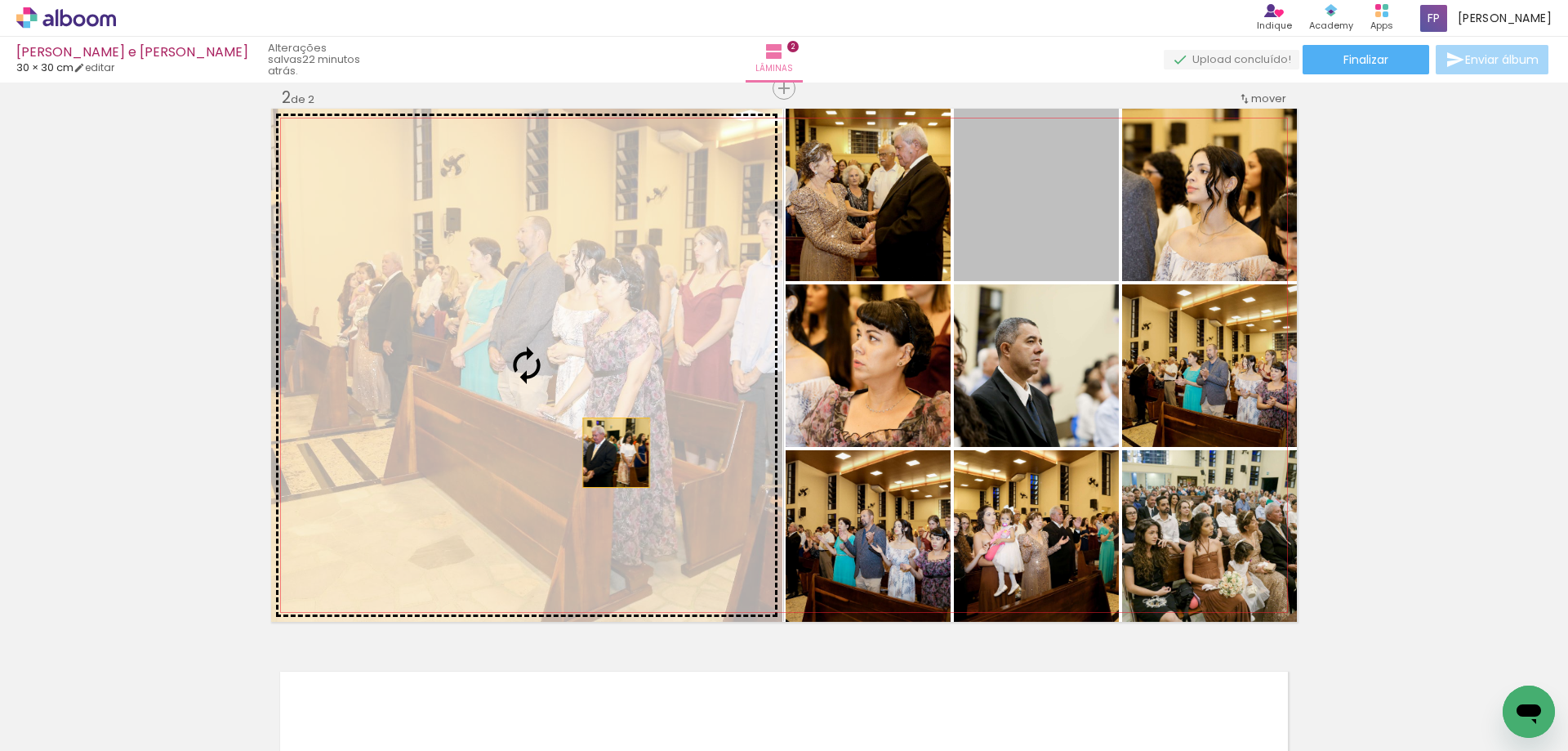
drag, startPoint x: 1032, startPoint y: 228, endPoint x: 610, endPoint y: 452, distance: 477.8
click at [0, 0] on slot at bounding box center [0, 0] width 0 height 0
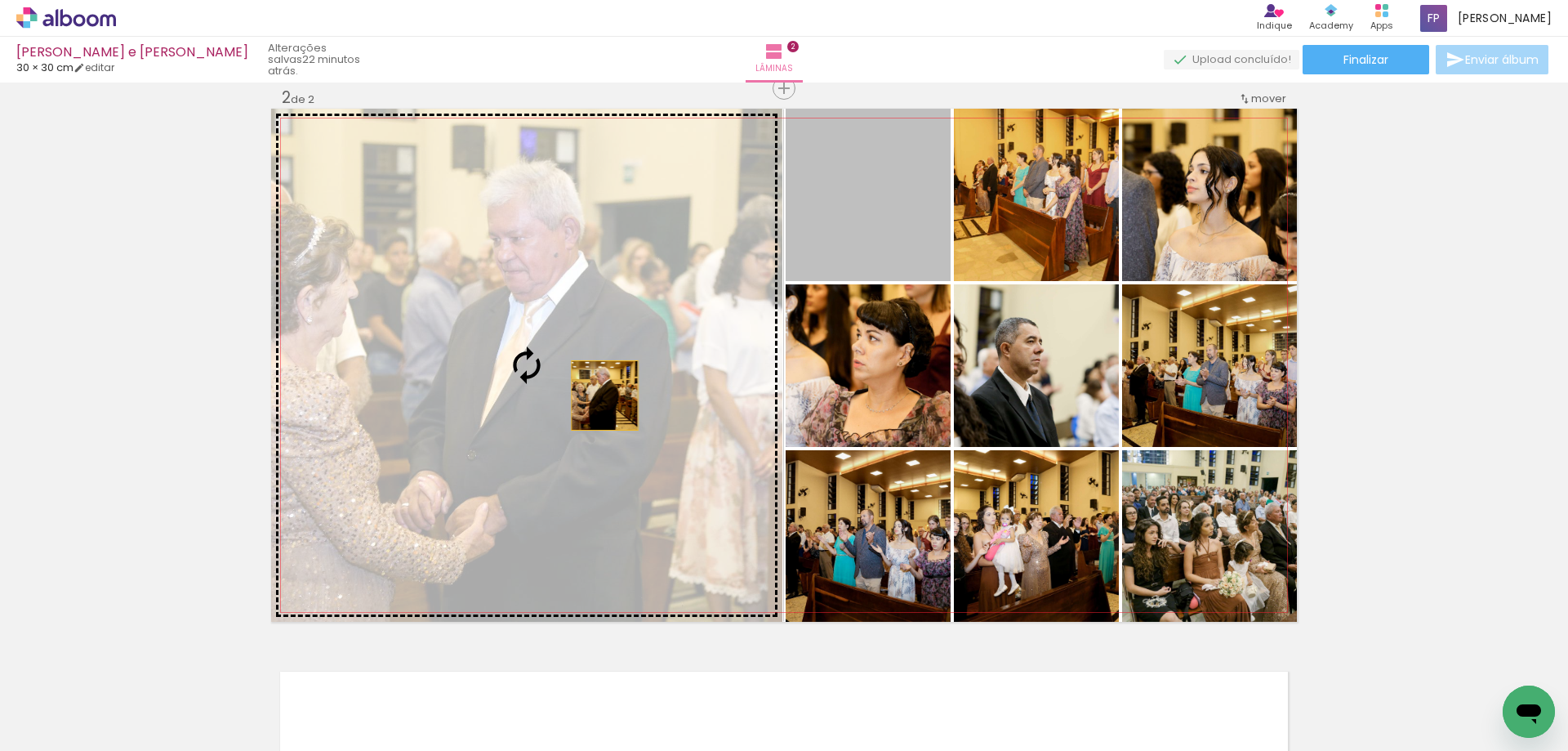
drag, startPoint x: 771, startPoint y: 289, endPoint x: 599, endPoint y: 396, distance: 202.6
click at [0, 0] on slot at bounding box center [0, 0] width 0 height 0
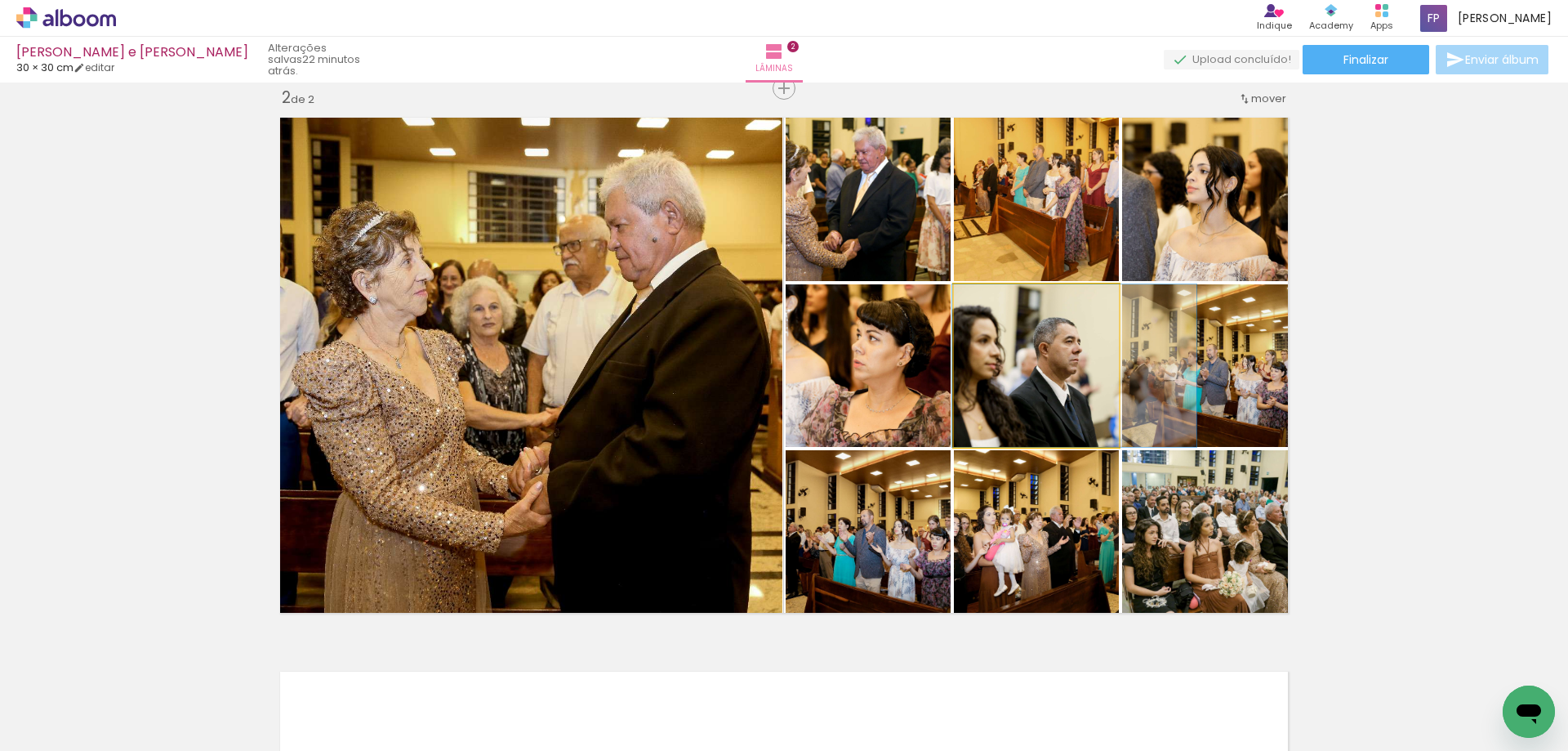
drag, startPoint x: 1014, startPoint y: 402, endPoint x: 1052, endPoint y: 401, distance: 38.0
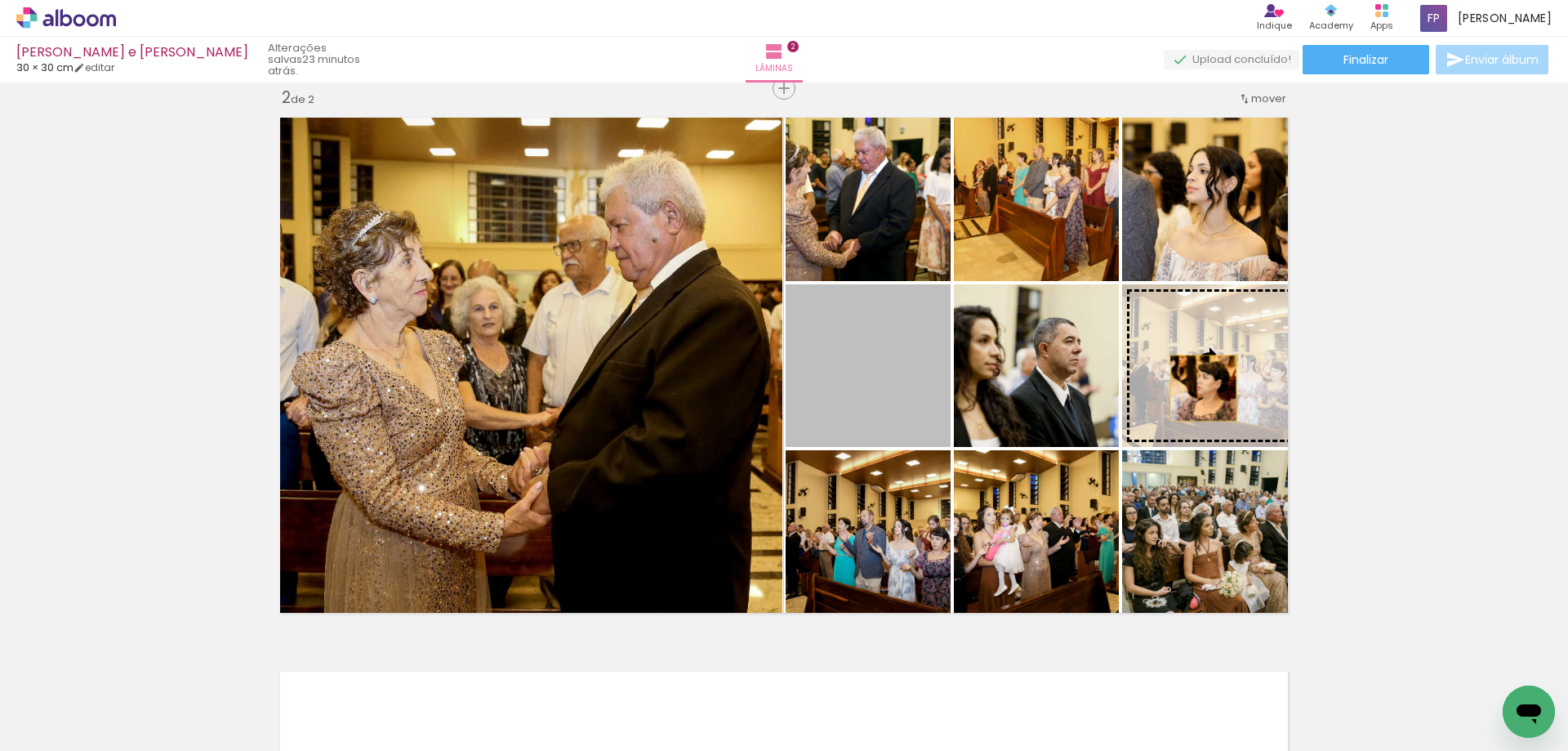
drag, startPoint x: 889, startPoint y: 391, endPoint x: 1202, endPoint y: 385, distance: 313.1
click at [0, 0] on slot at bounding box center [0, 0] width 0 height 0
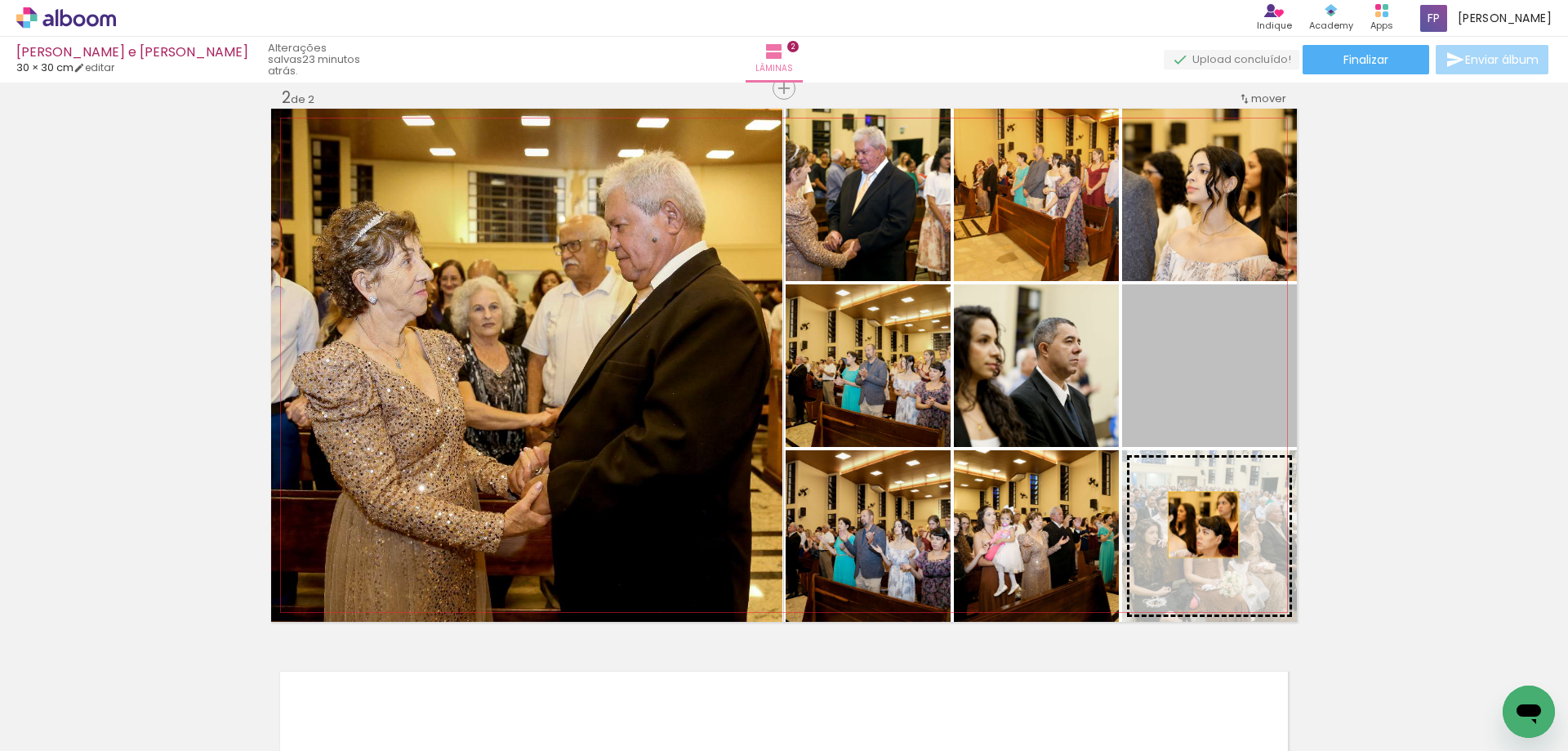
drag, startPoint x: 1206, startPoint y: 362, endPoint x: 1197, endPoint y: 524, distance: 162.2
click at [0, 0] on slot at bounding box center [0, 0] width 0 height 0
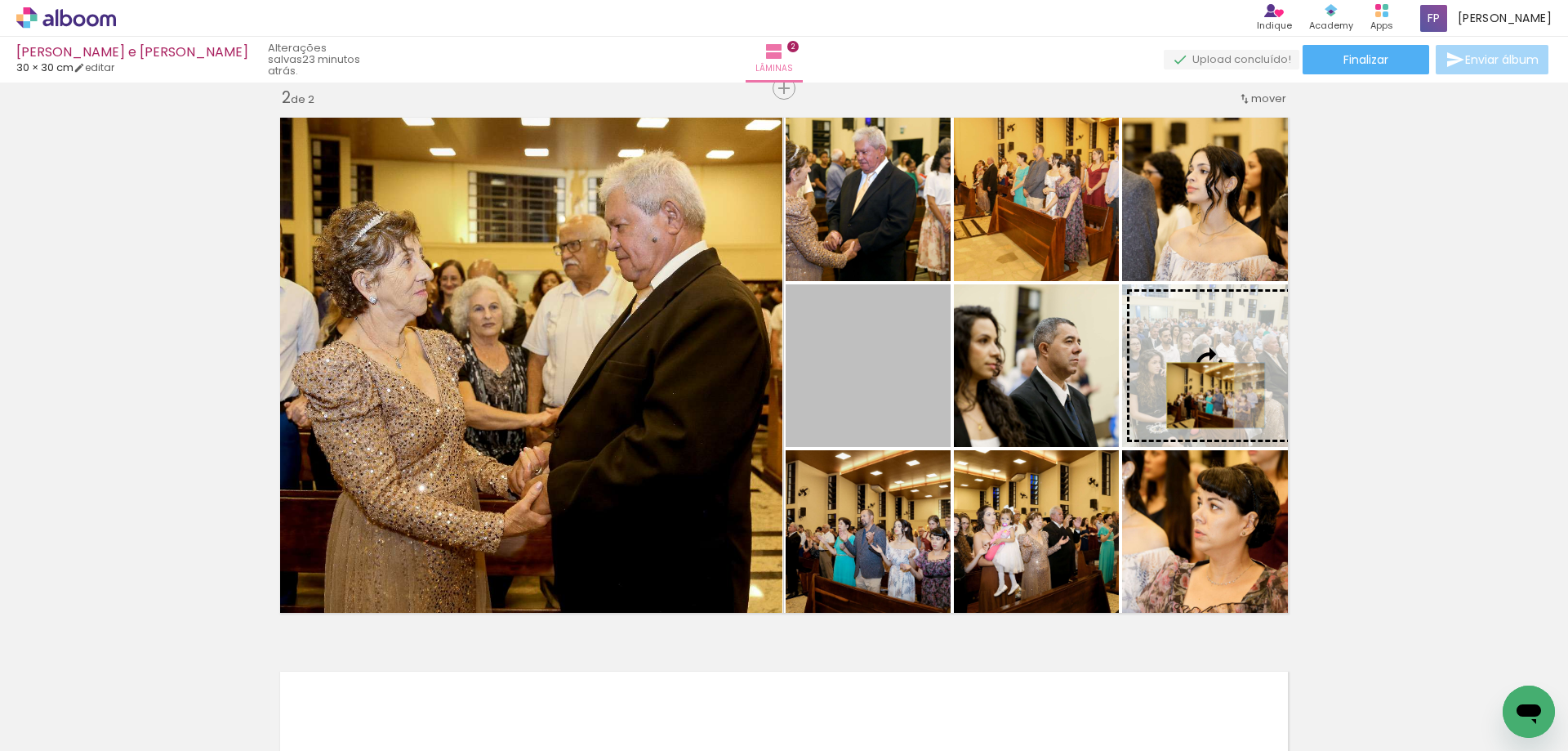
drag, startPoint x: 876, startPoint y: 396, endPoint x: 1194, endPoint y: 396, distance: 318.0
click at [0, 0] on slot at bounding box center [0, 0] width 0 height 0
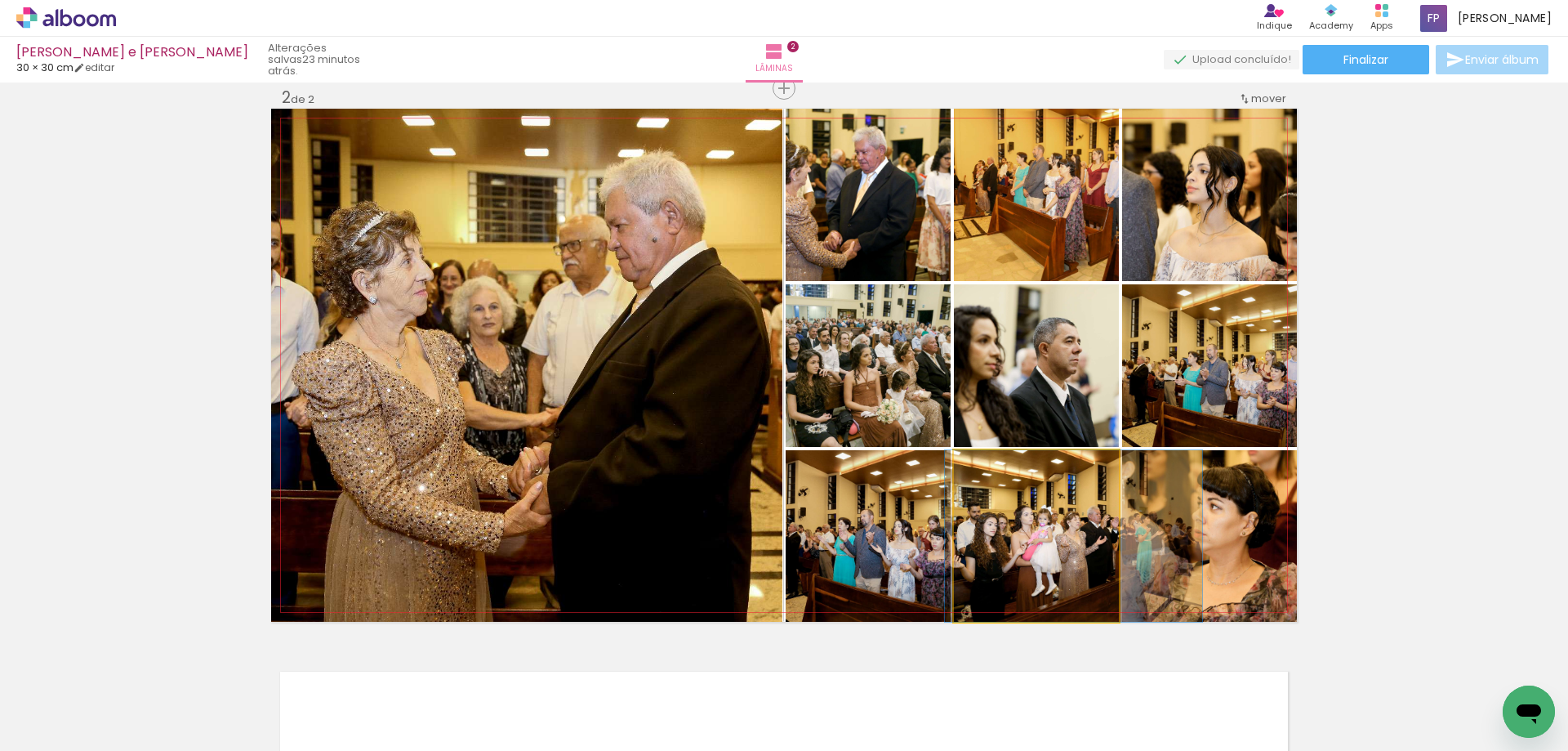
drag, startPoint x: 1016, startPoint y: 566, endPoint x: 1054, endPoint y: 522, distance: 58.1
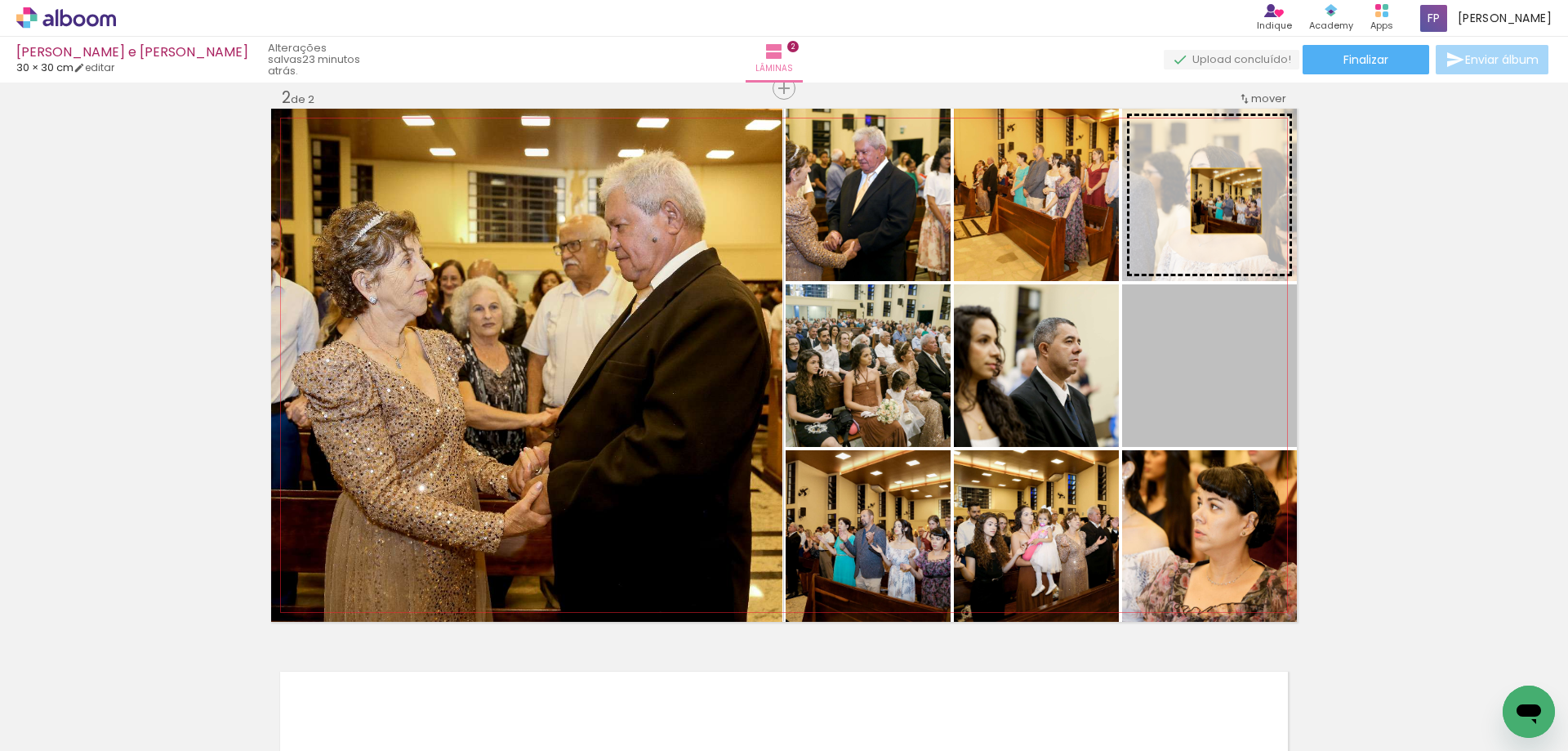
drag, startPoint x: 1219, startPoint y: 372, endPoint x: 1220, endPoint y: 201, distance: 171.0
click at [0, 0] on slot at bounding box center [0, 0] width 0 height 0
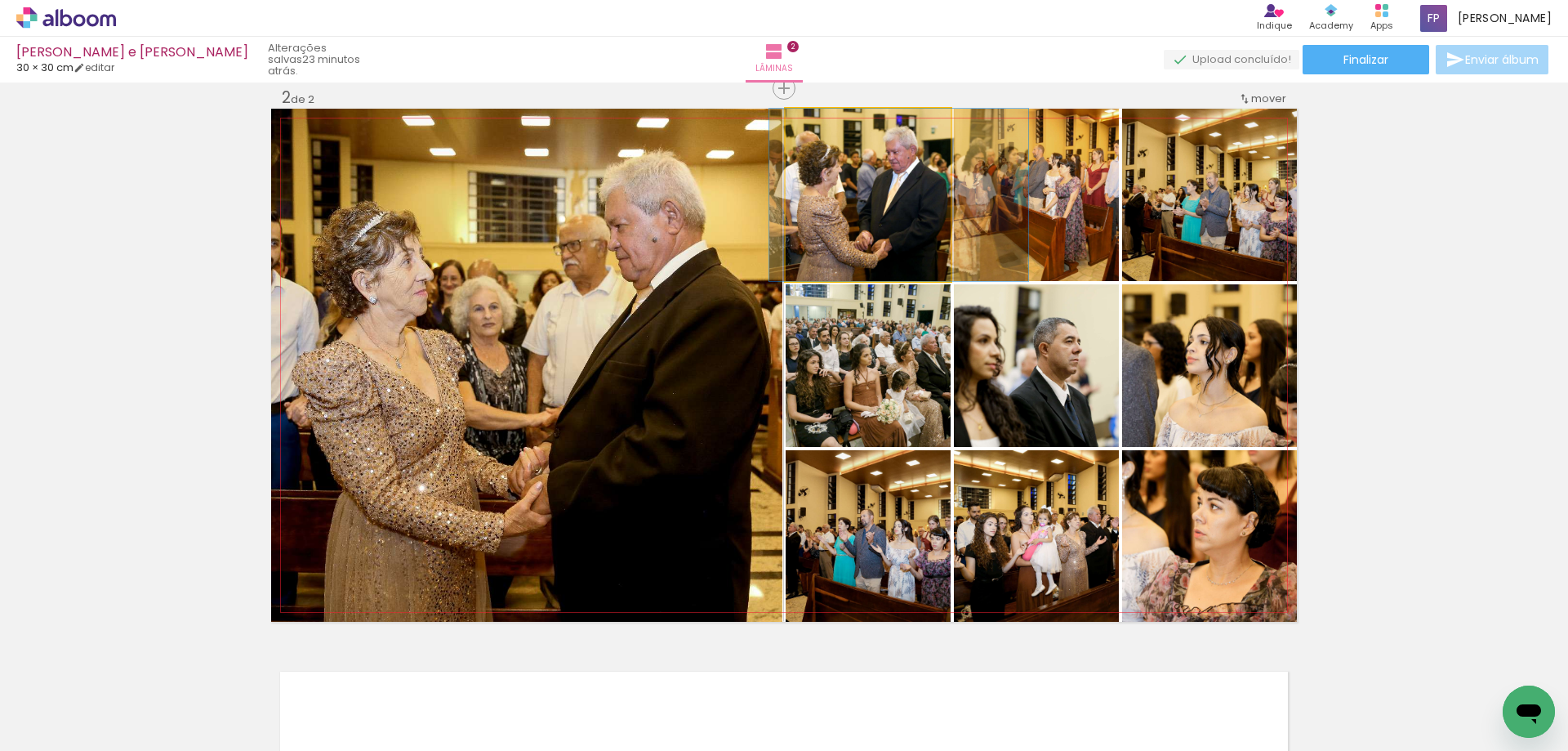
drag, startPoint x: 905, startPoint y: 237, endPoint x: 936, endPoint y: 238, distance: 31.0
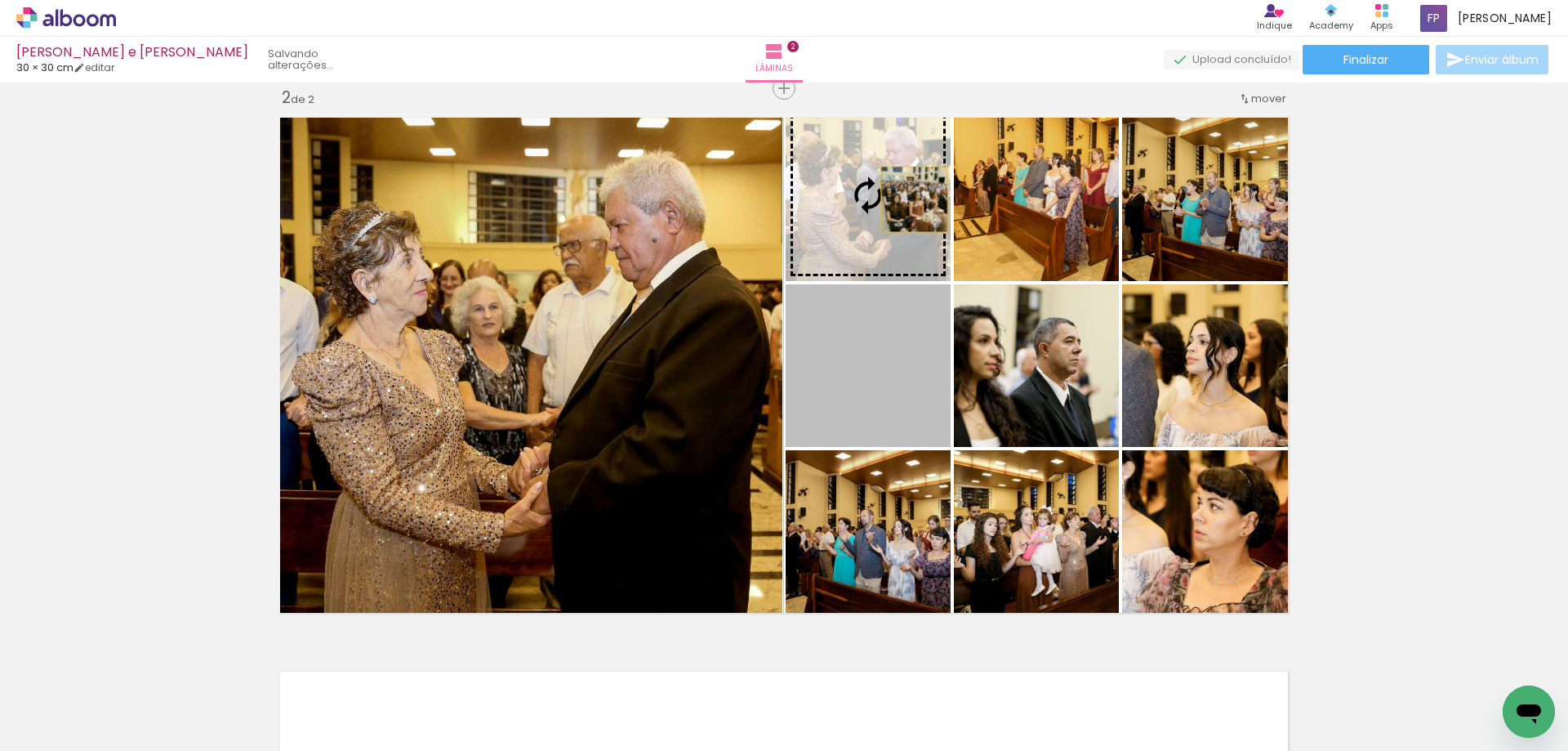
drag, startPoint x: 892, startPoint y: 379, endPoint x: 908, endPoint y: 199, distance: 180.7
click at [0, 0] on slot at bounding box center [0, 0] width 0 height 0
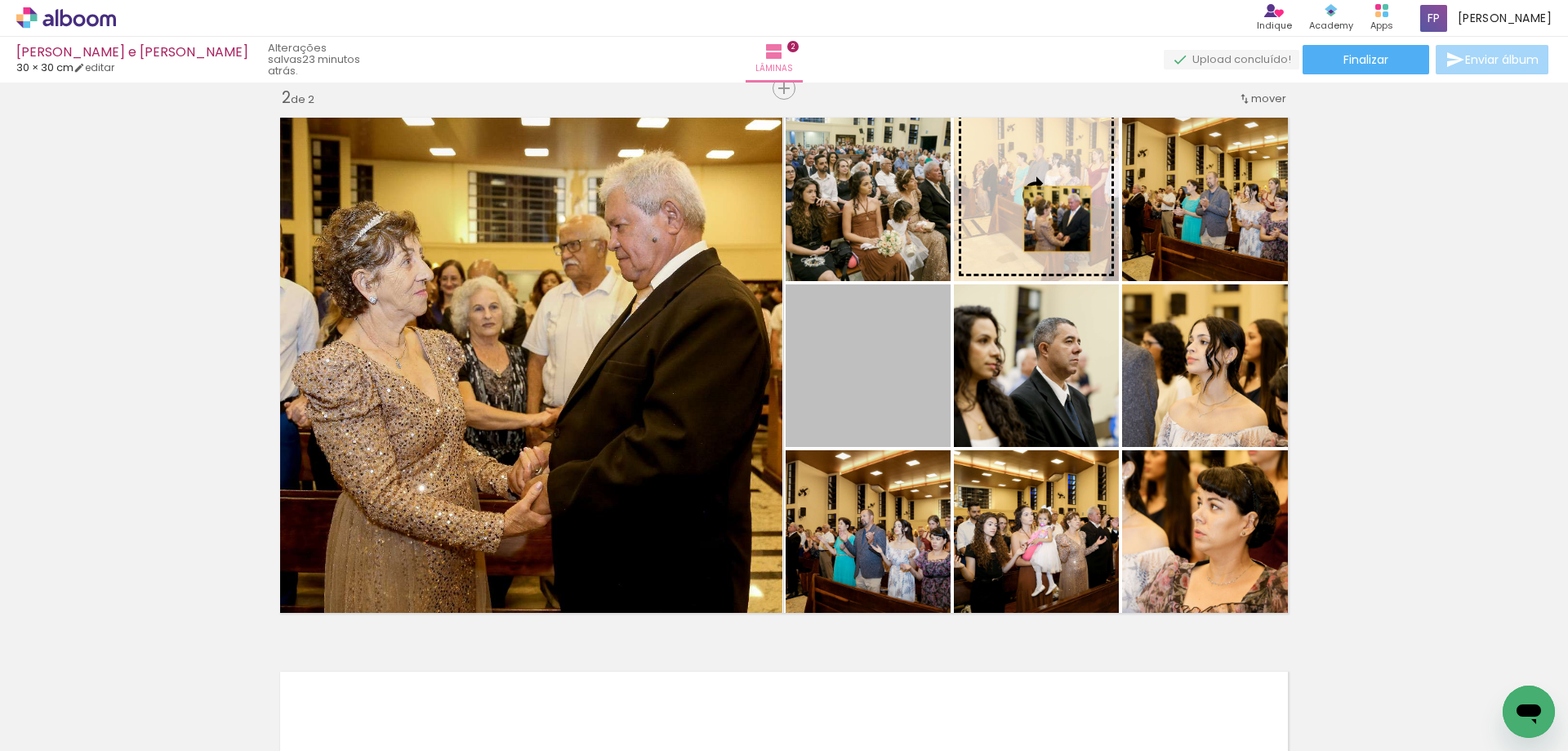
drag, startPoint x: 875, startPoint y: 378, endPoint x: 1053, endPoint y: 216, distance: 240.7
click at [0, 0] on slot at bounding box center [0, 0] width 0 height 0
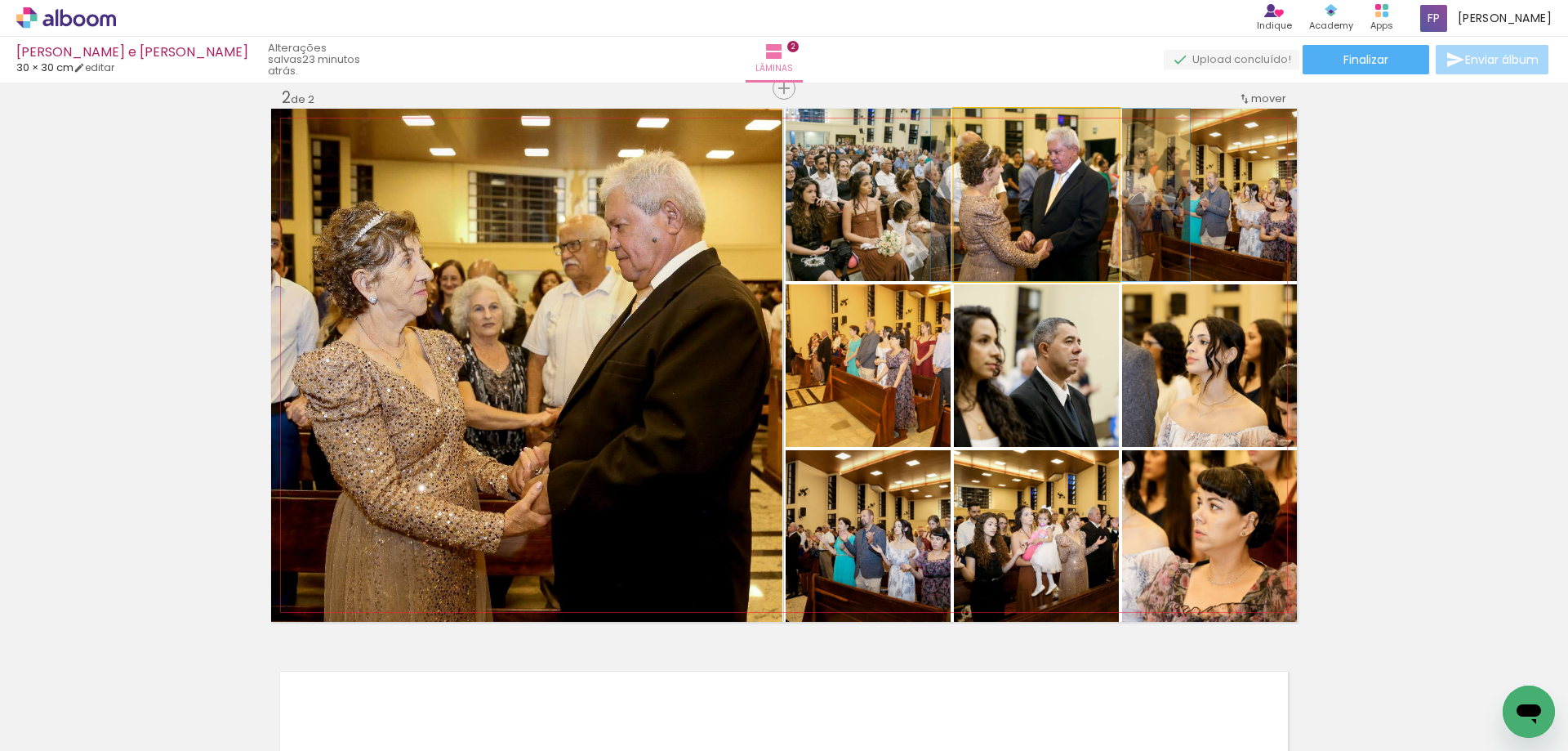
drag, startPoint x: 1056, startPoint y: 238, endPoint x: 1080, endPoint y: 238, distance: 24.0
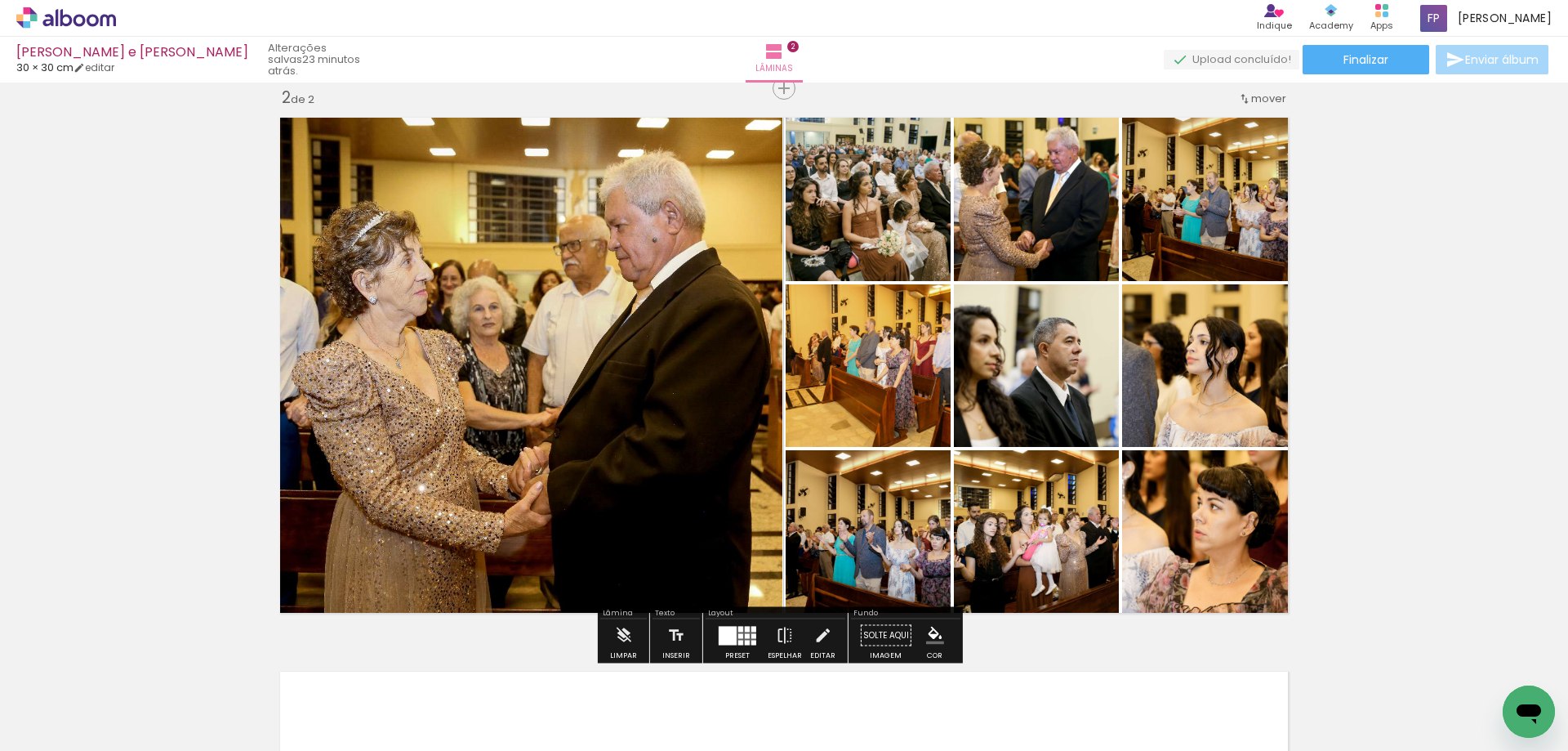
click at [1488, 312] on div "Inserir lâmina 1 de 2 Inserir lâmina 2 de 2" at bounding box center [784, 344] width 1568 height 1662
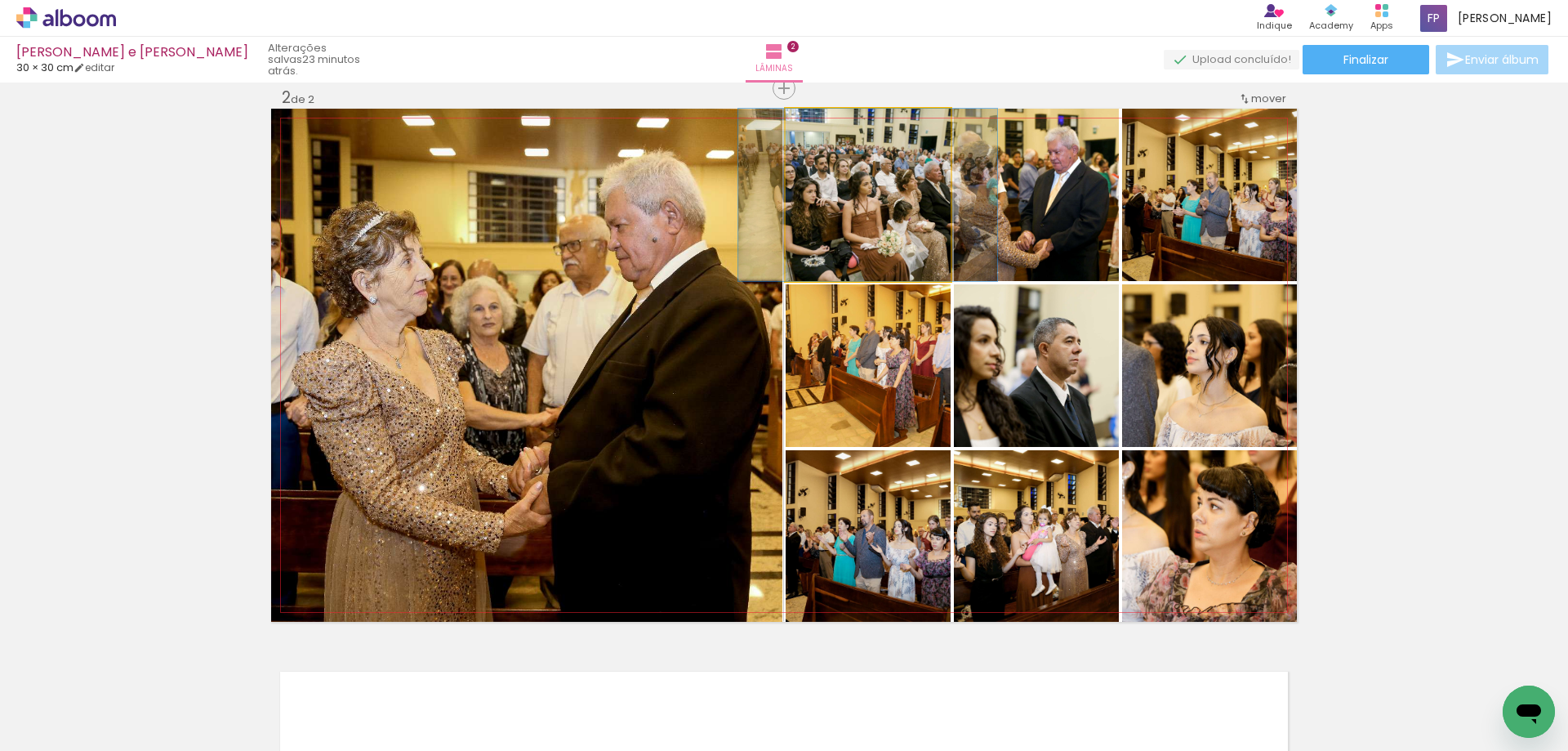
click at [820, 215] on quentale-photo at bounding box center [869, 195] width 165 height 173
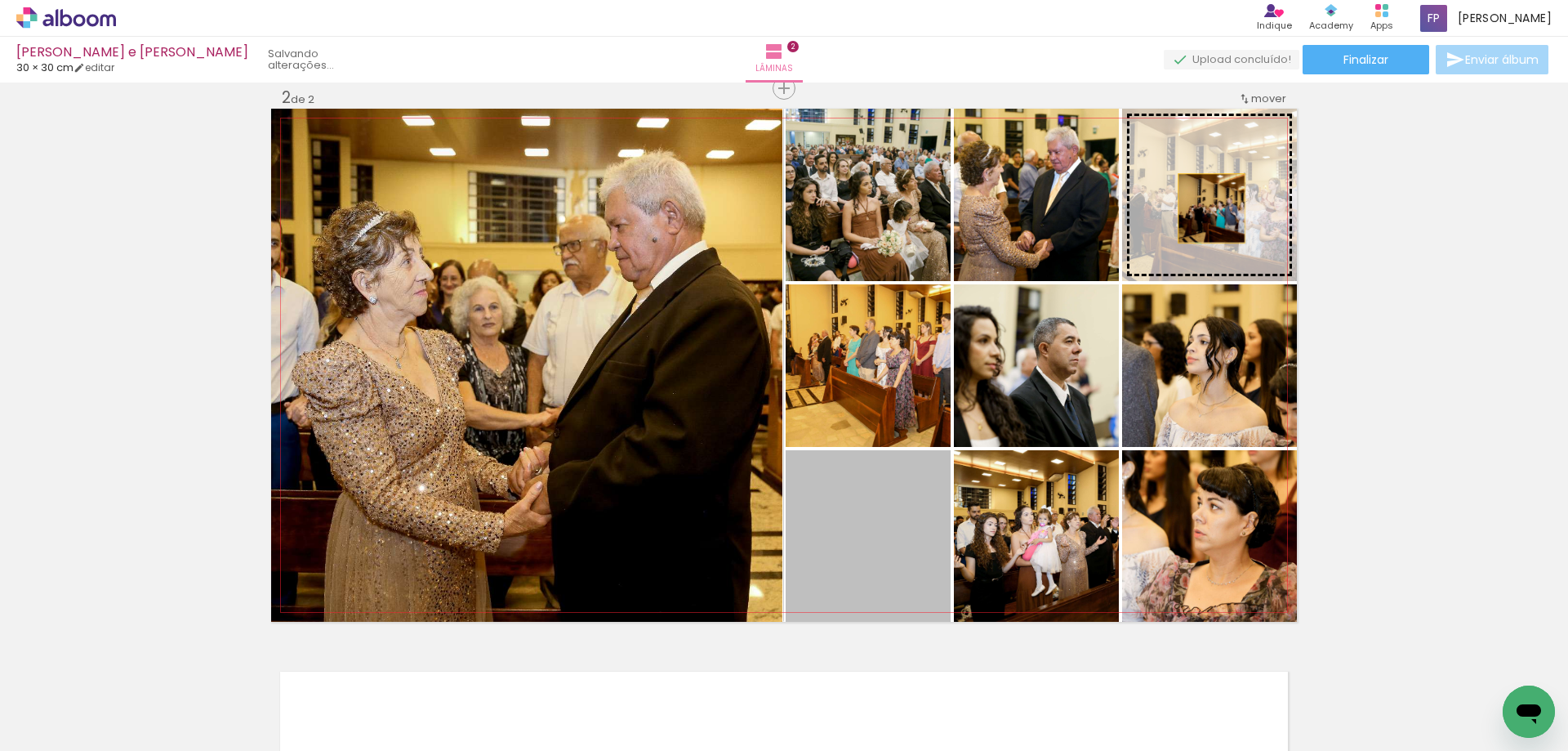
drag, startPoint x: 845, startPoint y: 561, endPoint x: 1206, endPoint y: 209, distance: 504.2
click at [0, 0] on slot at bounding box center [0, 0] width 0 height 0
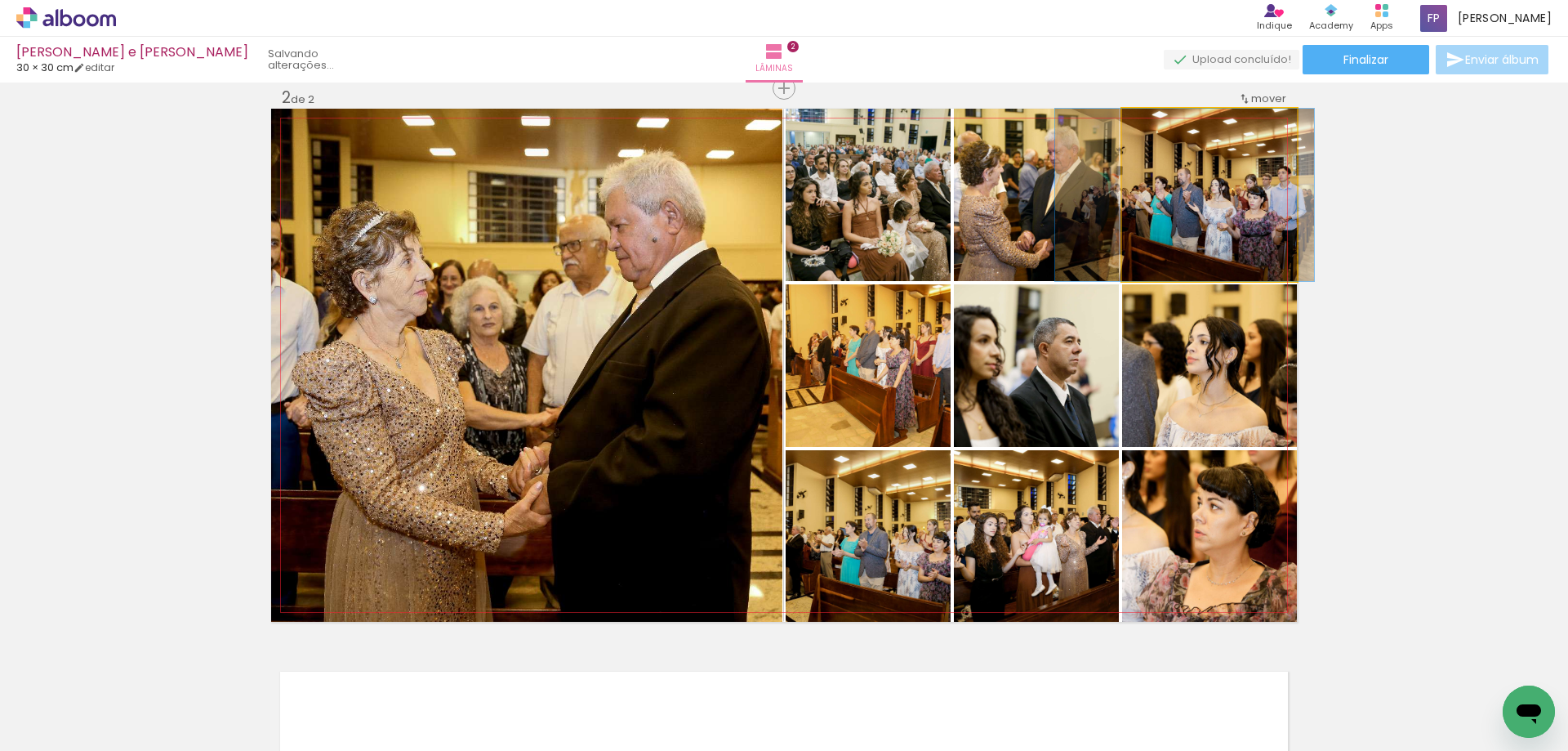
drag, startPoint x: 1210, startPoint y: 227, endPoint x: 1185, endPoint y: 224, distance: 25.2
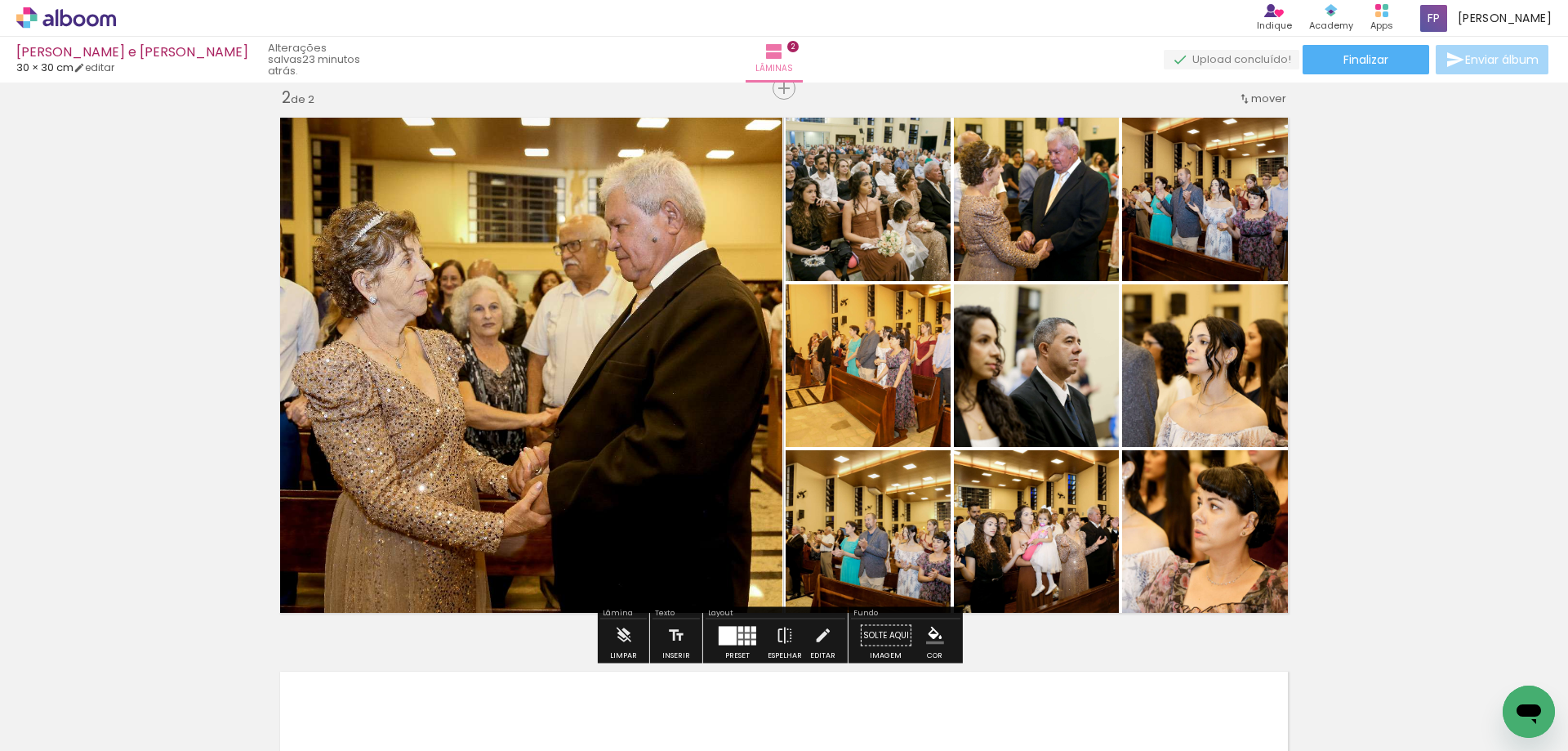
click at [1438, 347] on div "Inserir lâmina 1 de 2 Inserir lâmina 2 de 2" at bounding box center [784, 344] width 1568 height 1662
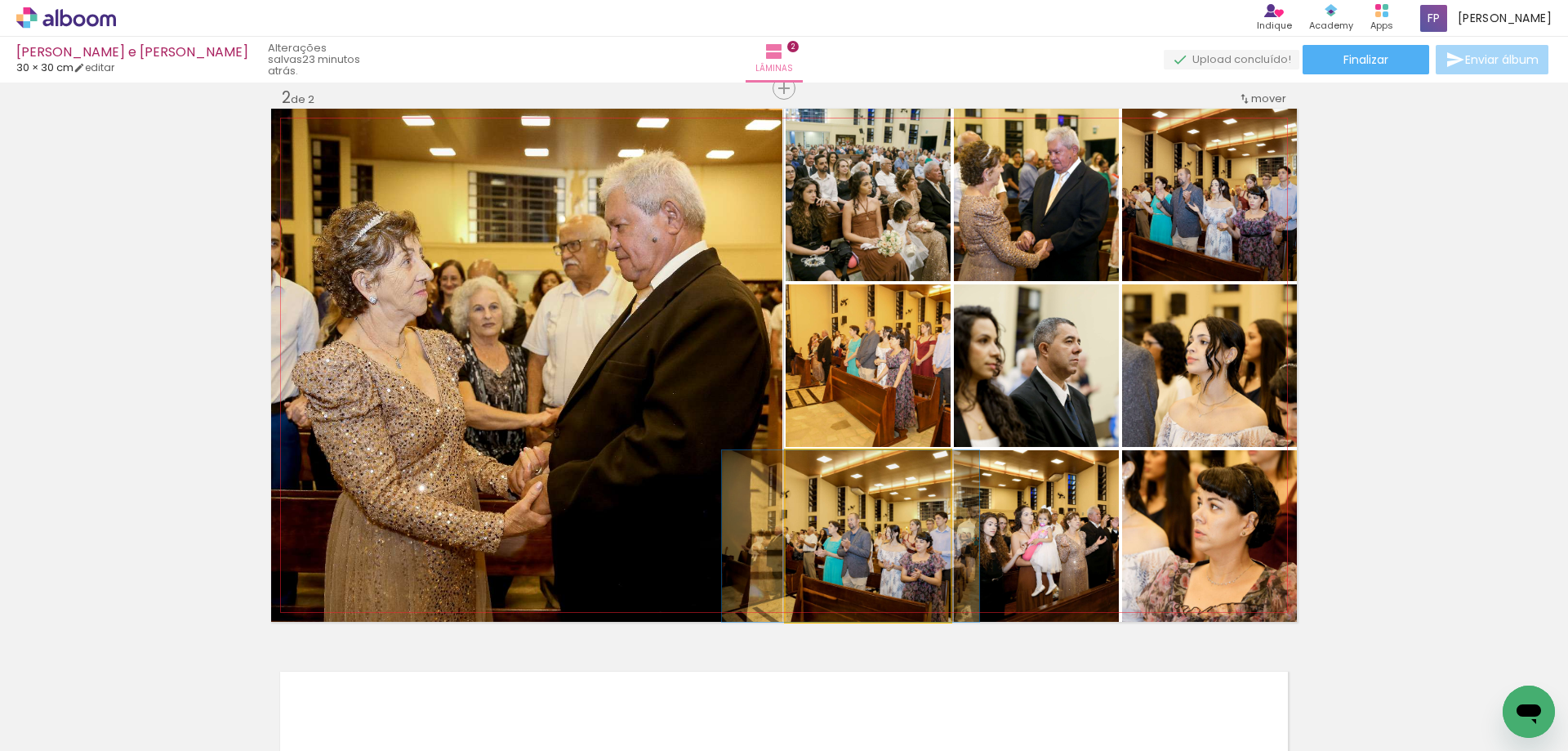
drag, startPoint x: 883, startPoint y: 563, endPoint x: 866, endPoint y: 562, distance: 17.0
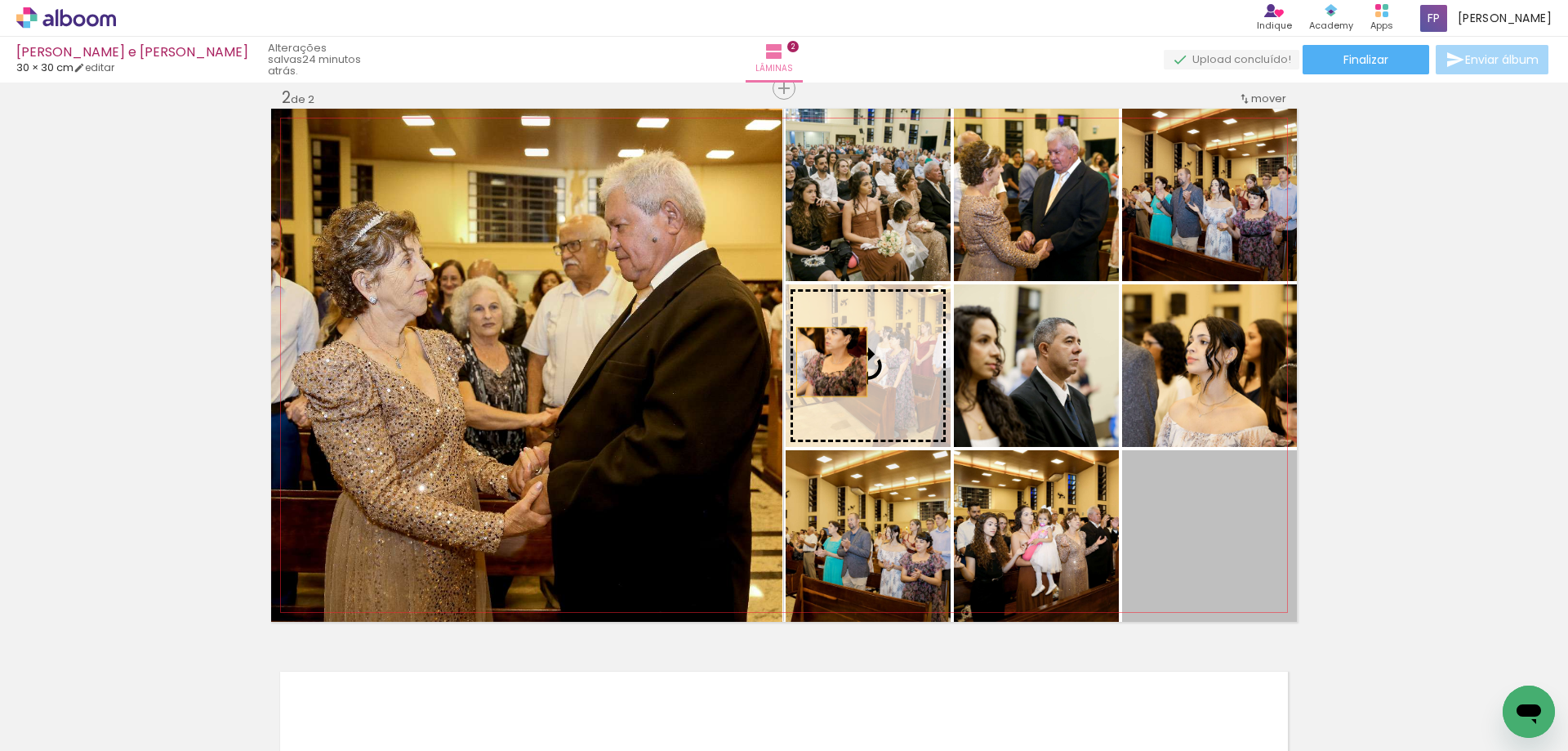
drag, startPoint x: 1207, startPoint y: 571, endPoint x: 826, endPoint y: 362, distance: 434.6
click at [0, 0] on slot at bounding box center [0, 0] width 0 height 0
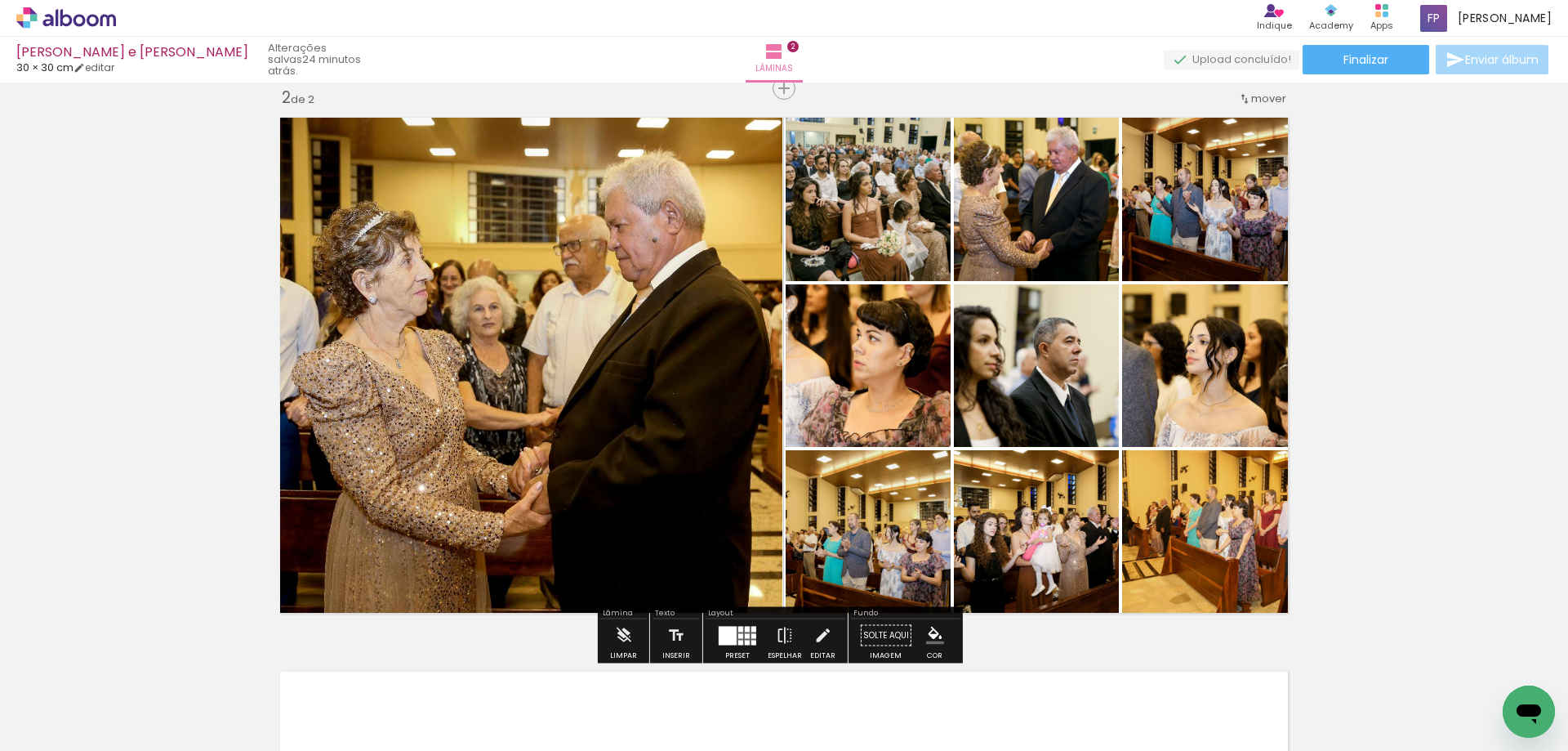
click at [1475, 544] on div "Inserir lâmina 1 de 2 Inserir lâmina 2 de 2" at bounding box center [784, 344] width 1568 height 1662
click at [1480, 527] on div "Inserir lâmina 1 de 2 Inserir lâmina 2 de 2" at bounding box center [784, 344] width 1568 height 1662
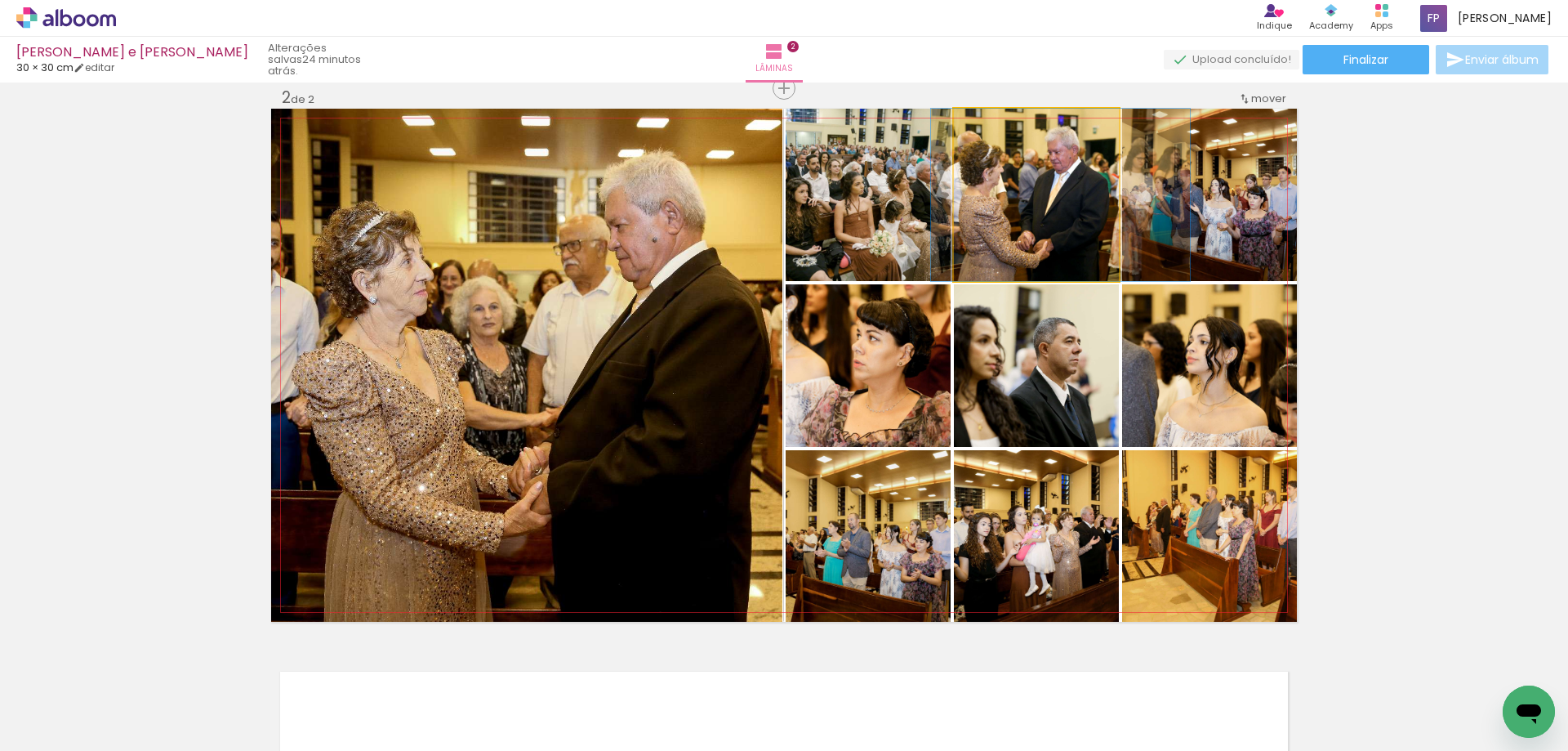
click at [1064, 263] on quentale-photo at bounding box center [1037, 195] width 165 height 173
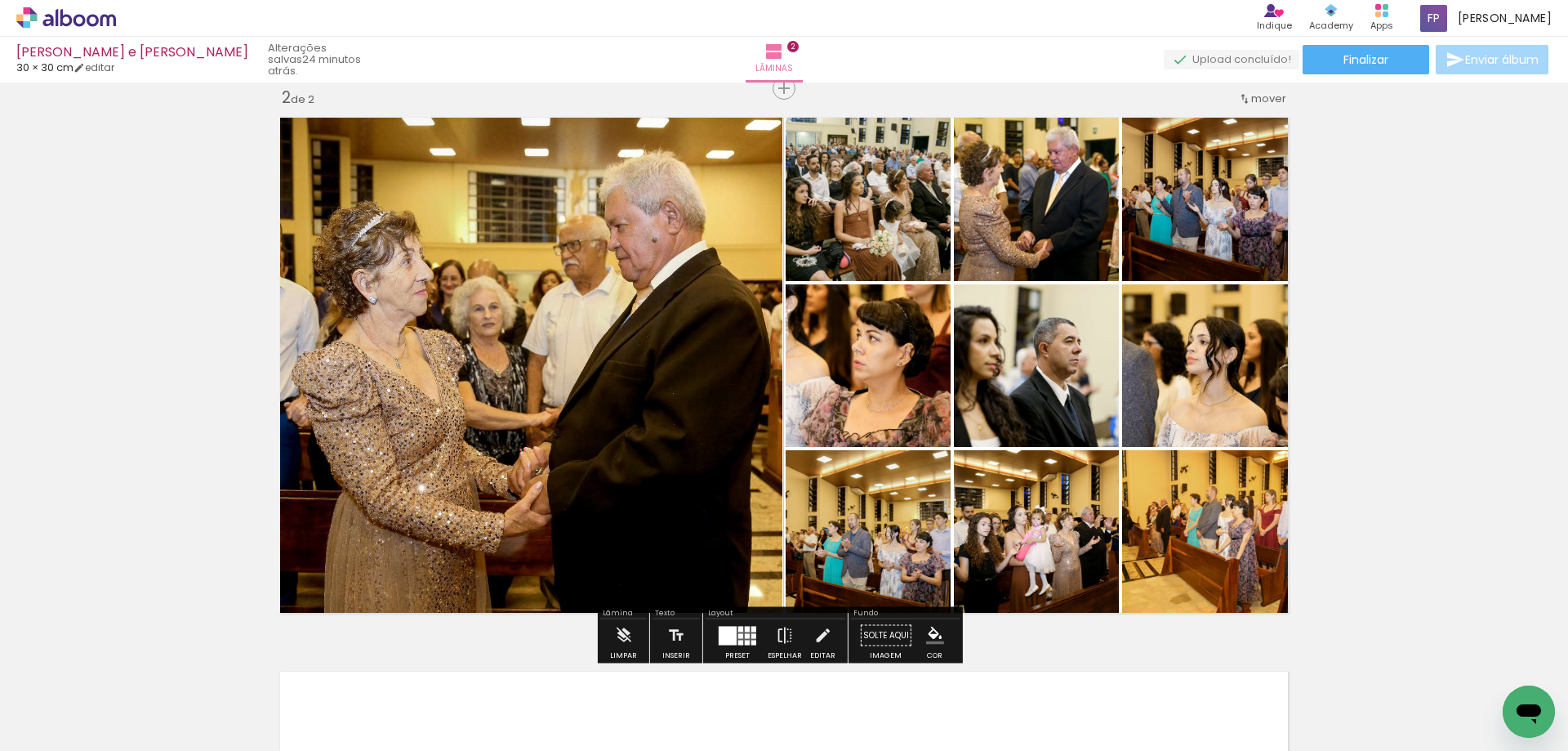
click at [1505, 341] on div "Inserir lâmina 1 de 2 Inserir lâmina 2 de 2" at bounding box center [784, 344] width 1568 height 1662
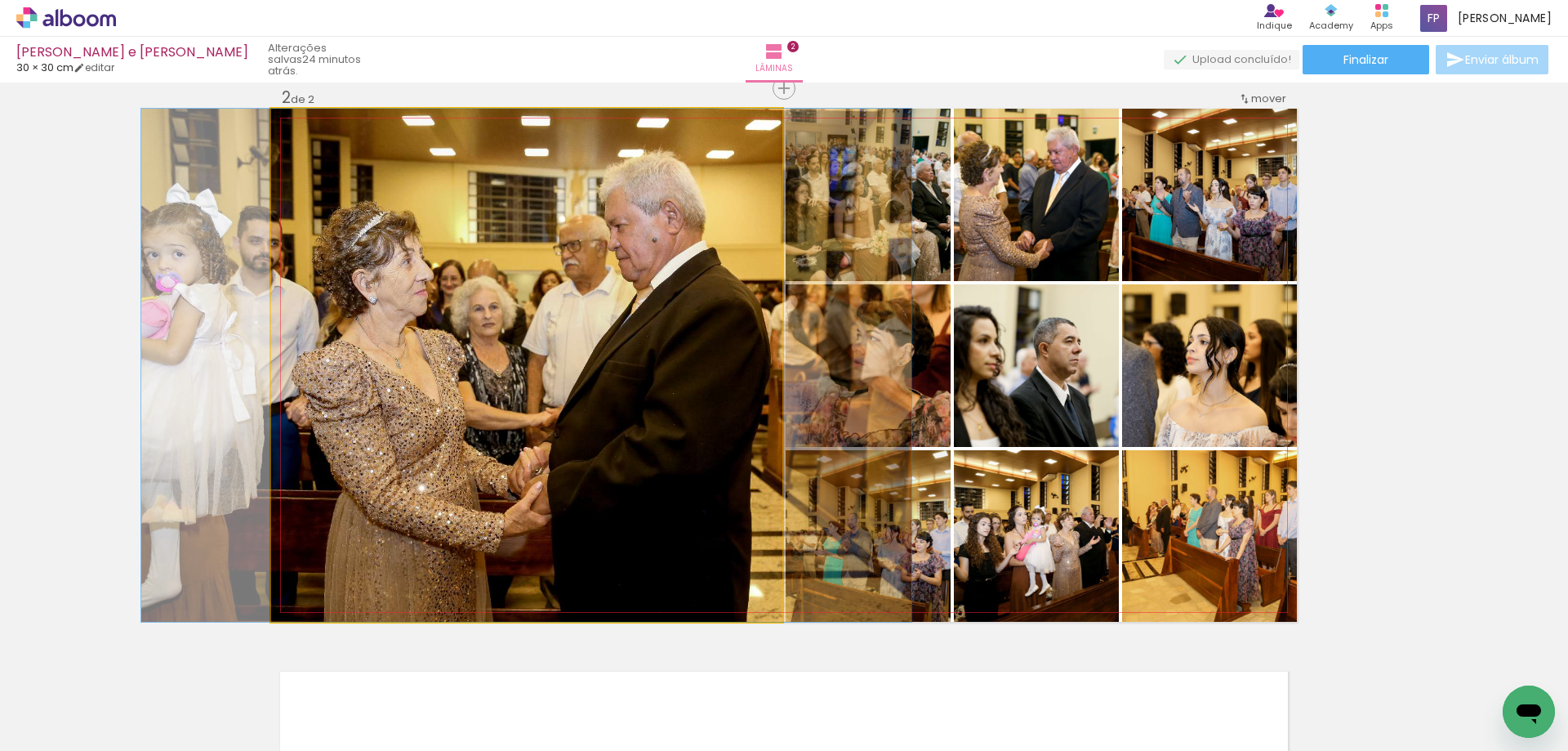
click at [584, 288] on quentale-photo at bounding box center [527, 366] width 512 height 513
click at [522, 322] on quentale-photo at bounding box center [527, 366] width 512 height 513
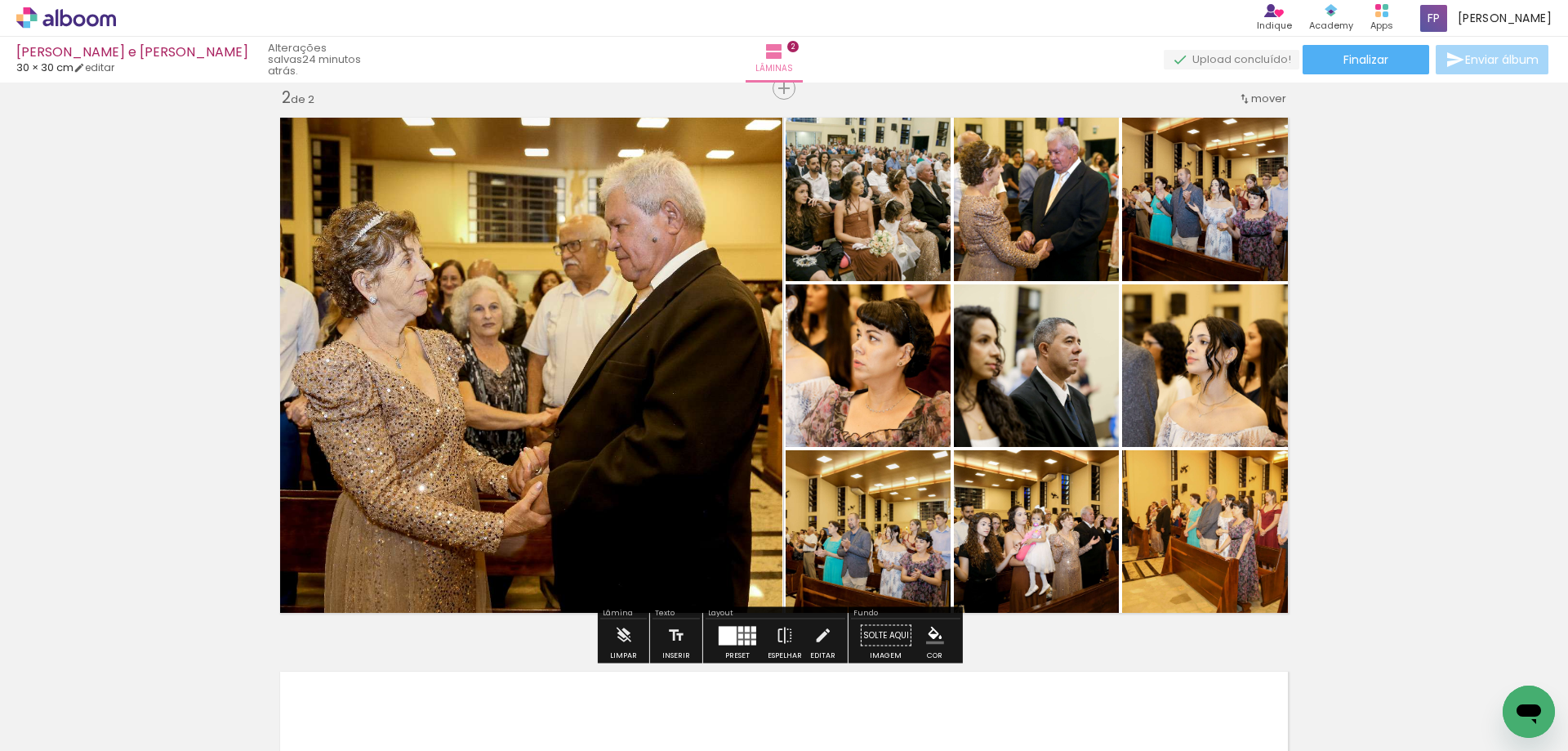
drag, startPoint x: 820, startPoint y: 631, endPoint x: 804, endPoint y: 506, distance: 126.0
click at [820, 625] on iron-icon at bounding box center [822, 635] width 18 height 33
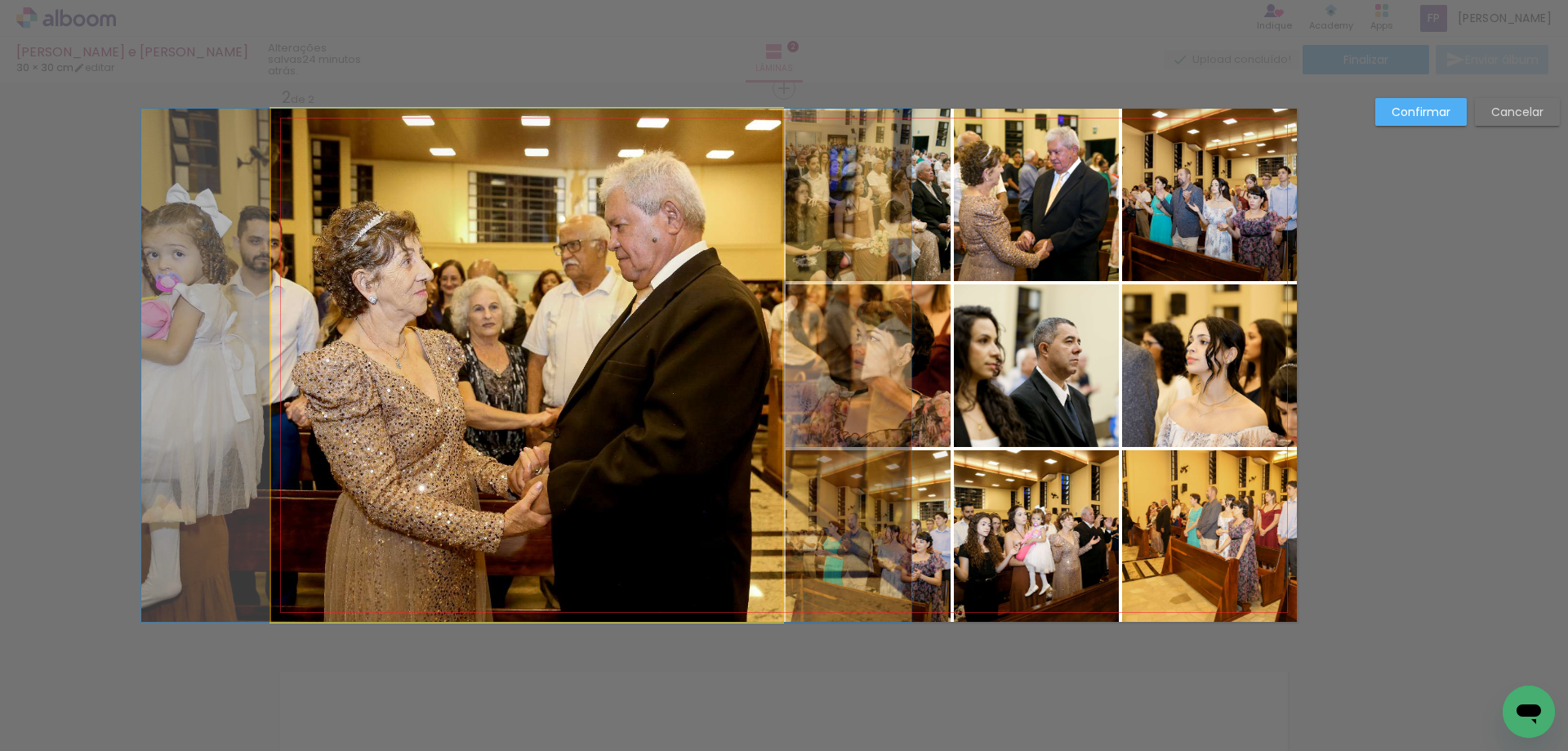
click at [530, 159] on quentale-photo at bounding box center [527, 366] width 512 height 513
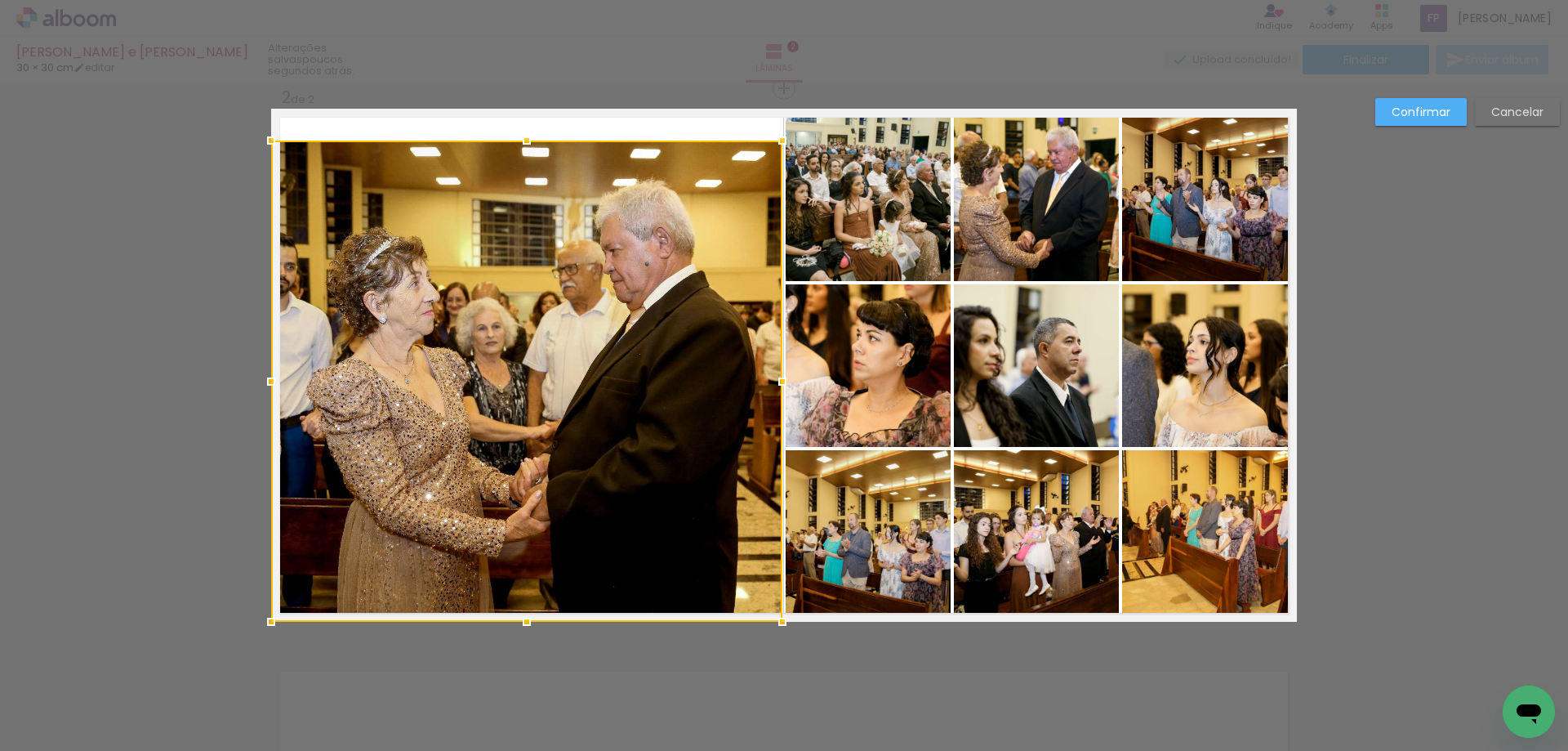
drag, startPoint x: 522, startPoint y: 111, endPoint x: 520, endPoint y: 143, distance: 32.1
click at [520, 143] on div at bounding box center [527, 141] width 33 height 33
click at [520, 397] on div at bounding box center [527, 381] width 512 height 481
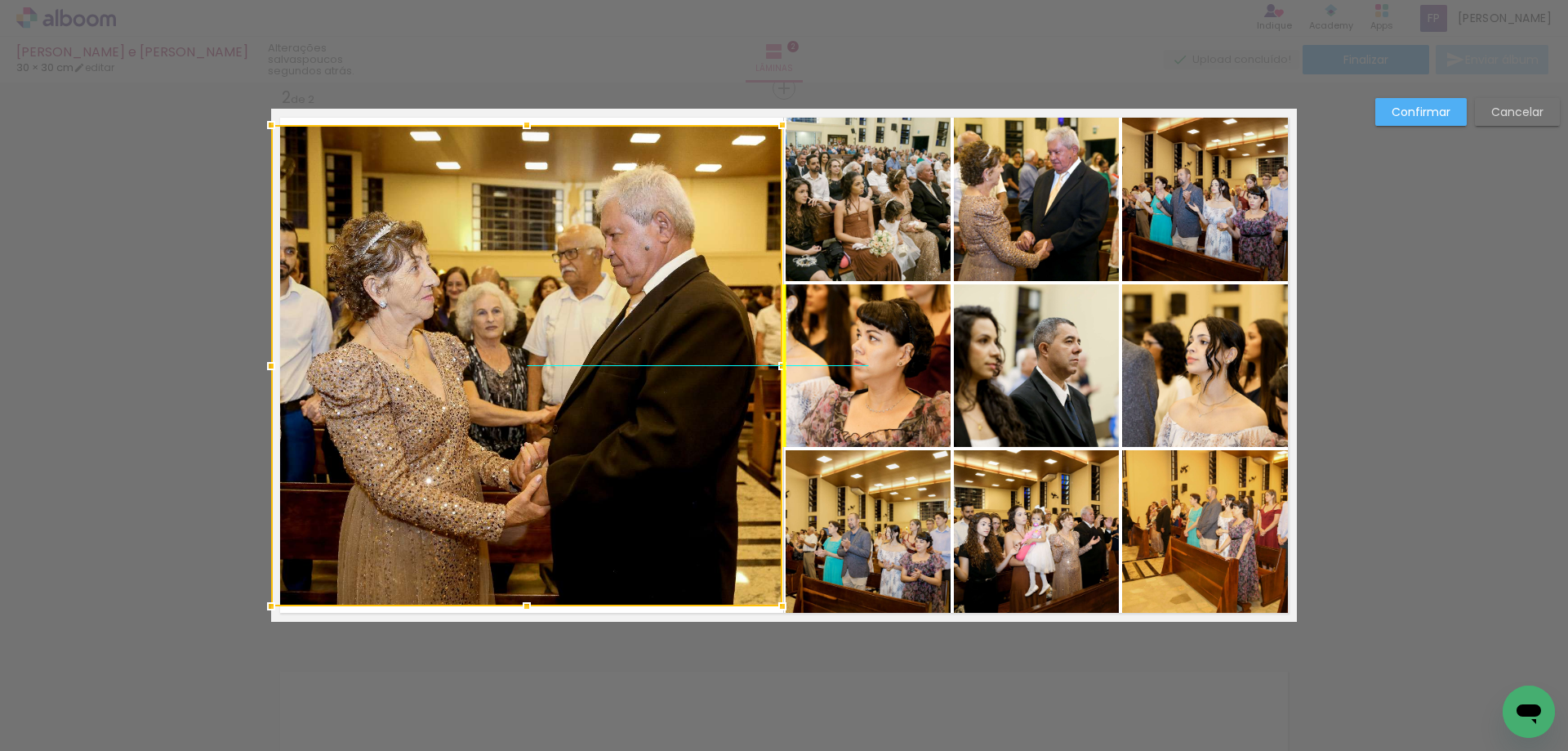
drag, startPoint x: 519, startPoint y: 391, endPoint x: 520, endPoint y: 377, distance: 14.0
click at [520, 377] on div at bounding box center [527, 366] width 512 height 481
click at [1426, 539] on div "Confirmar Cancelar" at bounding box center [784, 357] width 1568 height 1700
click at [849, 209] on quentale-photo at bounding box center [869, 195] width 165 height 173
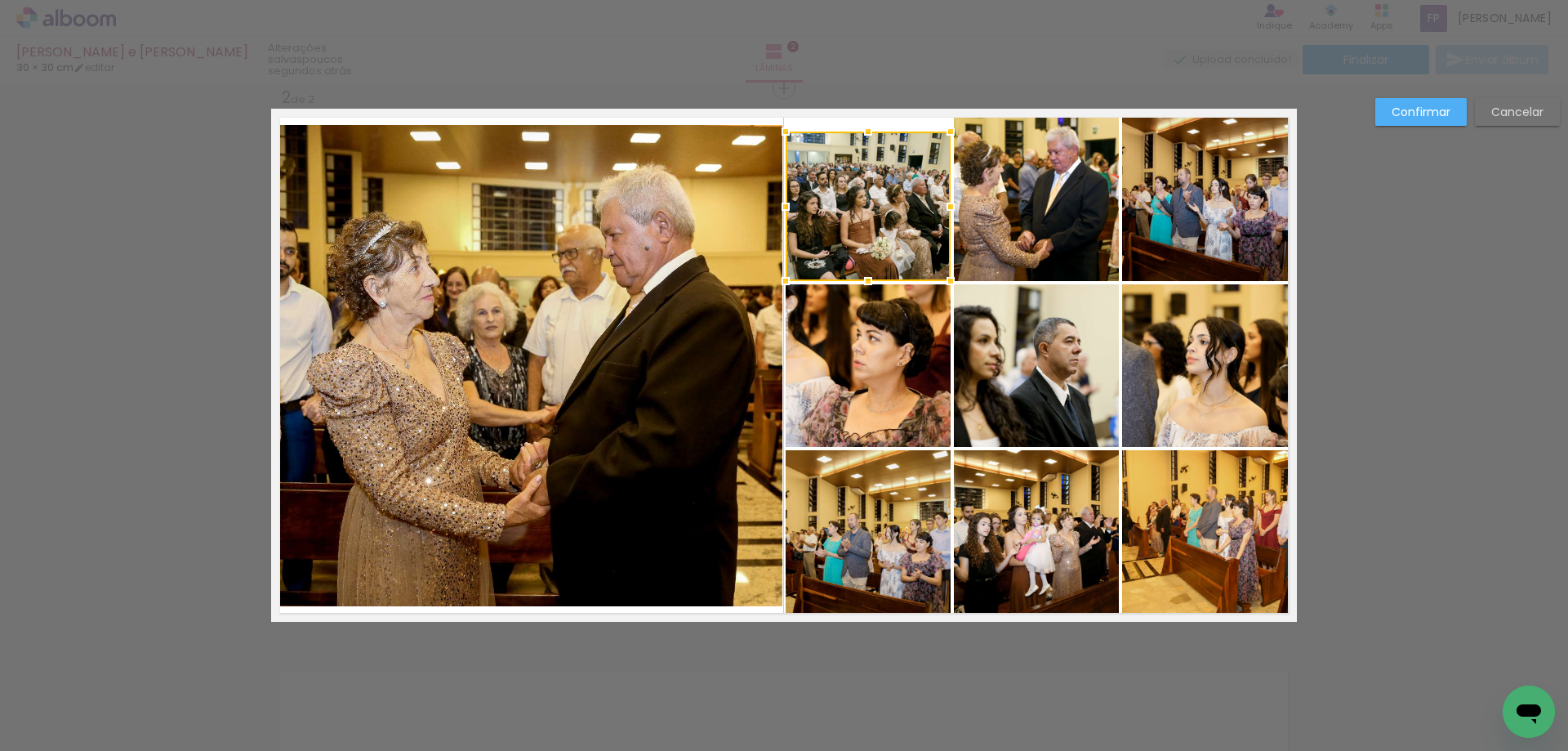
drag, startPoint x: 867, startPoint y: 109, endPoint x: 864, endPoint y: 130, distance: 21.2
click at [864, 130] on div at bounding box center [869, 131] width 33 height 33
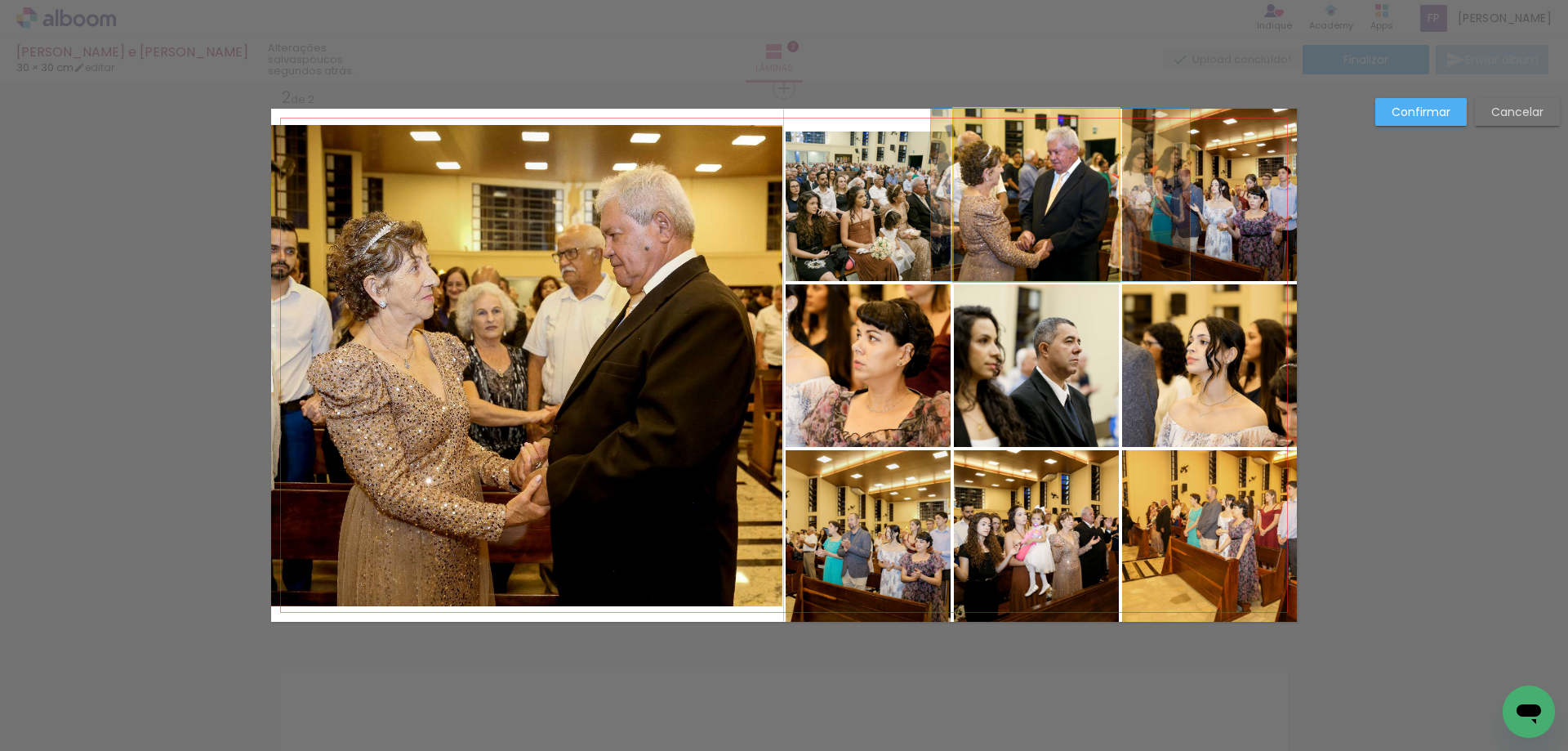
click at [1012, 148] on quentale-photo at bounding box center [1037, 195] width 165 height 173
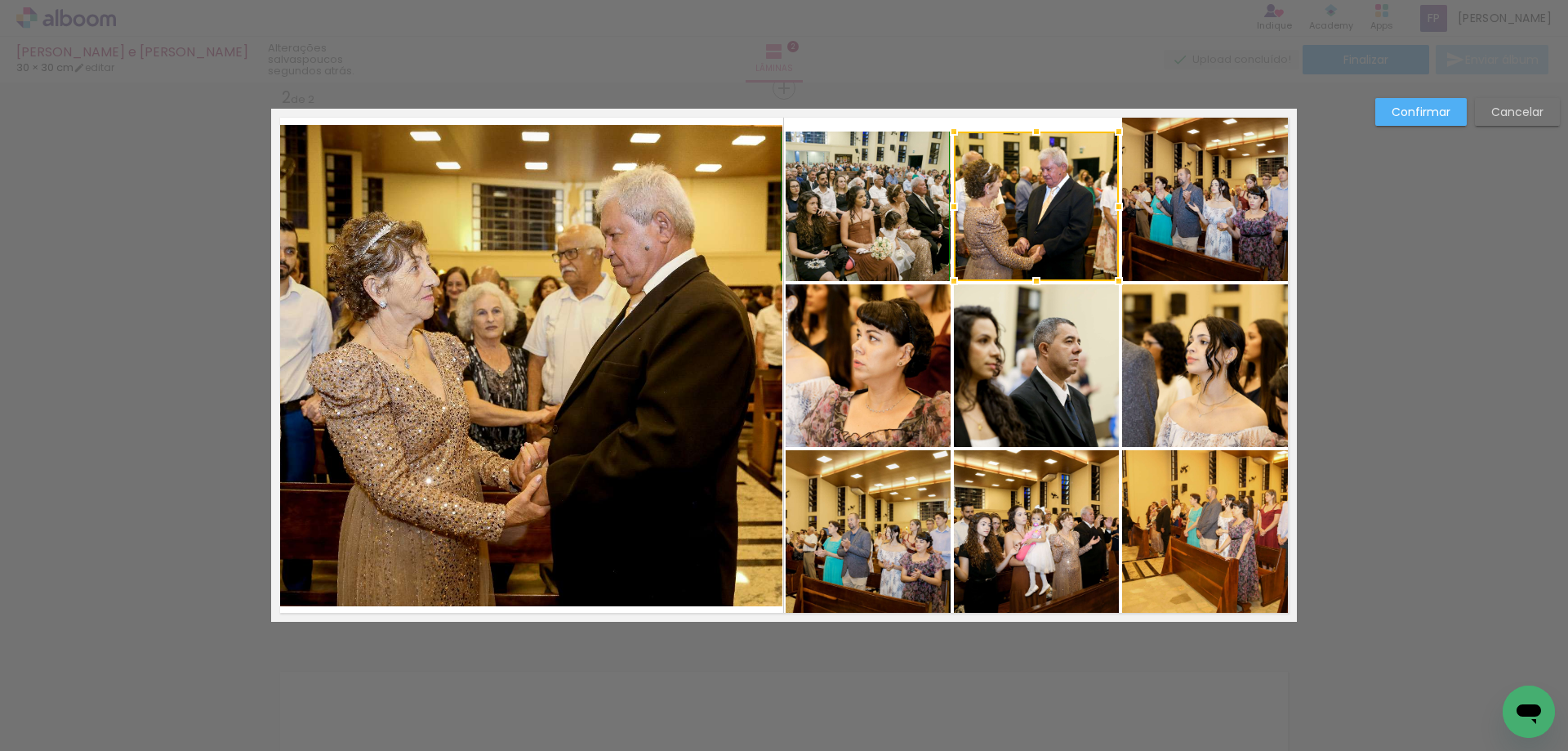
drag, startPoint x: 1030, startPoint y: 103, endPoint x: 1026, endPoint y: 122, distance: 19.4
click at [1026, 122] on div at bounding box center [1037, 131] width 33 height 33
click at [1224, 166] on quentale-photo at bounding box center [1210, 195] width 175 height 173
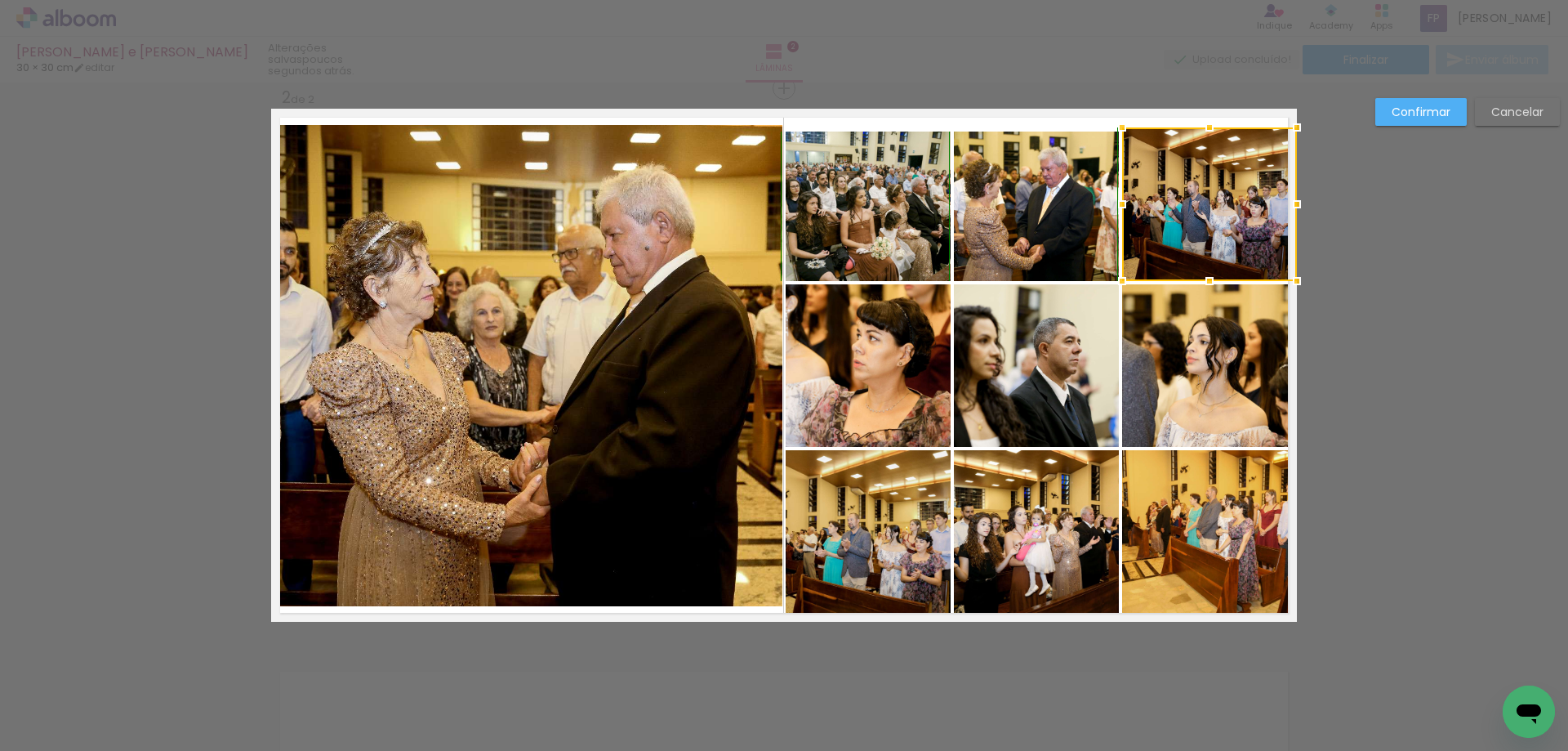
drag, startPoint x: 1208, startPoint y: 109, endPoint x: 1200, endPoint y: 137, distance: 29.1
click at [1200, 137] on div at bounding box center [1209, 127] width 33 height 33
click at [1383, 234] on div "Confirmar Cancelar" at bounding box center [784, 357] width 1568 height 1700
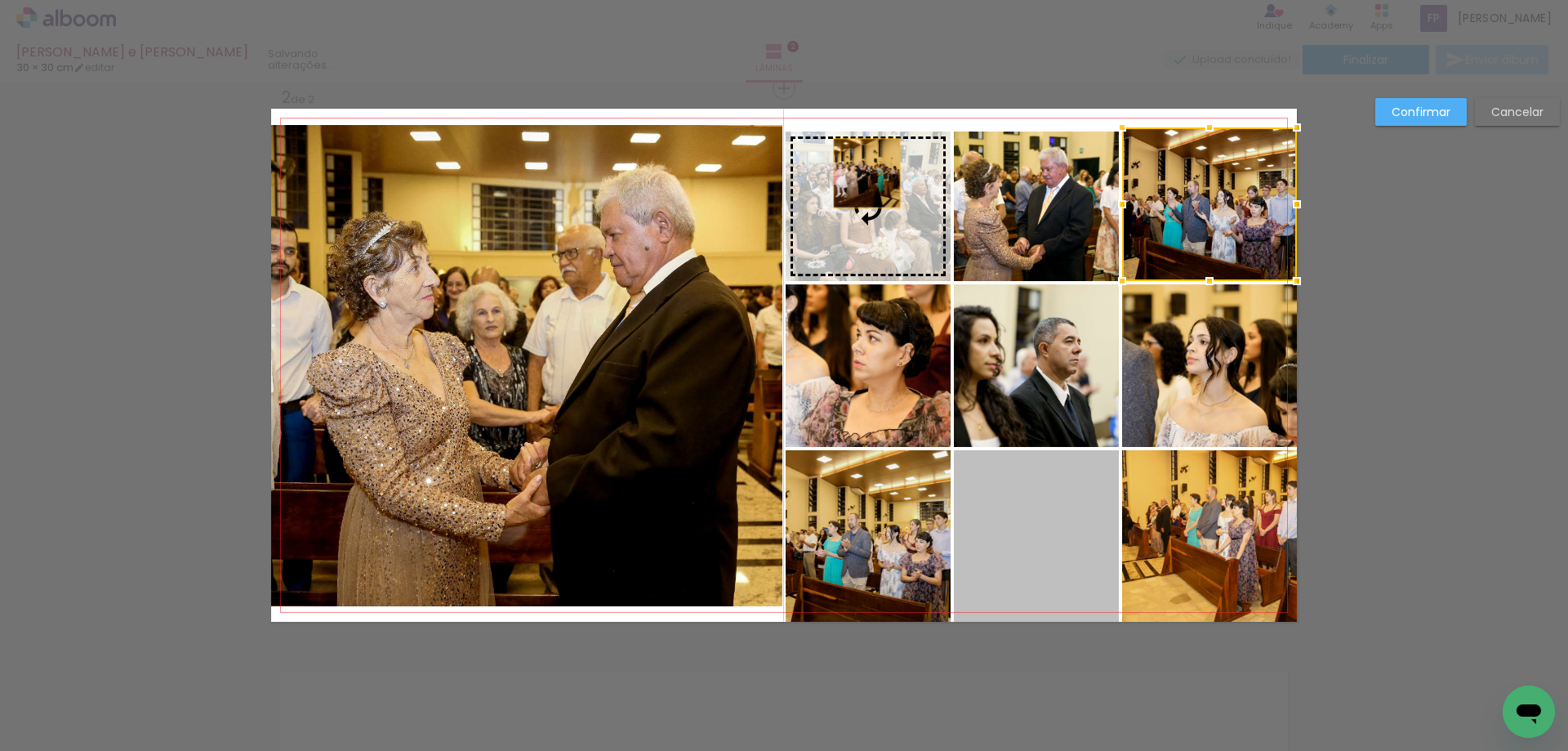
drag, startPoint x: 1035, startPoint y: 569, endPoint x: 861, endPoint y: 173, distance: 432.5
click at [0, 0] on slot at bounding box center [0, 0] width 0 height 0
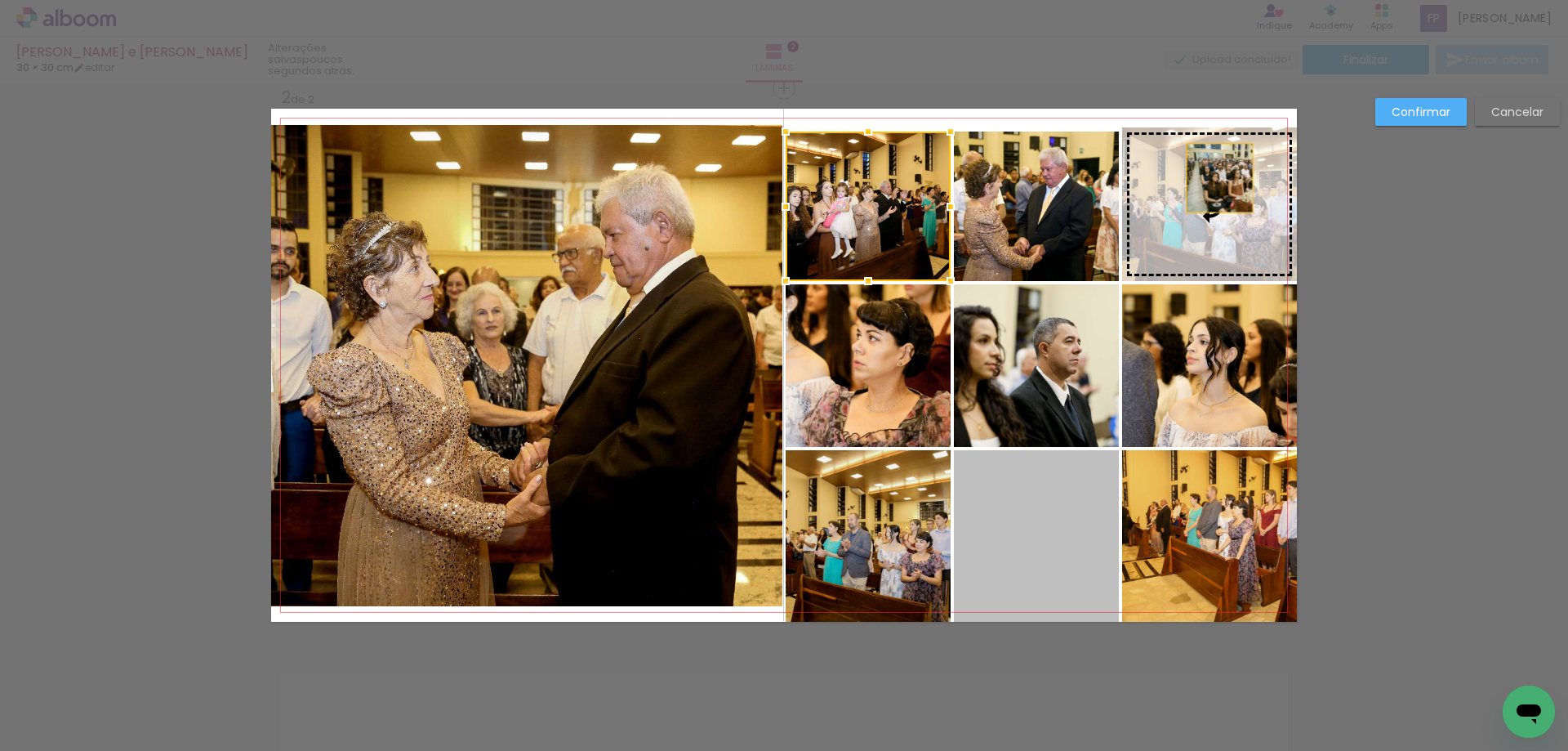
drag, startPoint x: 1023, startPoint y: 572, endPoint x: 1214, endPoint y: 178, distance: 437.9
click at [0, 0] on slot at bounding box center [0, 0] width 0 height 0
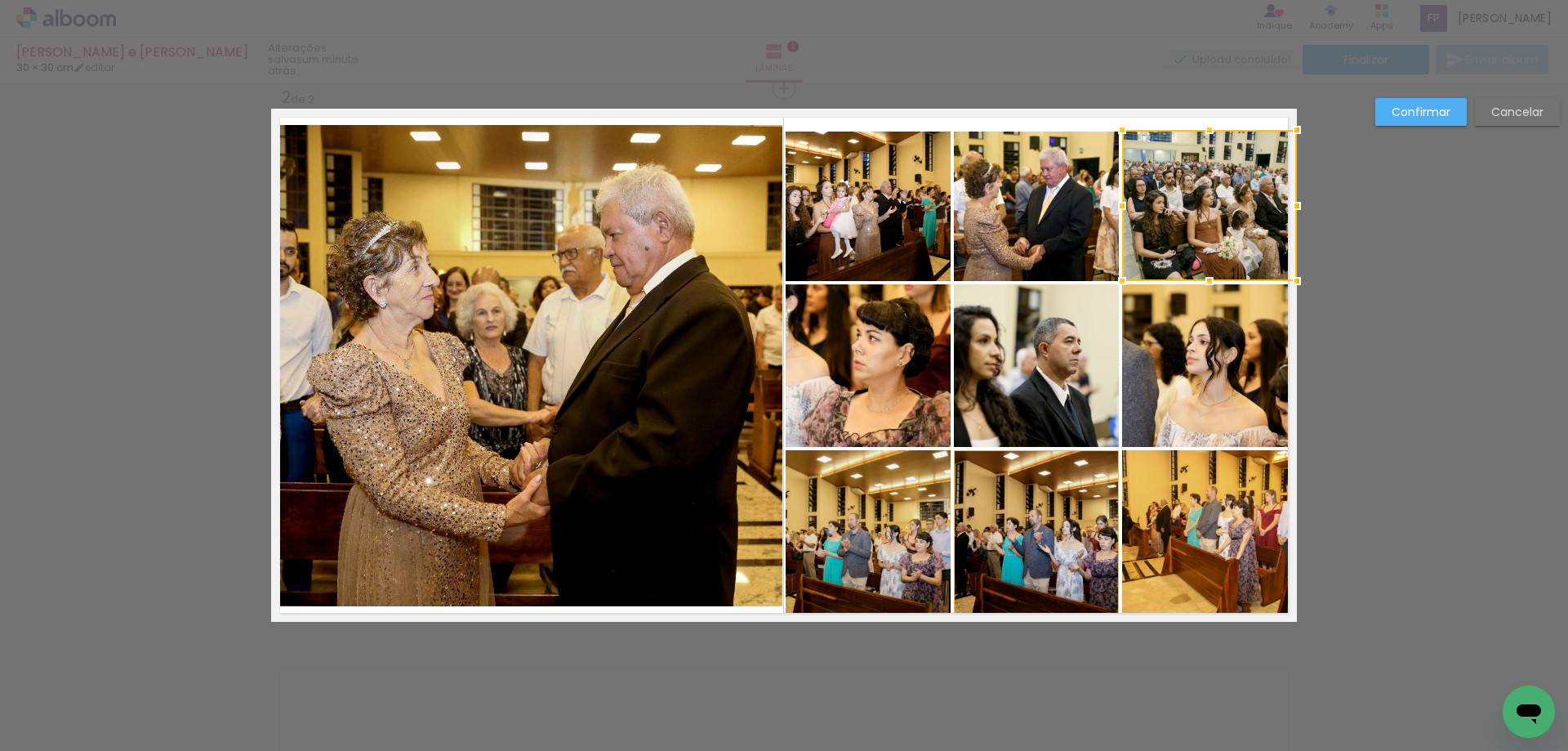
click at [1194, 122] on div at bounding box center [1209, 130] width 33 height 33
click at [1510, 347] on div "Confirmar Cancelar" at bounding box center [784, 357] width 1568 height 1700
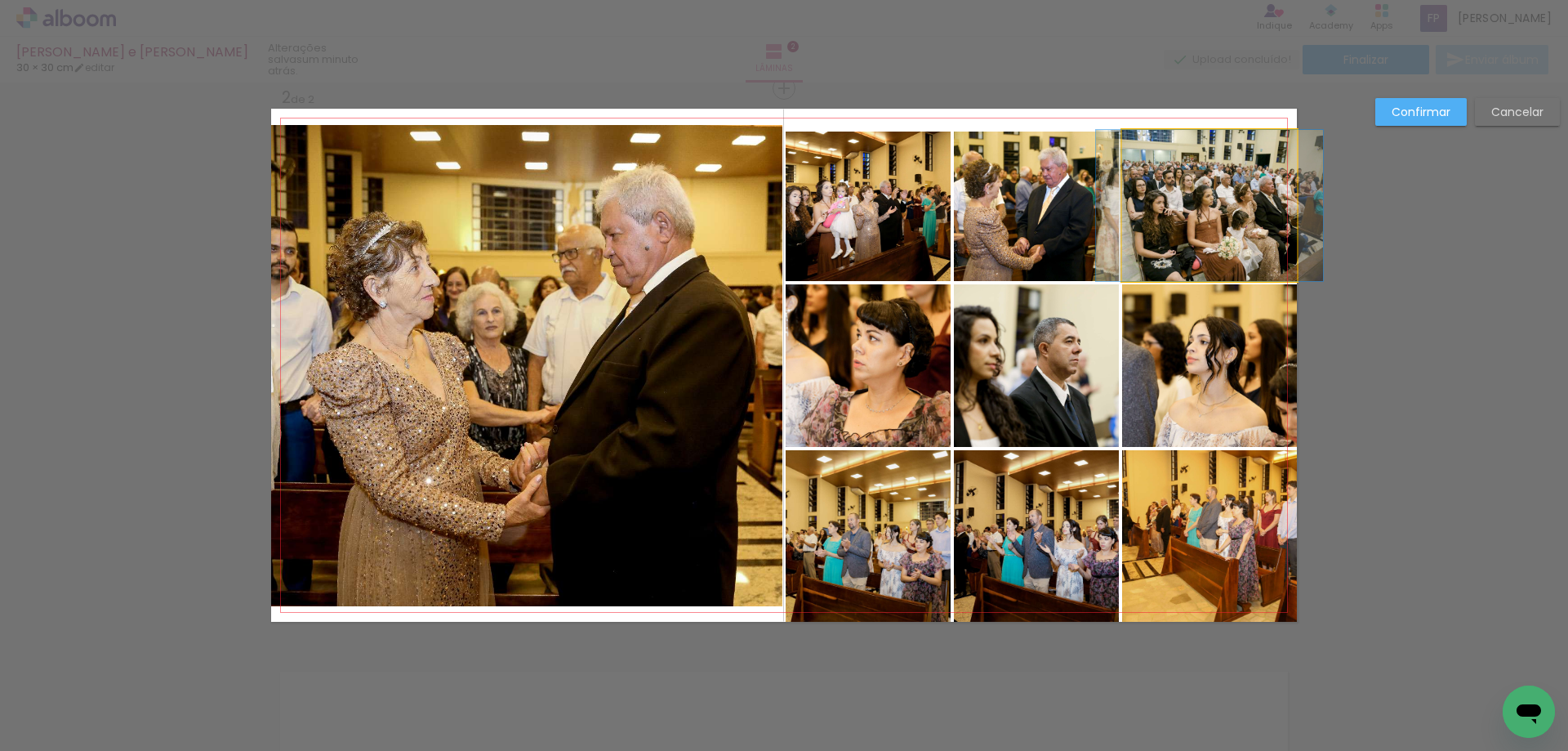
click at [1190, 231] on quentale-photo at bounding box center [1210, 205] width 175 height 151
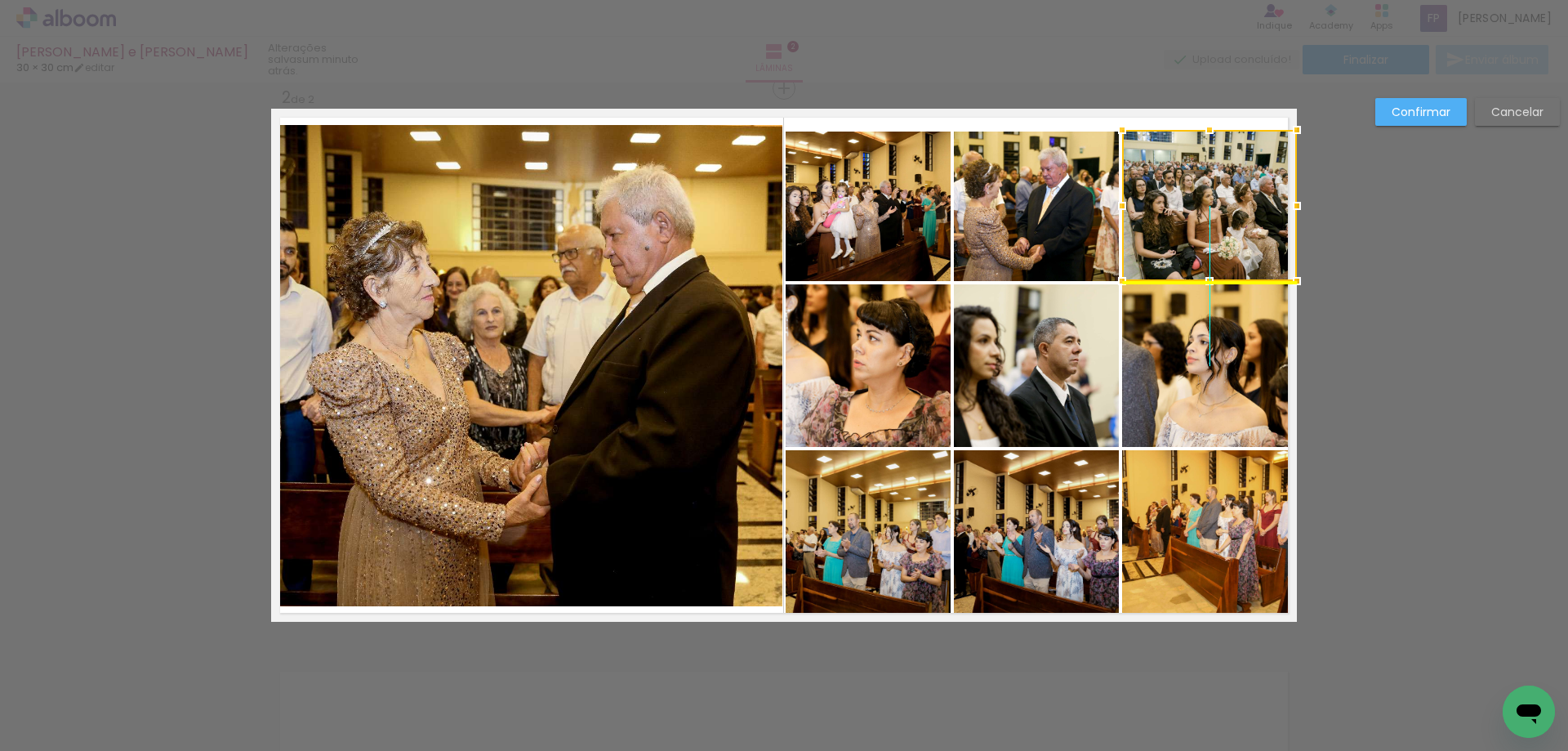
click at [1196, 215] on div at bounding box center [1210, 205] width 175 height 151
click at [1209, 197] on div at bounding box center [1210, 205] width 175 height 151
click at [0, 0] on slot "Confirmar" at bounding box center [0, 0] width 0 height 0
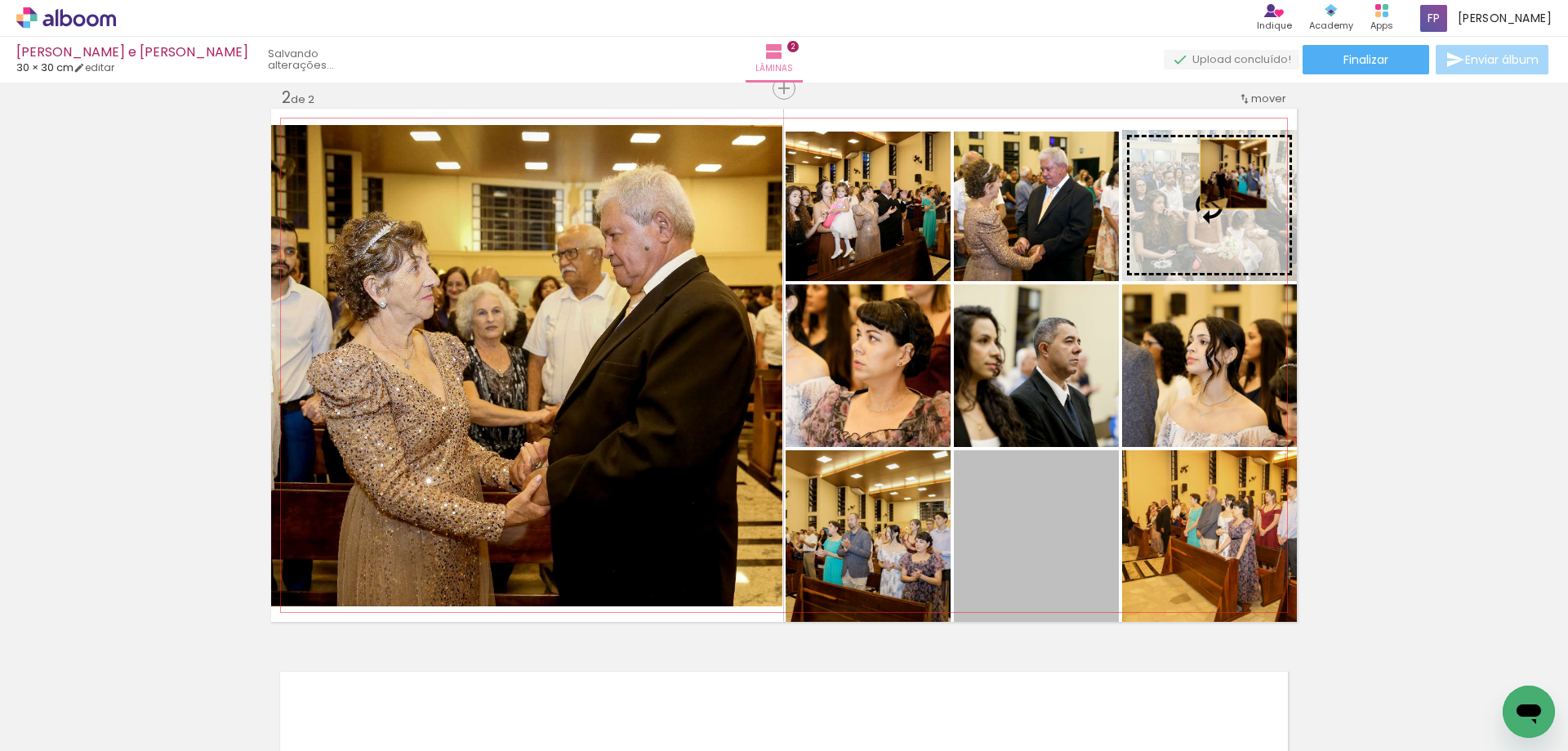
drag, startPoint x: 1038, startPoint y: 578, endPoint x: 1227, endPoint y: 174, distance: 446.0
click at [0, 0] on slot at bounding box center [0, 0] width 0 height 0
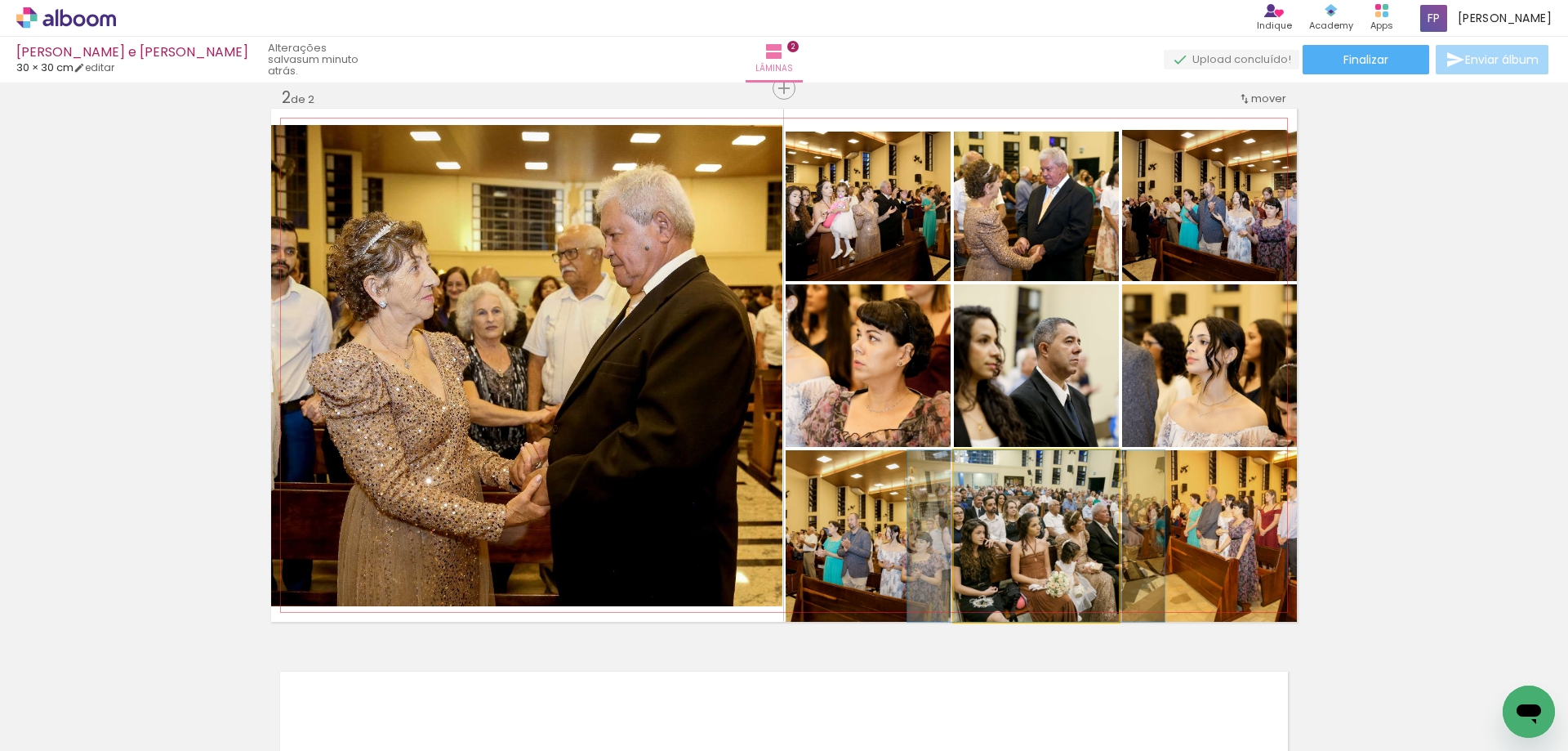
click at [1031, 563] on quentale-photo at bounding box center [1037, 536] width 165 height 172
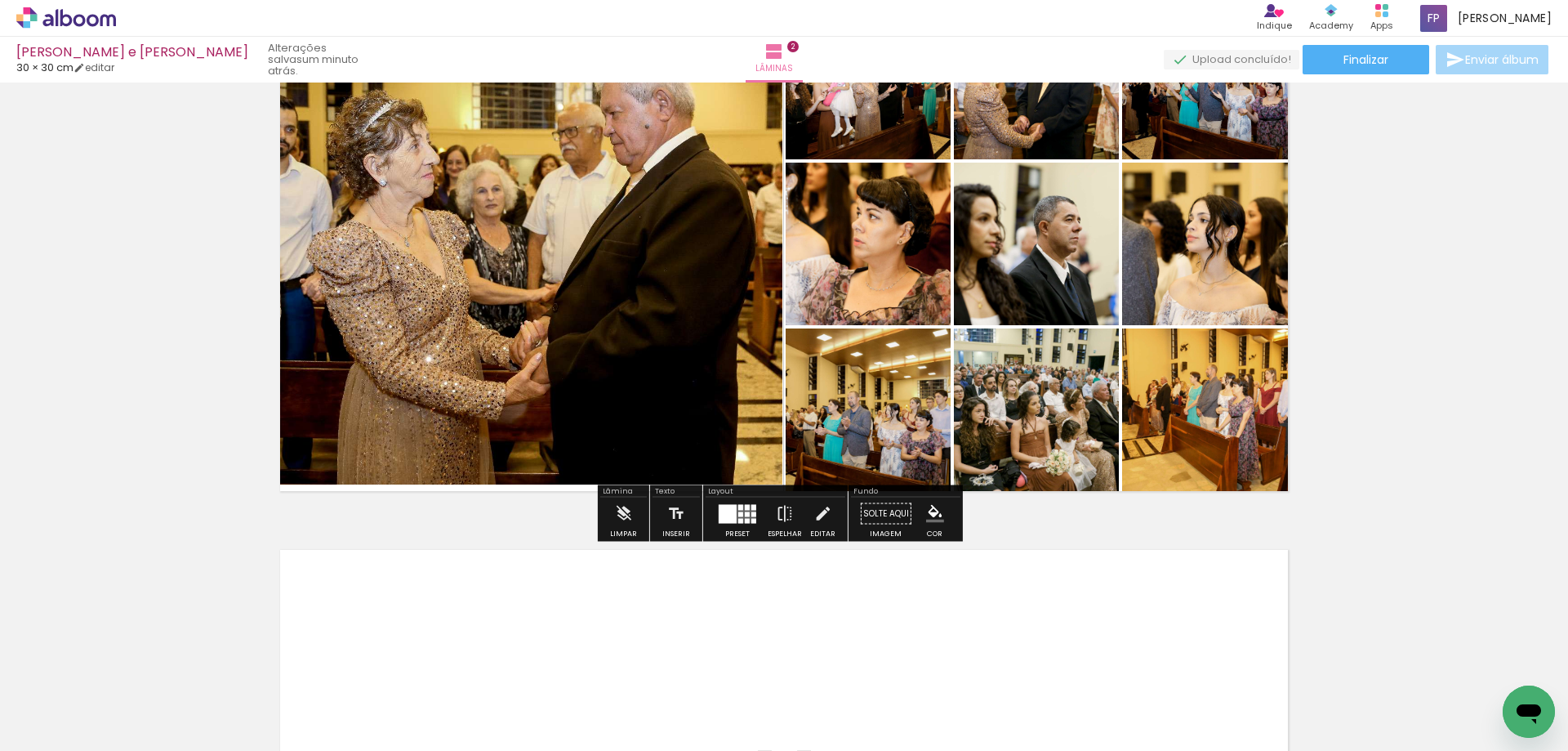
scroll to position [722, 0]
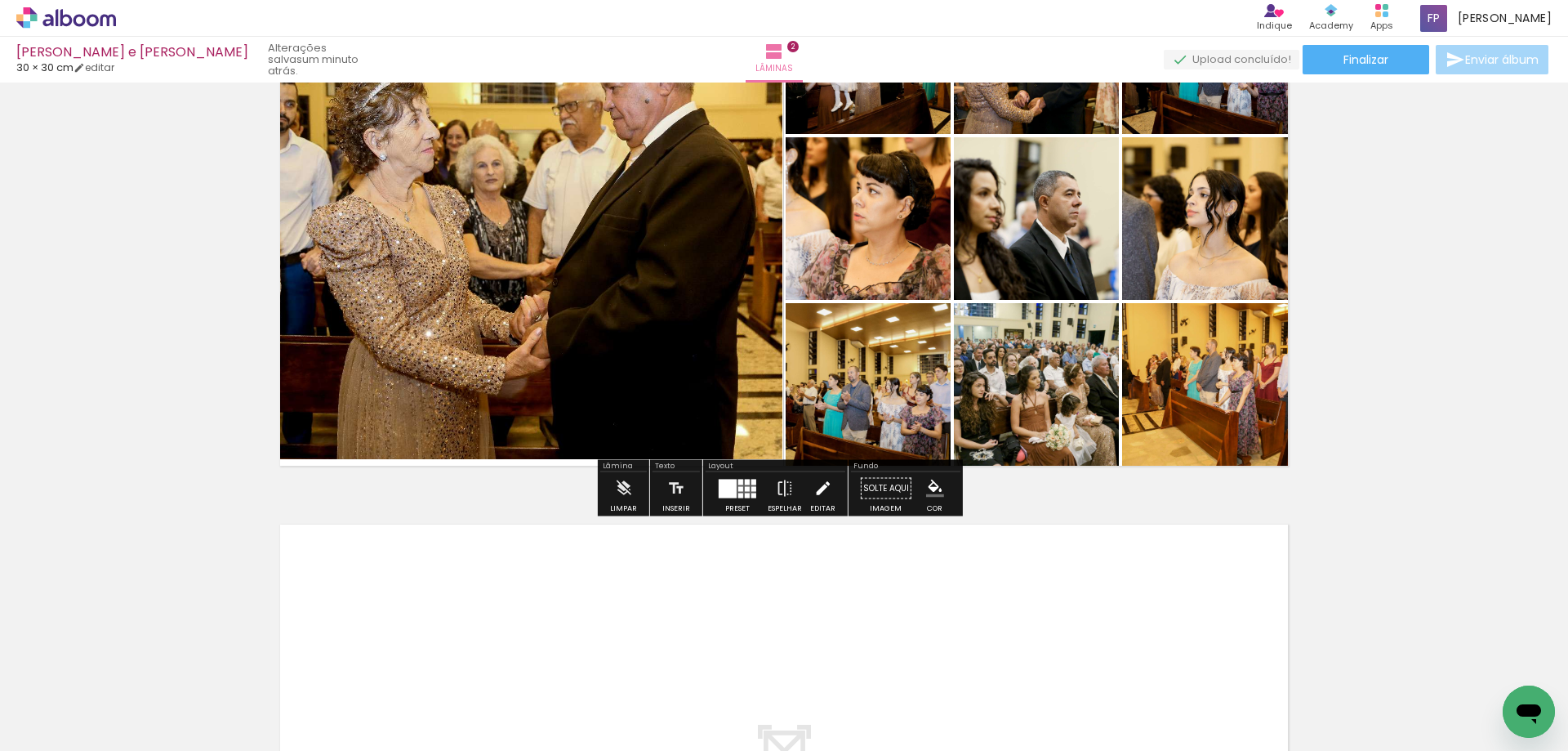
click at [814, 492] on iron-icon at bounding box center [822, 488] width 18 height 33
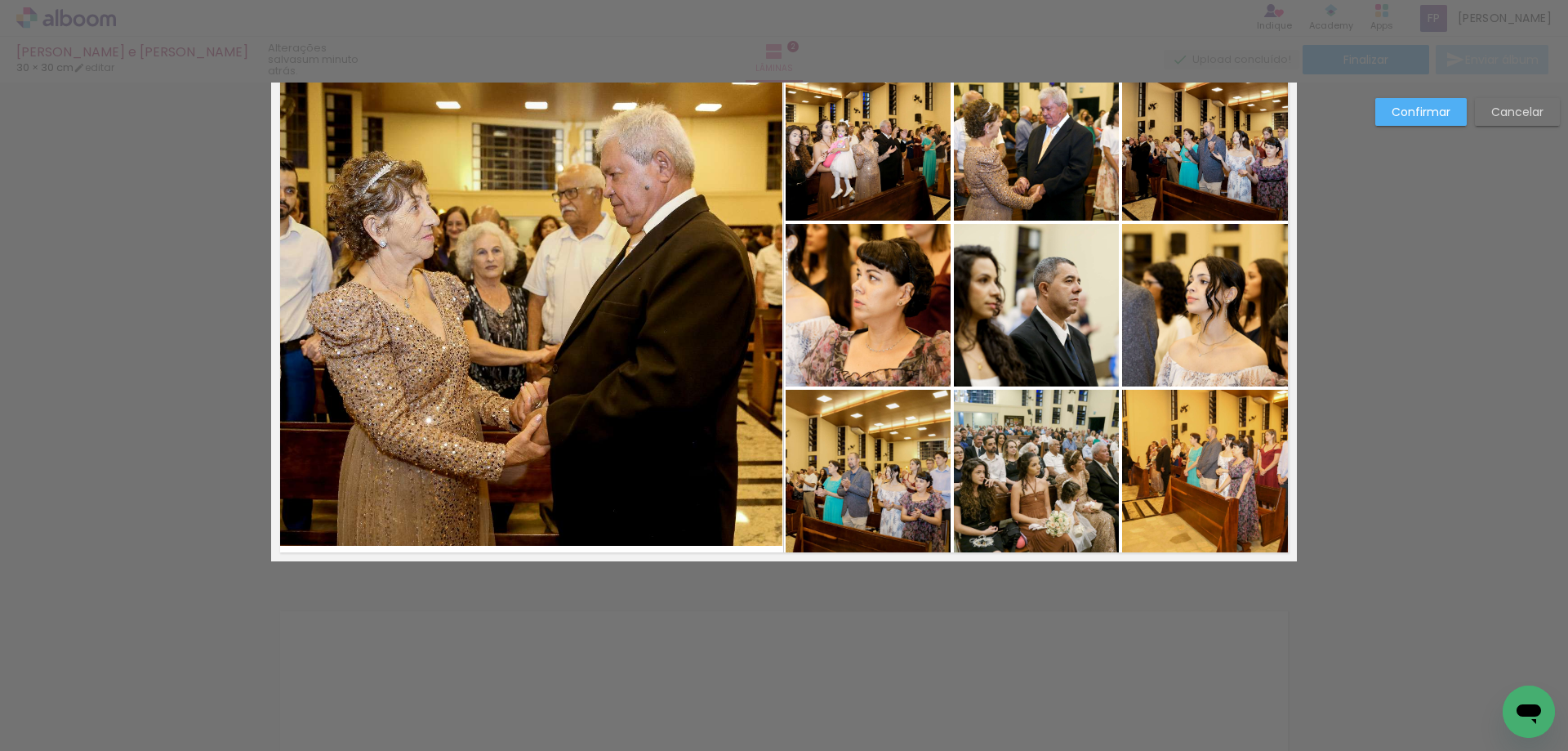
scroll to position [575, 0]
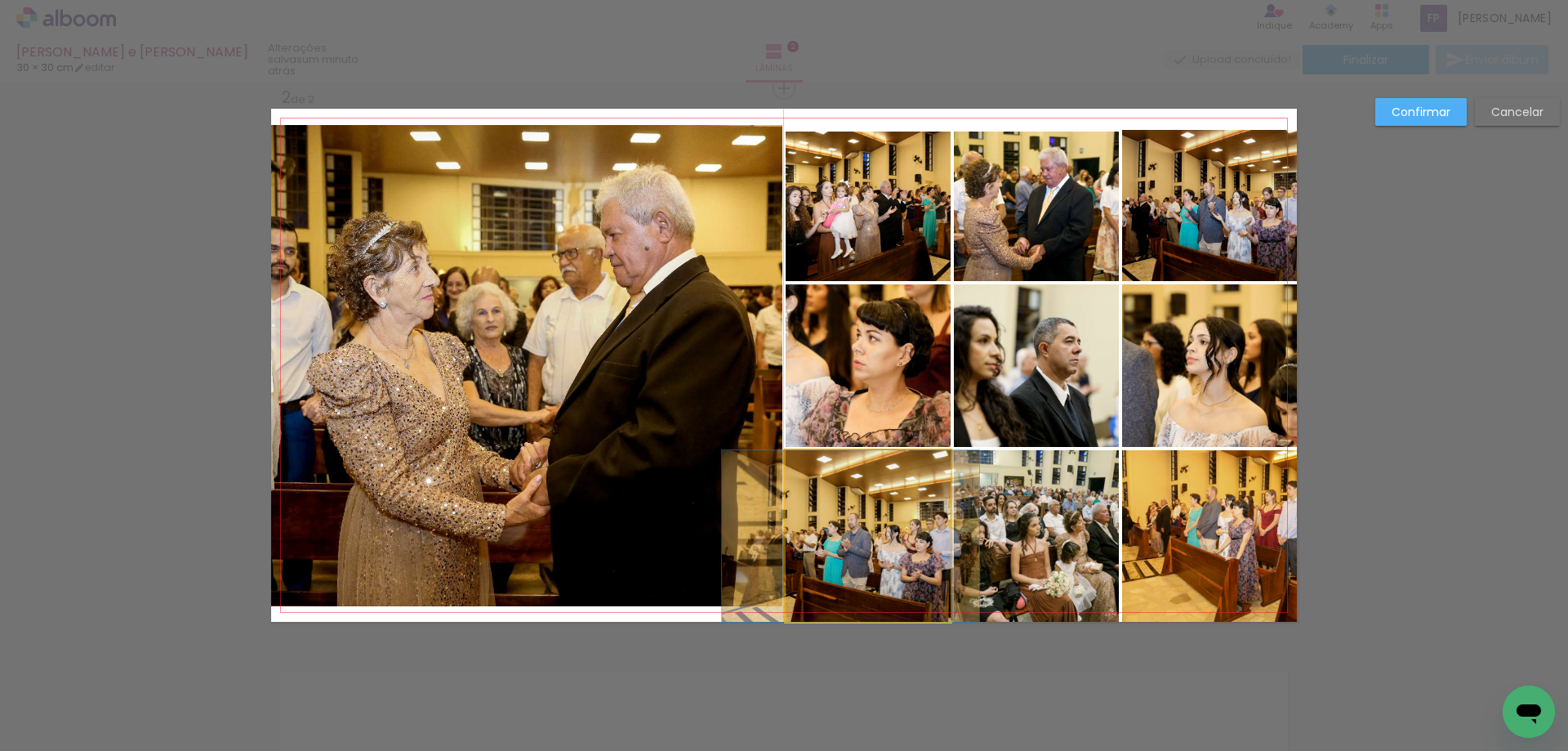
click at [861, 568] on quentale-photo at bounding box center [869, 536] width 165 height 172
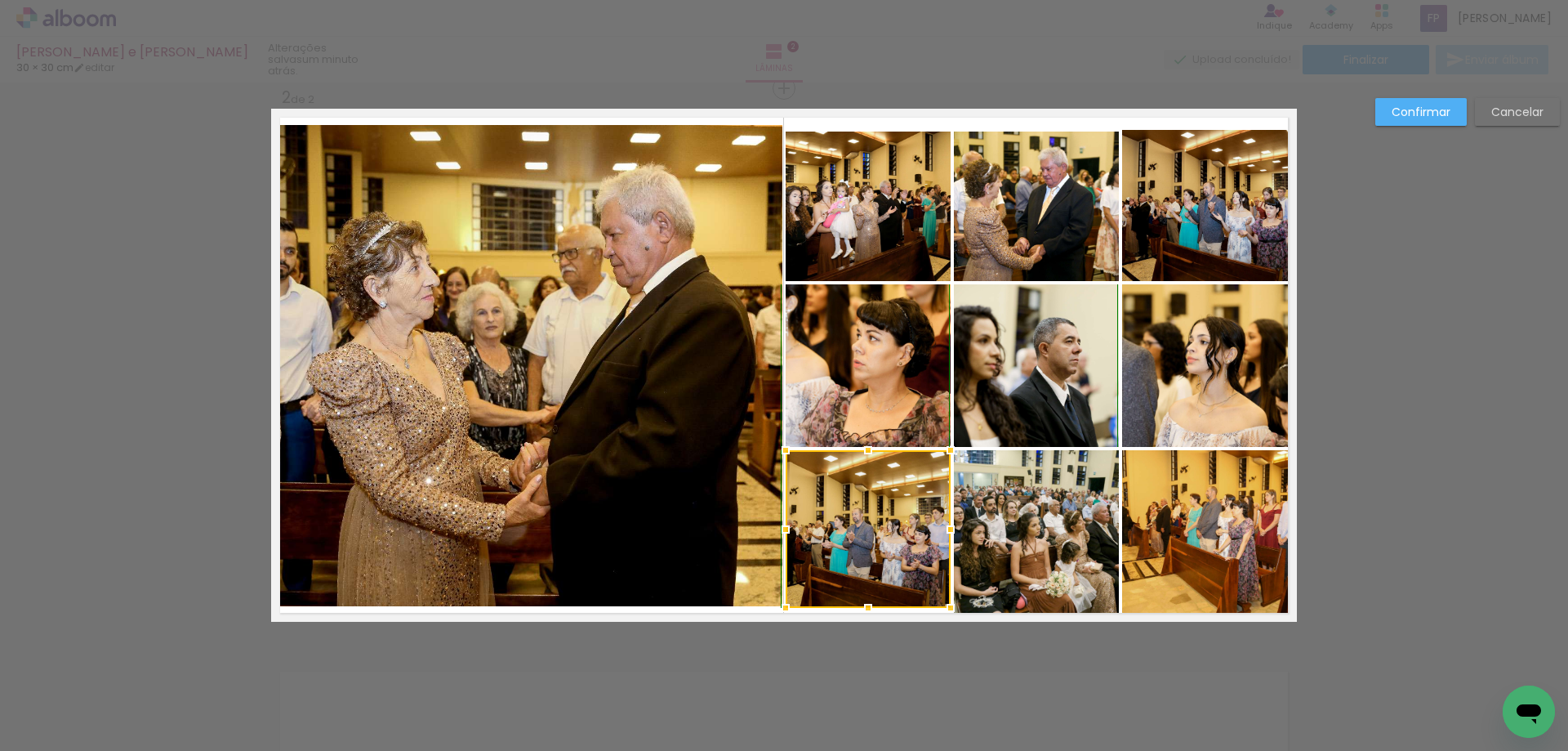
drag, startPoint x: 860, startPoint y: 621, endPoint x: 855, endPoint y: 613, distance: 9.4
click at [855, 613] on div at bounding box center [869, 608] width 33 height 33
click at [1030, 550] on quentale-photo at bounding box center [1037, 536] width 165 height 172
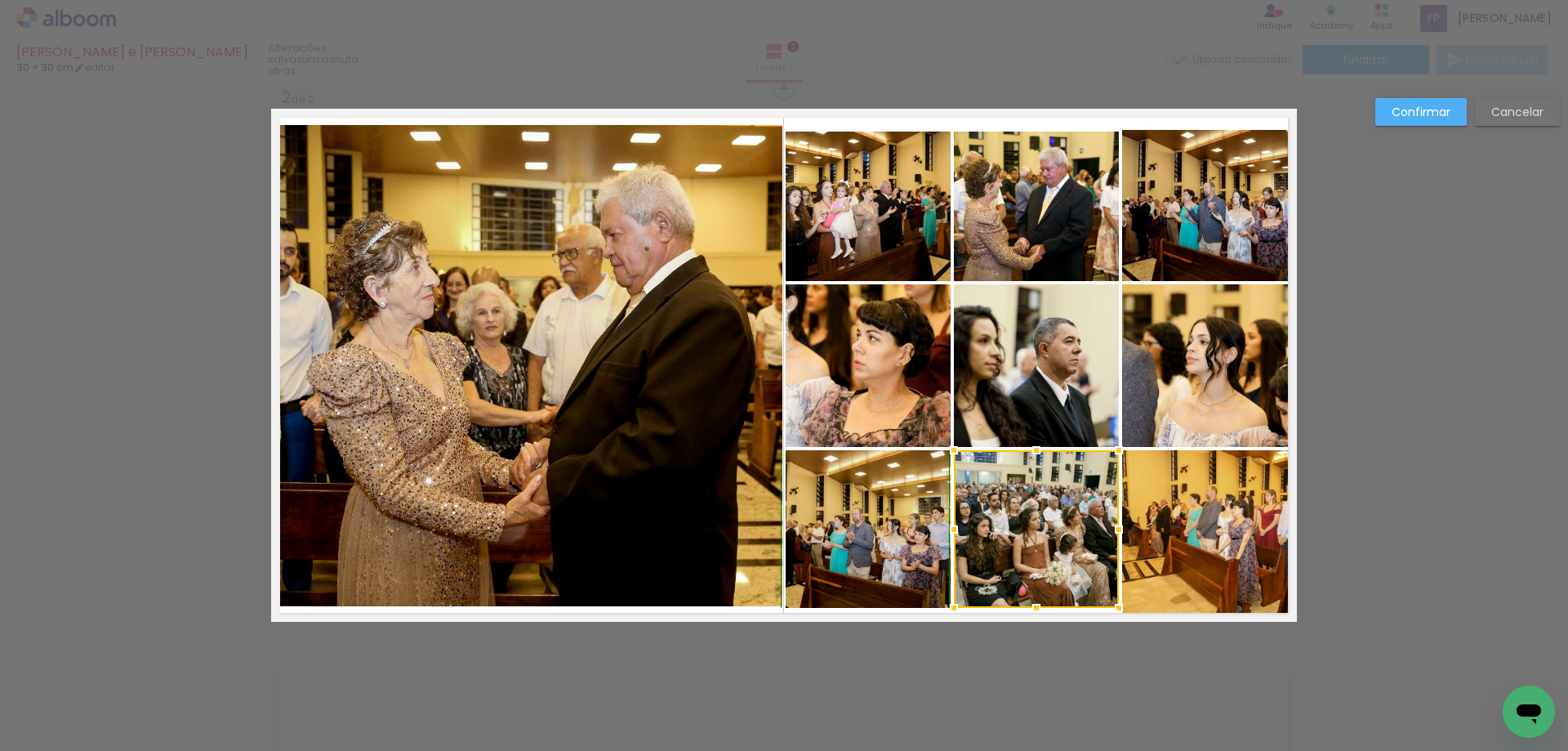
drag, startPoint x: 1032, startPoint y: 622, endPoint x: 1026, endPoint y: 609, distance: 14.3
click at [1026, 609] on div at bounding box center [1037, 608] width 33 height 33
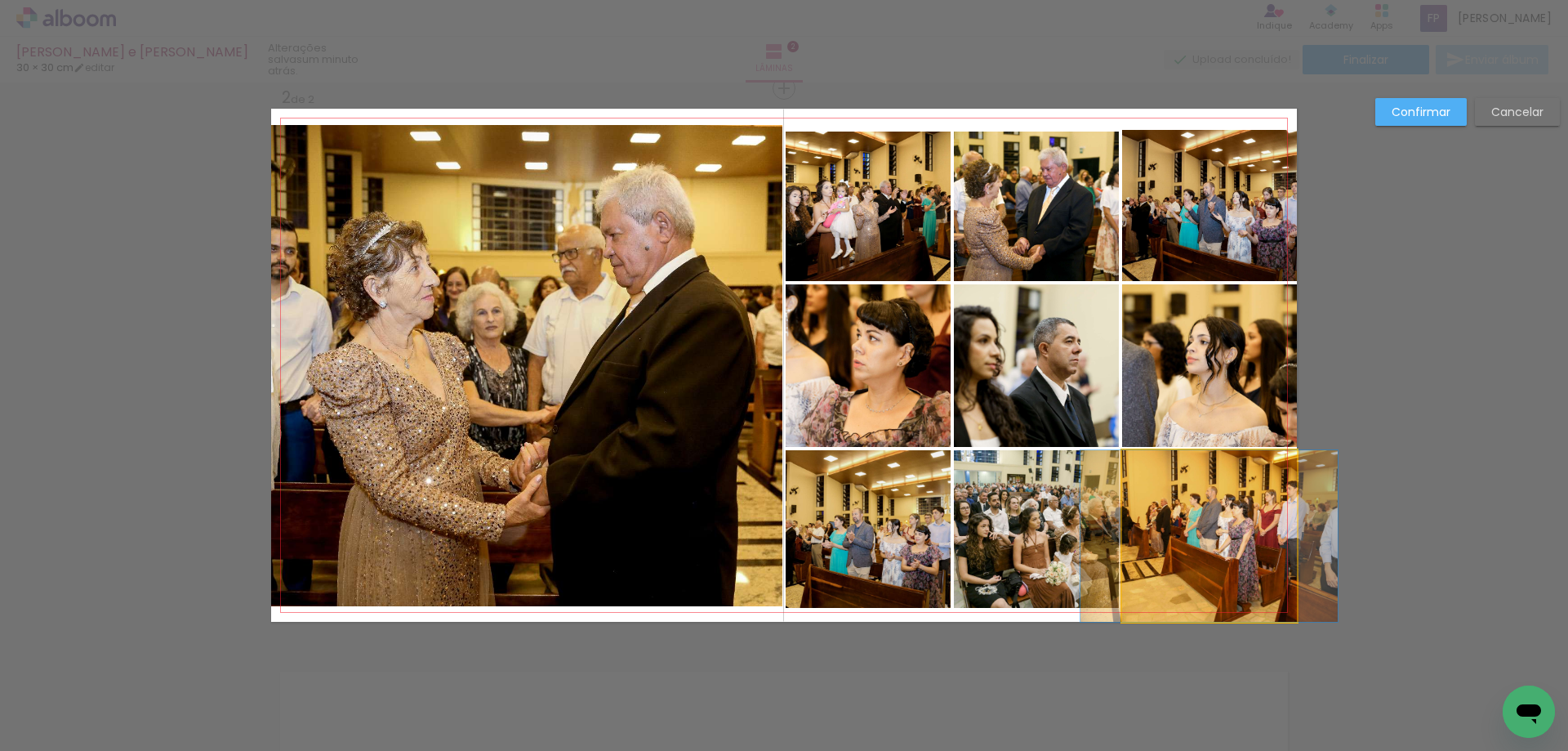
click at [1234, 550] on quentale-photo at bounding box center [1210, 536] width 175 height 172
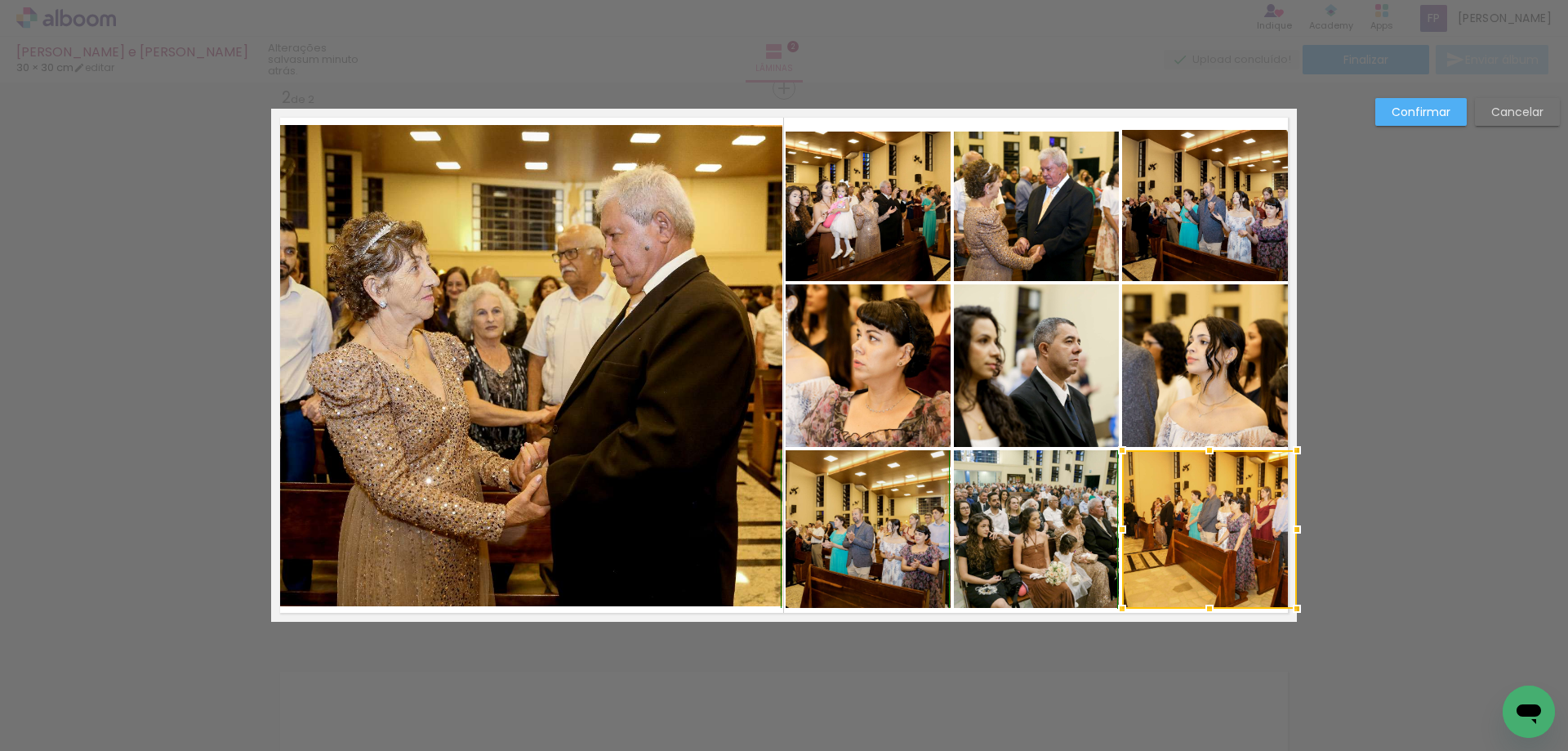
drag, startPoint x: 1202, startPoint y: 618, endPoint x: 1268, endPoint y: 585, distance: 73.8
click at [1199, 602] on div at bounding box center [1209, 609] width 33 height 33
click at [1418, 575] on div "Confirmar Cancelar" at bounding box center [784, 357] width 1568 height 1700
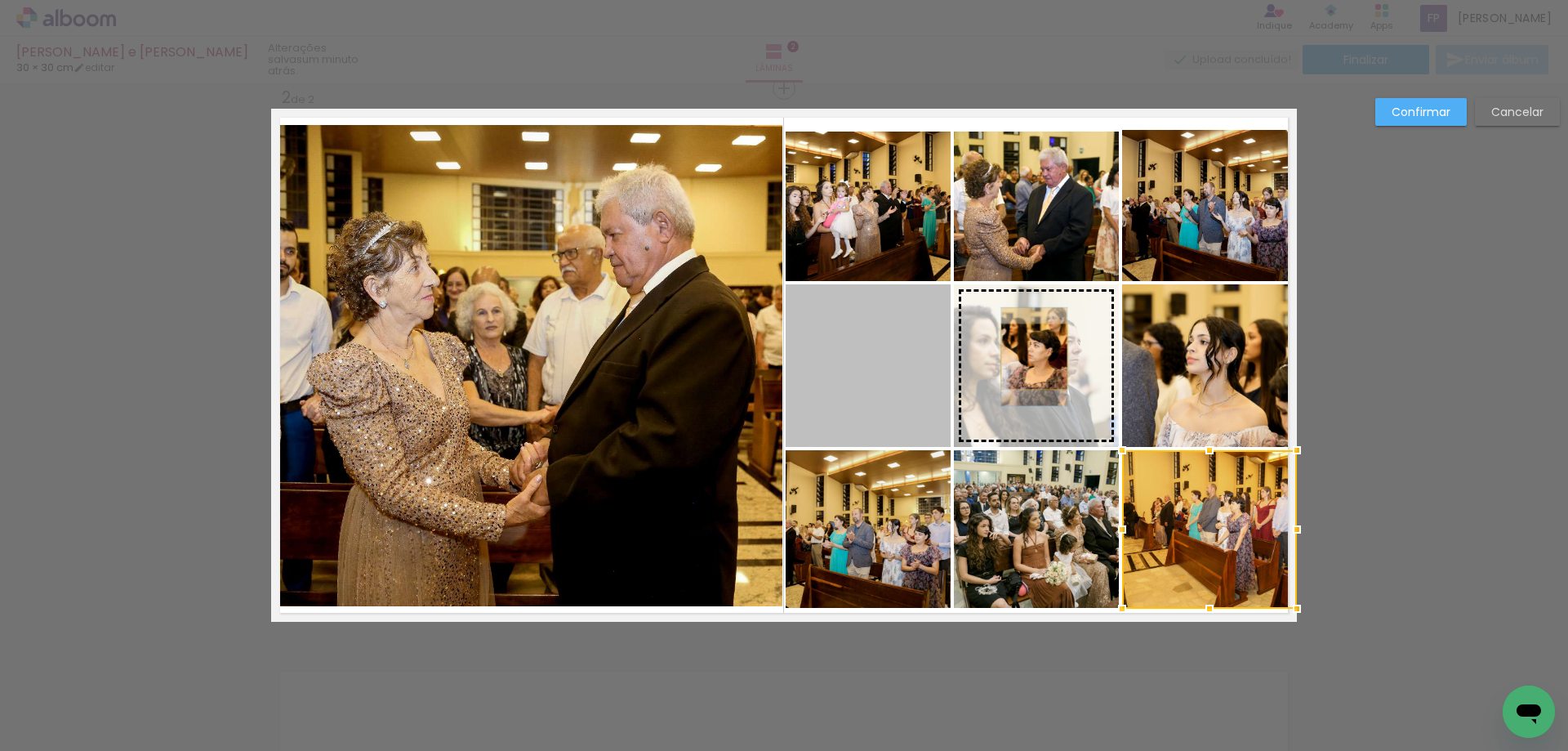
drag, startPoint x: 835, startPoint y: 355, endPoint x: 1028, endPoint y: 356, distance: 193.0
click at [0, 0] on slot at bounding box center [0, 0] width 0 height 0
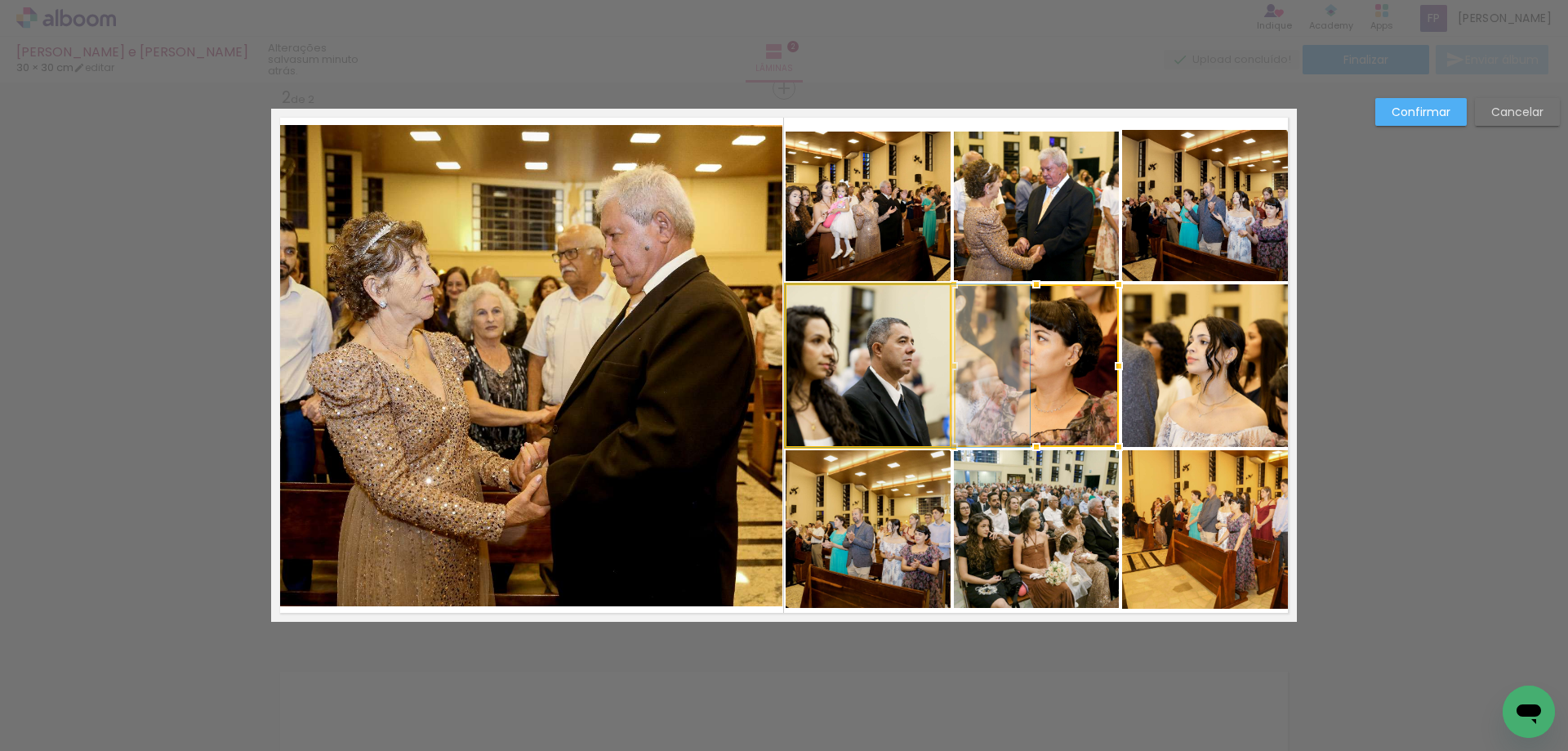
drag, startPoint x: 853, startPoint y: 379, endPoint x: 895, endPoint y: 381, distance: 42.0
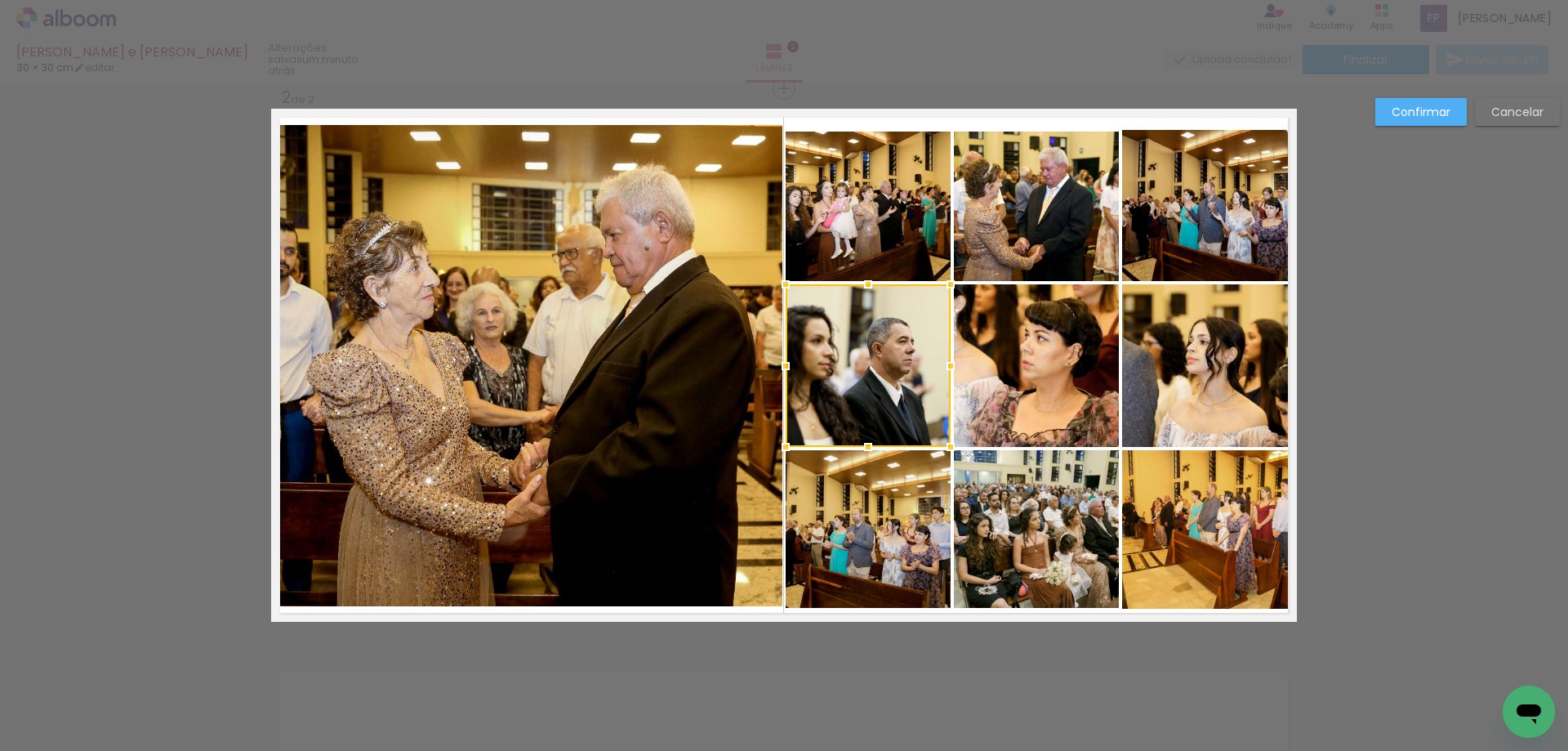
click at [1406, 403] on div "Confirmar Cancelar" at bounding box center [784, 357] width 1568 height 1700
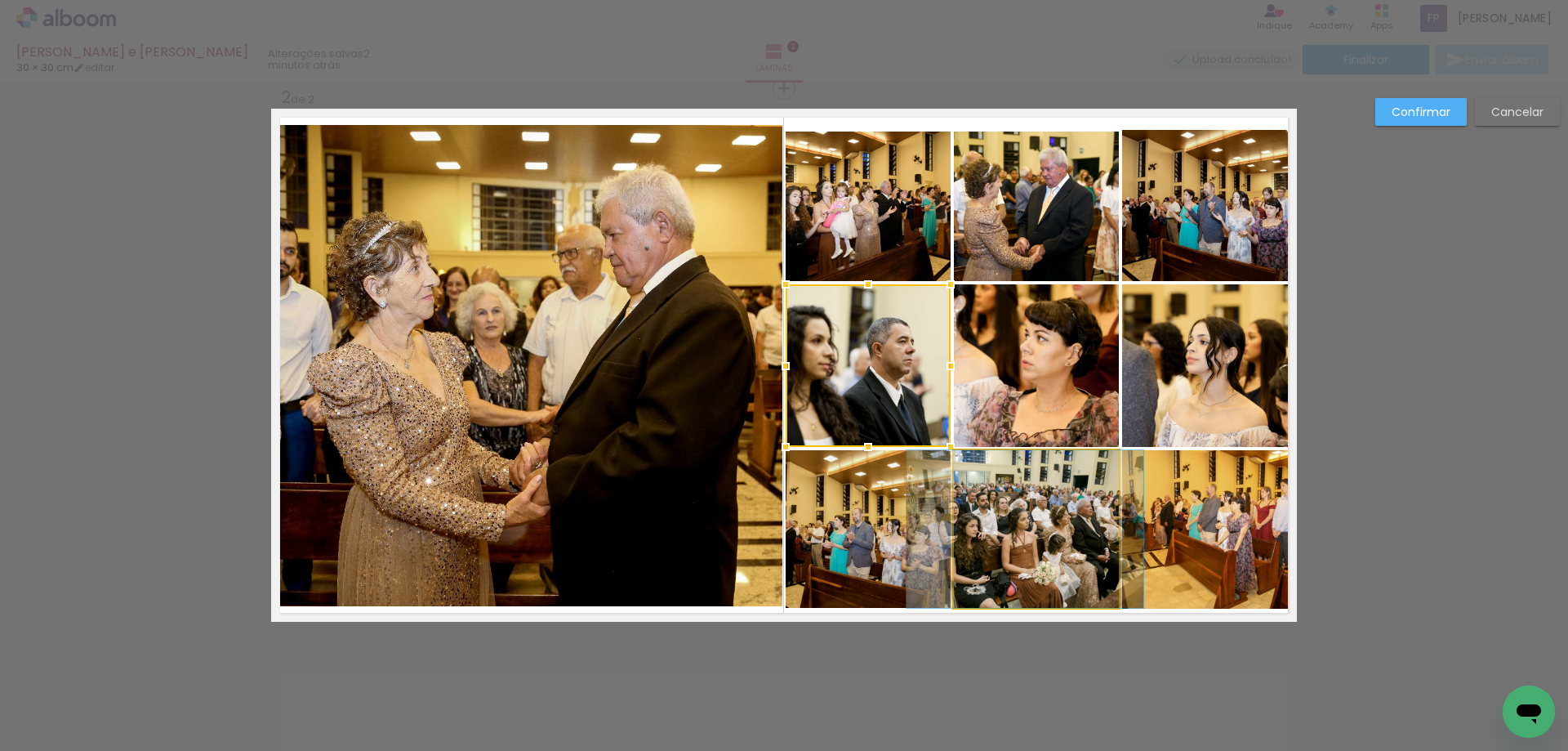
drag, startPoint x: 1032, startPoint y: 546, endPoint x: 1021, endPoint y: 545, distance: 11.0
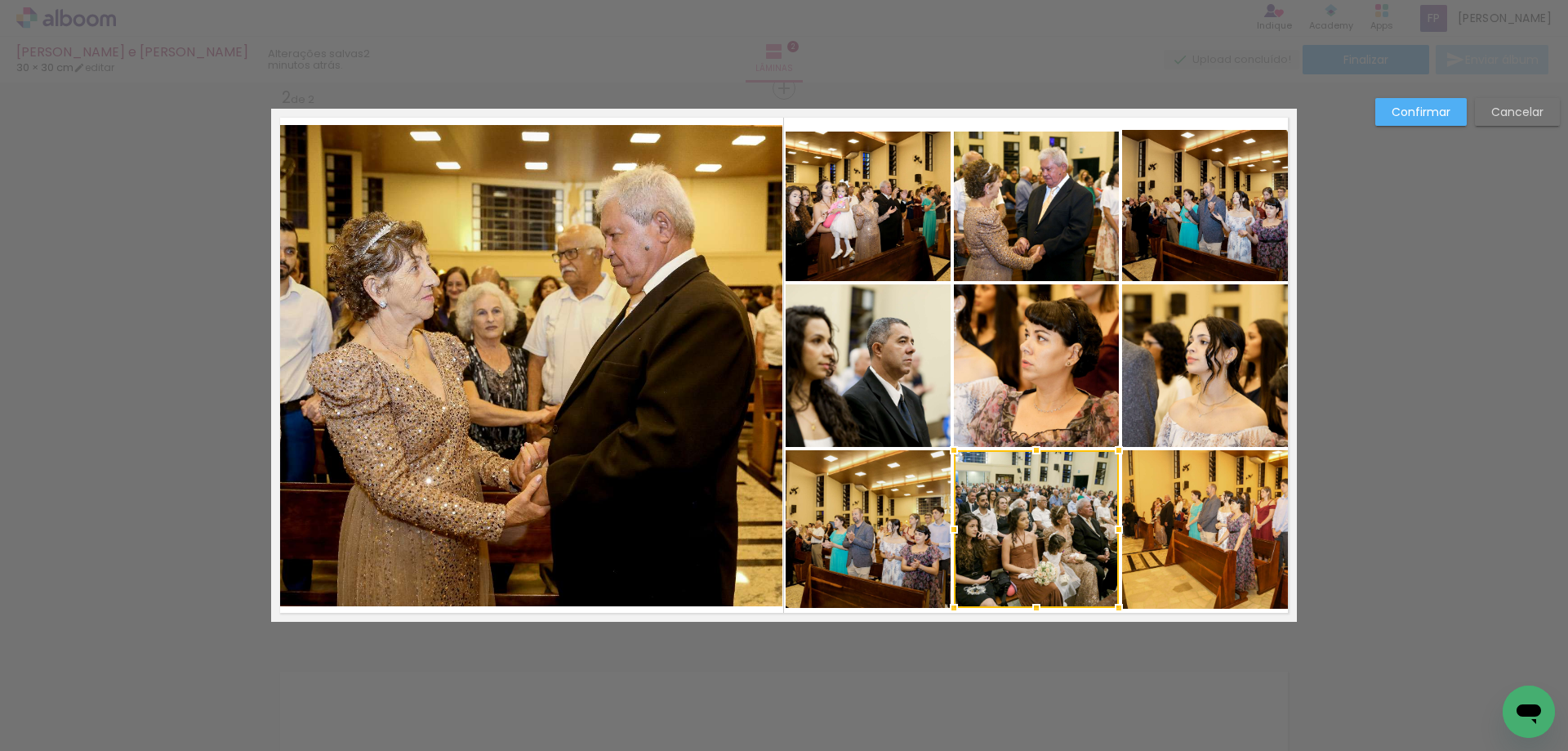
click at [1405, 566] on div "Confirmar Cancelar" at bounding box center [784, 357] width 1568 height 1700
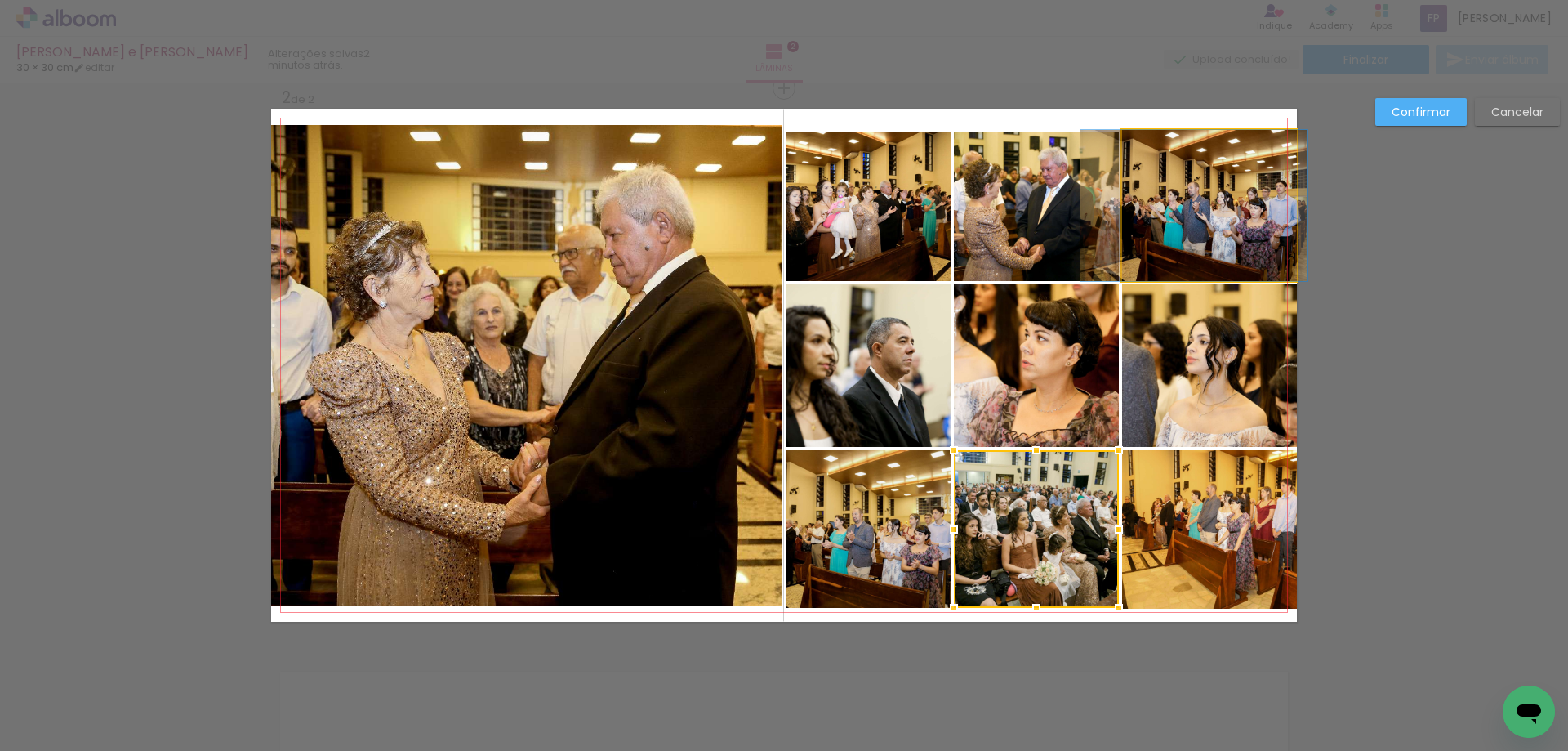
drag, startPoint x: 1198, startPoint y: 209, endPoint x: 1183, endPoint y: 203, distance: 16.2
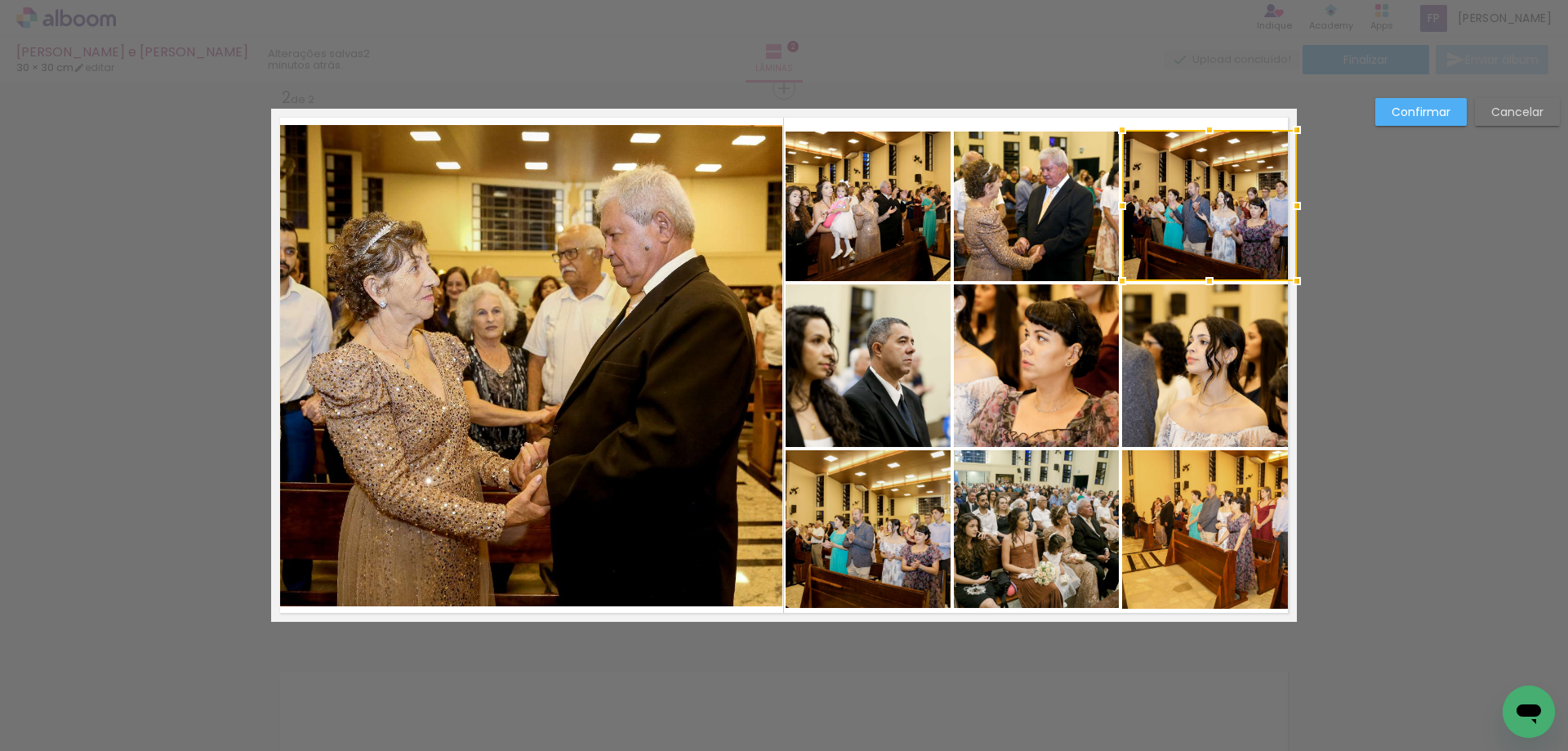
click at [1365, 259] on div "Confirmar Cancelar" at bounding box center [784, 357] width 1568 height 1700
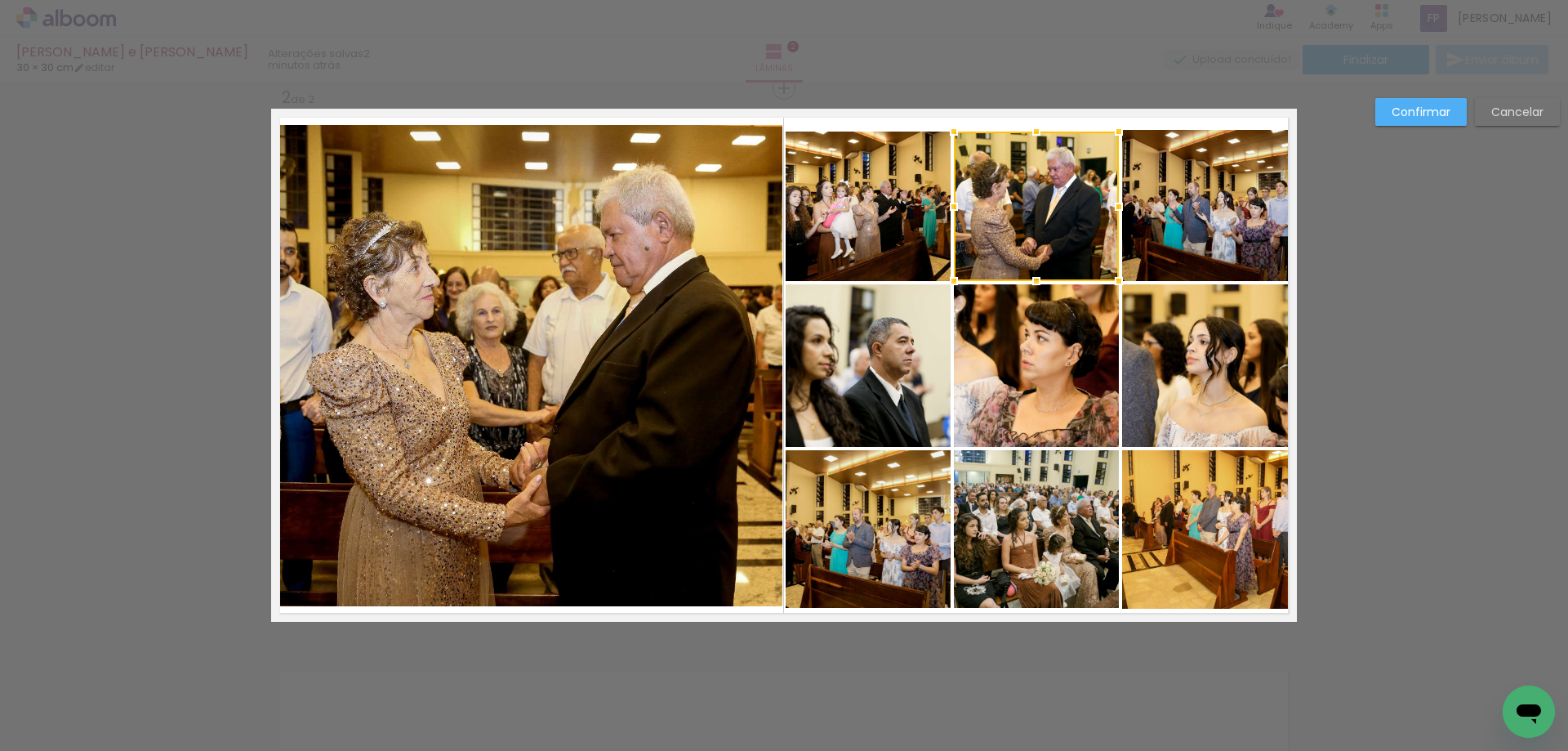
click at [1464, 383] on div "Confirmar Cancelar" at bounding box center [784, 357] width 1568 height 1700
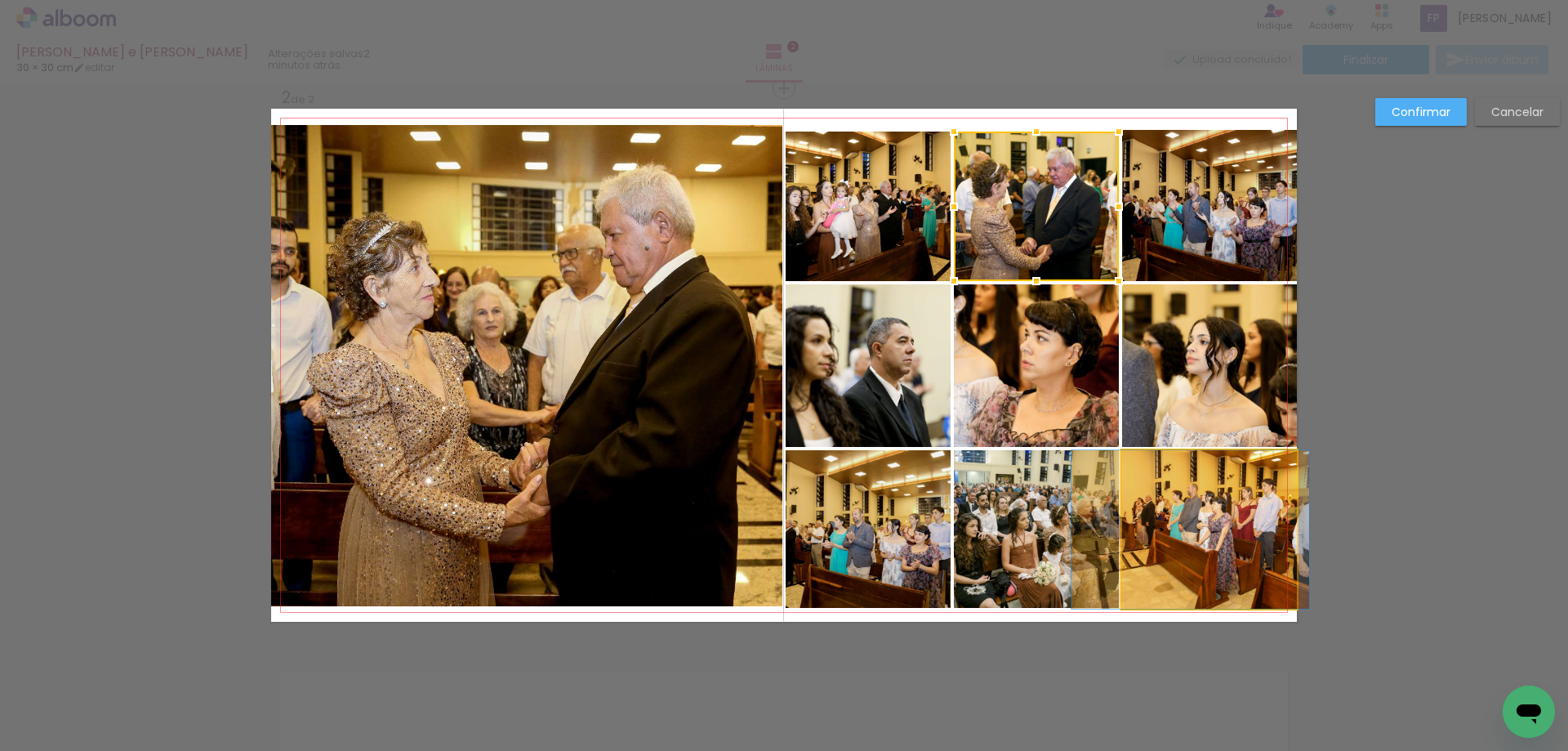
drag, startPoint x: 1230, startPoint y: 534, endPoint x: 1426, endPoint y: 520, distance: 196.5
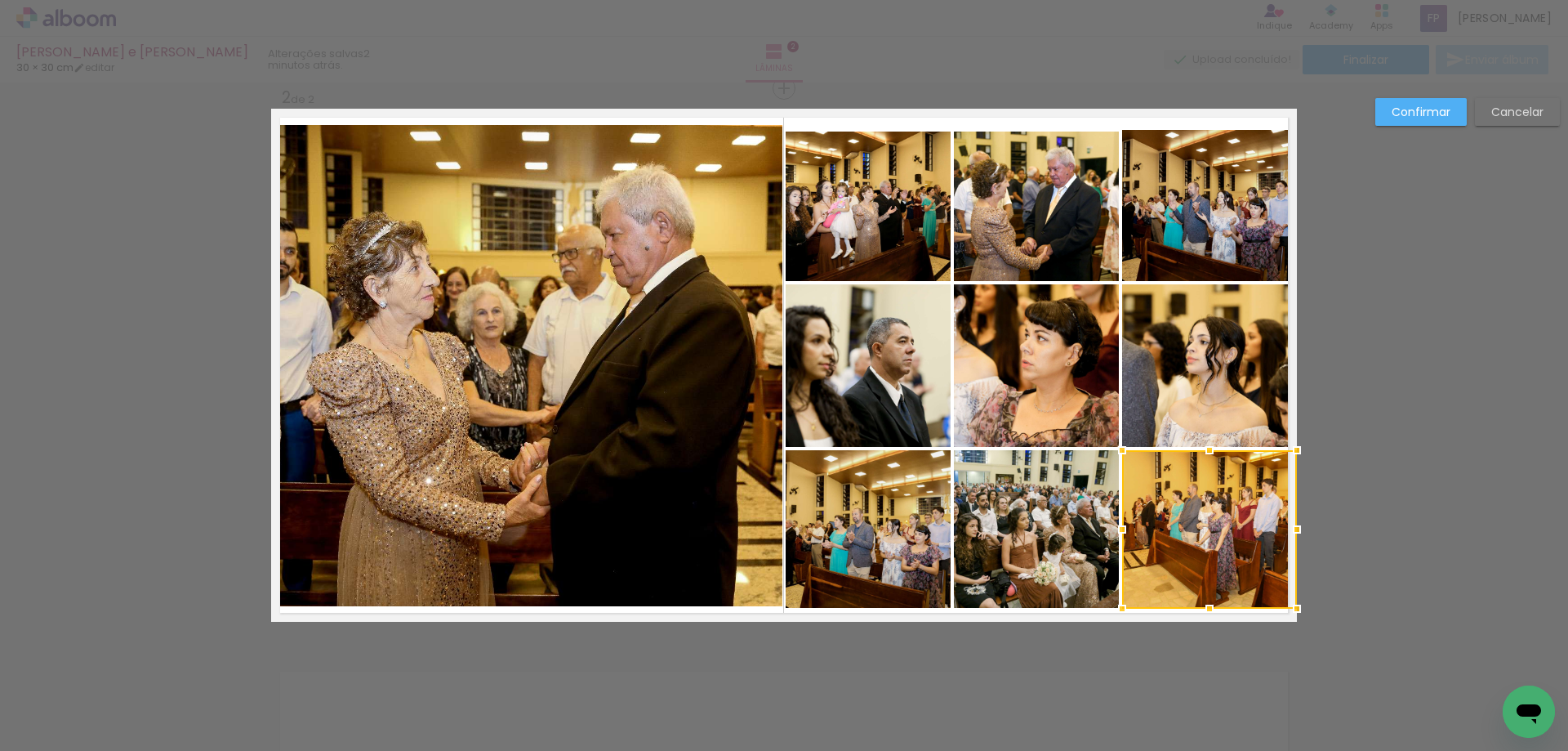
click at [1454, 521] on div "Confirmar Cancelar" at bounding box center [784, 357] width 1568 height 1700
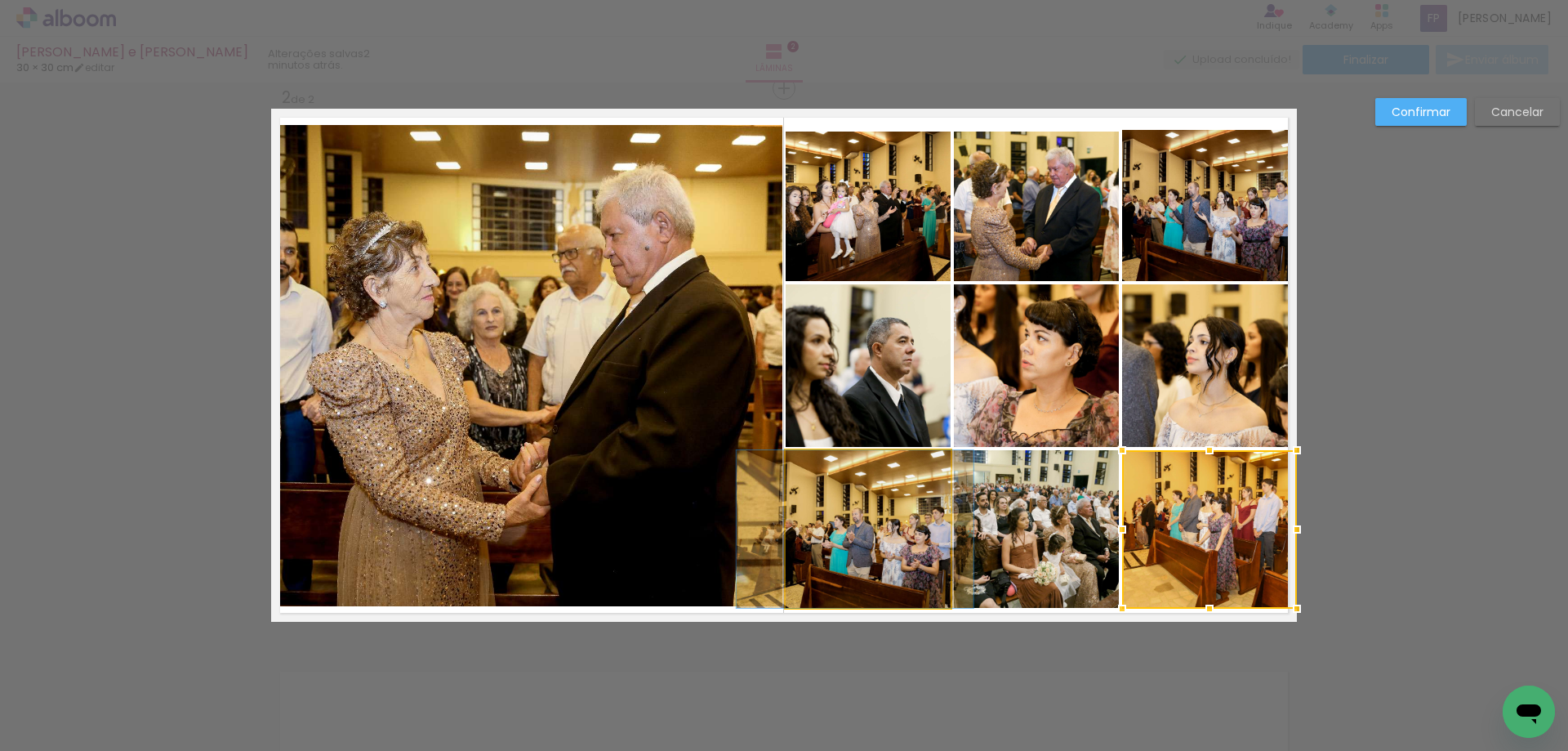
click at [913, 516] on quentale-photo at bounding box center [869, 529] width 165 height 158
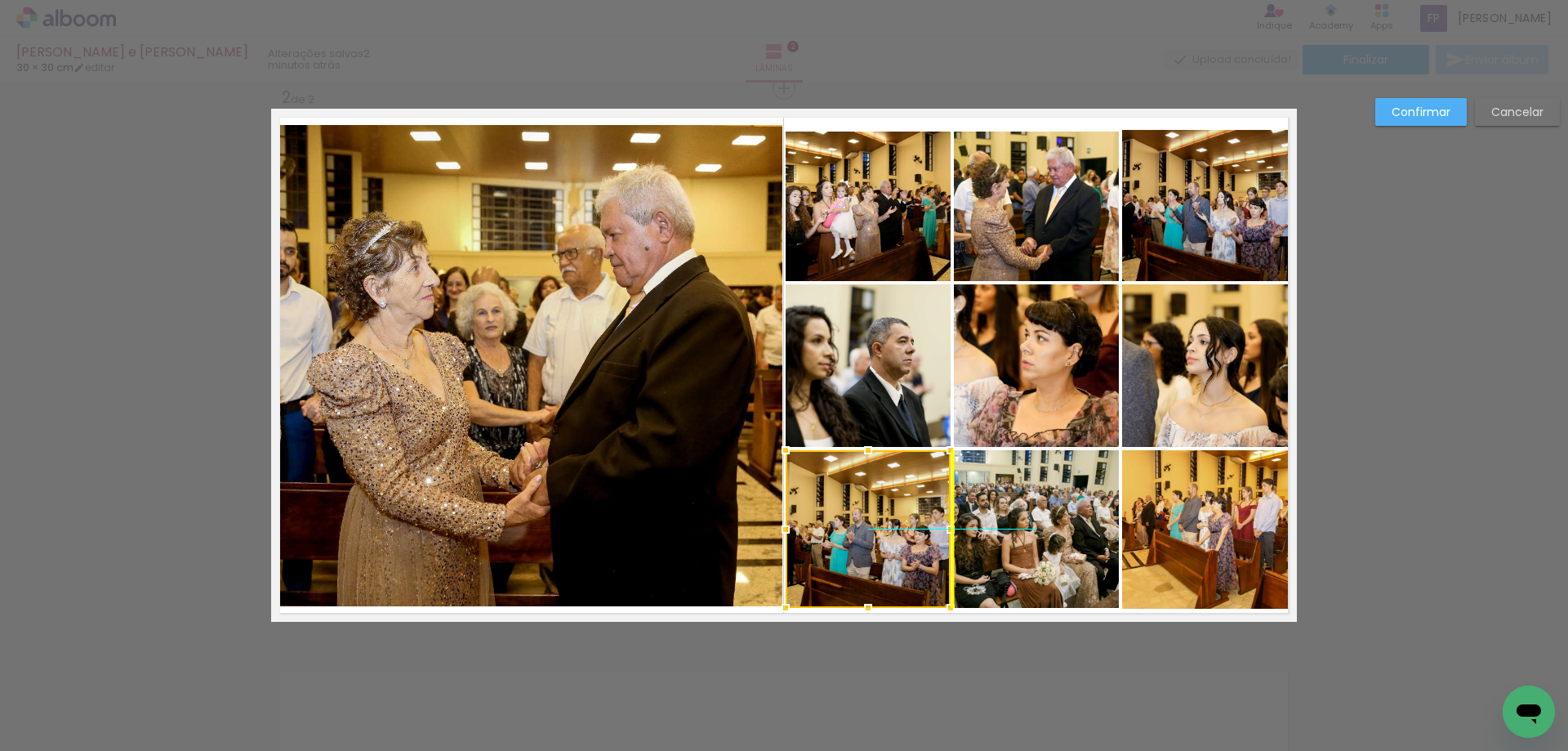
click at [871, 505] on div at bounding box center [869, 529] width 165 height 158
click at [1450, 504] on div "Confirmar Cancelar" at bounding box center [784, 357] width 1568 height 1700
click at [0, 0] on slot "Confirmar" at bounding box center [0, 0] width 0 height 0
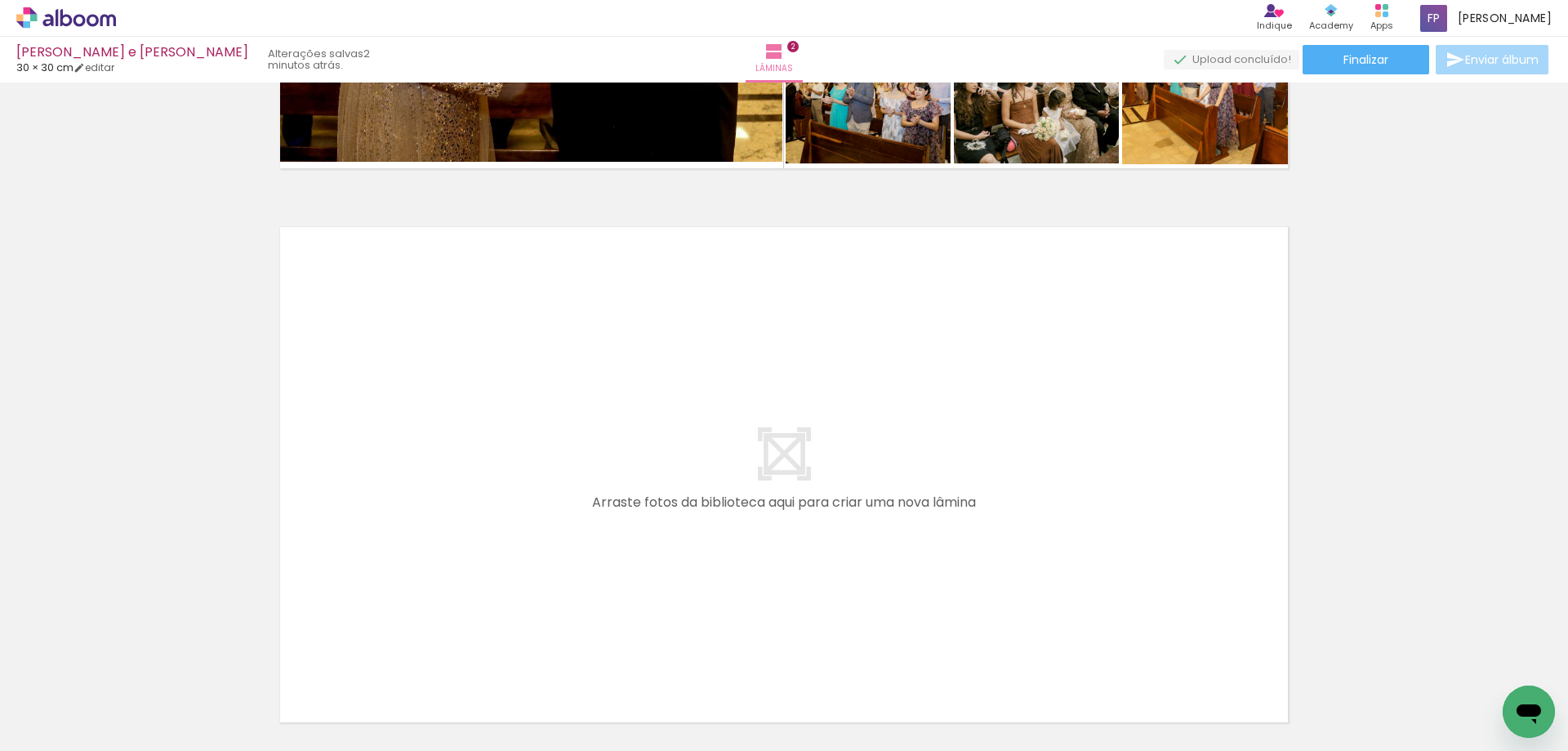
scroll to position [1022, 0]
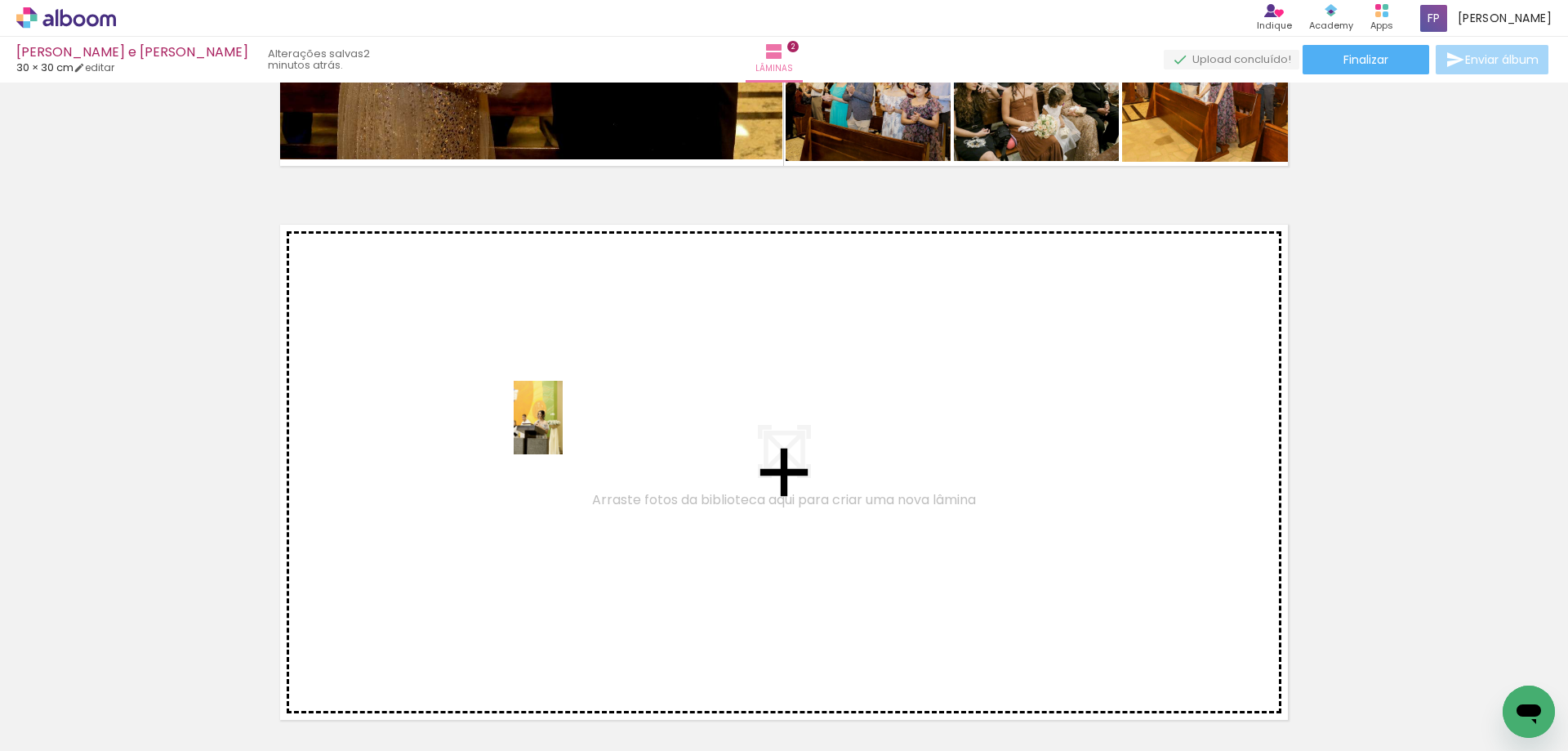
drag, startPoint x: 464, startPoint y: 705, endPoint x: 576, endPoint y: 411, distance: 314.6
click at [576, 411] on quentale-workspace at bounding box center [784, 375] width 1568 height 751
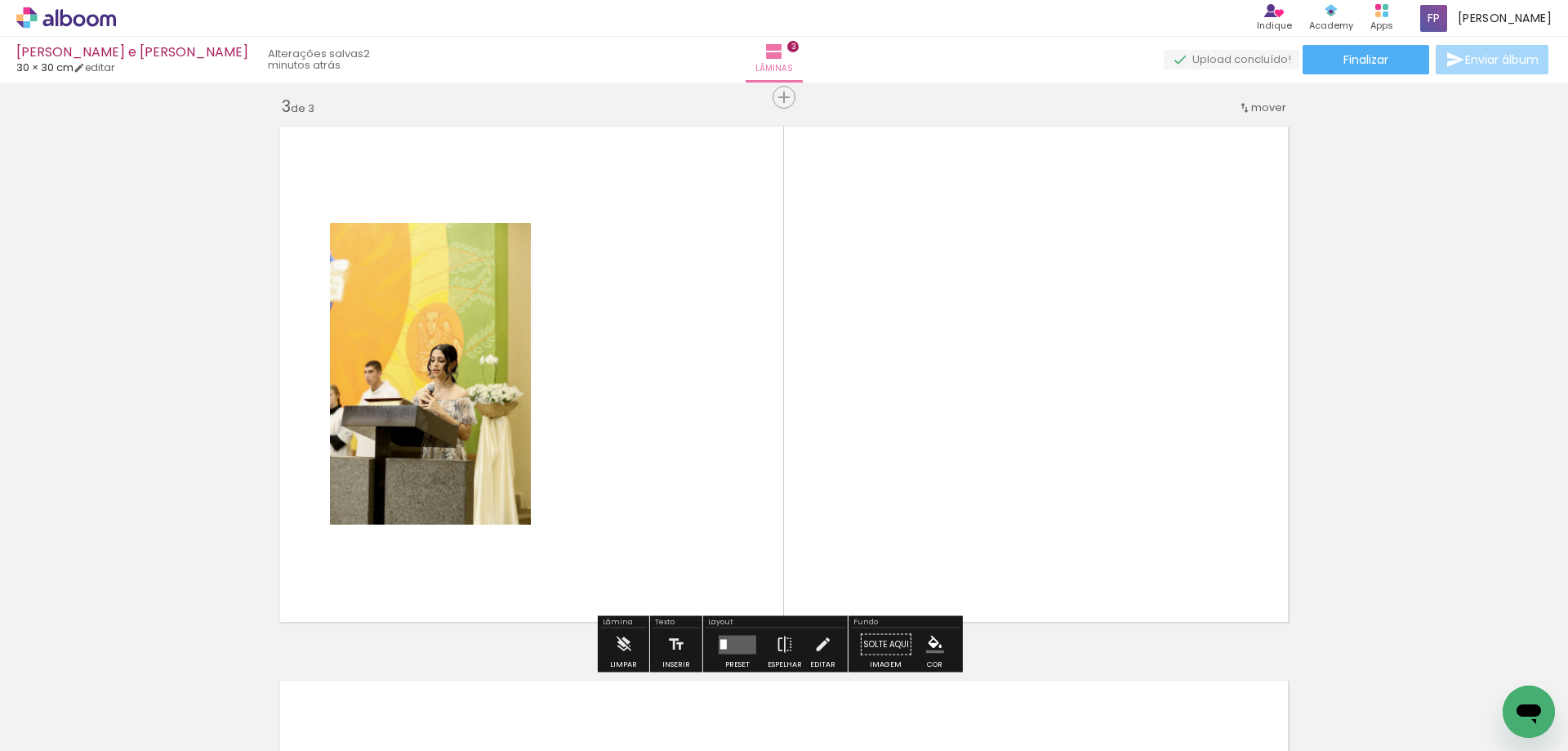
scroll to position [1129, 0]
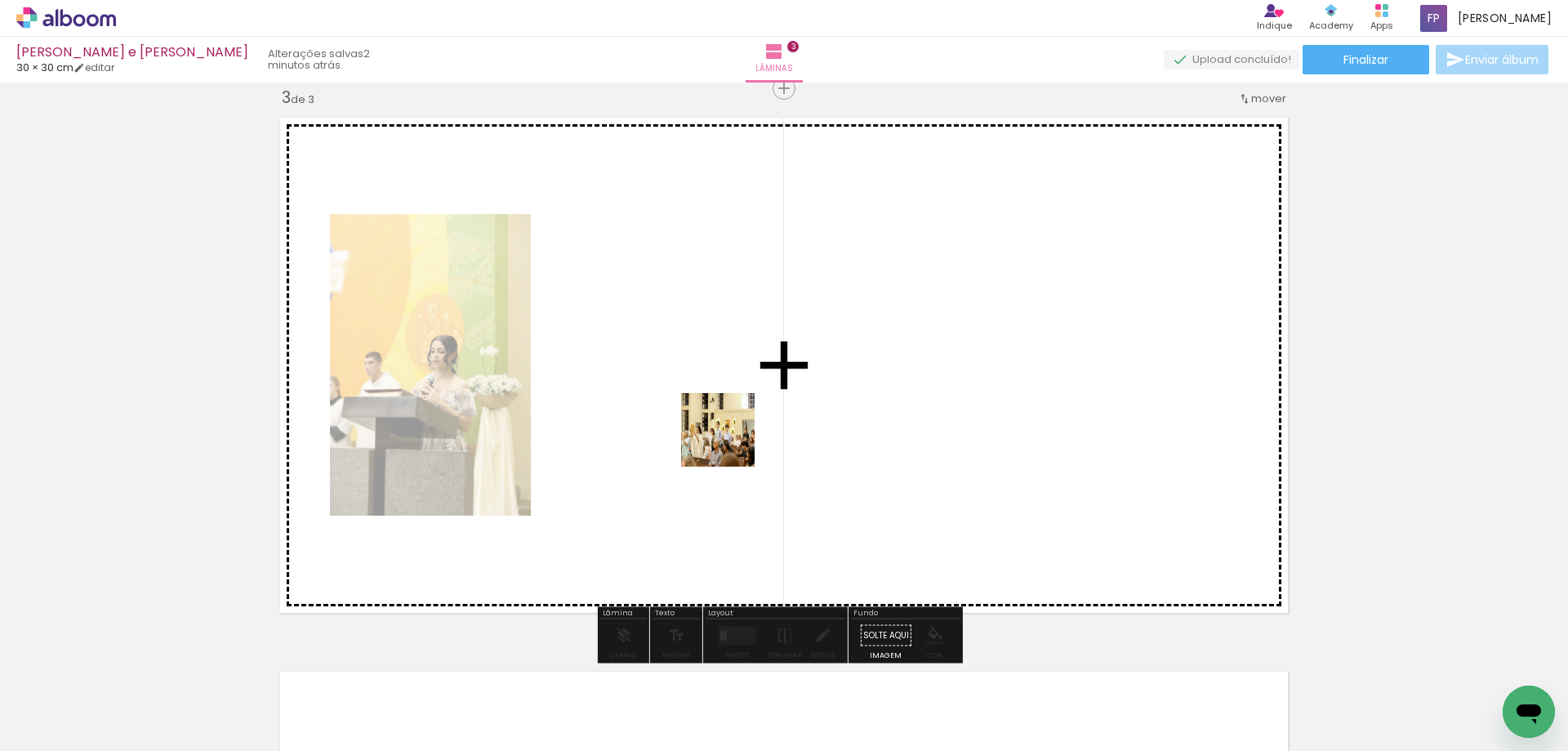
drag, startPoint x: 588, startPoint y: 694, endPoint x: 726, endPoint y: 599, distance: 167.5
click at [736, 422] on quentale-workspace at bounding box center [784, 375] width 1568 height 751
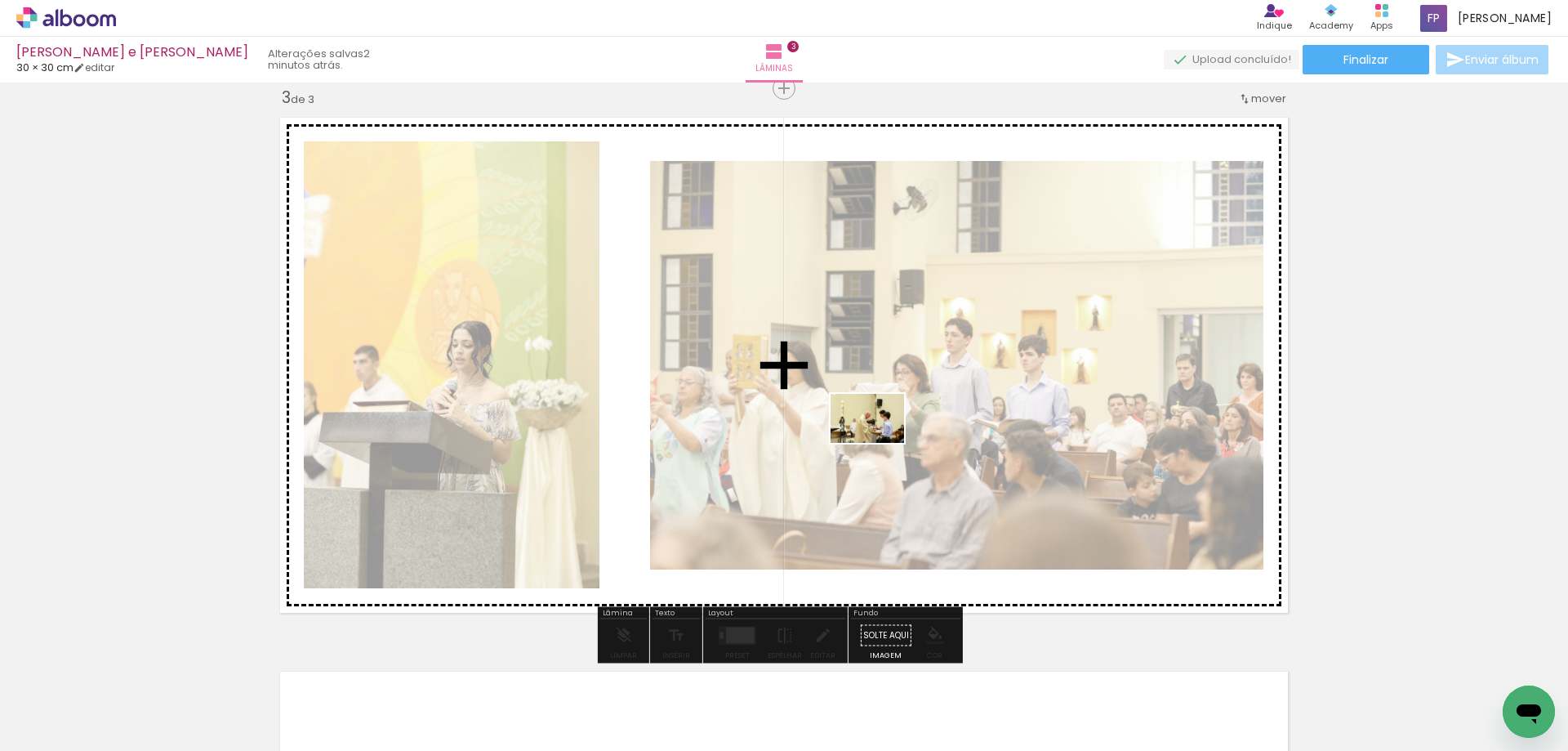
drag, startPoint x: 656, startPoint y: 702, endPoint x: 880, endPoint y: 443, distance: 342.4
click at [880, 443] on quentale-workspace at bounding box center [784, 375] width 1568 height 751
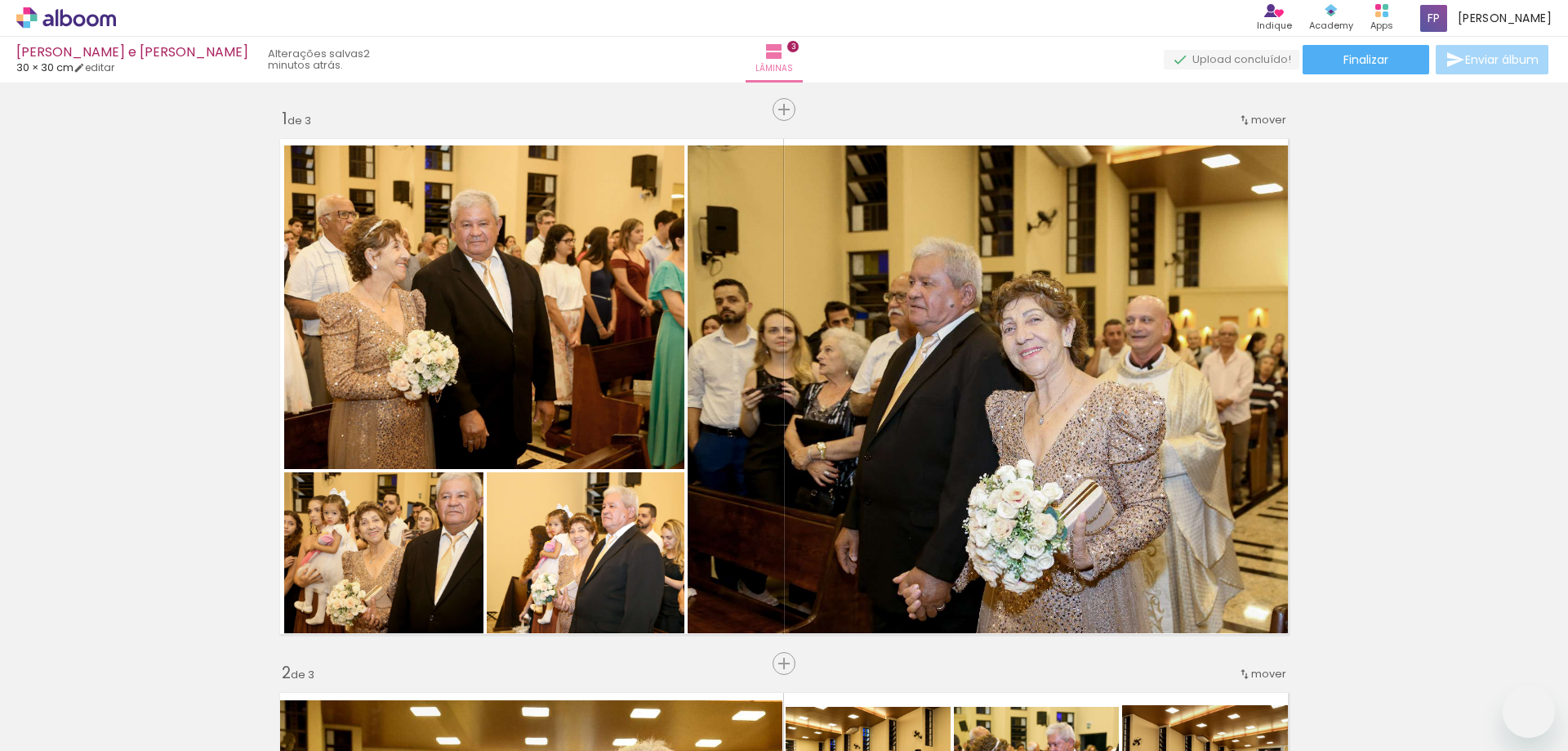
click at [624, 427] on quentale-workspace at bounding box center [784, 375] width 1568 height 751
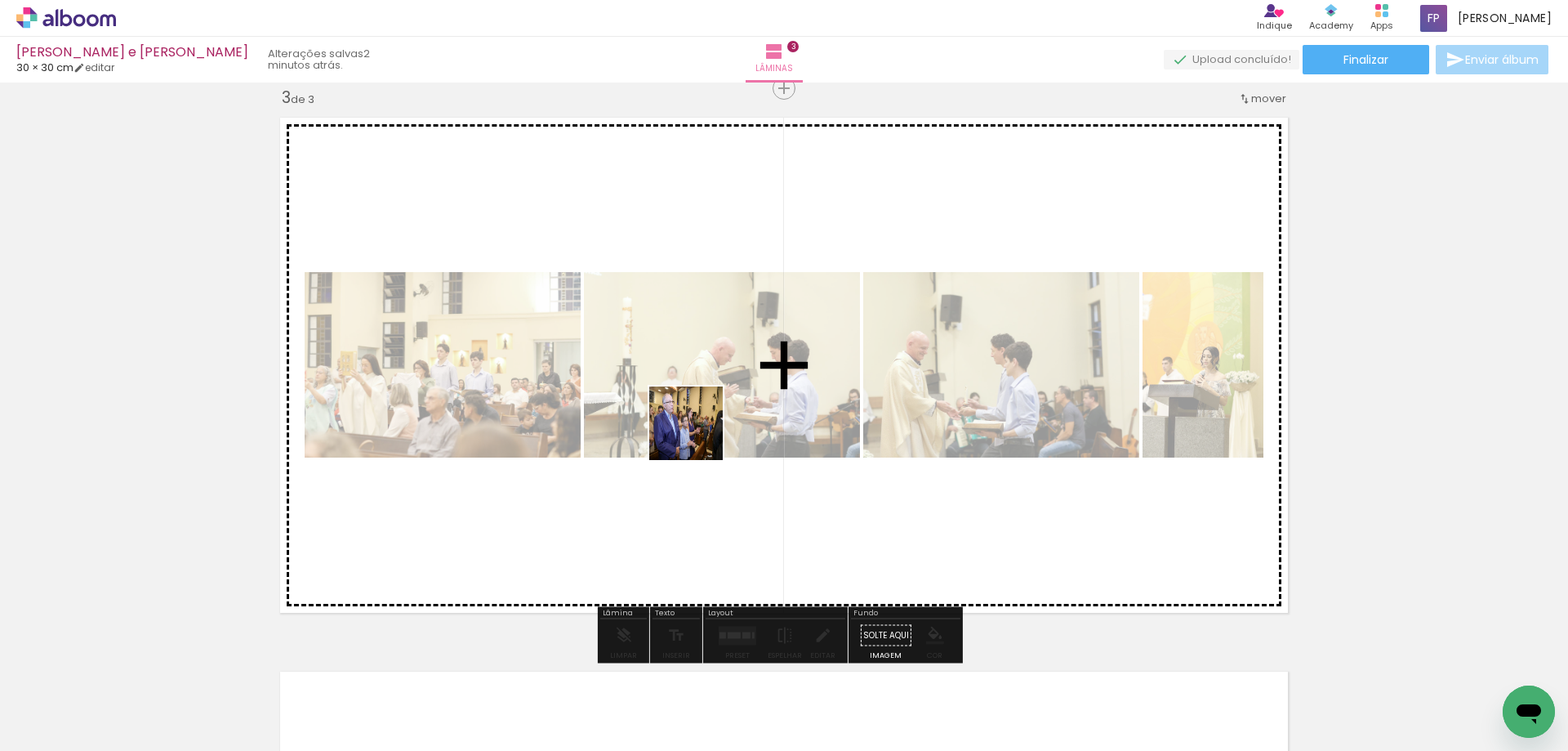
scroll to position [0, 978]
drag, startPoint x: 848, startPoint y: 702, endPoint x: 699, endPoint y: 433, distance: 307.5
click at [699, 433] on quentale-workspace at bounding box center [784, 375] width 1568 height 751
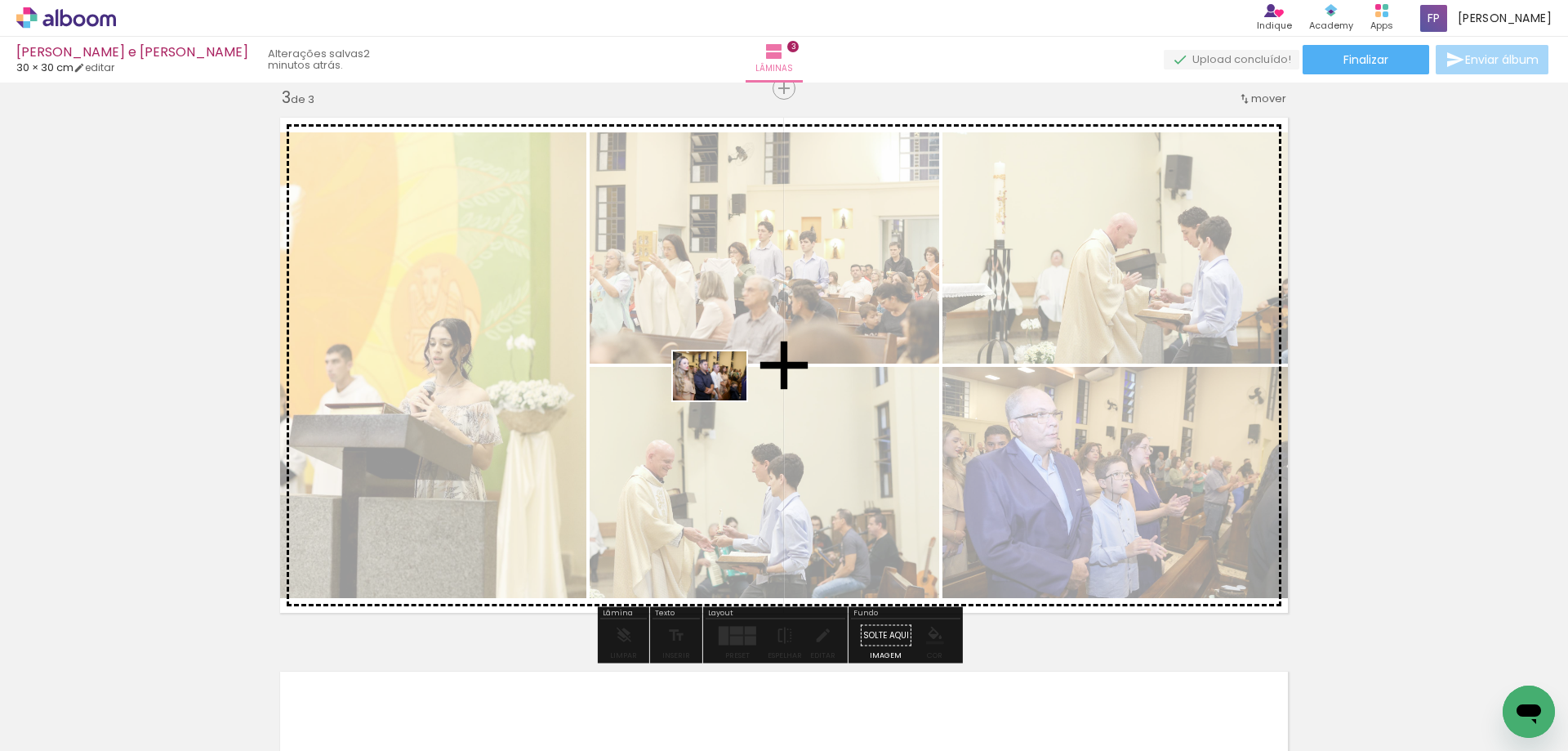
drag, startPoint x: 943, startPoint y: 704, endPoint x: 722, endPoint y: 400, distance: 375.8
click at [722, 400] on quentale-workspace at bounding box center [784, 375] width 1568 height 751
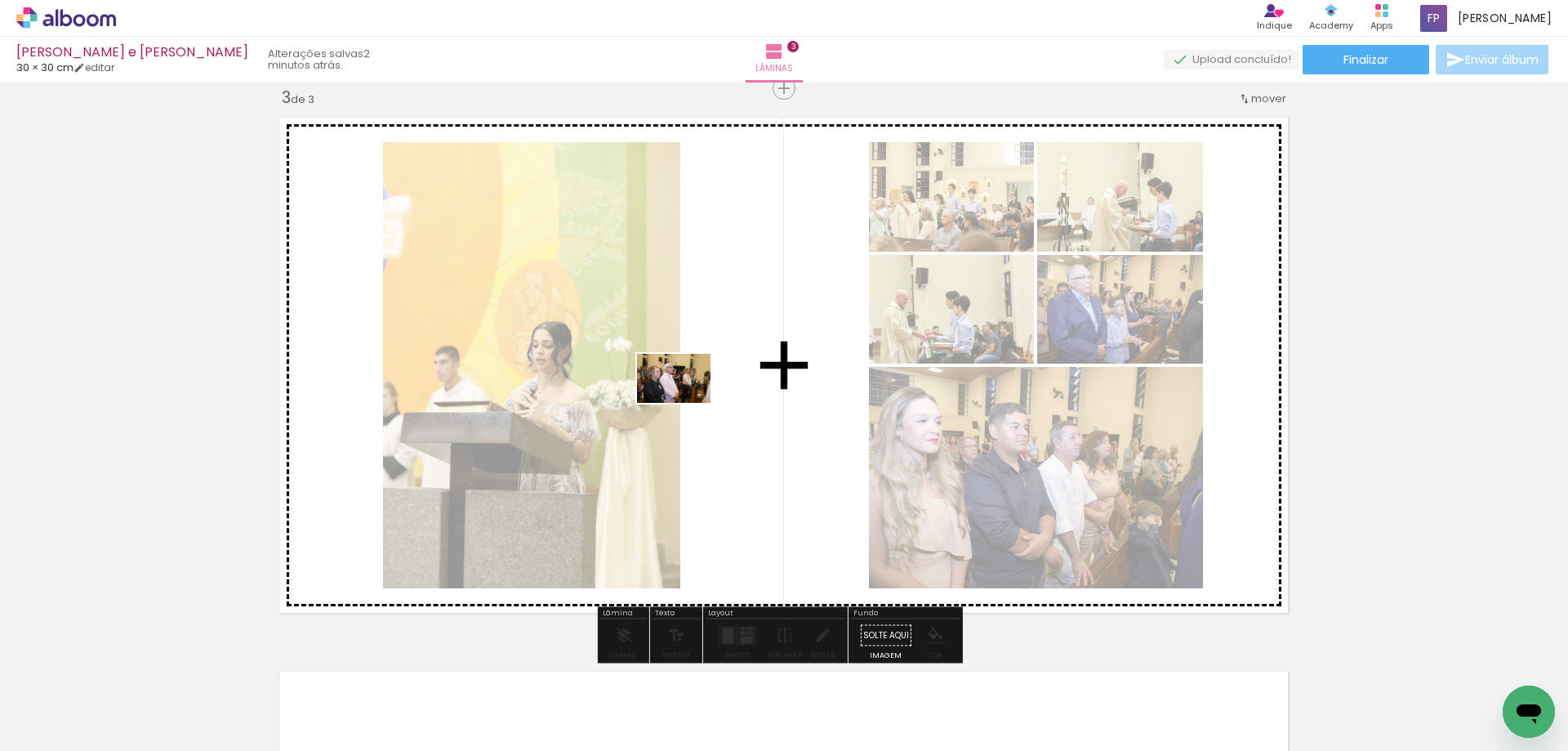
drag, startPoint x: 1032, startPoint y: 711, endPoint x: 686, endPoint y: 403, distance: 463.2
click at [686, 403] on quentale-workspace at bounding box center [784, 375] width 1568 height 751
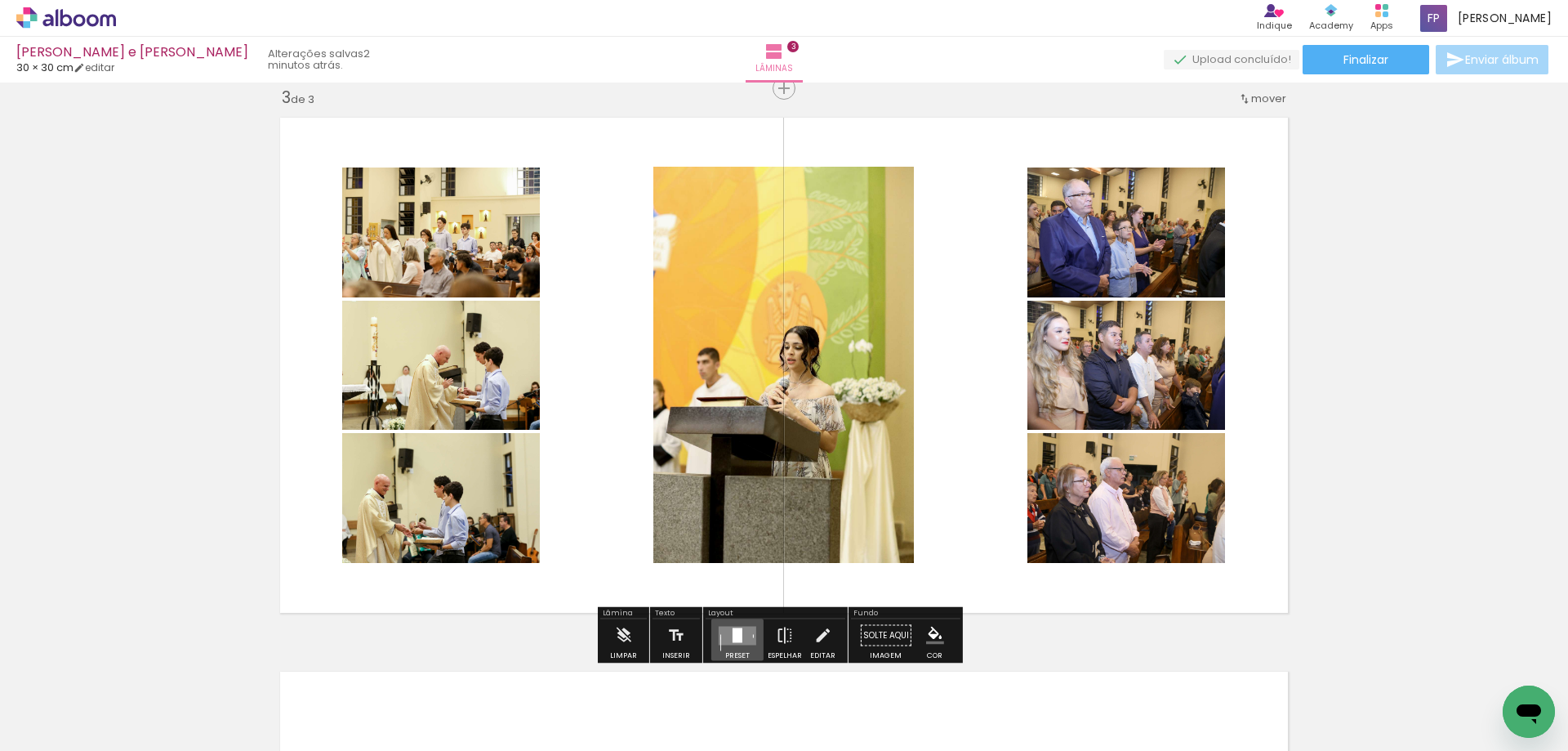
click at [733, 639] on div at bounding box center [737, 634] width 9 height 15
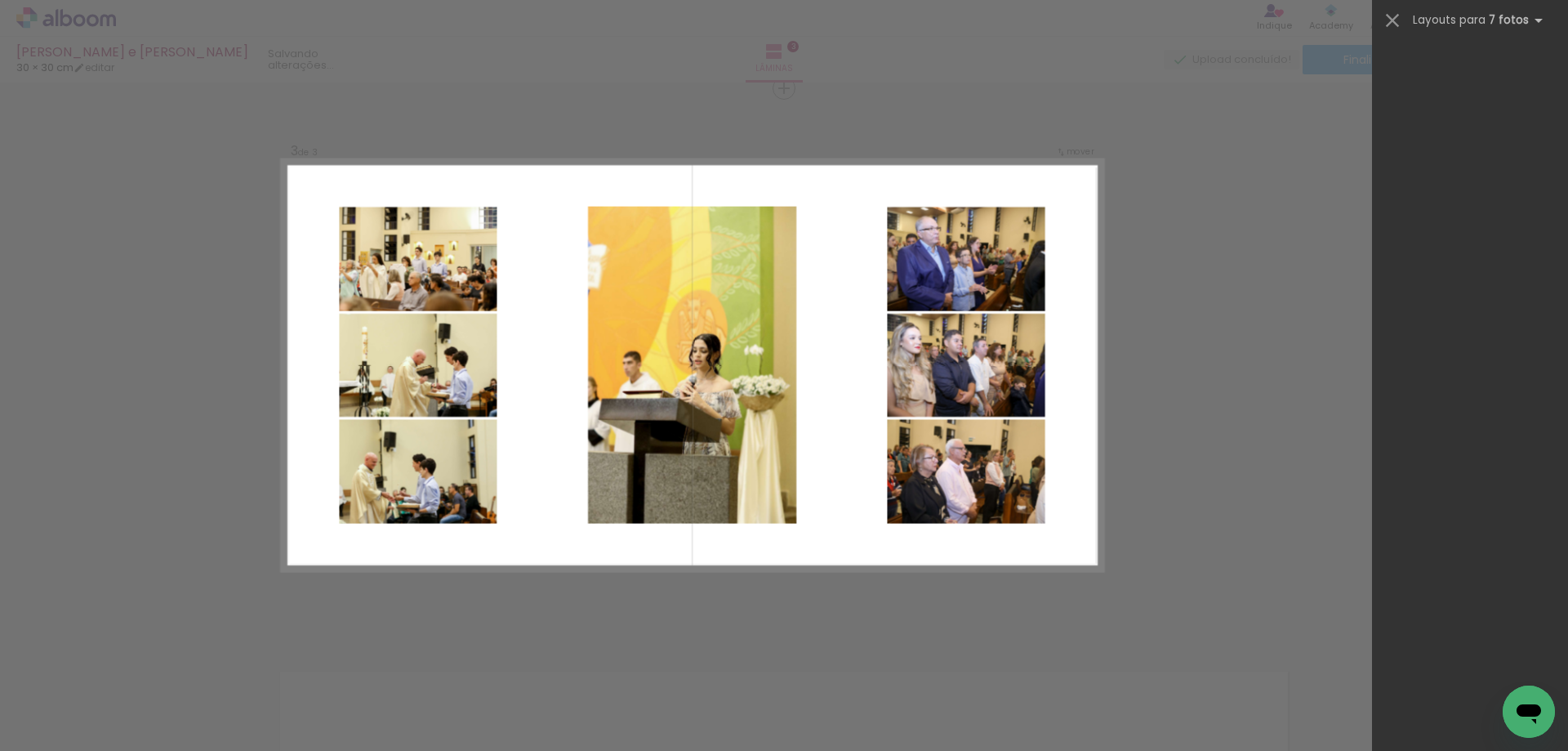
scroll to position [0, 0]
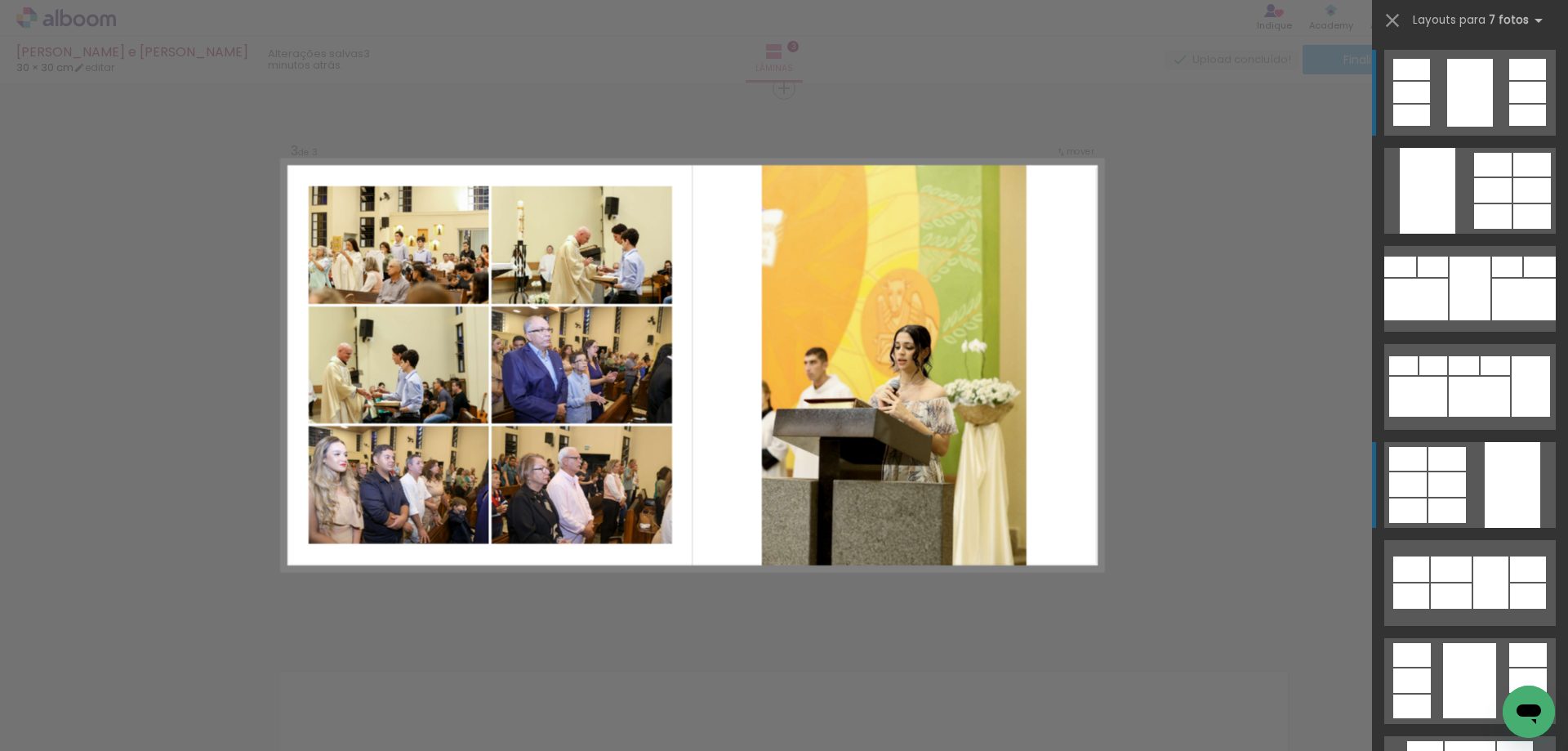
click at [1492, 320] on div at bounding box center [1524, 300] width 64 height 42
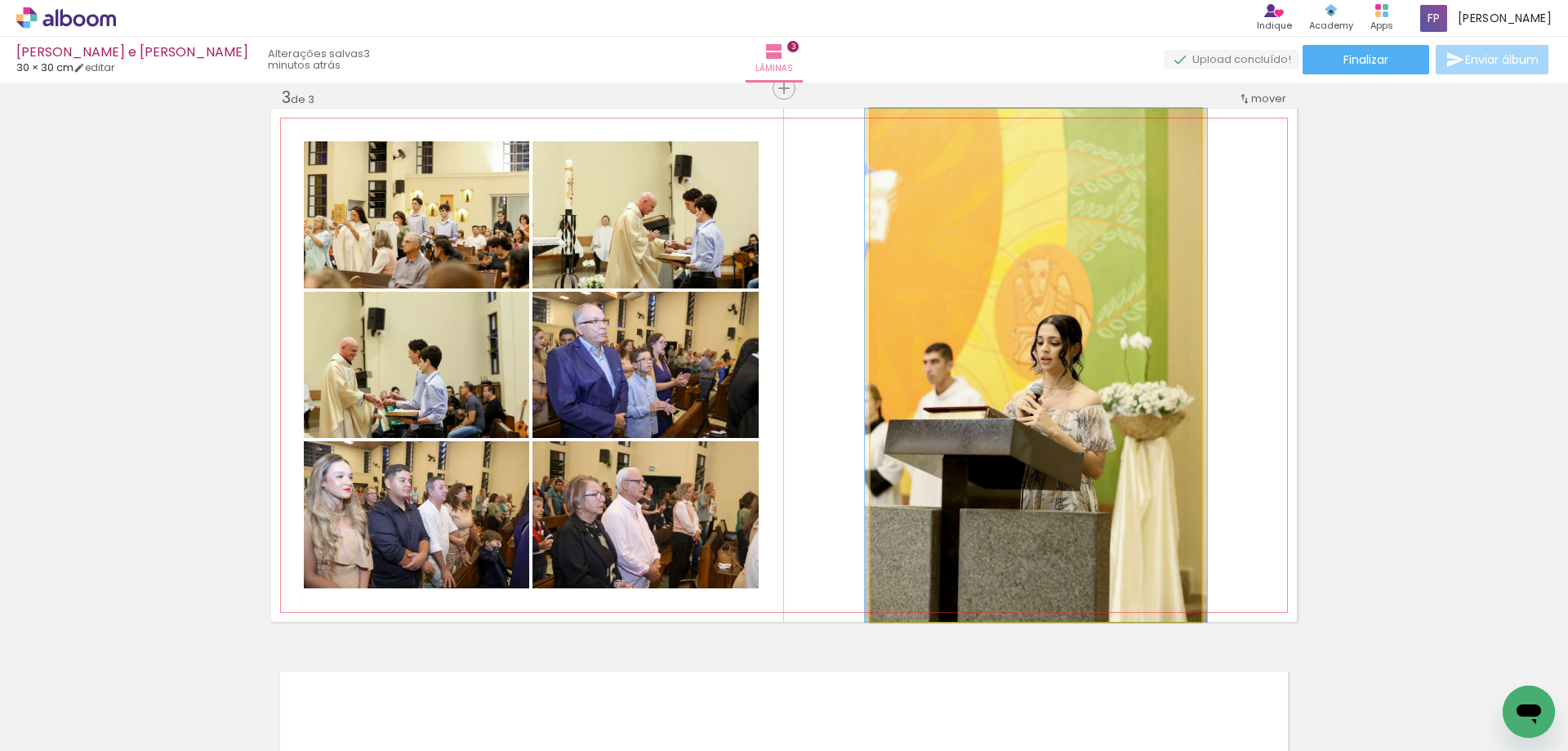
click at [1057, 414] on quentale-photo at bounding box center [1036, 366] width 330 height 513
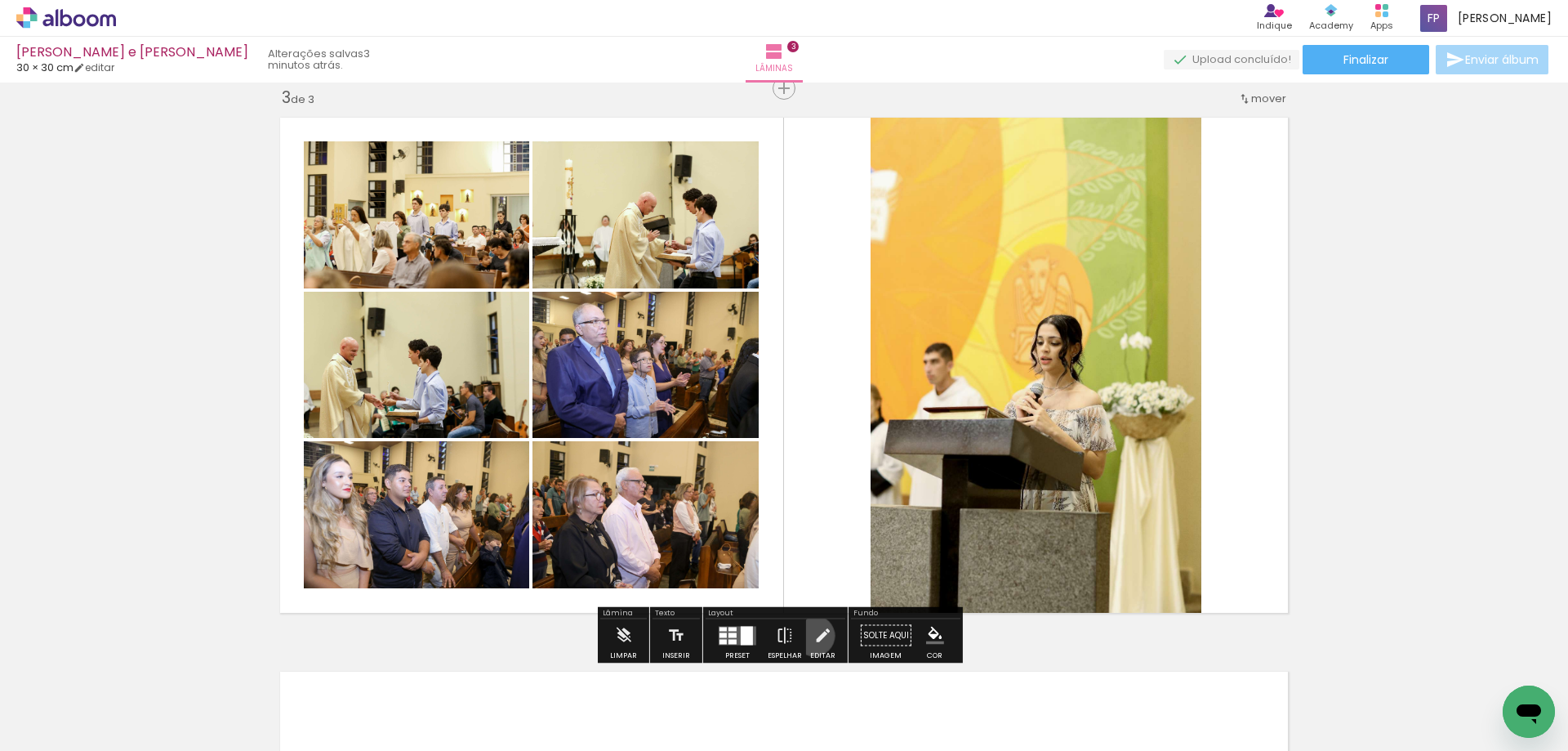
drag, startPoint x: 810, startPoint y: 635, endPoint x: 972, endPoint y: 469, distance: 231.9
click at [814, 635] on iron-icon at bounding box center [822, 635] width 18 height 33
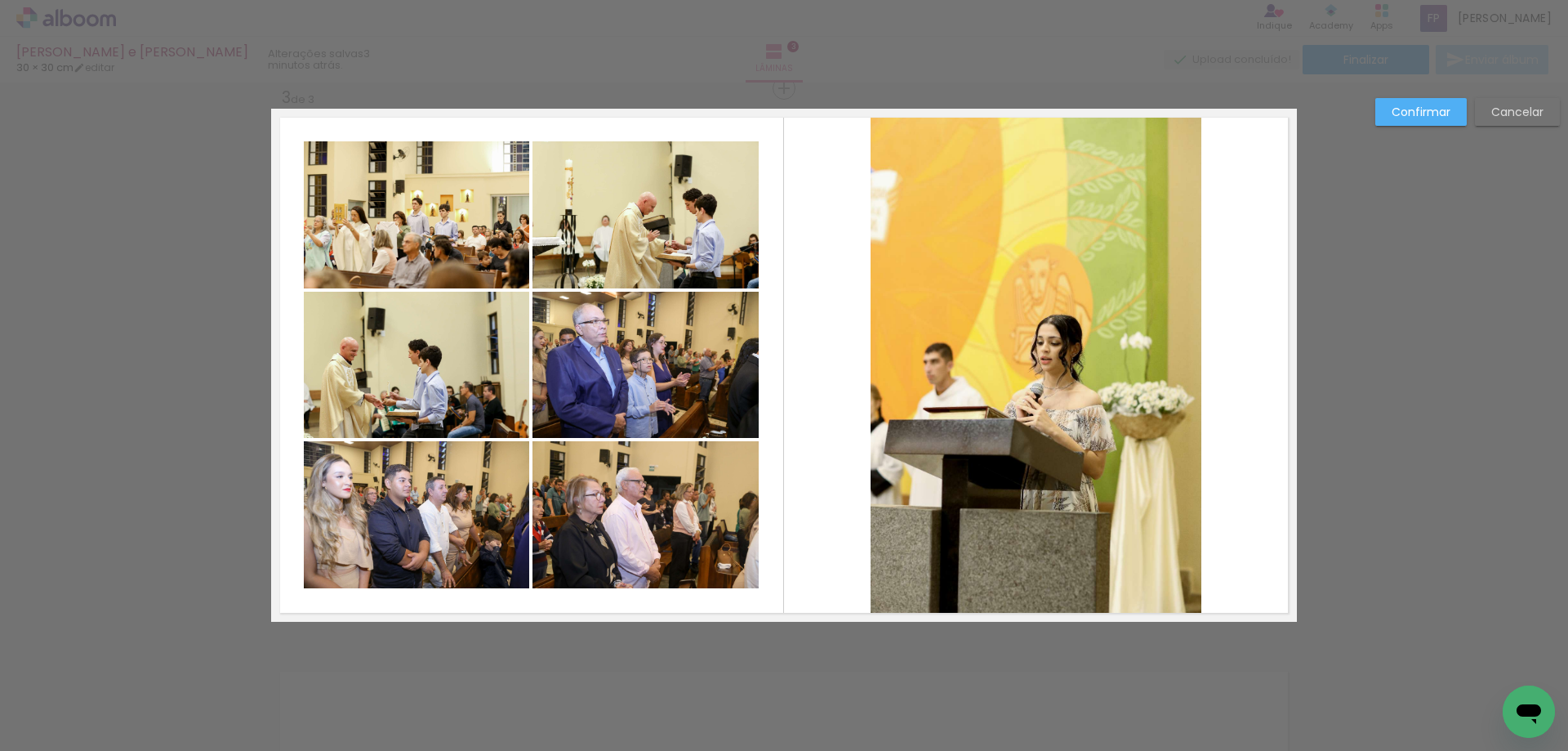
click at [931, 398] on quentale-photo at bounding box center [1036, 366] width 330 height 513
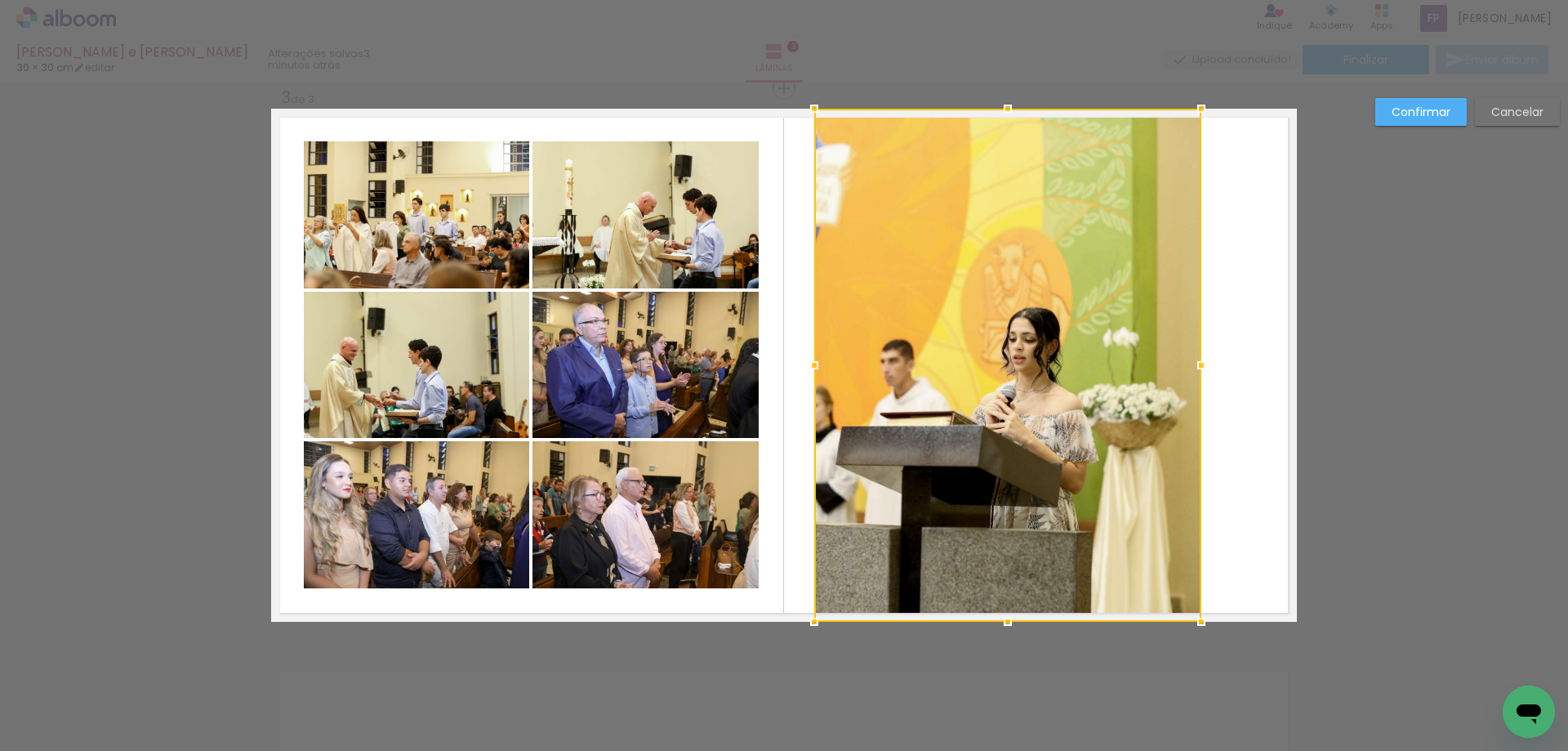
drag, startPoint x: 864, startPoint y: 362, endPoint x: 815, endPoint y: 360, distance: 49.0
click at [815, 360] on div at bounding box center [814, 365] width 33 height 33
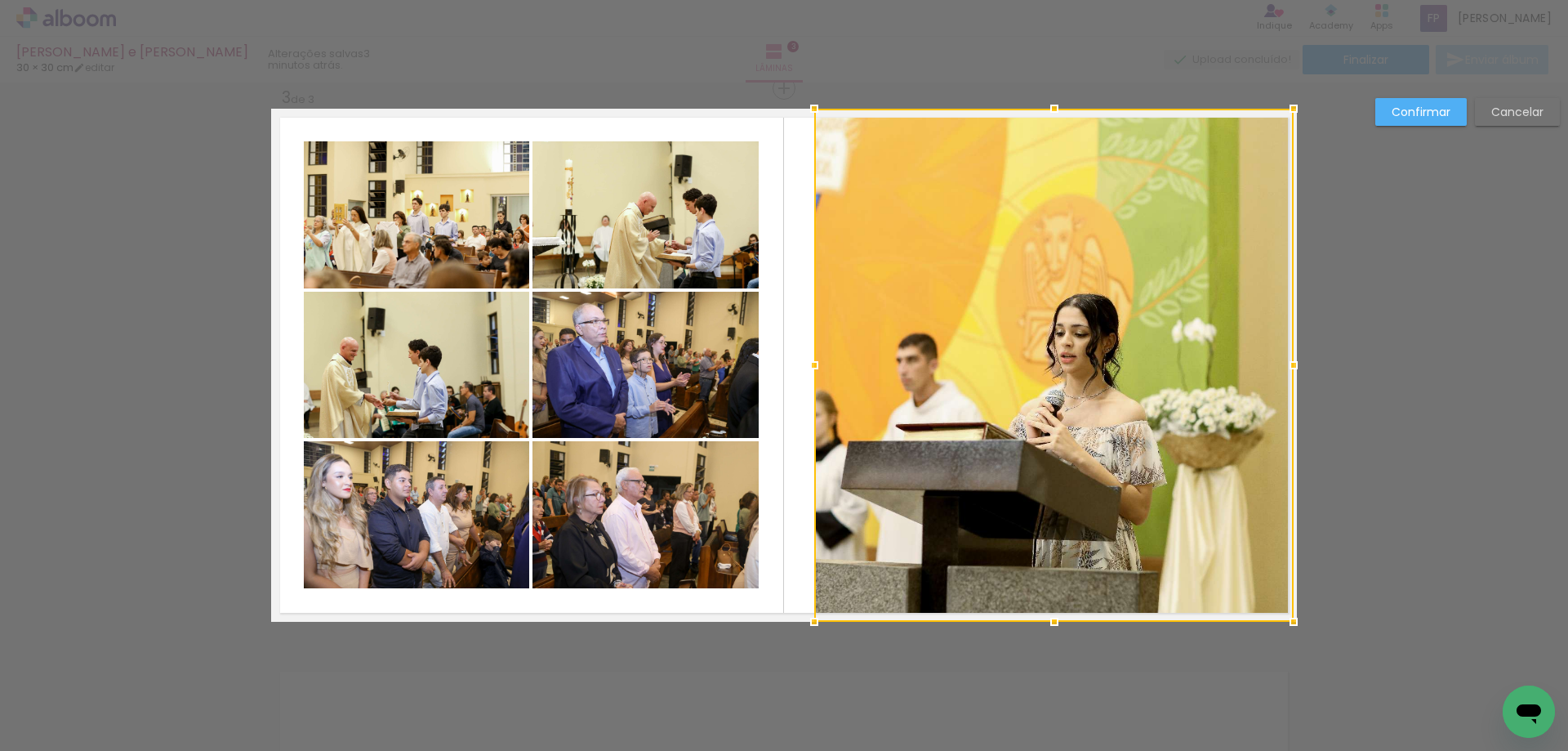
drag, startPoint x: 1198, startPoint y: 370, endPoint x: 1046, endPoint y: 391, distance: 153.4
click at [1283, 369] on div at bounding box center [1294, 365] width 33 height 33
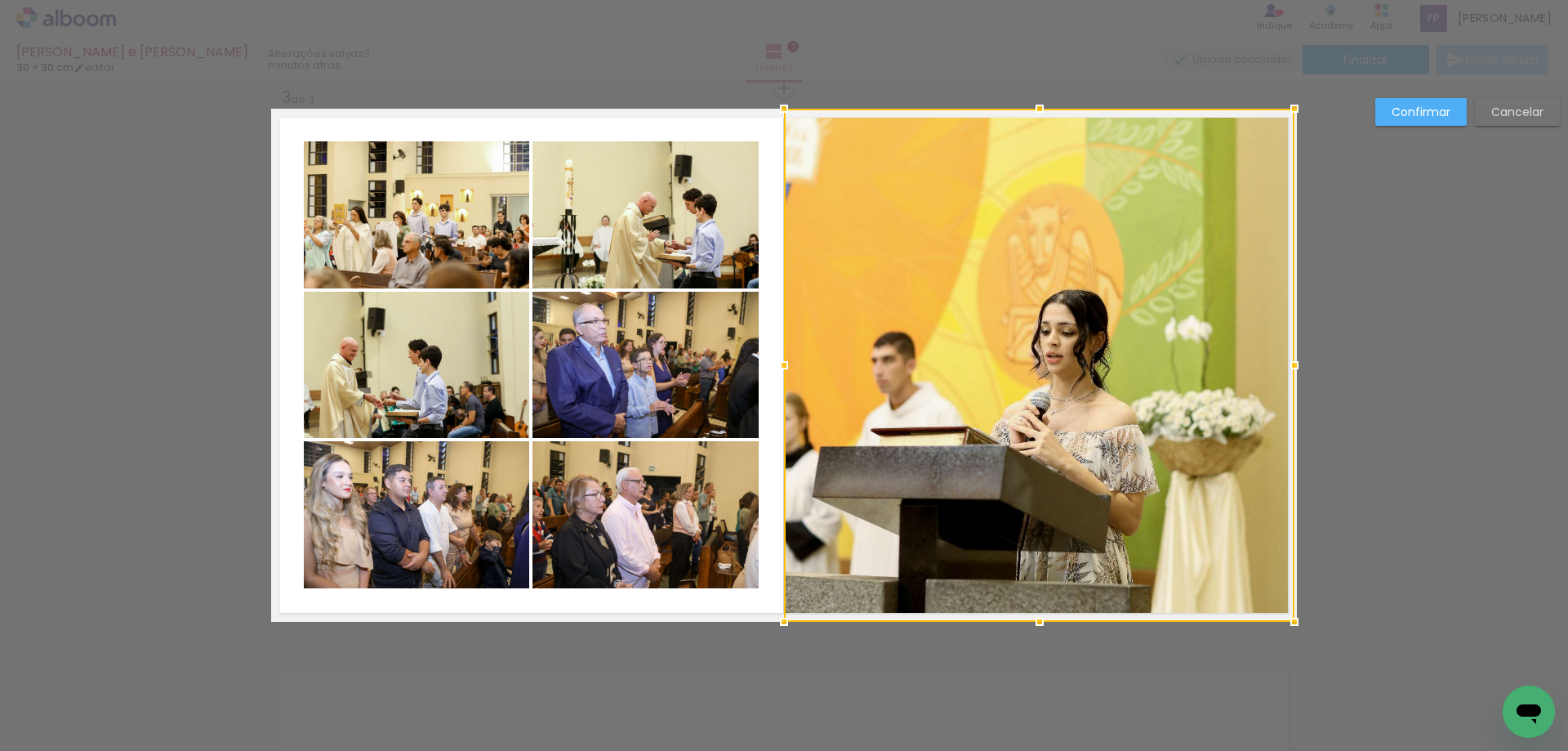
drag, startPoint x: 814, startPoint y: 368, endPoint x: 790, endPoint y: 366, distance: 24.1
click at [790, 366] on div at bounding box center [784, 365] width 33 height 33
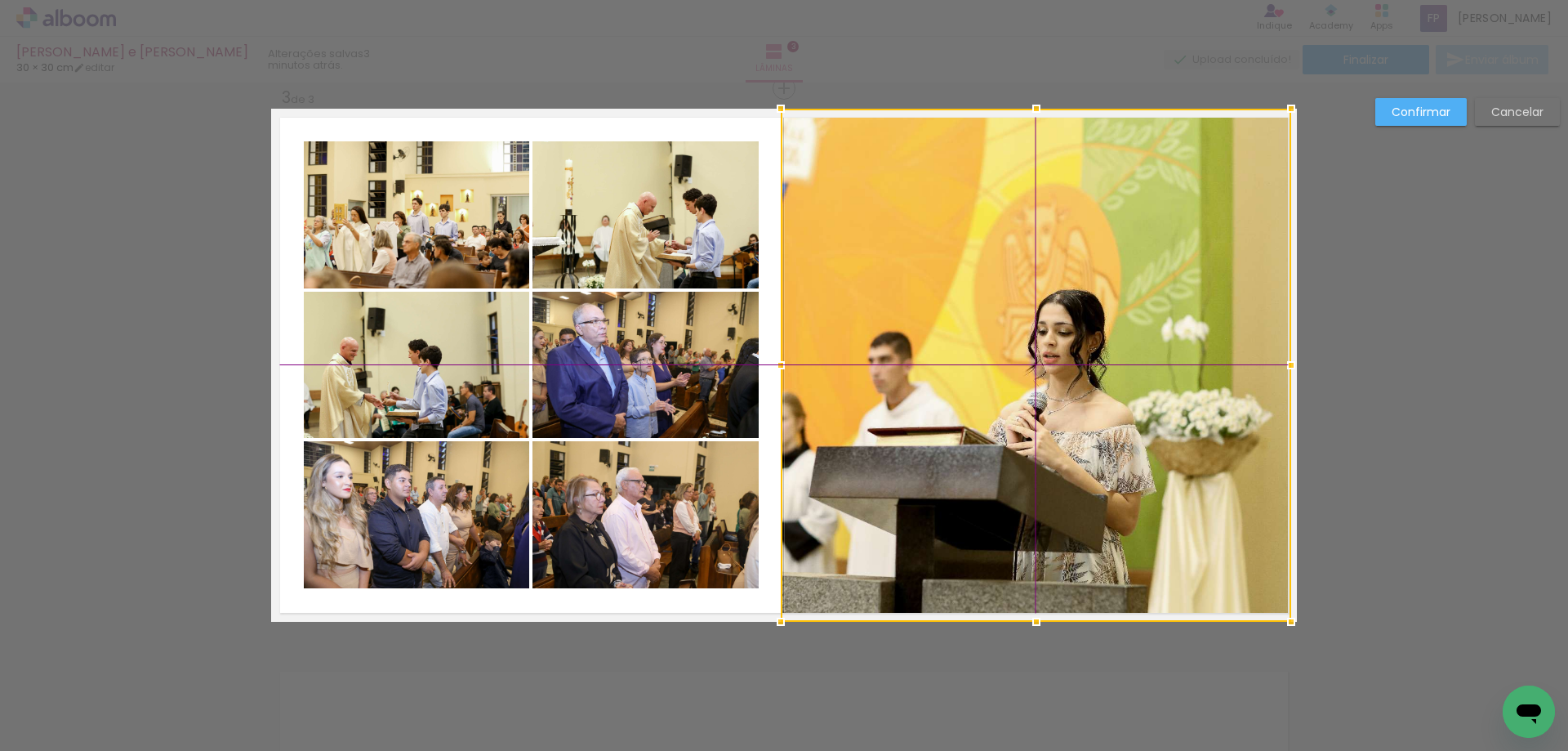
drag, startPoint x: 1026, startPoint y: 393, endPoint x: 1030, endPoint y: 377, distance: 16.5
click at [1030, 377] on div at bounding box center [1036, 366] width 511 height 513
click at [0, 0] on slot "Confirmar" at bounding box center [0, 0] width 0 height 0
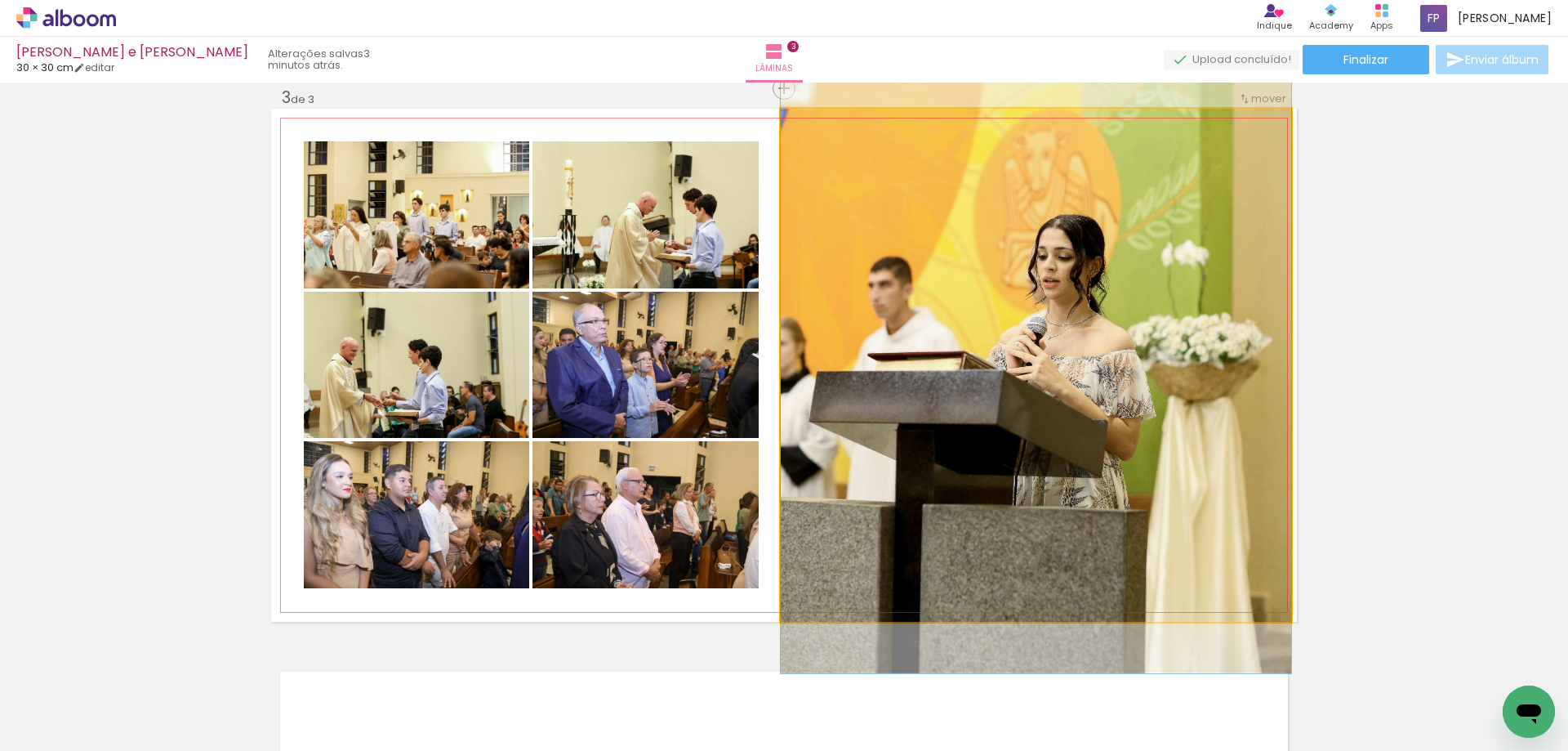
drag, startPoint x: 1061, startPoint y: 366, endPoint x: 1083, endPoint y: 291, distance: 78.2
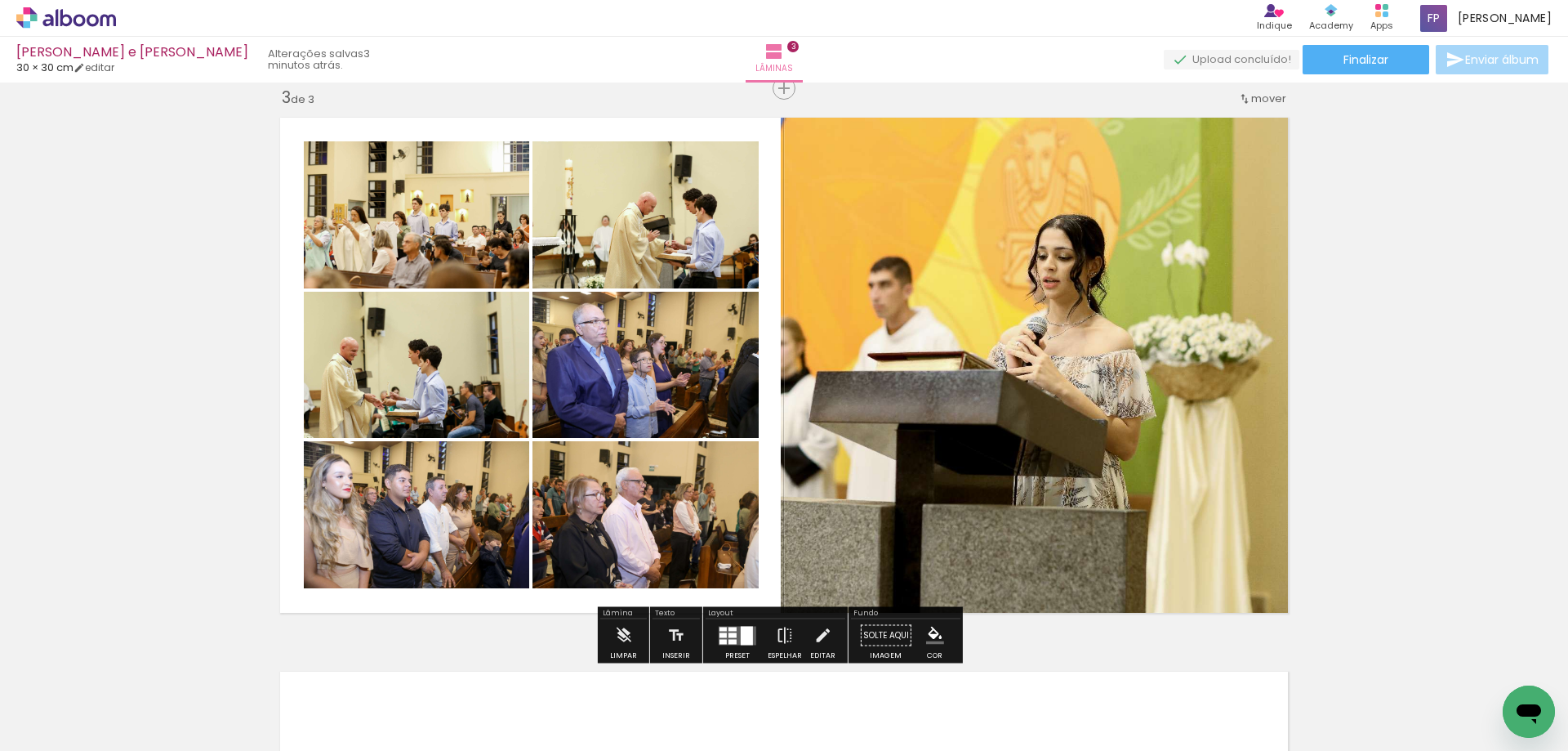
click at [1410, 365] on div "Inserir lâmina 1 de 3 Inserir lâmina 2 de 3 Inserir lâmina 3 de 3" at bounding box center [784, 67] width 1568 height 2216
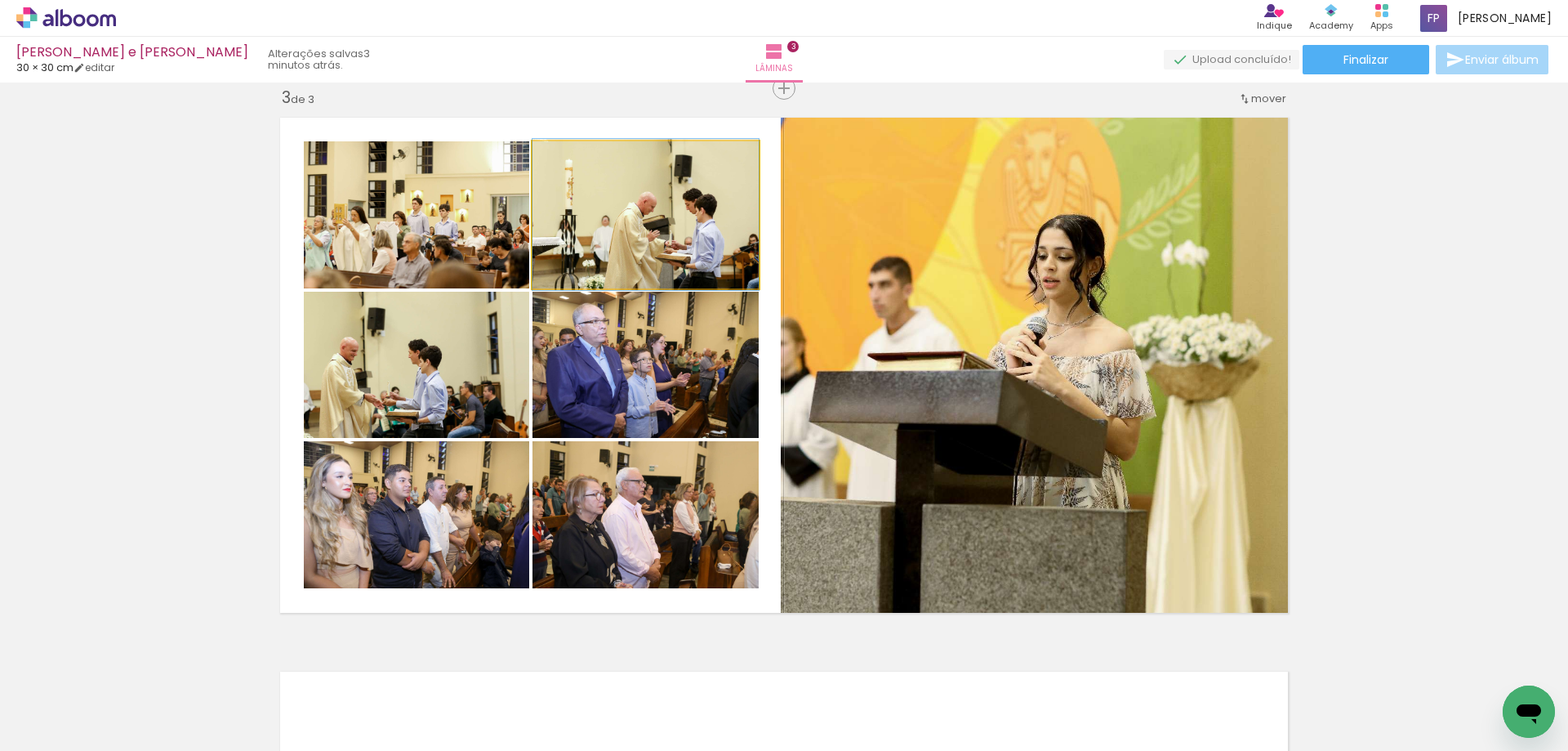
click at [672, 261] on quentale-photo at bounding box center [646, 215] width 227 height 147
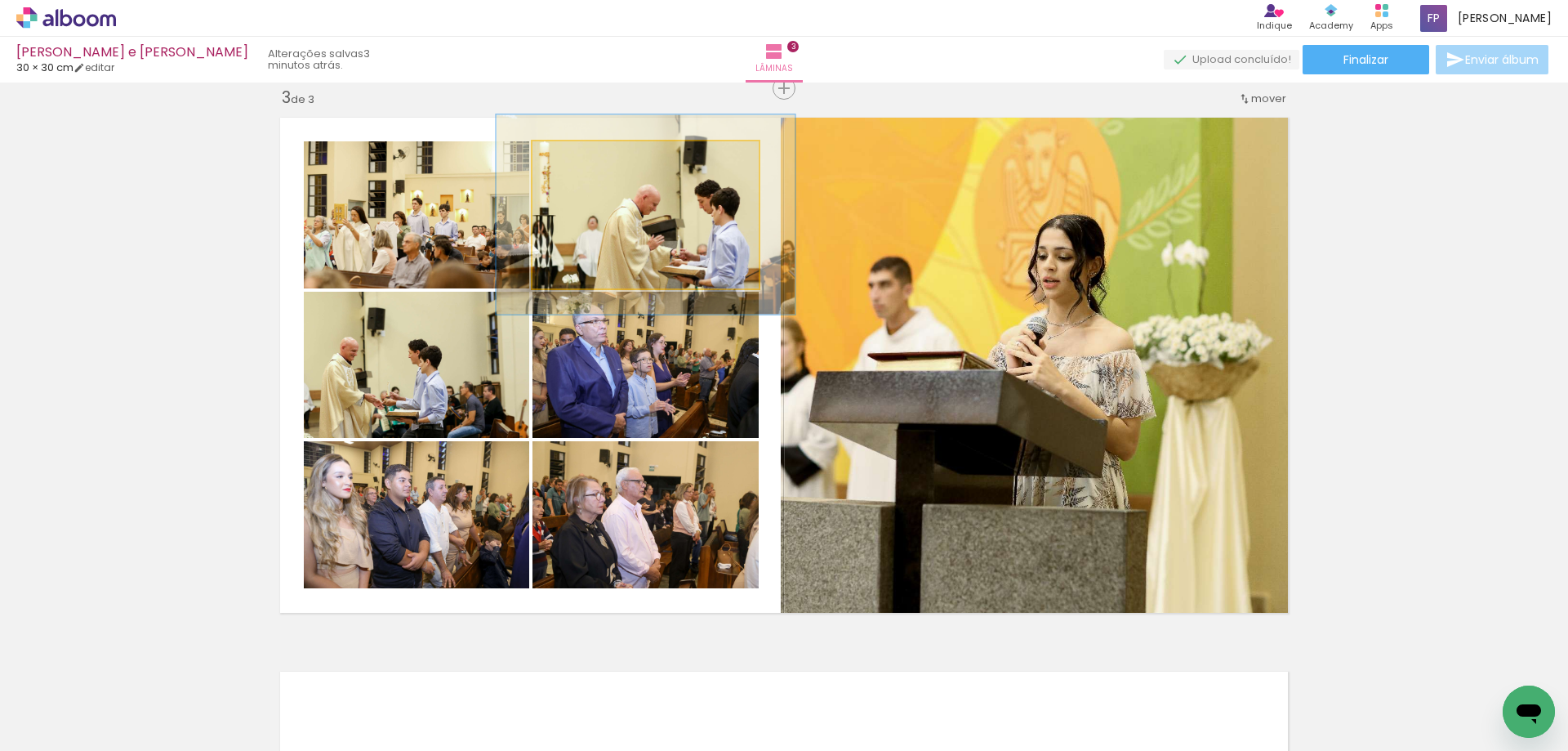
drag, startPoint x: 569, startPoint y: 159, endPoint x: 587, endPoint y: 164, distance: 18.7
type paper-slider "132"
click at [587, 164] on div at bounding box center [589, 158] width 15 height 15
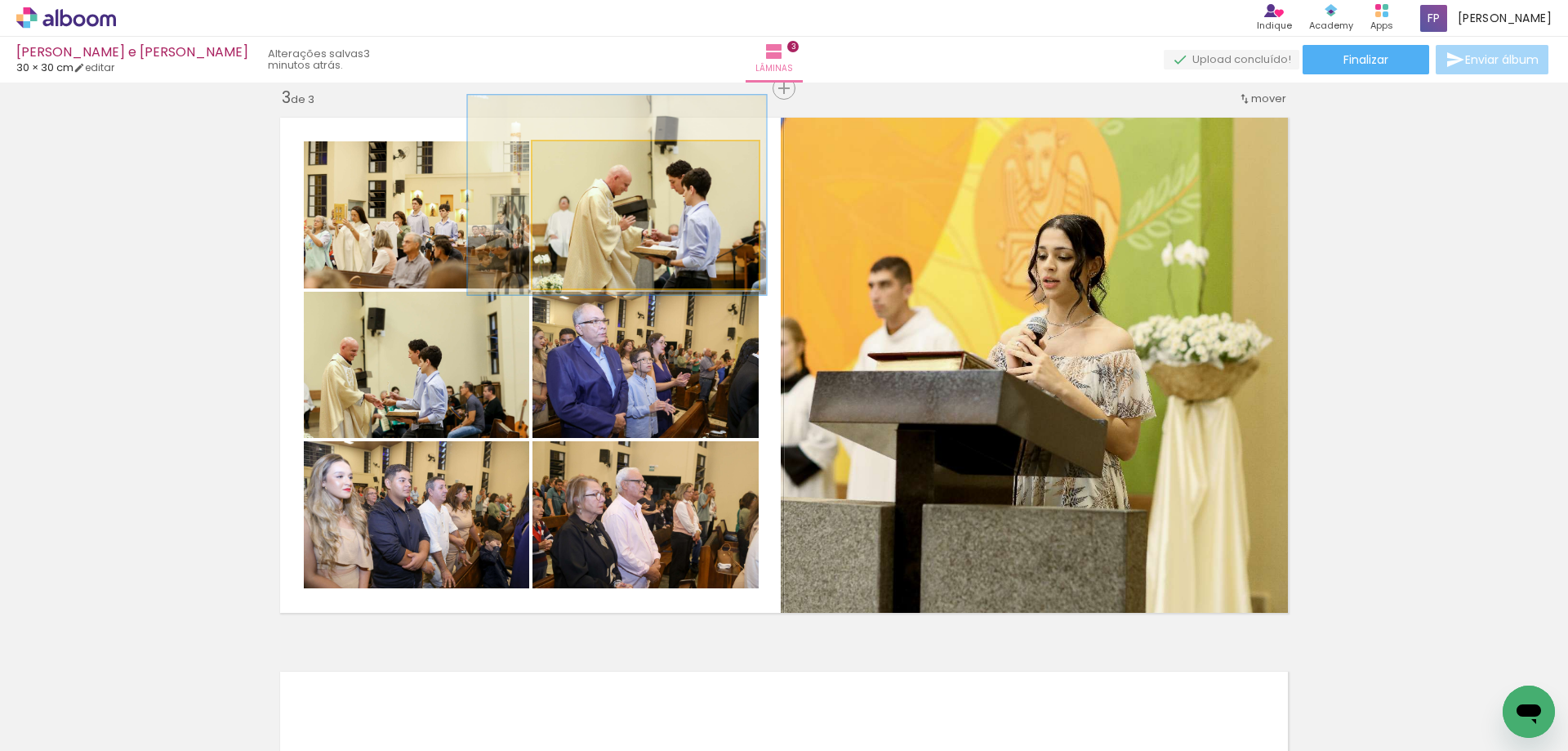
drag, startPoint x: 651, startPoint y: 235, endPoint x: 621, endPoint y: 215, distance: 36.1
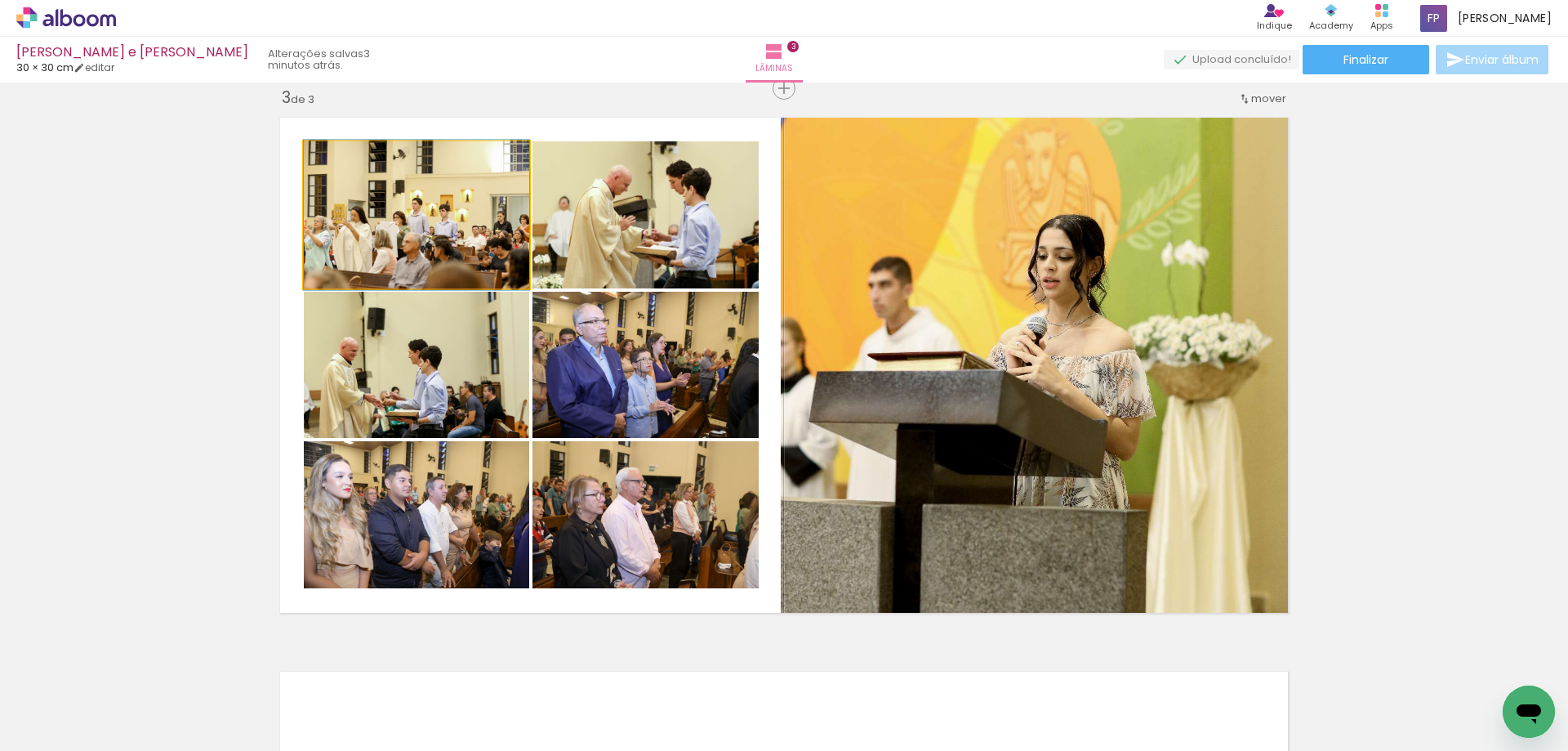
click at [407, 222] on quentale-photo at bounding box center [416, 215] width 226 height 147
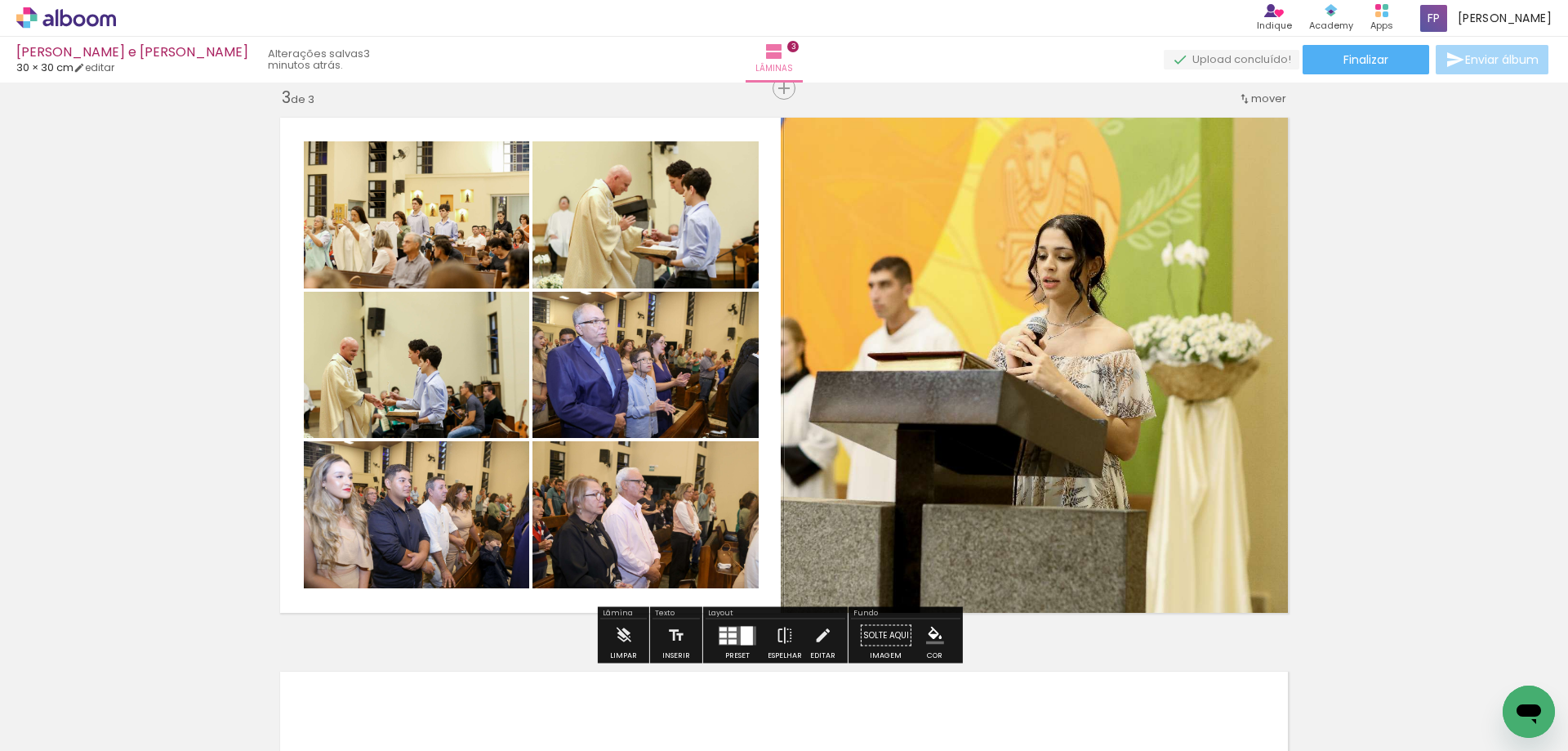
click at [0, 0] on paper-item at bounding box center [0, 0] width 0 height 0
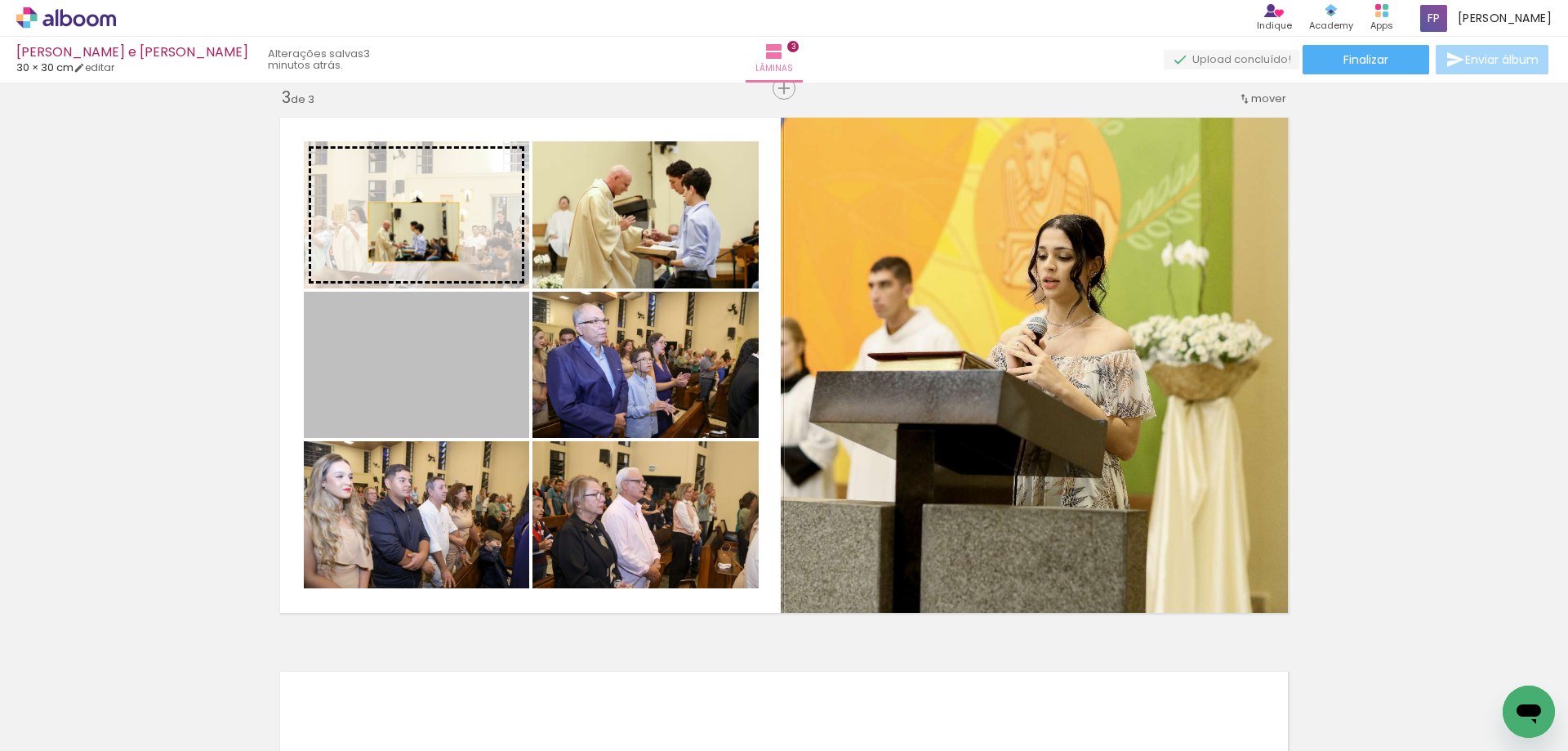
drag, startPoint x: 404, startPoint y: 372, endPoint x: 408, endPoint y: 232, distance: 140.1
click at [0, 0] on slot at bounding box center [0, 0] width 0 height 0
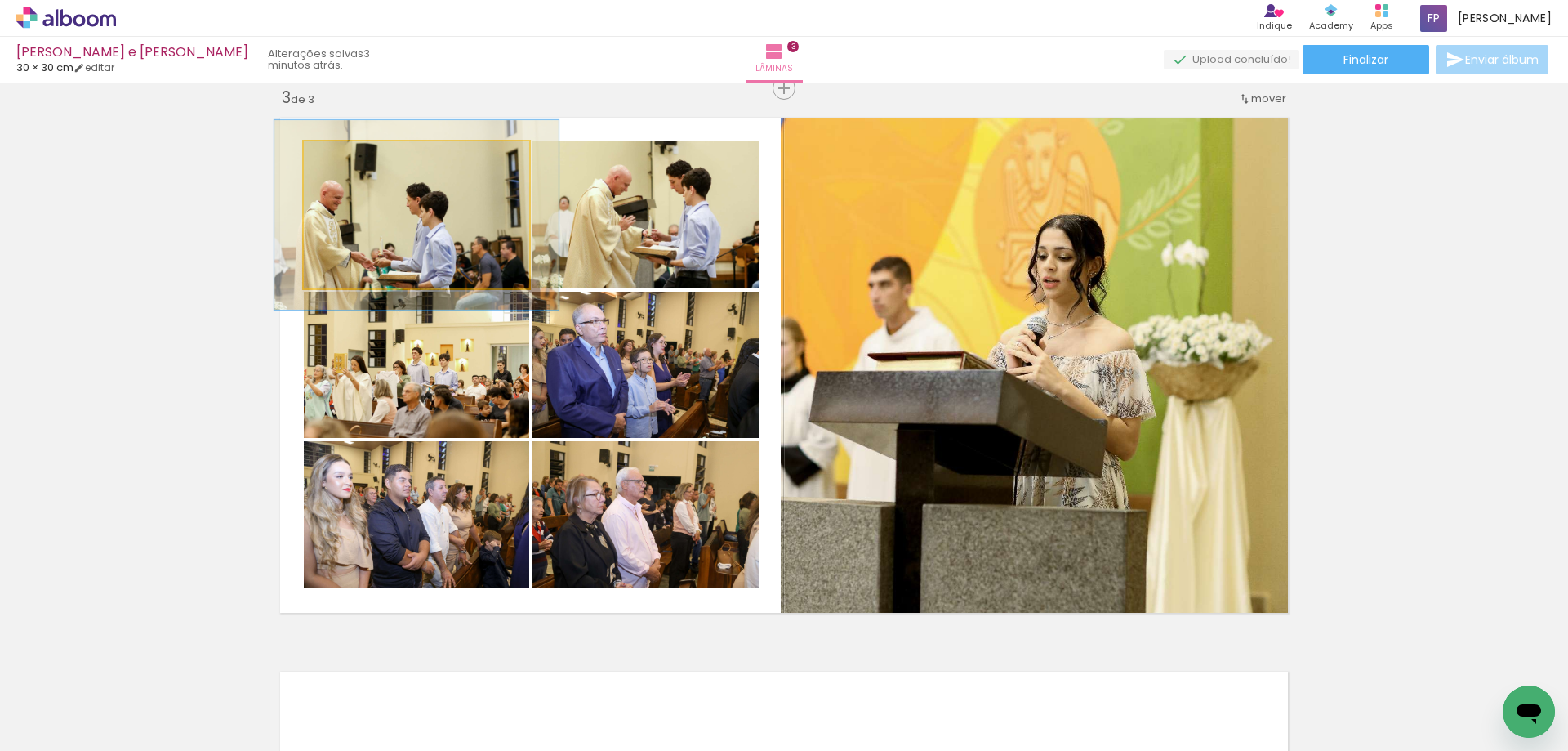
drag, startPoint x: 338, startPoint y: 160, endPoint x: 353, endPoint y: 166, distance: 16.2
type paper-slider "126"
click at [353, 166] on div at bounding box center [357, 158] width 26 height 26
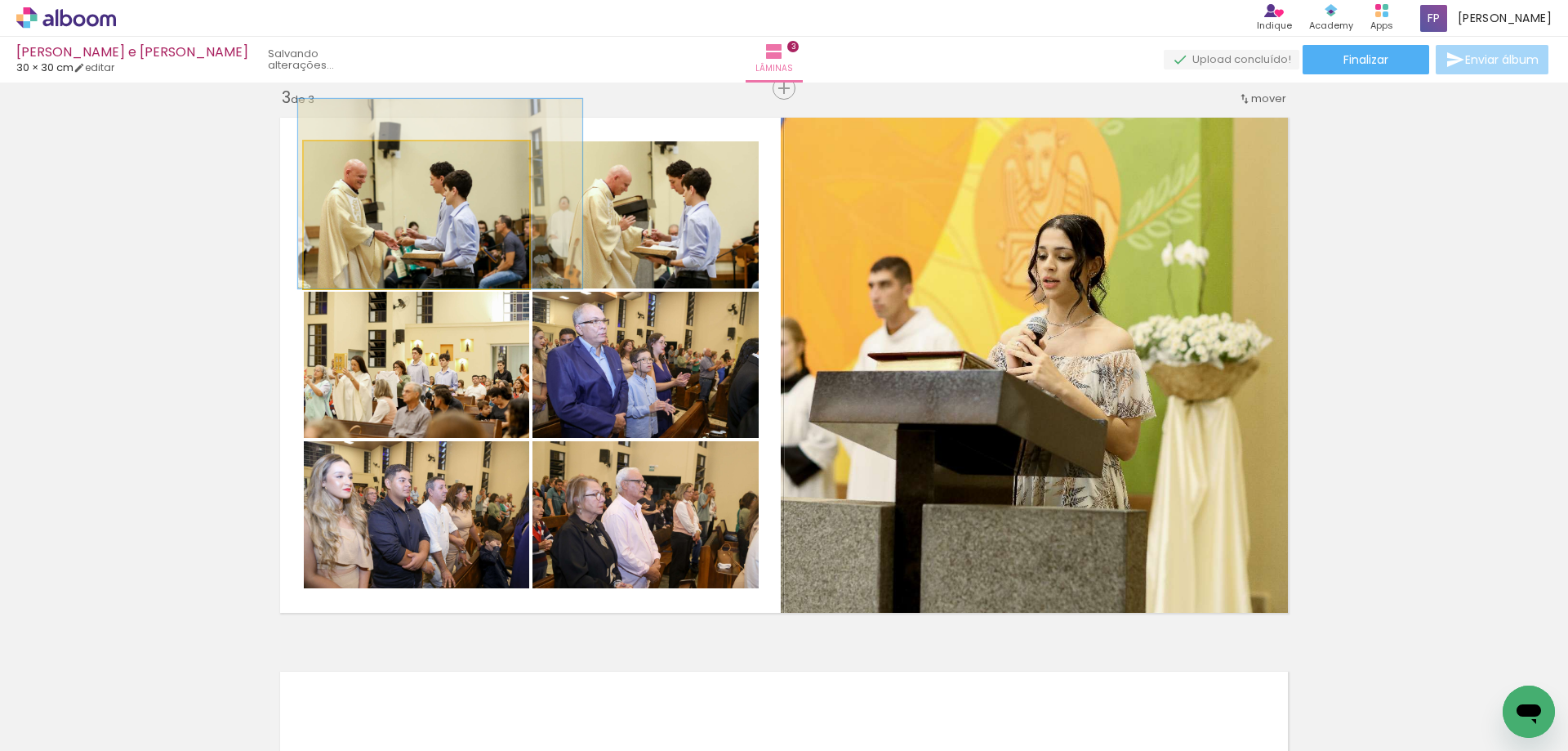
drag, startPoint x: 377, startPoint y: 233, endPoint x: 400, endPoint y: 211, distance: 31.8
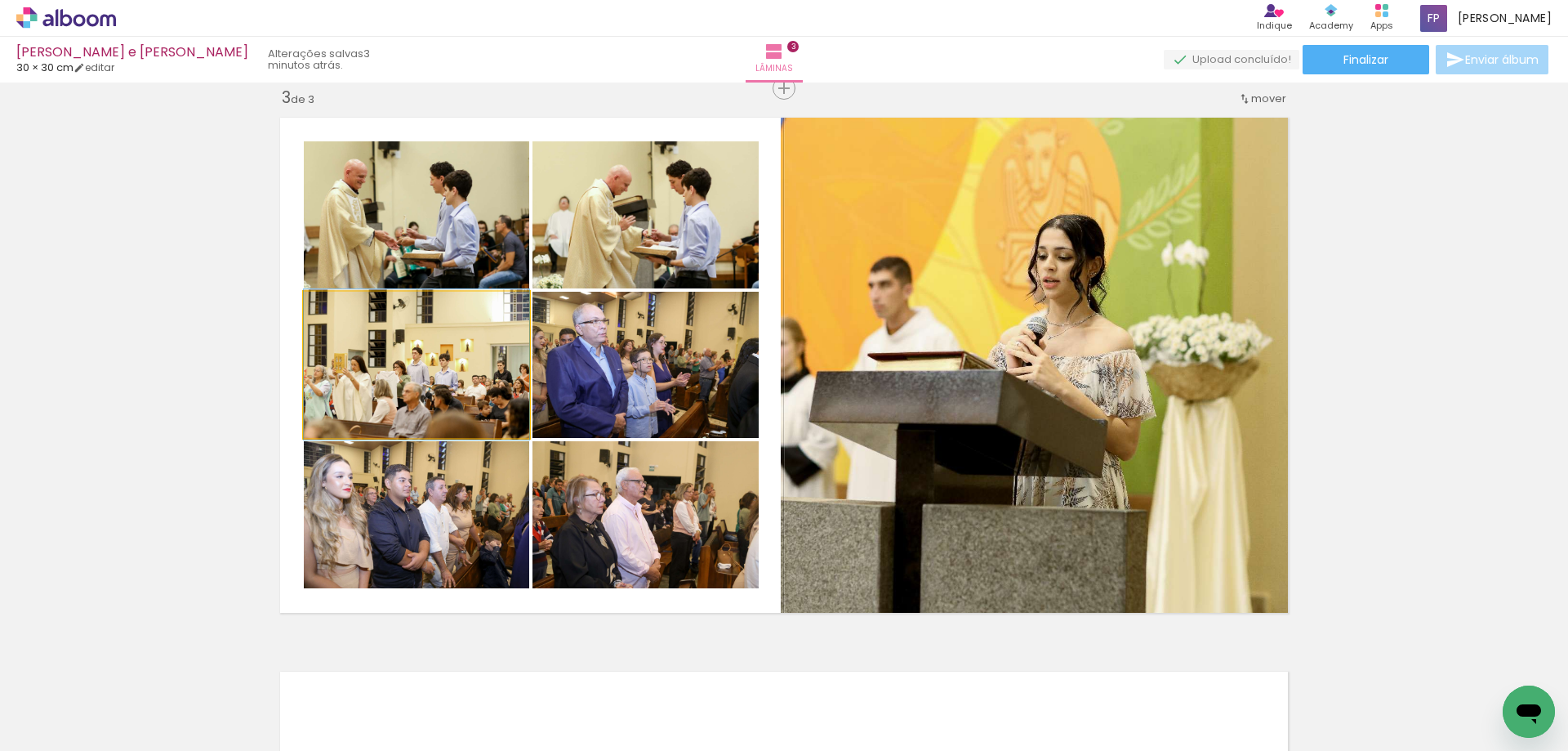
click at [465, 385] on quentale-photo at bounding box center [416, 365] width 226 height 146
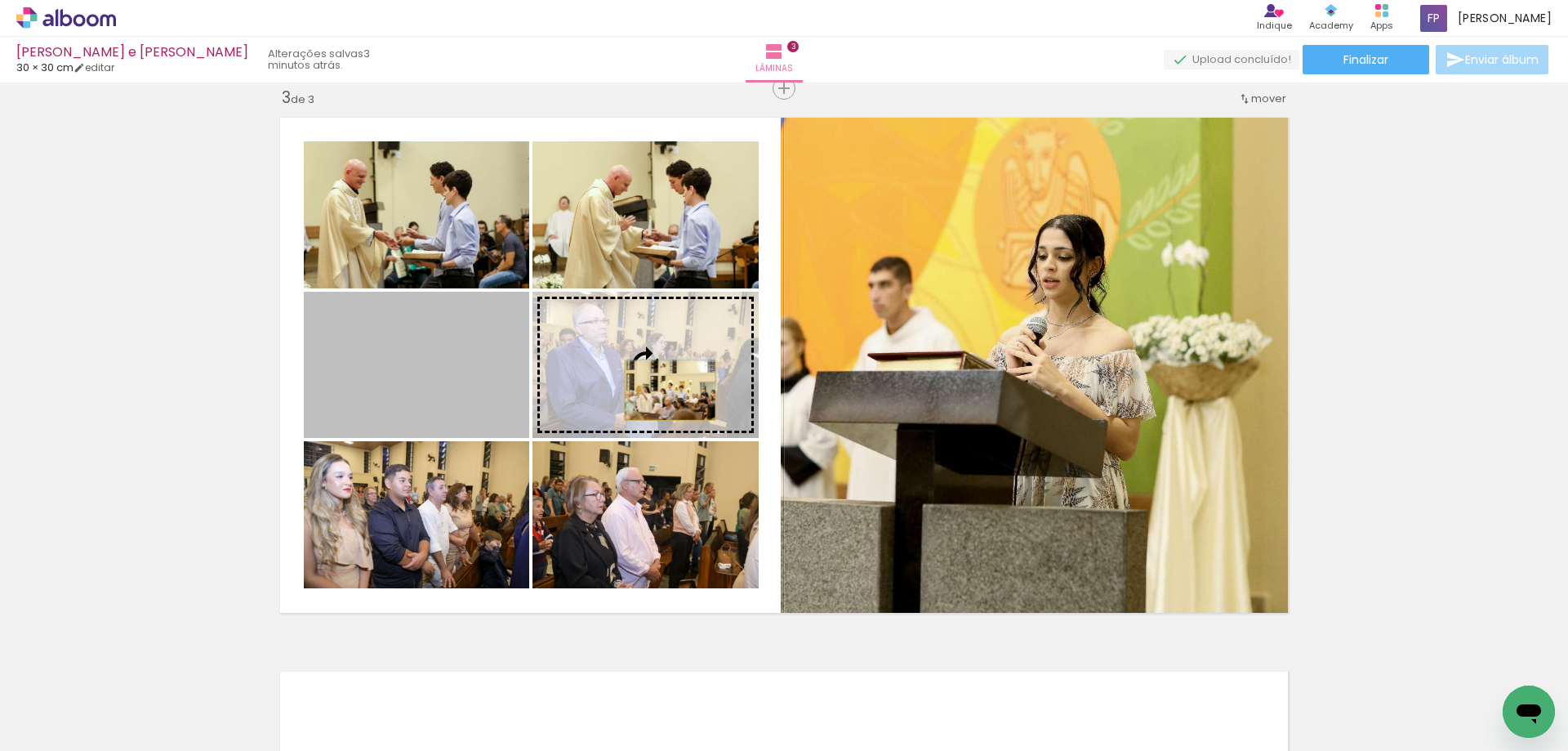
drag, startPoint x: 439, startPoint y: 415, endPoint x: 664, endPoint y: 391, distance: 226.3
click at [0, 0] on slot at bounding box center [0, 0] width 0 height 0
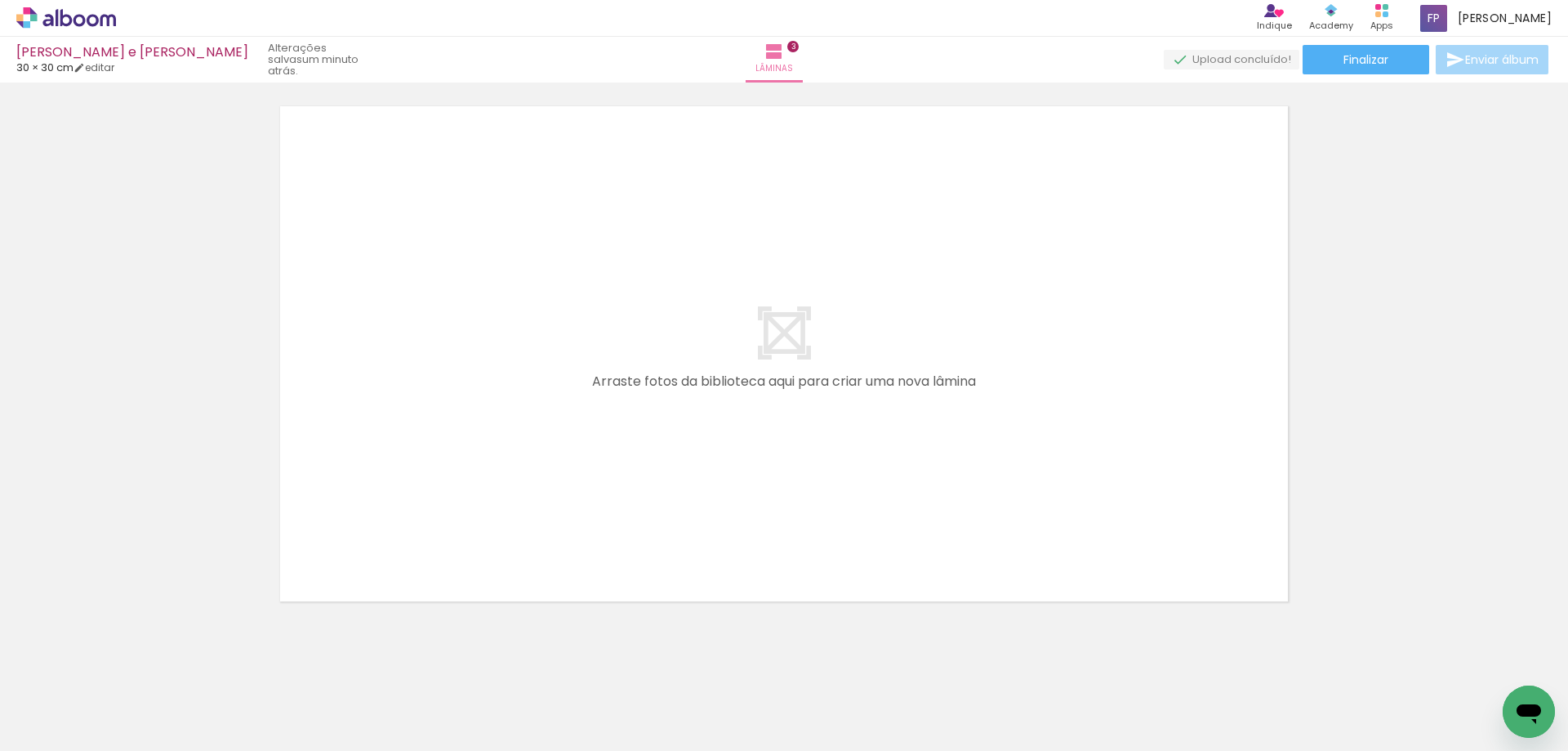
scroll to position [1700, 0]
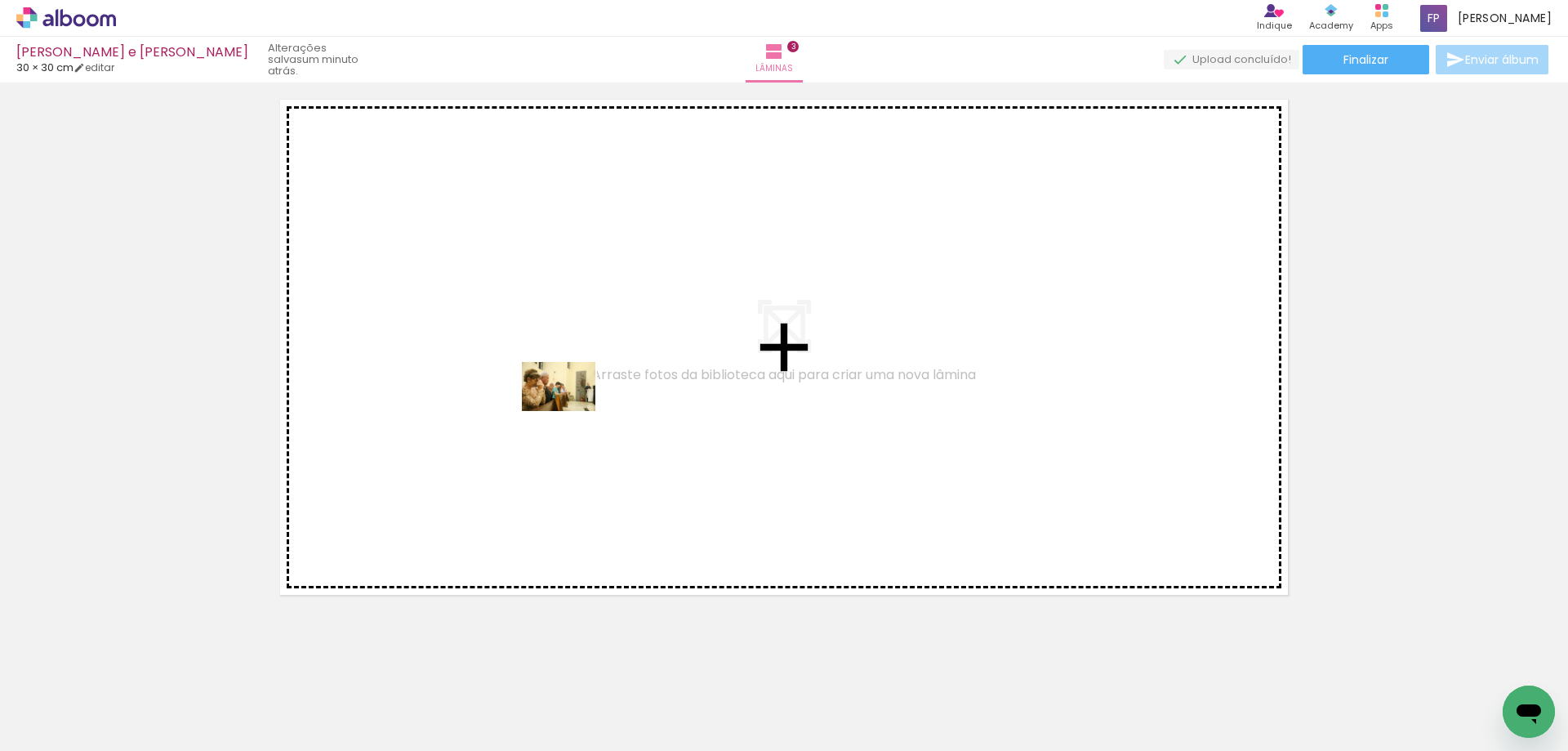
drag, startPoint x: 1123, startPoint y: 709, endPoint x: 1267, endPoint y: 718, distance: 144.3
click at [567, 399] on quentale-workspace at bounding box center [784, 375] width 1568 height 751
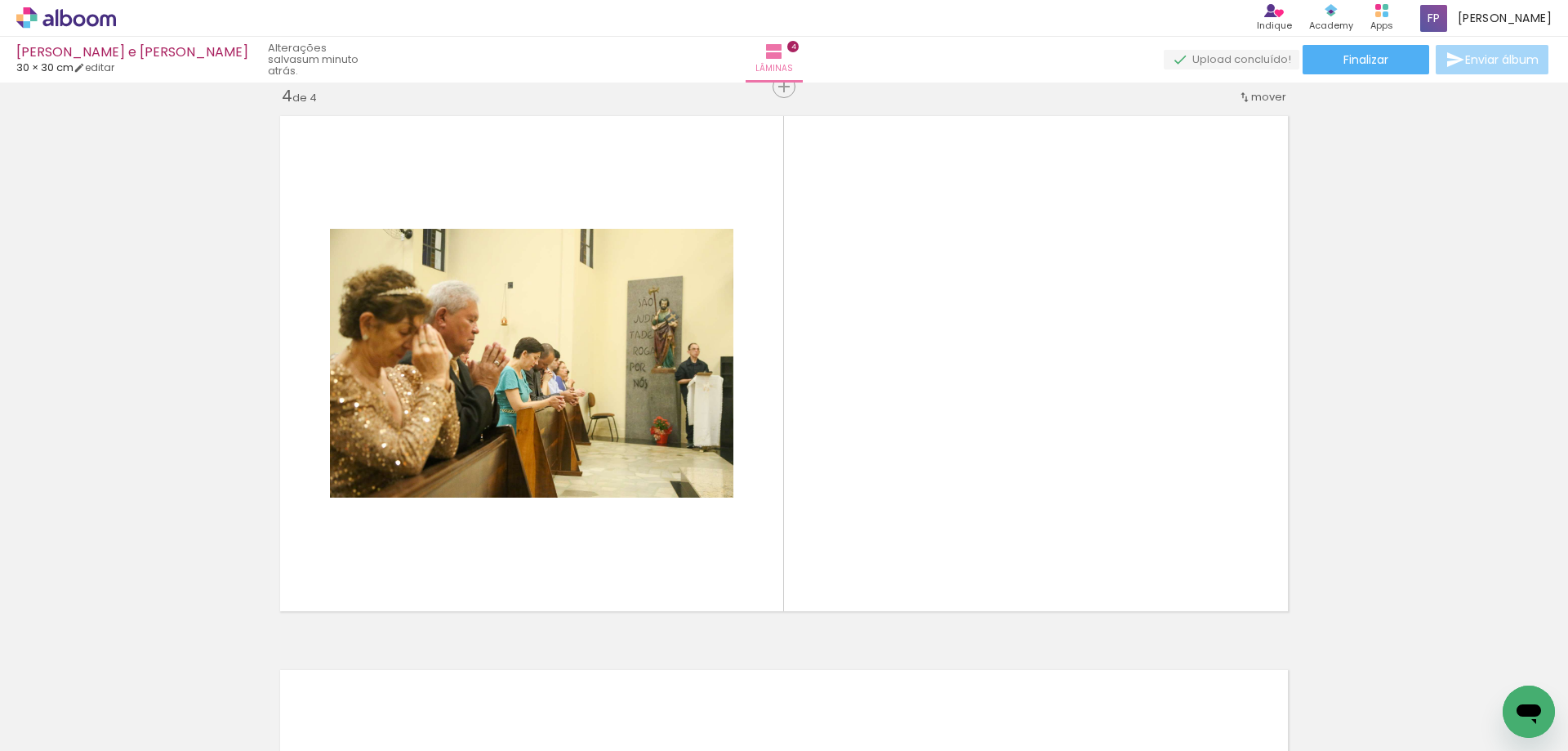
scroll to position [1683, 0]
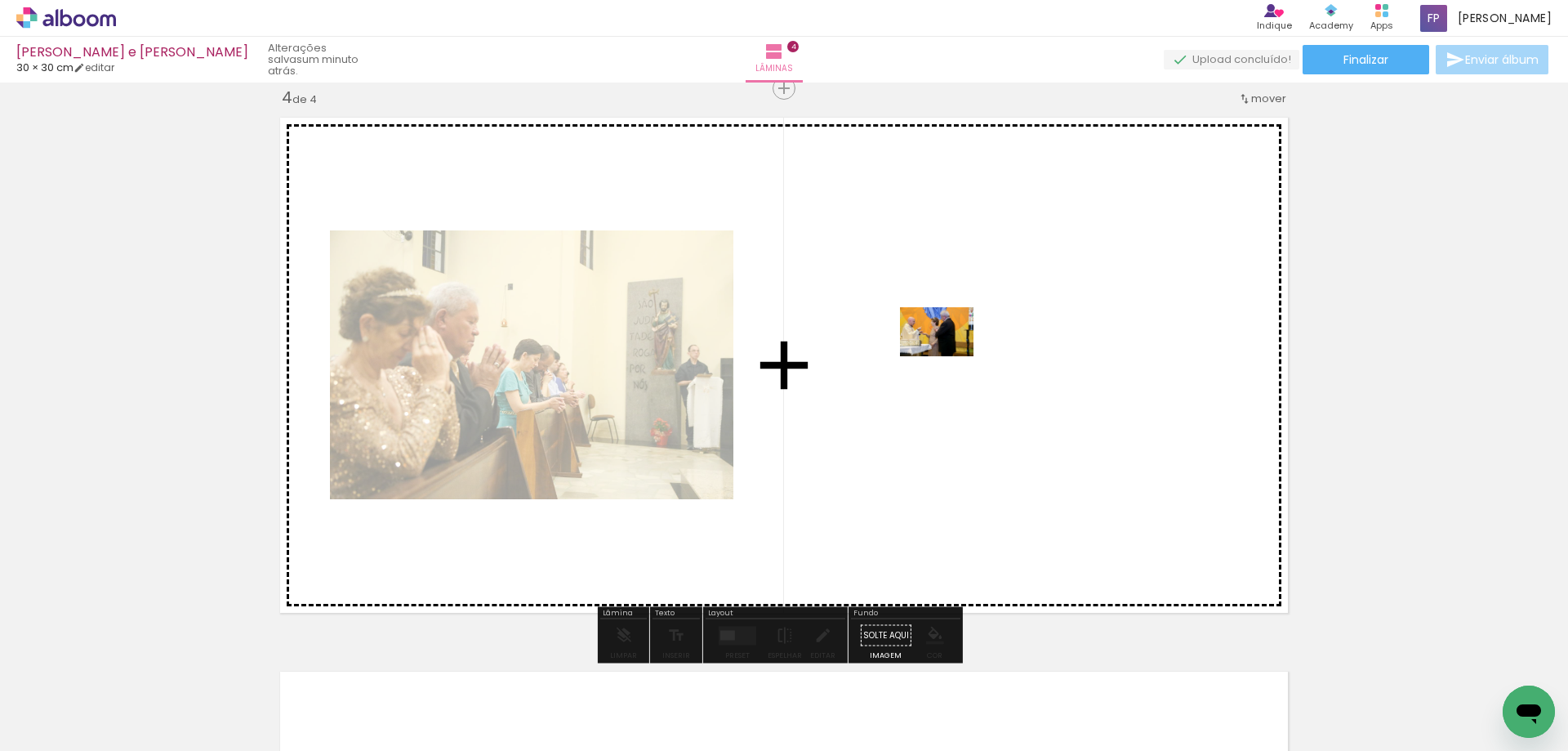
drag, startPoint x: 1194, startPoint y: 701, endPoint x: 949, endPoint y: 356, distance: 423.1
click at [949, 356] on quentale-workspace at bounding box center [784, 375] width 1568 height 751
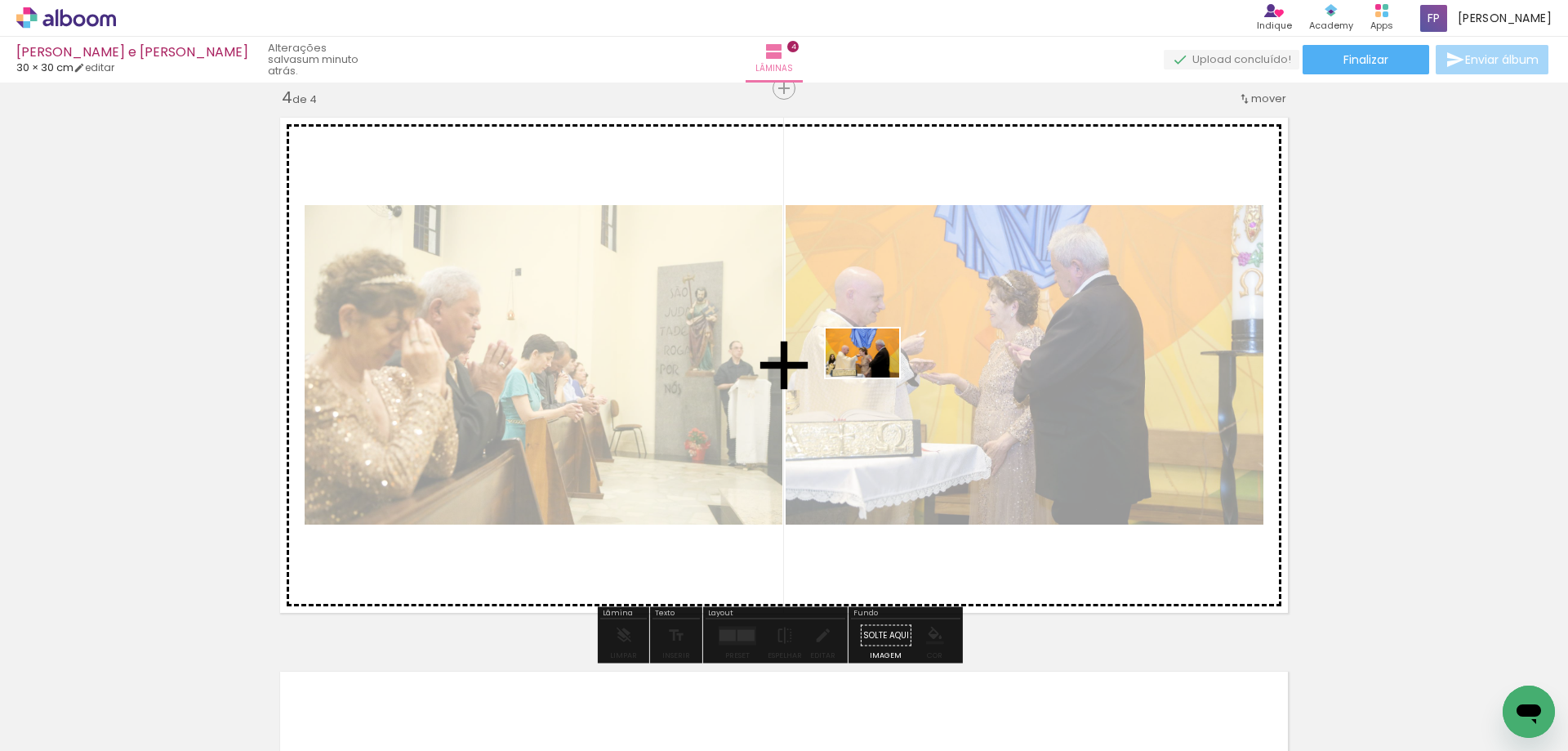
drag, startPoint x: 1311, startPoint y: 709, endPoint x: 875, endPoint y: 378, distance: 547.4
click at [875, 378] on quentale-workspace at bounding box center [784, 375] width 1568 height 751
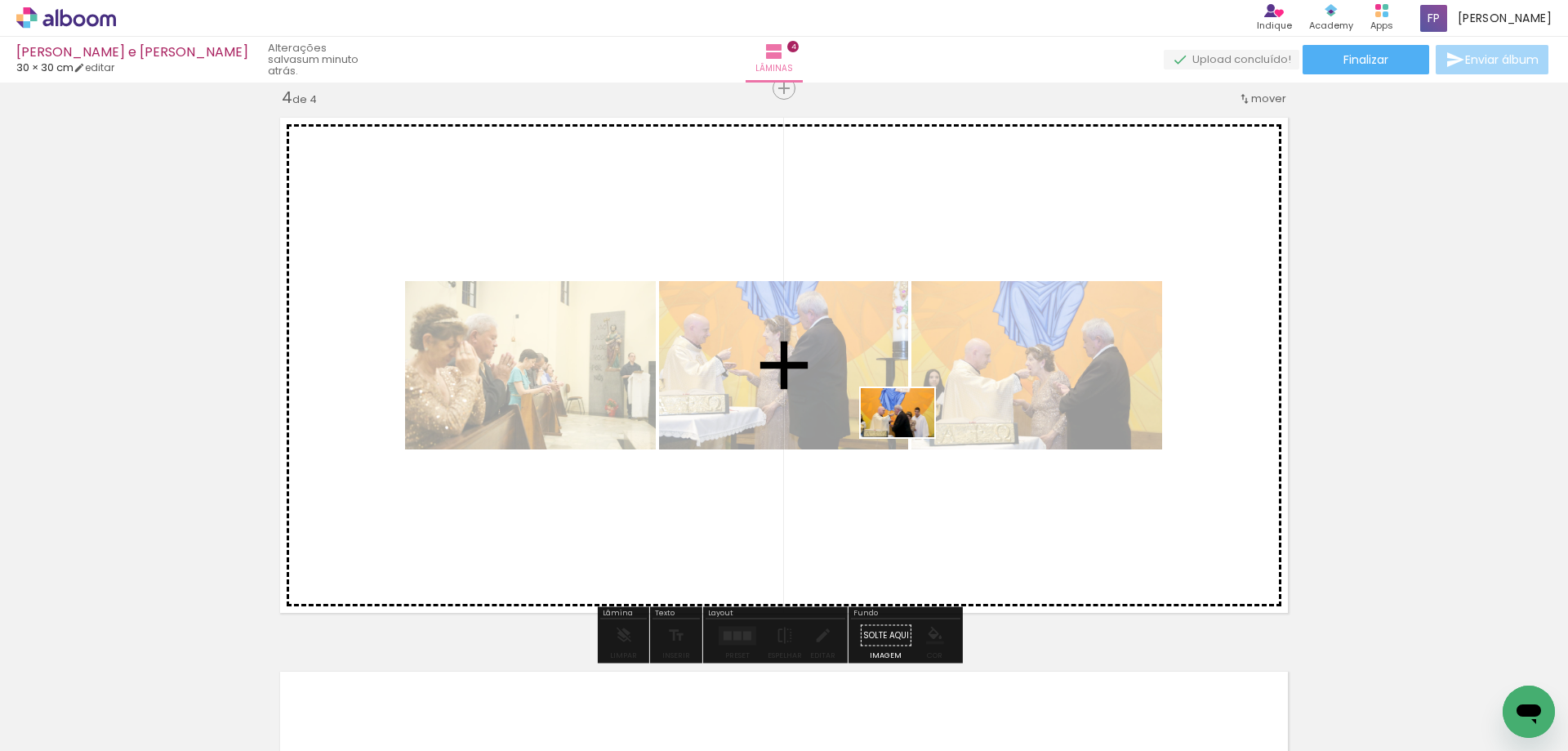
drag, startPoint x: 1387, startPoint y: 699, endPoint x: 1329, endPoint y: 661, distance: 69.3
click at [893, 432] on quentale-workspace at bounding box center [784, 375] width 1568 height 751
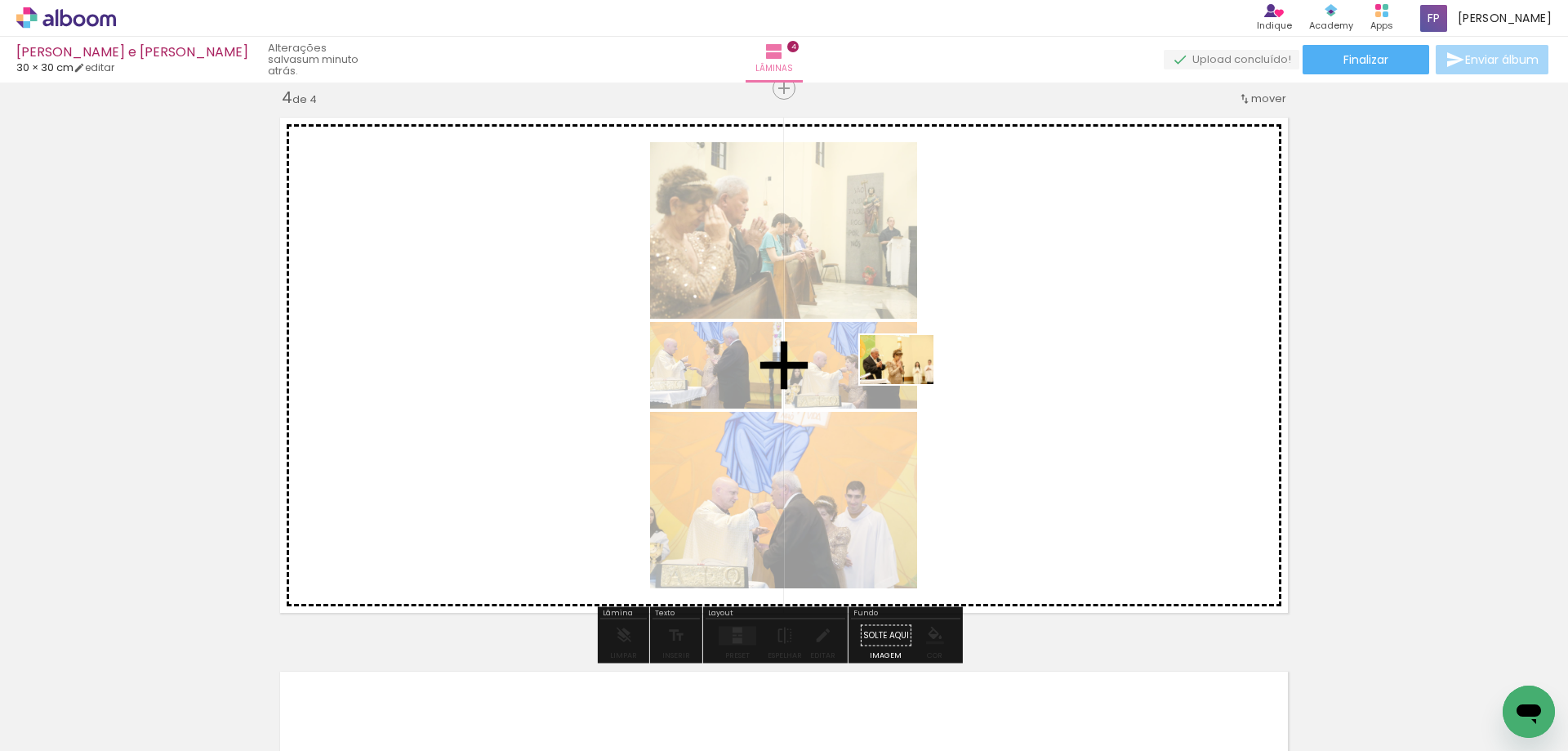
drag, startPoint x: 1491, startPoint y: 700, endPoint x: 1199, endPoint y: 578, distance: 316.5
click at [907, 380] on quentale-workspace at bounding box center [784, 375] width 1568 height 751
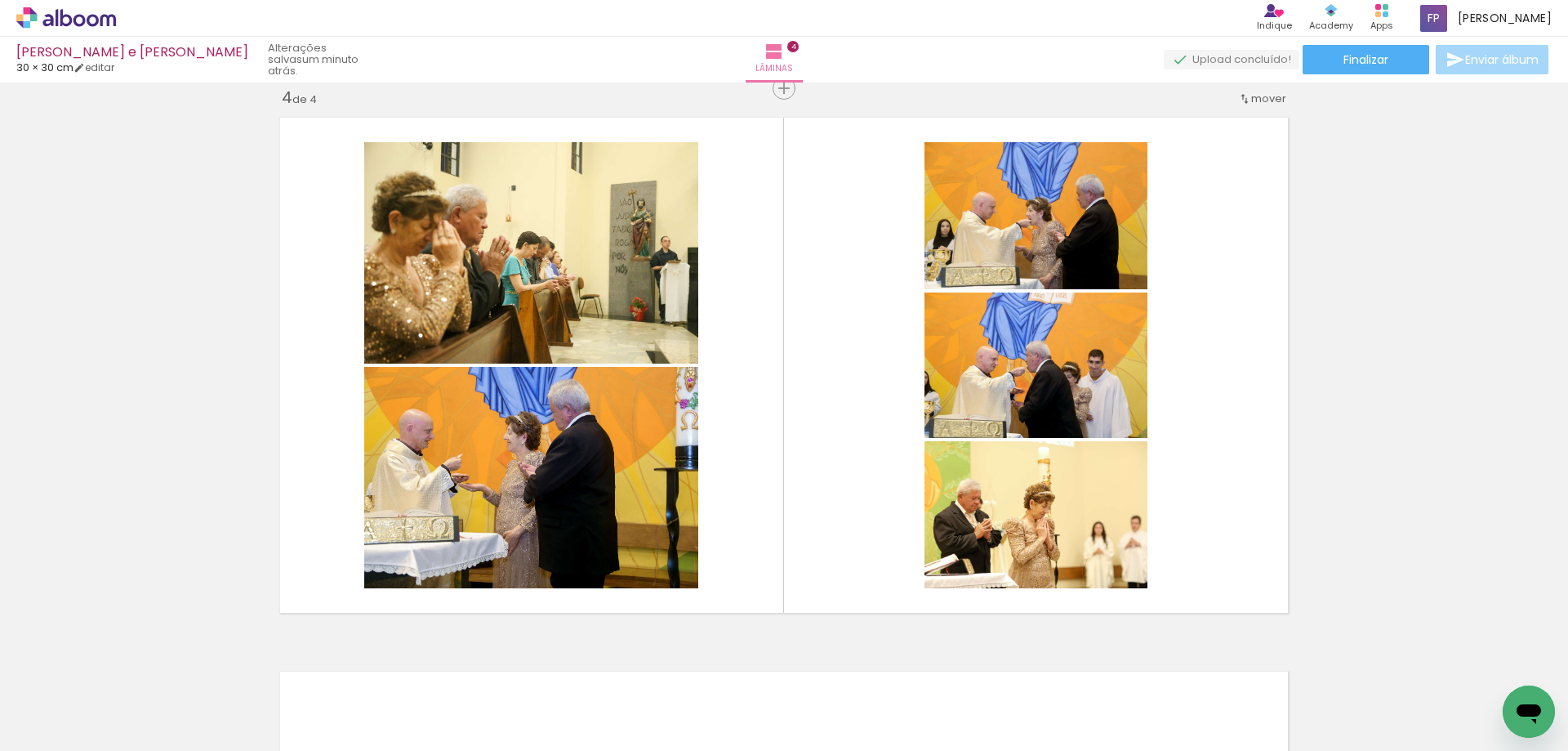
scroll to position [0, 1461]
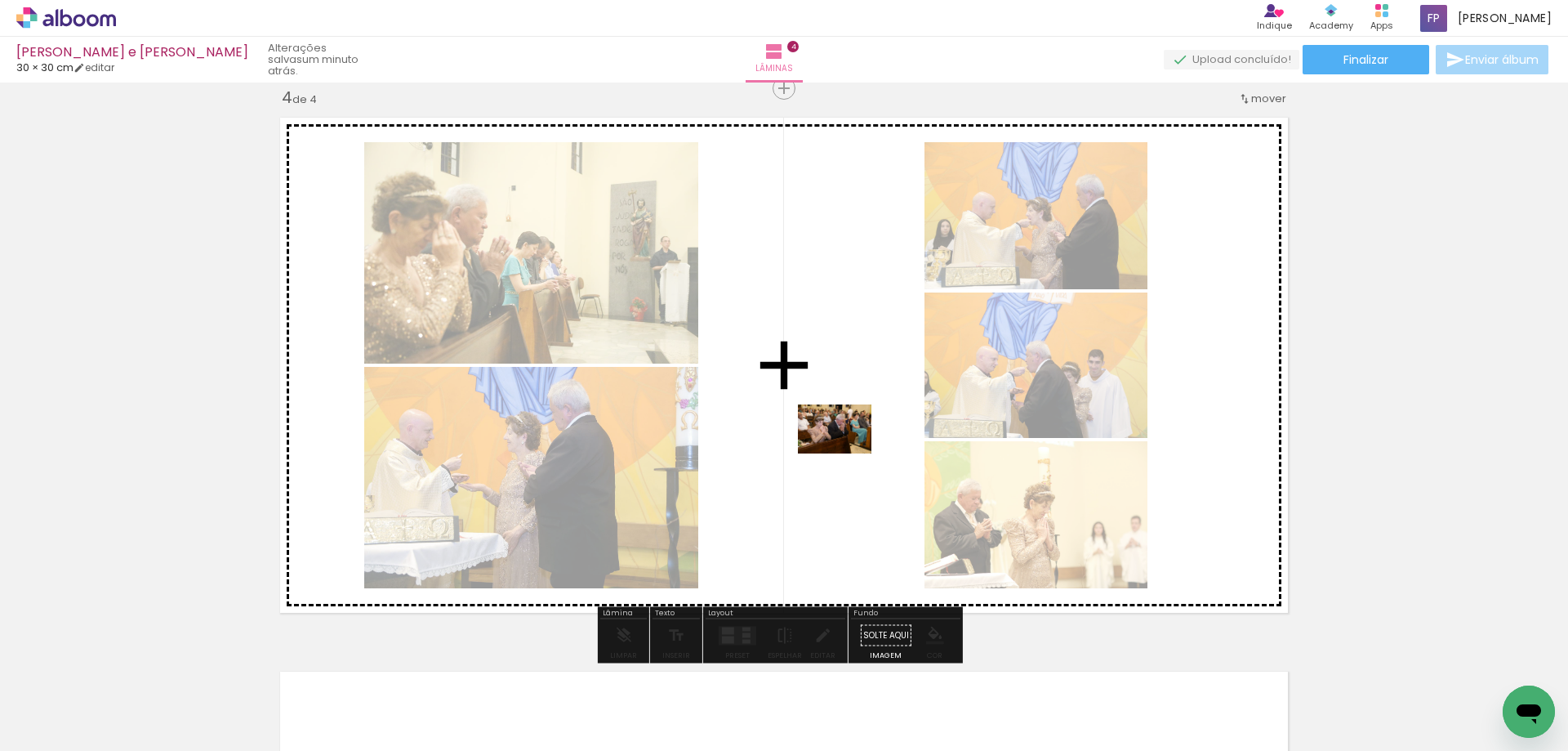
drag, startPoint x: 1108, startPoint y: 700, endPoint x: 847, endPoint y: 453, distance: 359.3
click at [847, 453] on quentale-workspace at bounding box center [784, 375] width 1568 height 751
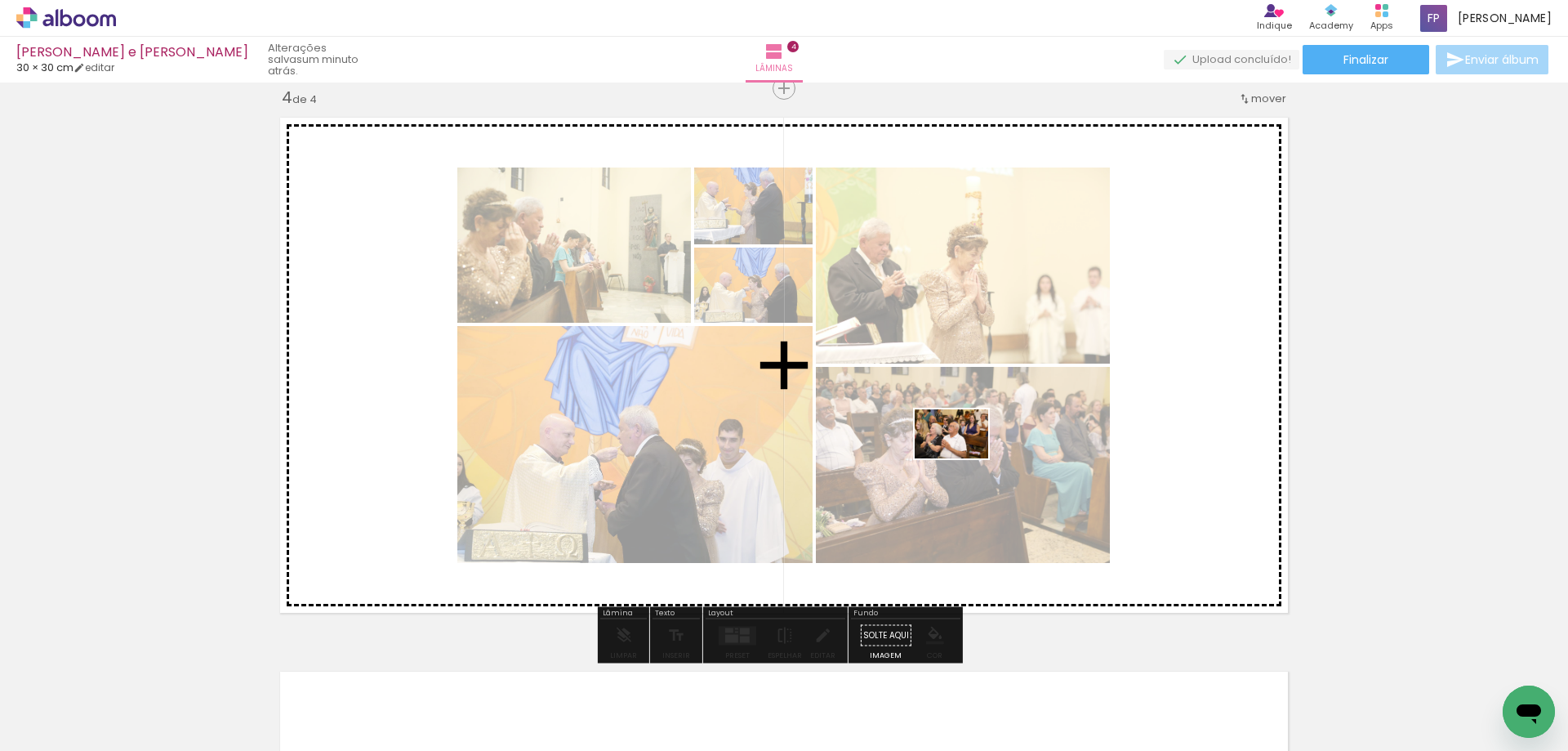
drag, startPoint x: 1196, startPoint y: 705, endPoint x: 1293, endPoint y: 719, distance: 98.0
click at [962, 457] on quentale-workspace at bounding box center [784, 375] width 1568 height 751
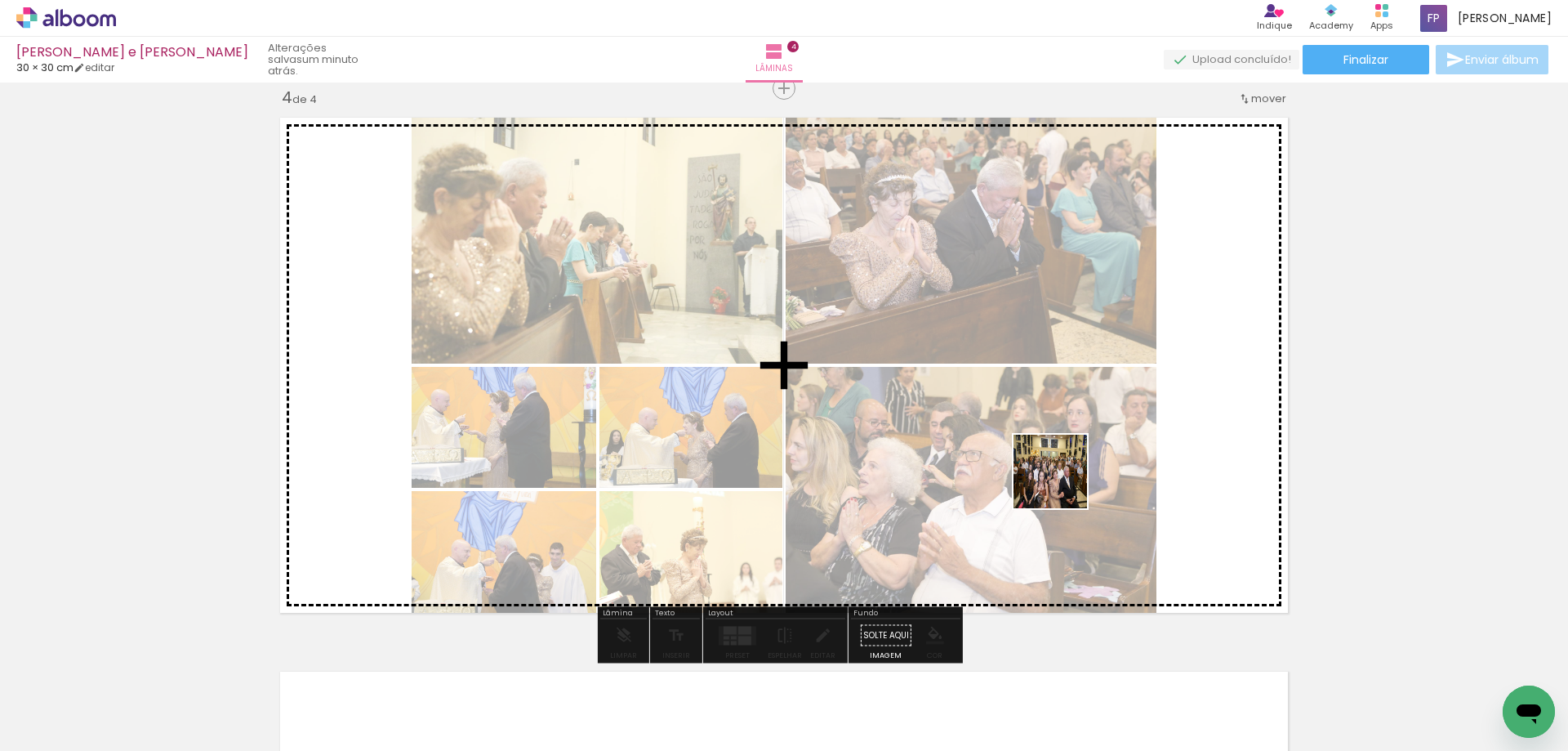
drag, startPoint x: 1280, startPoint y: 710, endPoint x: 1080, endPoint y: 452, distance: 326.4
click at [1046, 449] on quentale-workspace at bounding box center [784, 375] width 1568 height 751
